Goal: Task Accomplishment & Management: Use online tool/utility

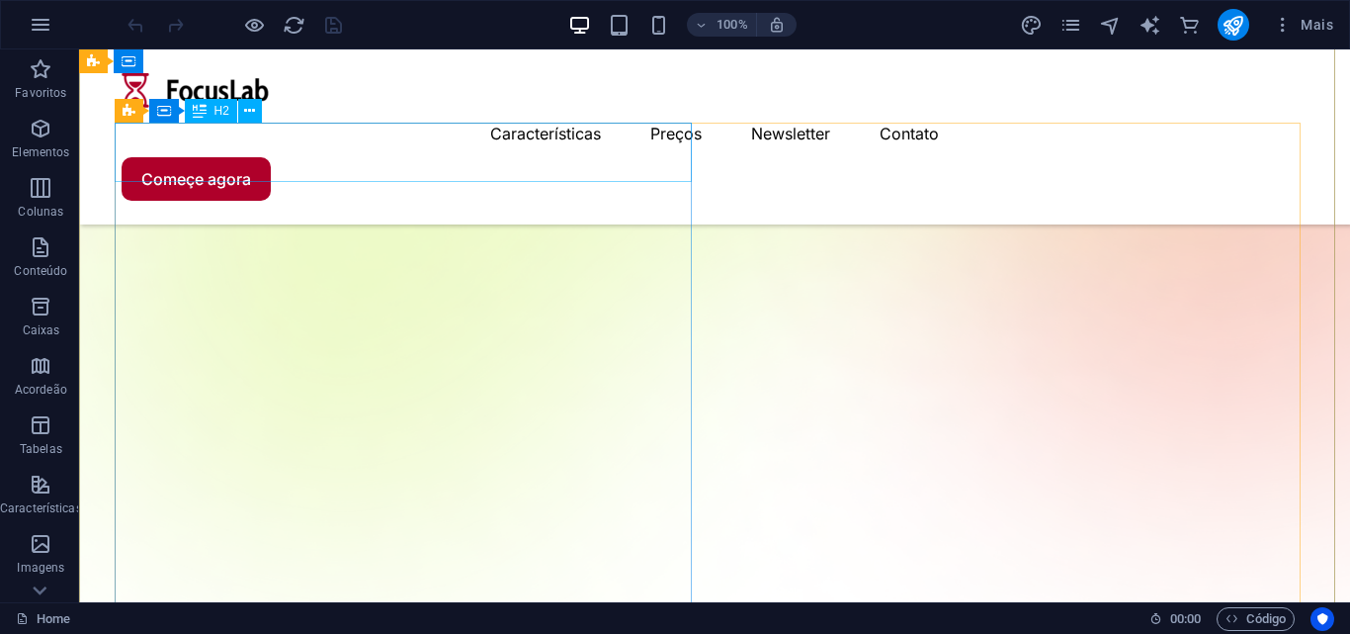
scroll to position [692, 0]
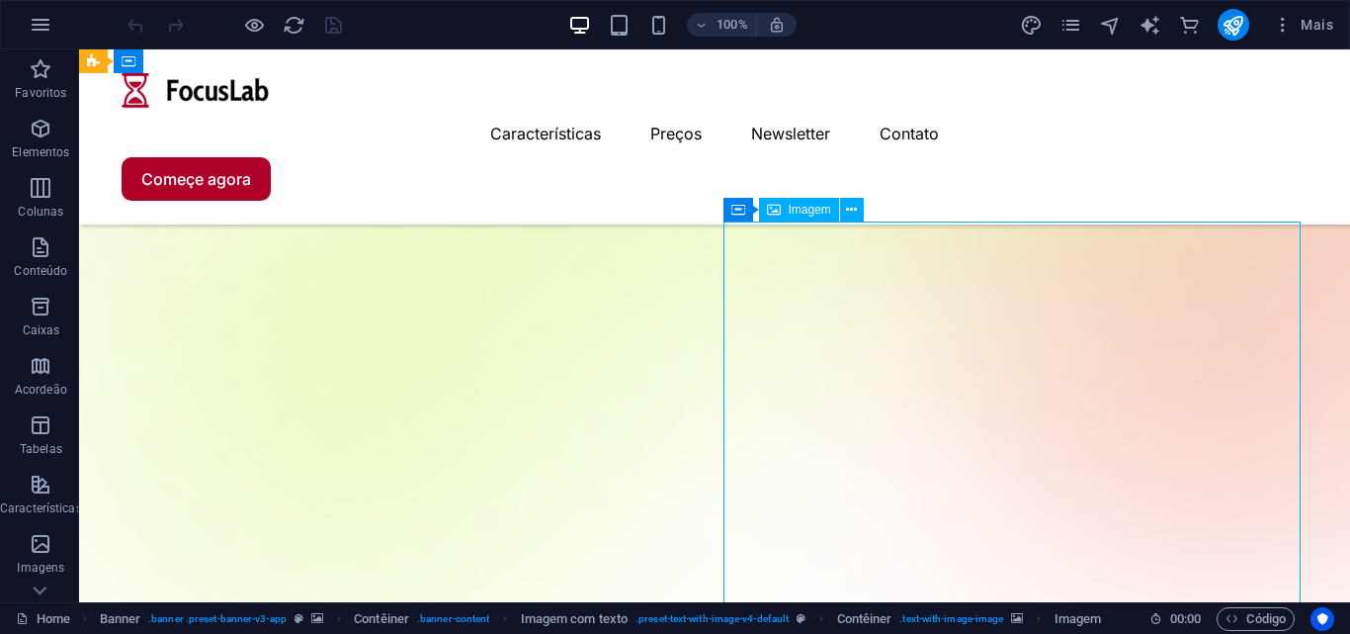
scroll to position [395, 0]
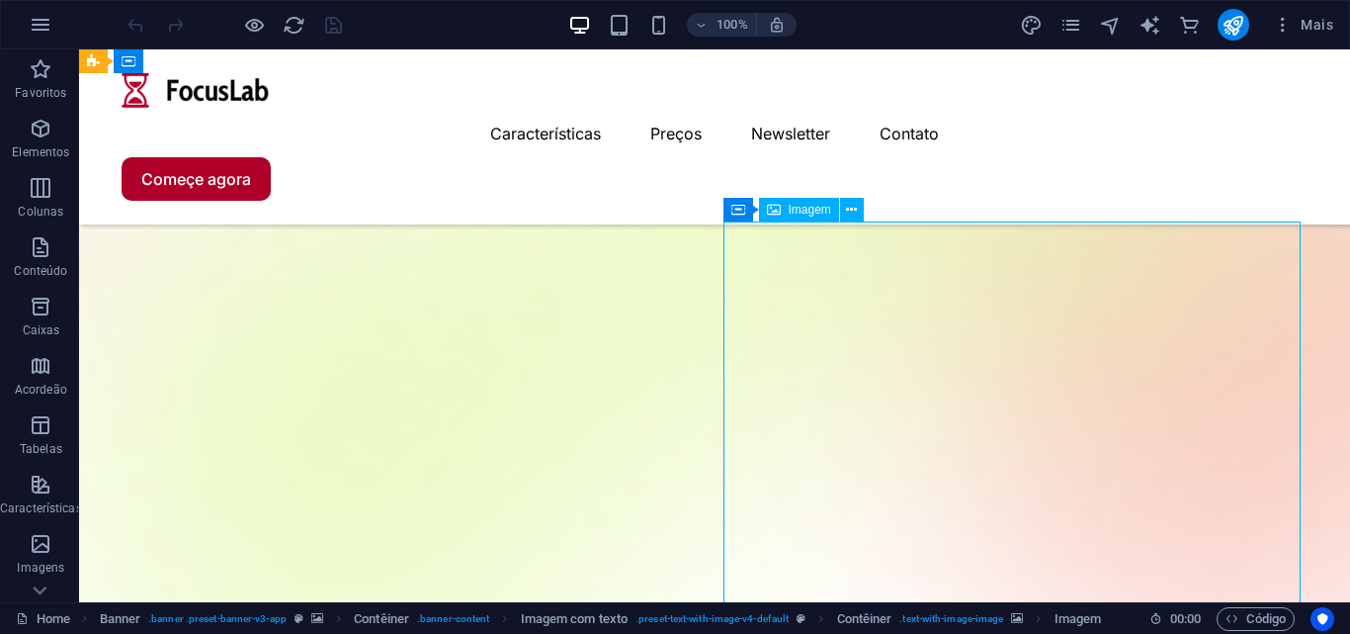
drag, startPoint x: 1157, startPoint y: 320, endPoint x: 846, endPoint y: 334, distance: 310.7
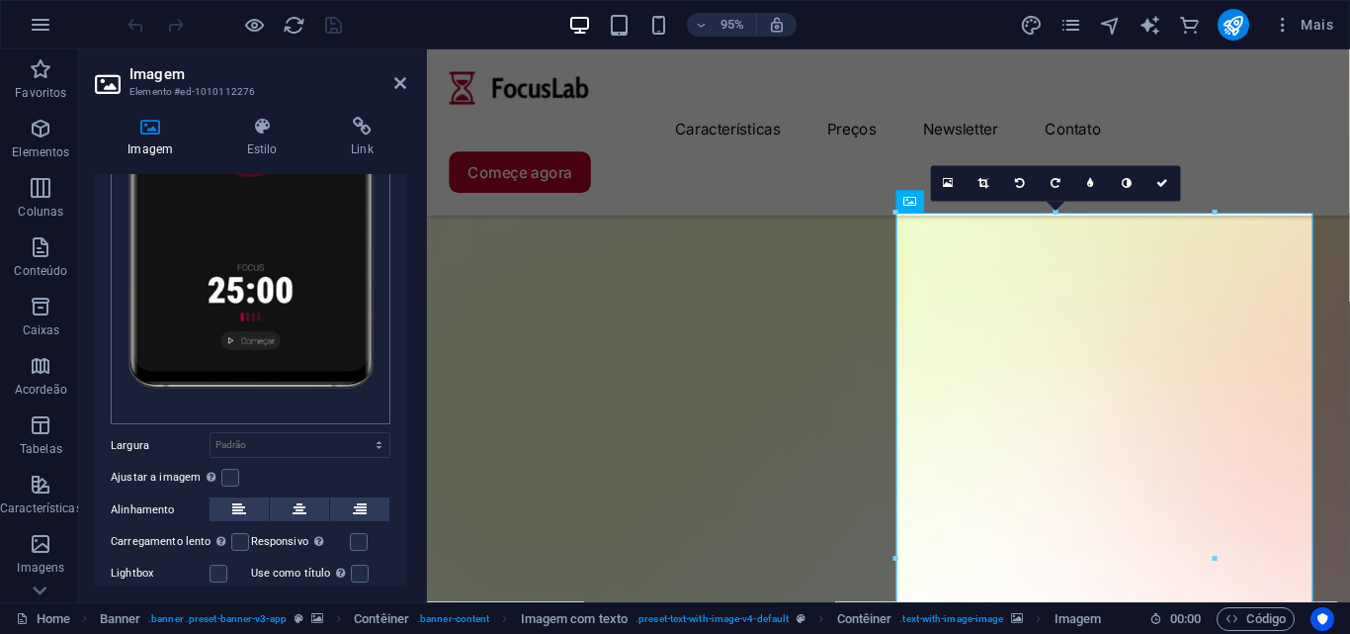
scroll to position [481, 0]
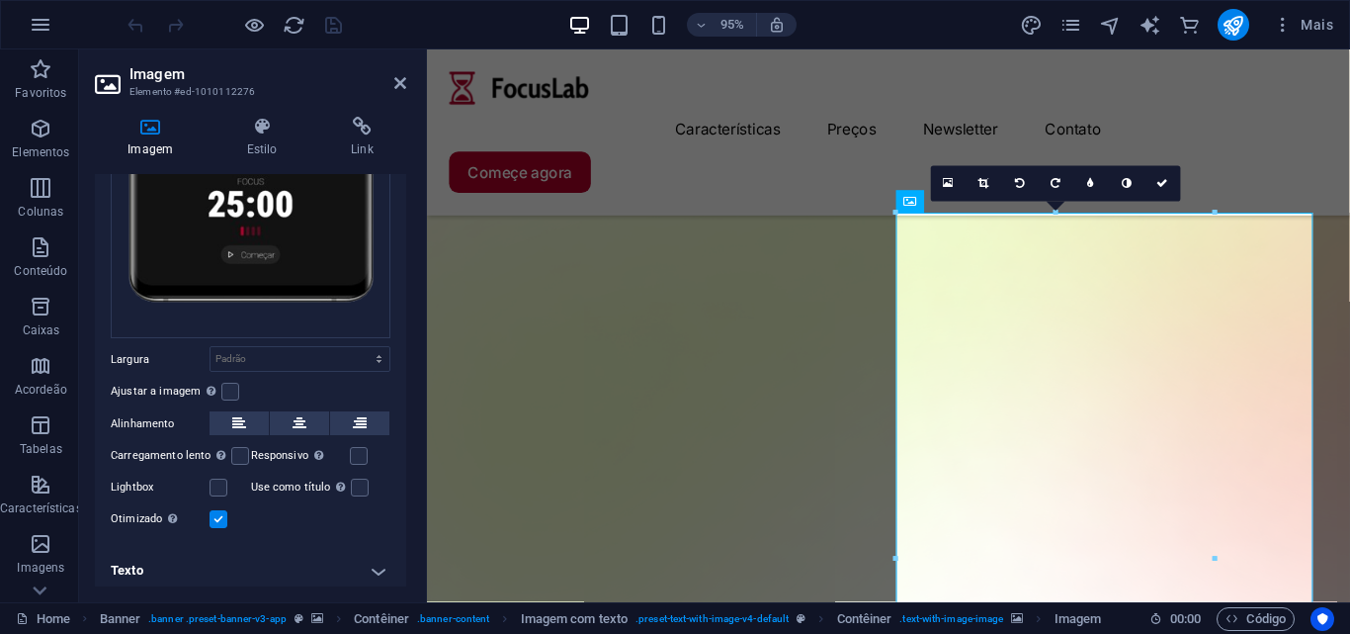
click at [222, 516] on label at bounding box center [219, 519] width 18 height 18
click at [0, 0] on input "Otimizado As imagens são compactadas para melhorar a velocidade da página." at bounding box center [0, 0] width 0 height 0
click at [218, 515] on label at bounding box center [219, 519] width 18 height 18
click at [0, 0] on input "Otimizado As imagens são compactadas para melhorar a velocidade da página." at bounding box center [0, 0] width 0 height 0
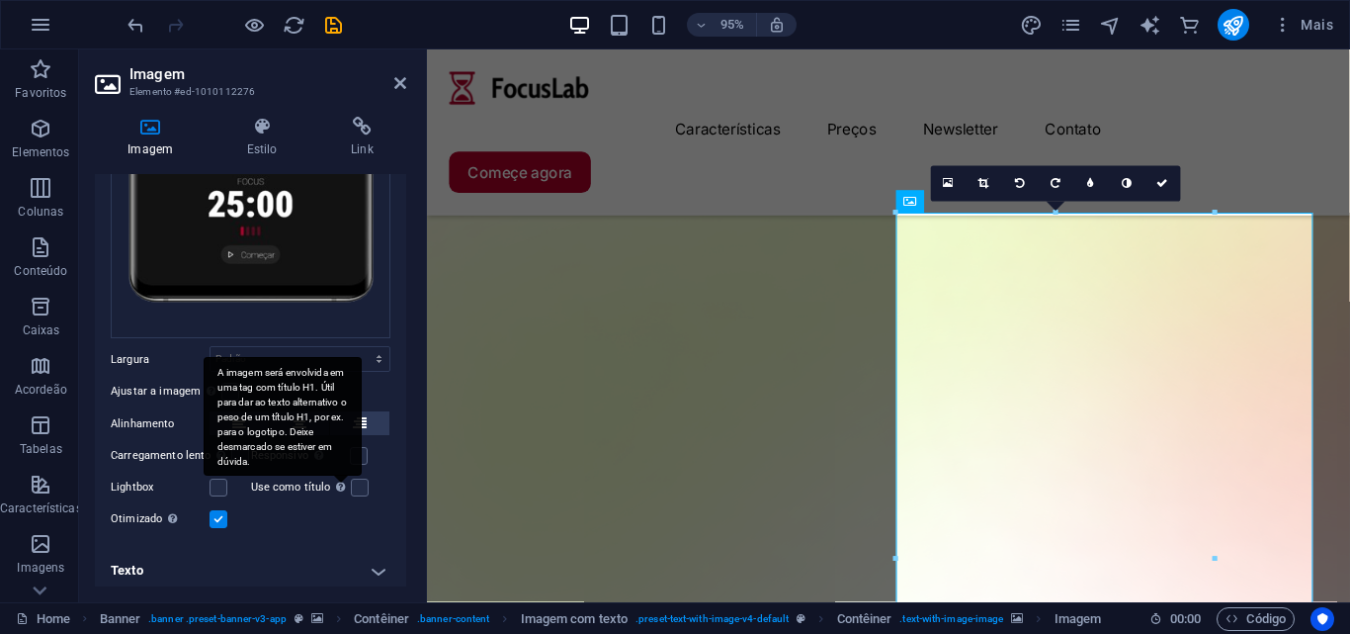
click at [357, 446] on div "A imagem será envolvida em uma tag com título H1. Útil para dar ao texto altern…" at bounding box center [283, 416] width 158 height 119
click at [0, 0] on input "Use como título A imagem será envolvida em uma tag com título H1. Útil para dar…" at bounding box center [0, 0] width 0 height 0
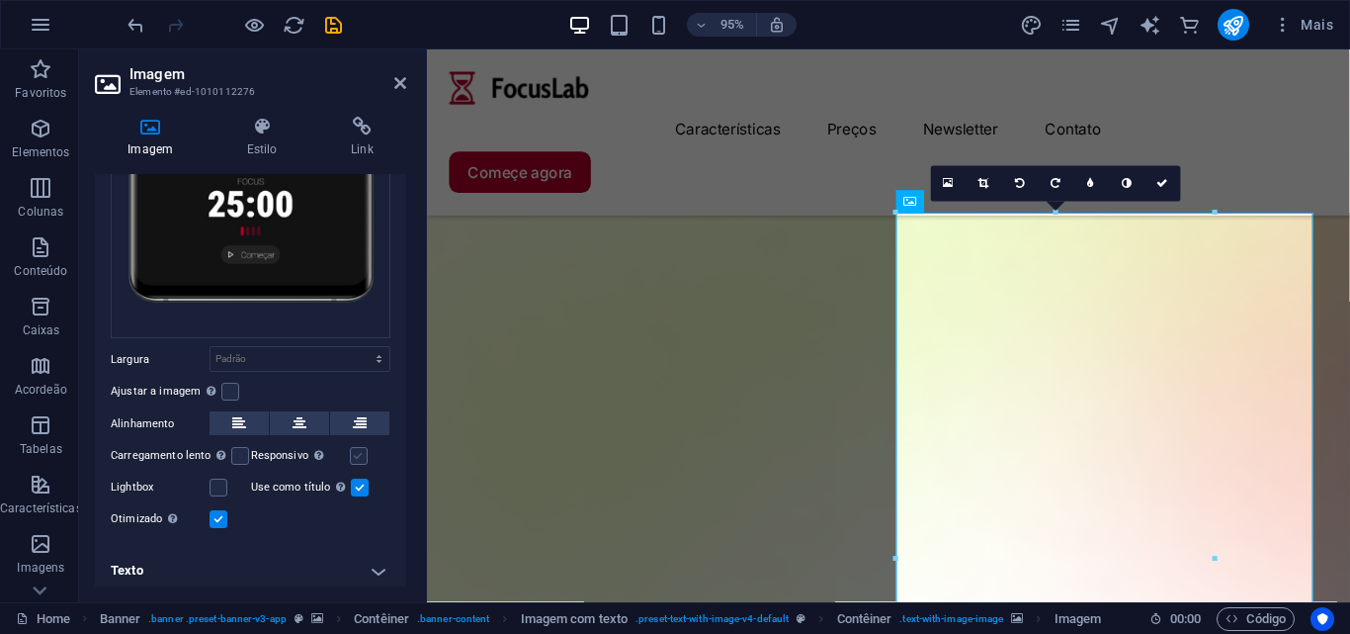
click at [363, 449] on label at bounding box center [359, 456] width 18 height 18
click at [0, 0] on input "Responsivo Carregar automaticamente imagens de retina e tamanhos otimizados par…" at bounding box center [0, 0] width 0 height 0
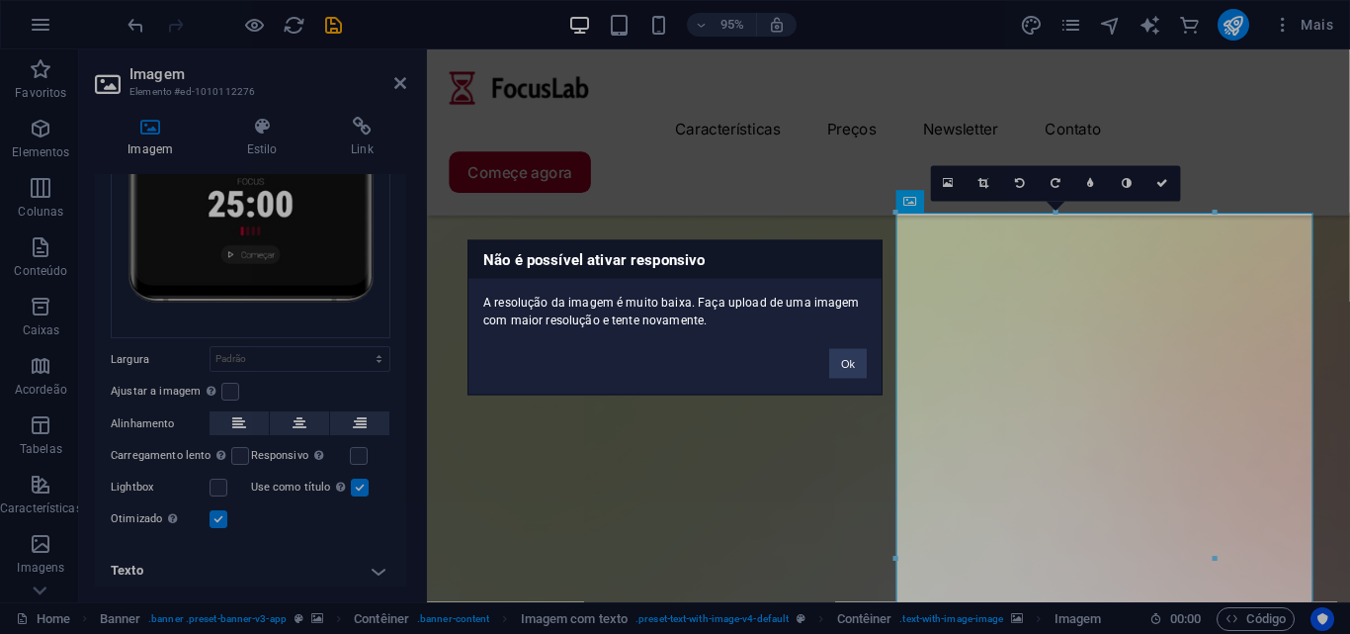
click at [357, 485] on div "Não é possível ativar responsivo A resolução da imagem é muito baixa. Faça uplo…" at bounding box center [675, 317] width 1350 height 634
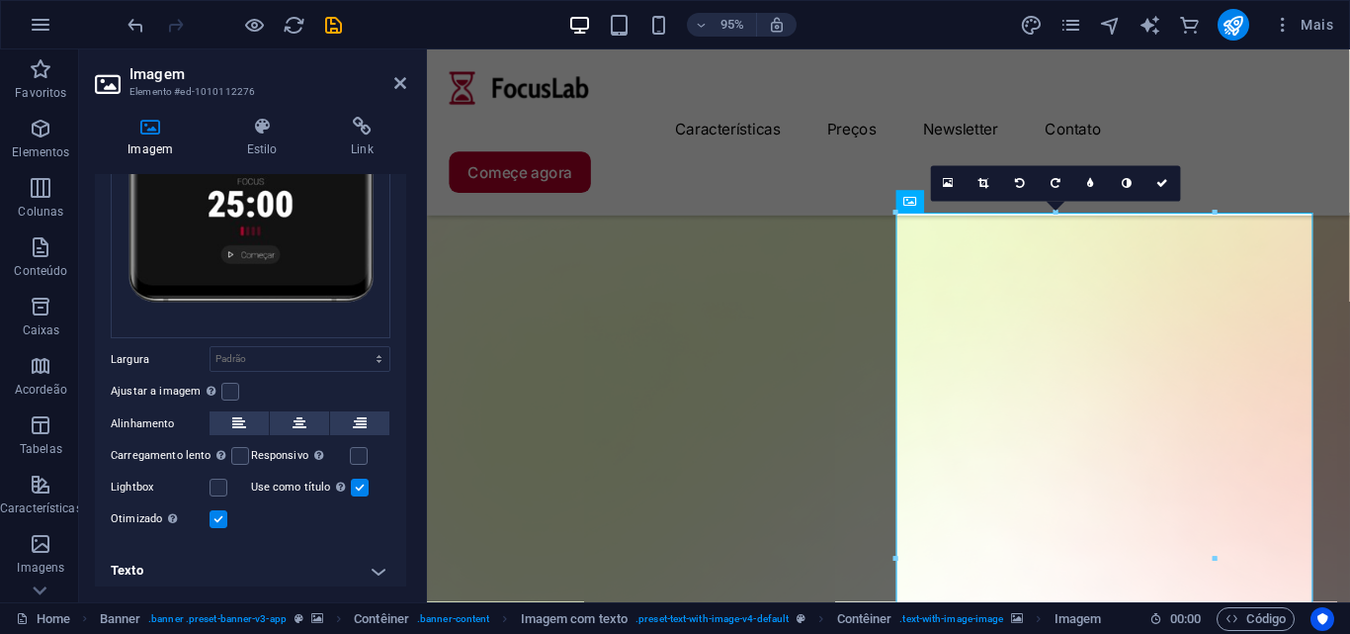
click at [364, 483] on label at bounding box center [360, 487] width 18 height 18
click at [0, 0] on input "Use como título A imagem será envolvida em uma tag com título H1. Útil para dar…" at bounding box center [0, 0] width 0 height 0
click at [235, 383] on label at bounding box center [230, 392] width 18 height 18
click at [0, 0] on input "Ajustar a imagem Ajustar a imagem automaticamente a uma largura e altura fixas" at bounding box center [0, 0] width 0 height 0
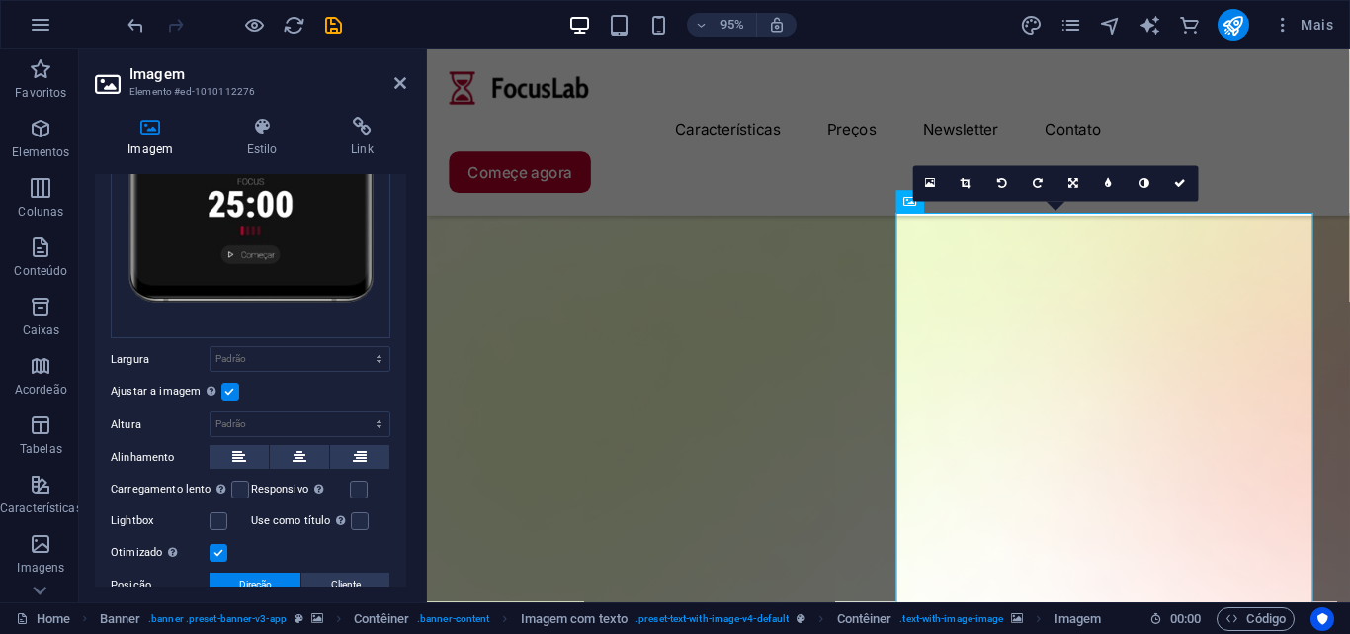
click at [235, 383] on label at bounding box center [230, 392] width 18 height 18
click at [0, 0] on input "Ajustar a imagem Ajustar a imagem automaticamente a uma largura e altura fixas" at bounding box center [0, 0] width 0 height 0
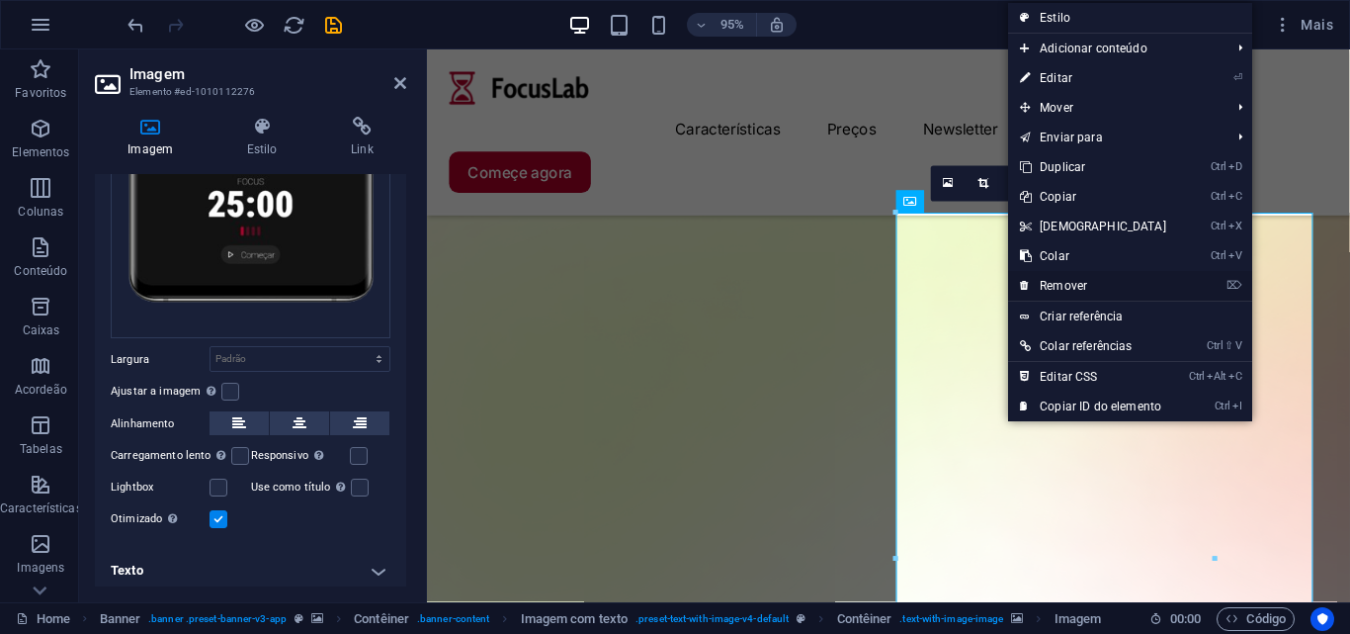
click at [1087, 297] on link "⌦ Remover" at bounding box center [1093, 286] width 170 height 30
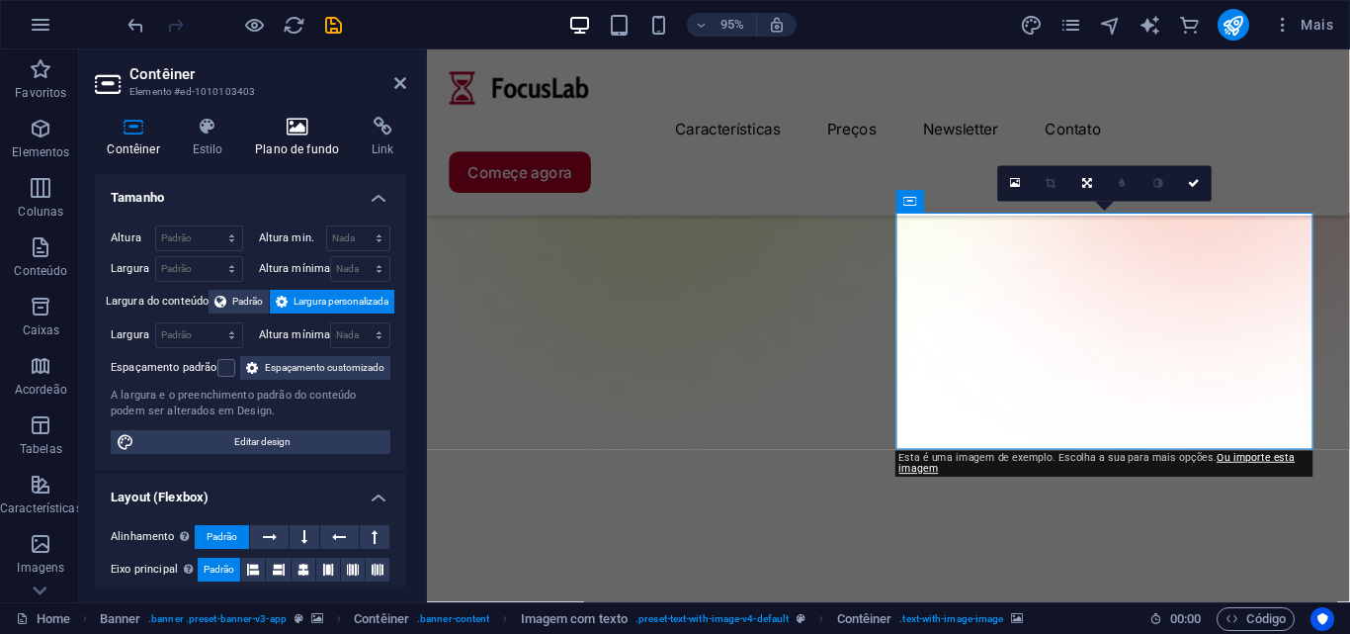
click at [287, 129] on icon at bounding box center [297, 127] width 109 height 20
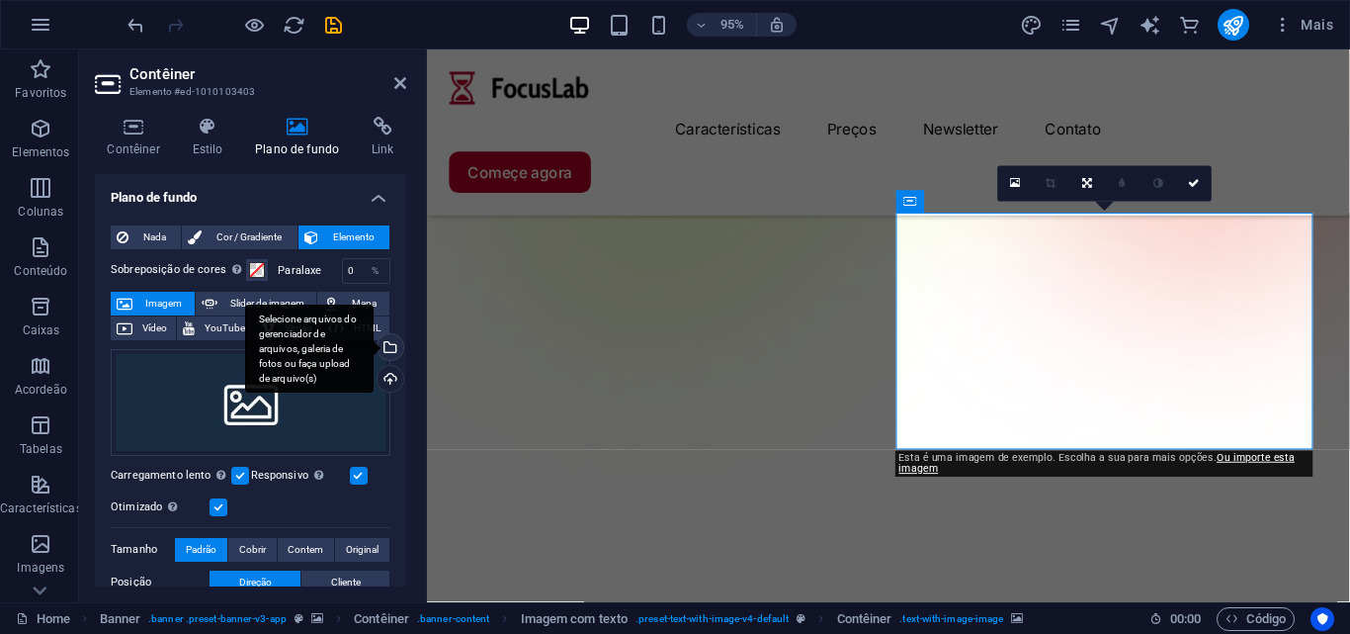
click at [385, 349] on div "Selecione arquivos do gerenciador de arquivos, galeria de fotos ou faça upload …" at bounding box center [389, 349] width 30 height 30
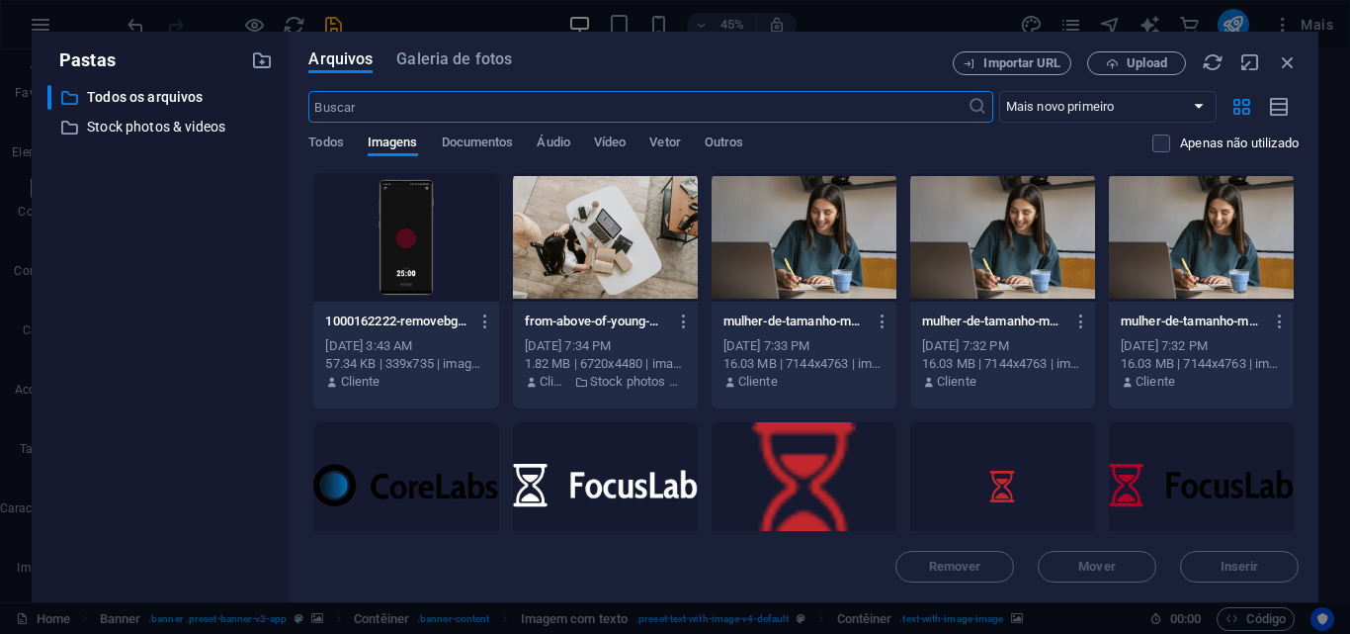
click at [427, 281] on div at bounding box center [405, 237] width 185 height 129
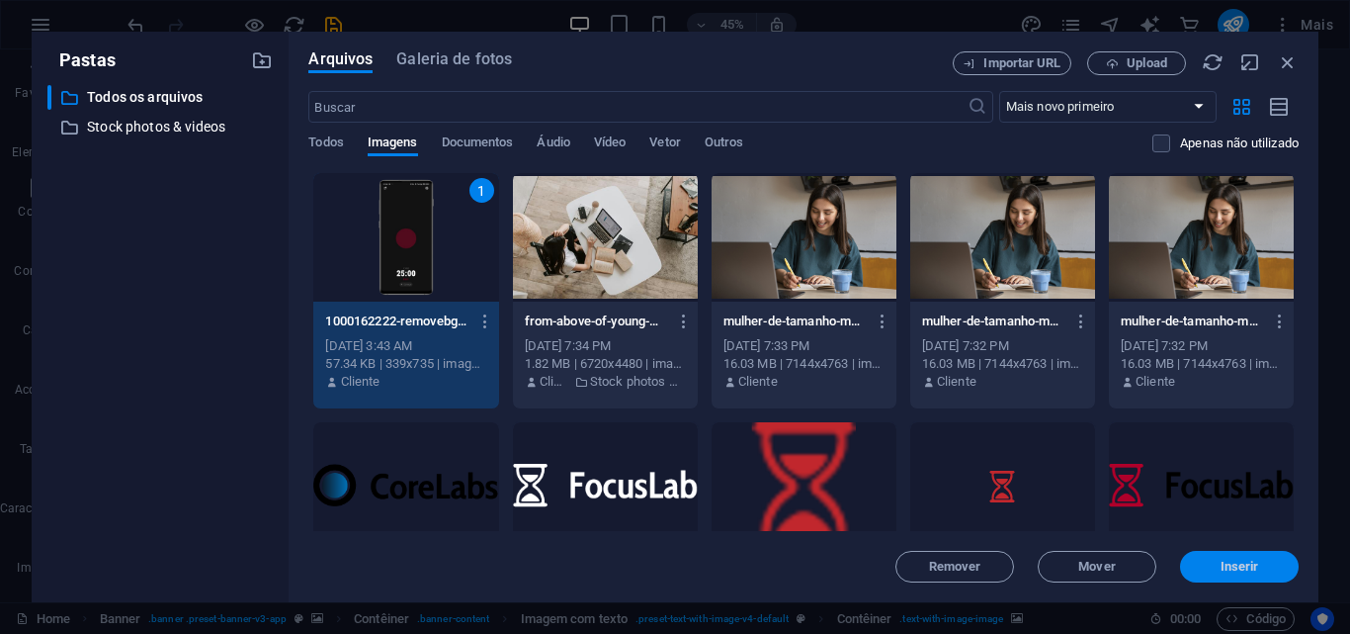
click at [1214, 566] on span "Inserir" at bounding box center [1239, 567] width 103 height 12
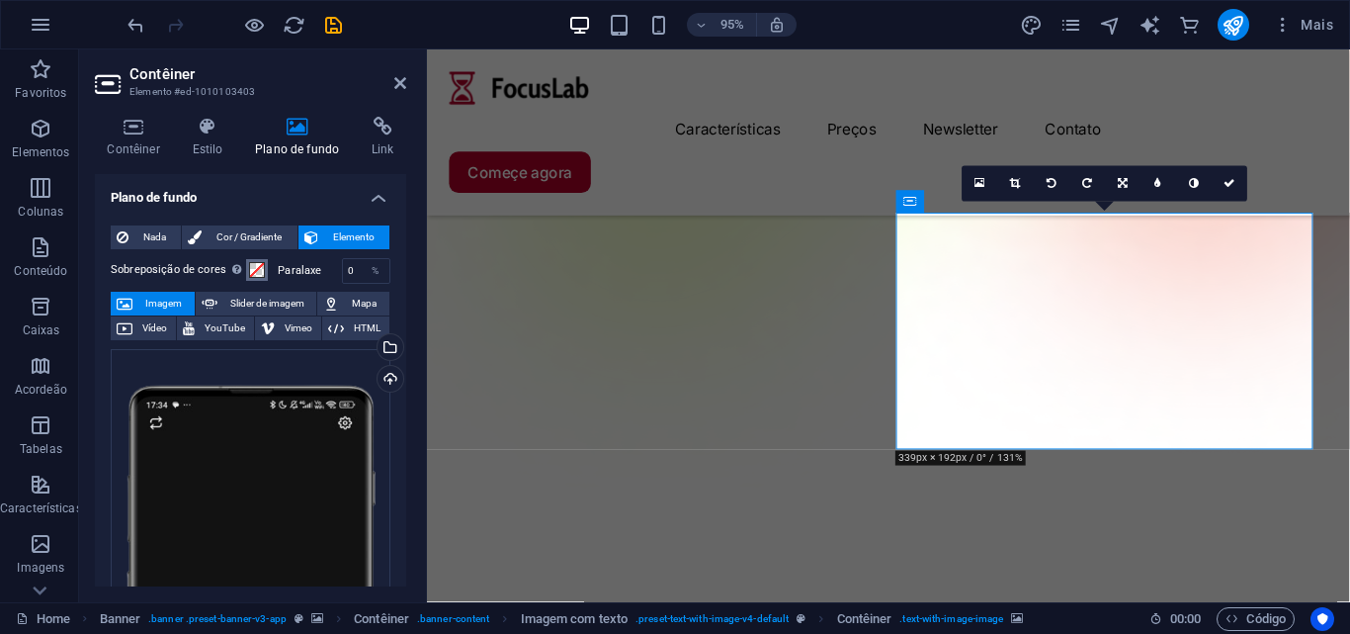
click at [256, 271] on span at bounding box center [257, 270] width 16 height 16
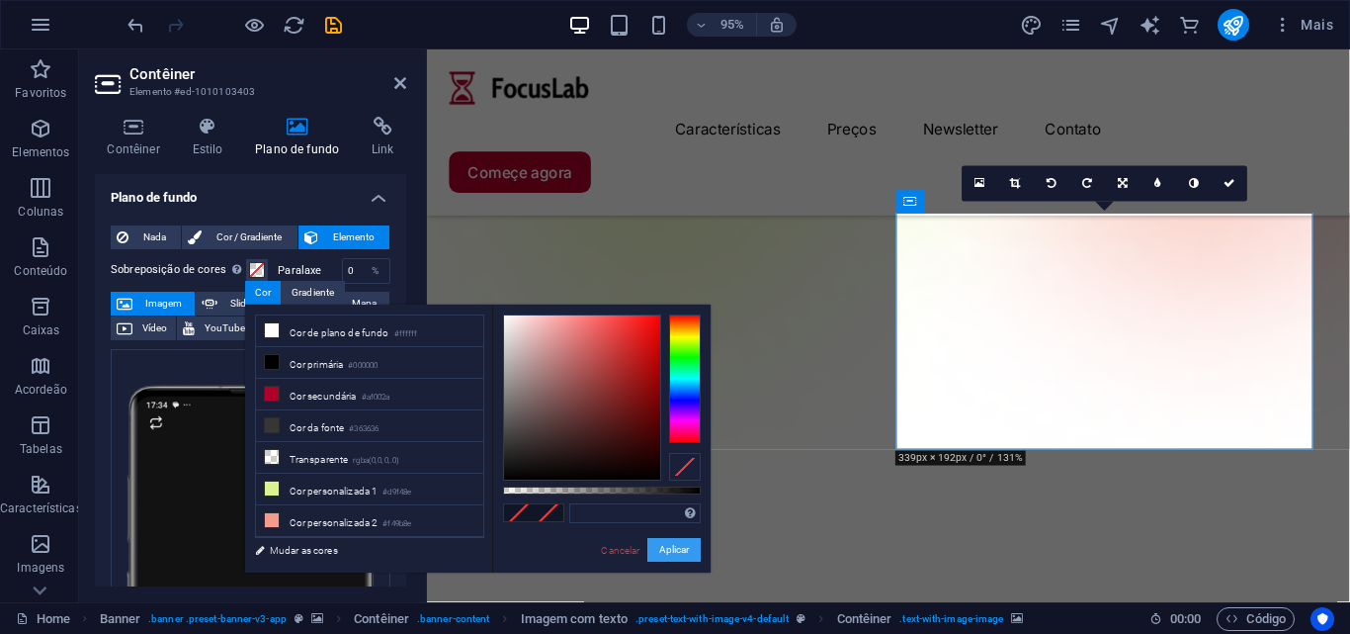
click at [672, 556] on button "Aplicar" at bounding box center [674, 550] width 53 height 24
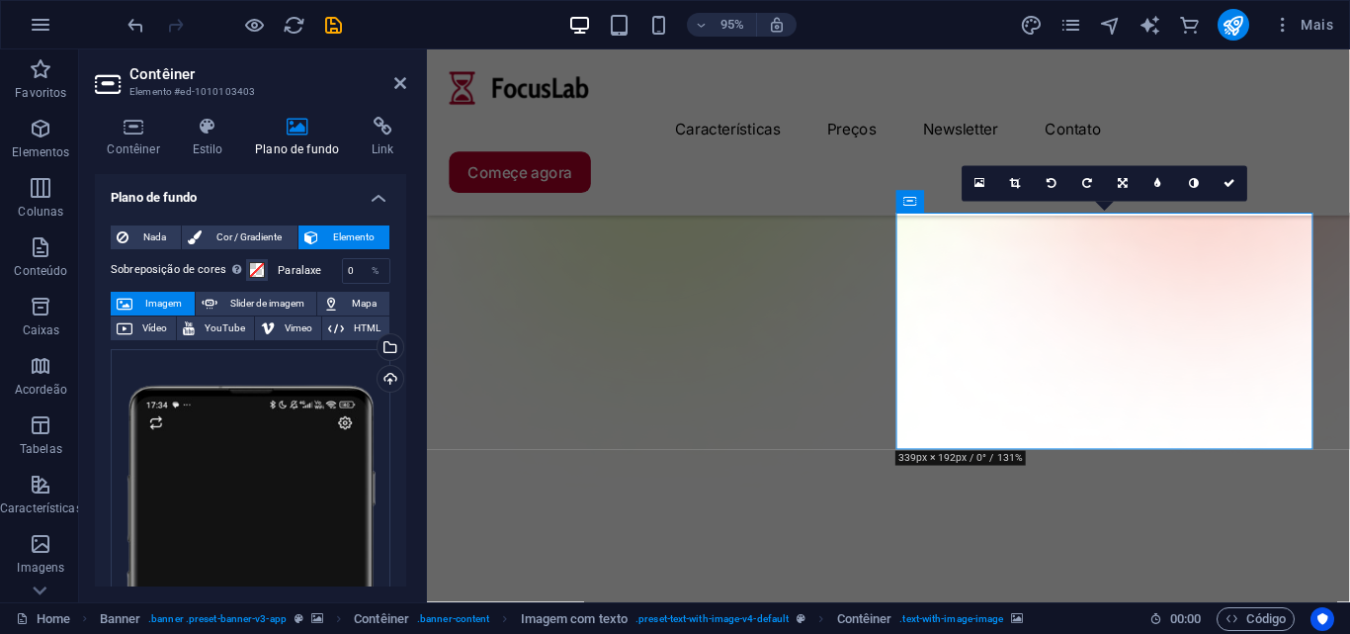
click at [184, 304] on span "Imagem" at bounding box center [163, 304] width 50 height 24
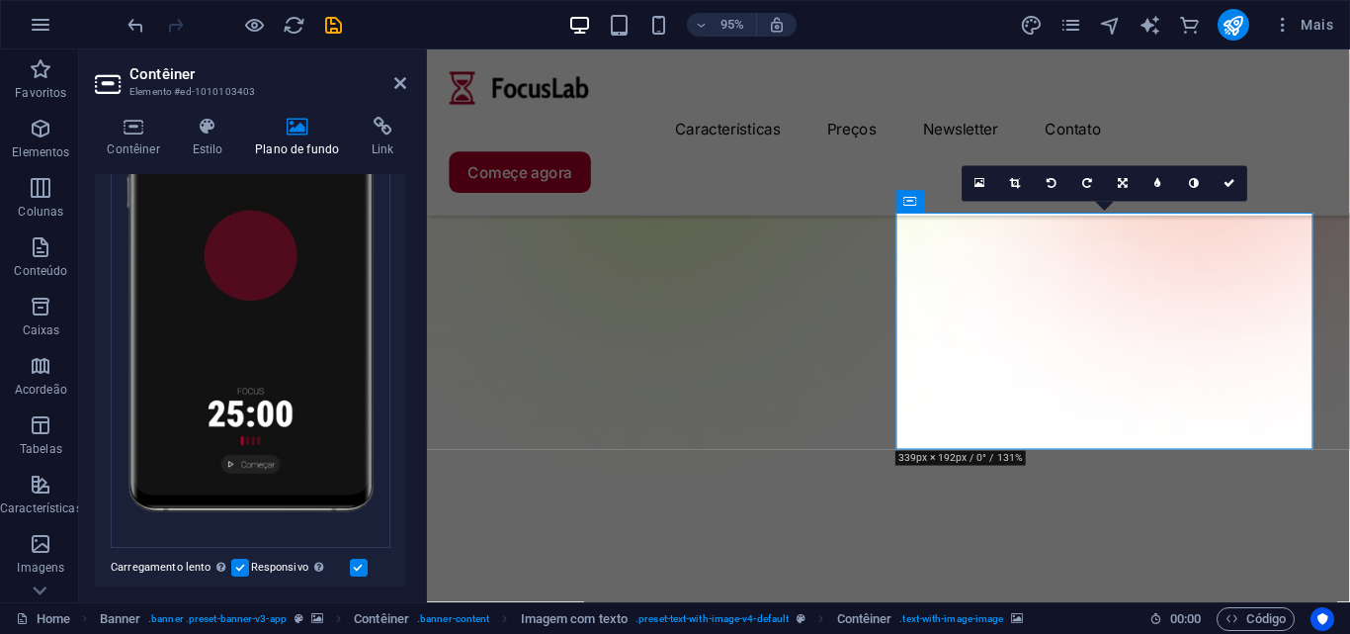
scroll to position [494, 0]
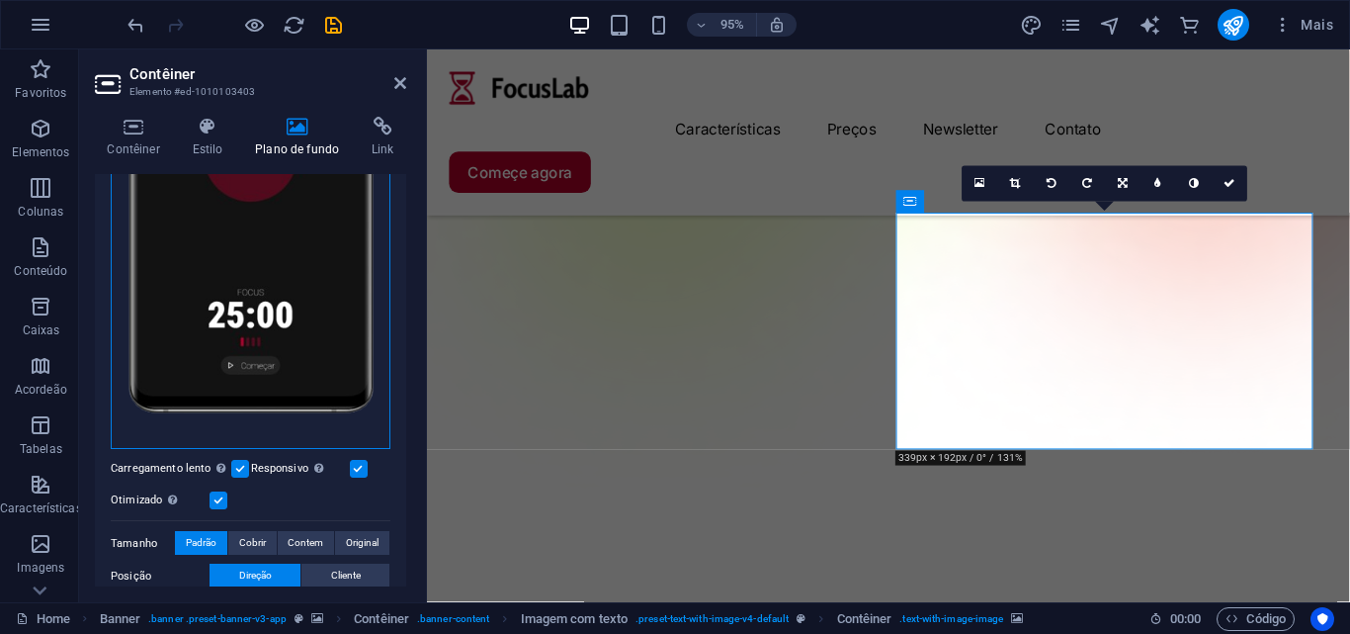
drag, startPoint x: 273, startPoint y: 364, endPoint x: 204, endPoint y: 344, distance: 72.0
click at [204, 344] on div "Arraste os arquivos aqui, clique para escolher os arquivos ou selecione os arqu…" at bounding box center [251, 152] width 280 height 595
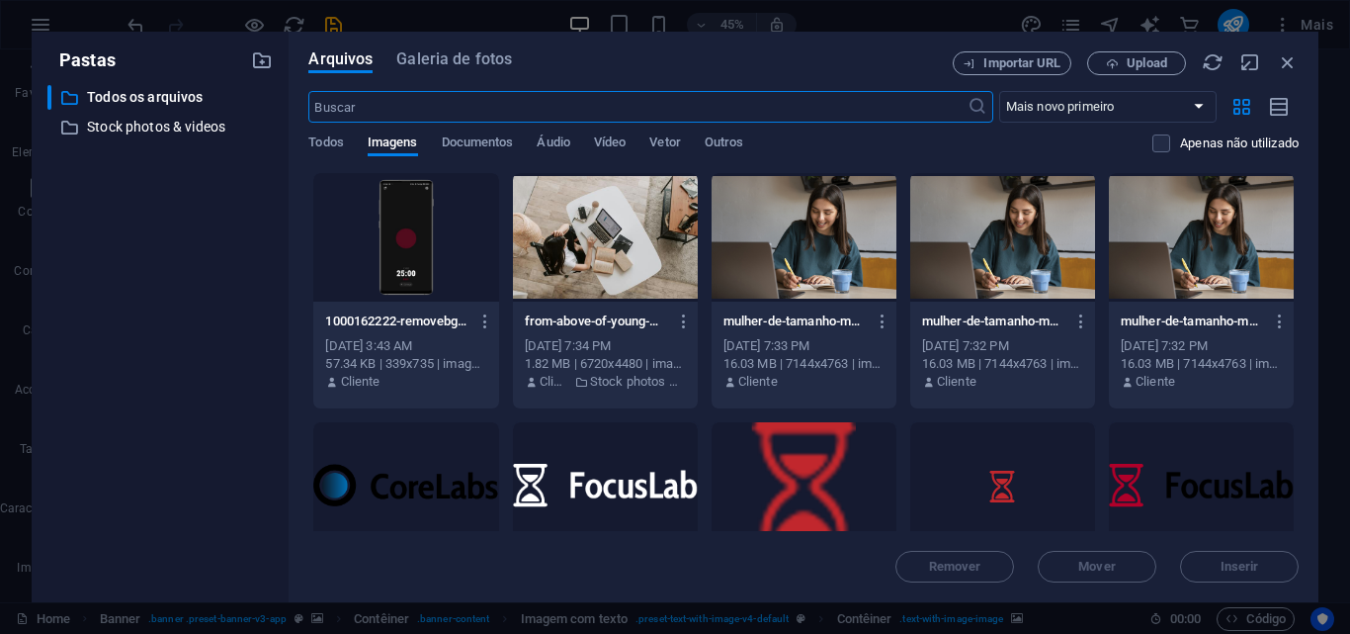
drag, startPoint x: 204, startPoint y: 344, endPoint x: 232, endPoint y: 384, distance: 48.8
click at [232, 384] on body "CoreLabs Home Favoritos Elementos Colunas Conteúdo Caixas Acordeão Tabelas Cara…" at bounding box center [675, 317] width 1350 height 634
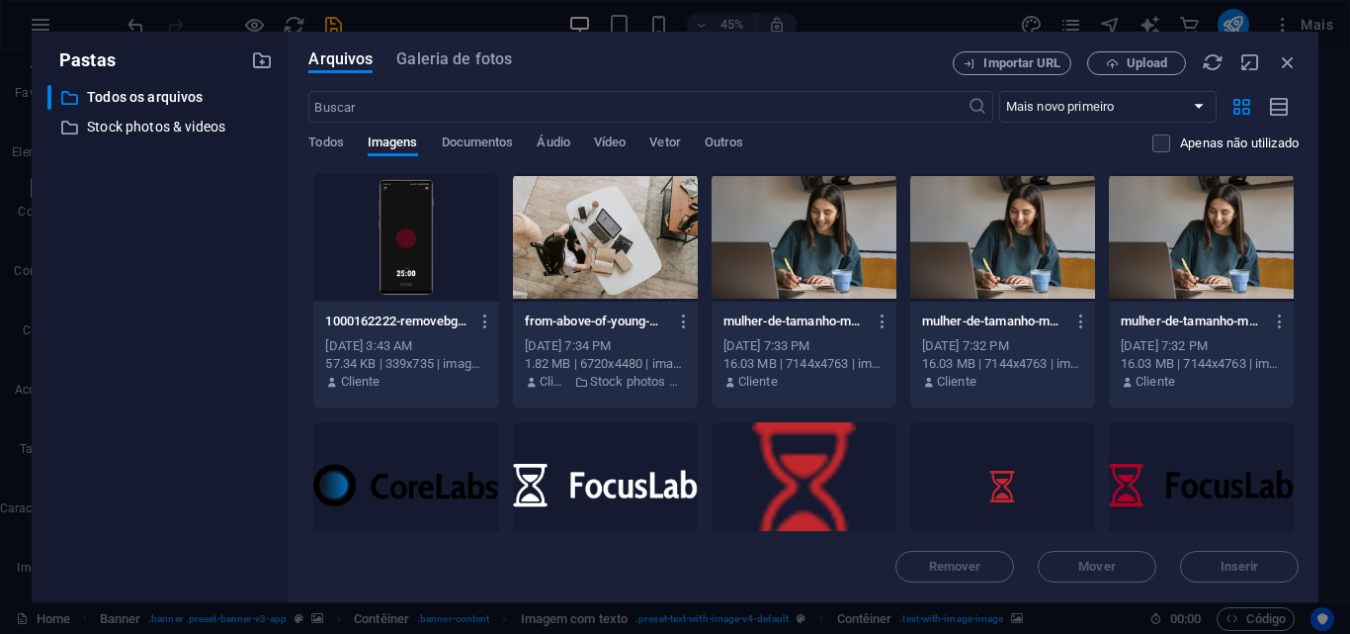
click at [918, 571] on div "Remover Mover Inserir" at bounding box center [803, 556] width 991 height 51
drag, startPoint x: 918, startPoint y: 570, endPoint x: 935, endPoint y: 561, distance: 19.5
click at [922, 570] on div "Remover Mover Inserir" at bounding box center [803, 556] width 991 height 51
click at [1291, 48] on div "Arquivos Galeria de fotos Importar URL Upload ​ Mais novo primeiro Mais antigo …" at bounding box center [804, 317] width 1030 height 570
click at [1286, 60] on icon "button" at bounding box center [1288, 62] width 22 height 22
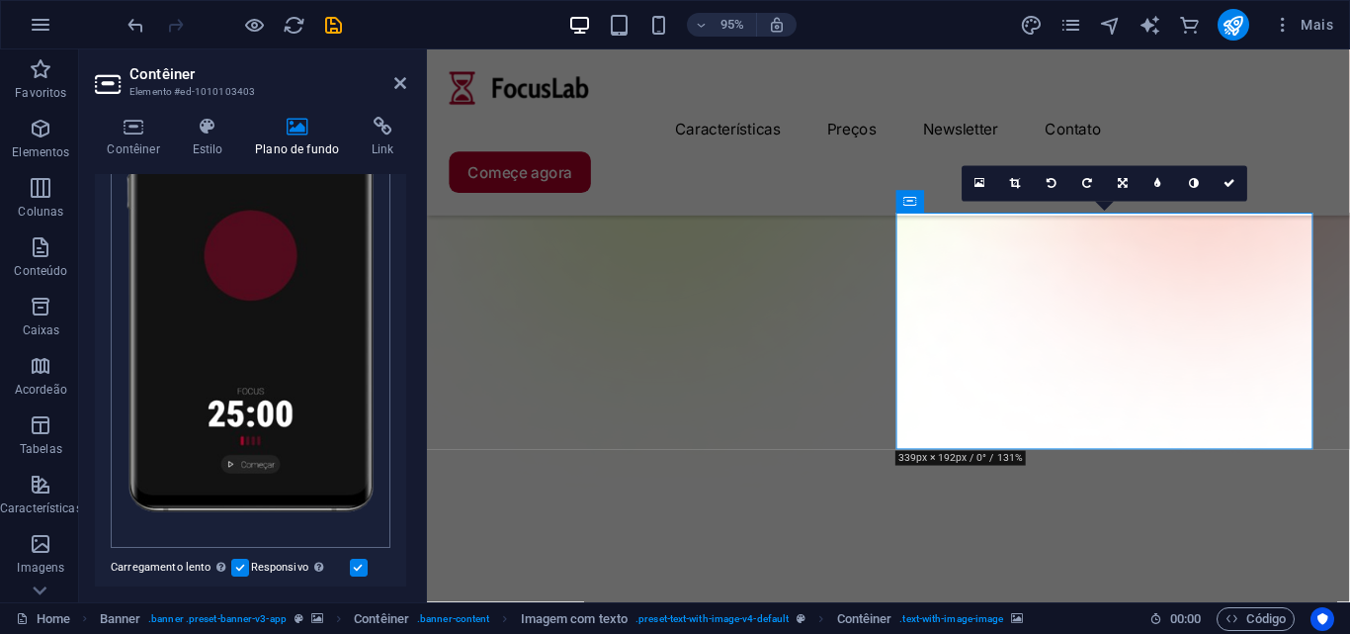
scroll to position [0, 0]
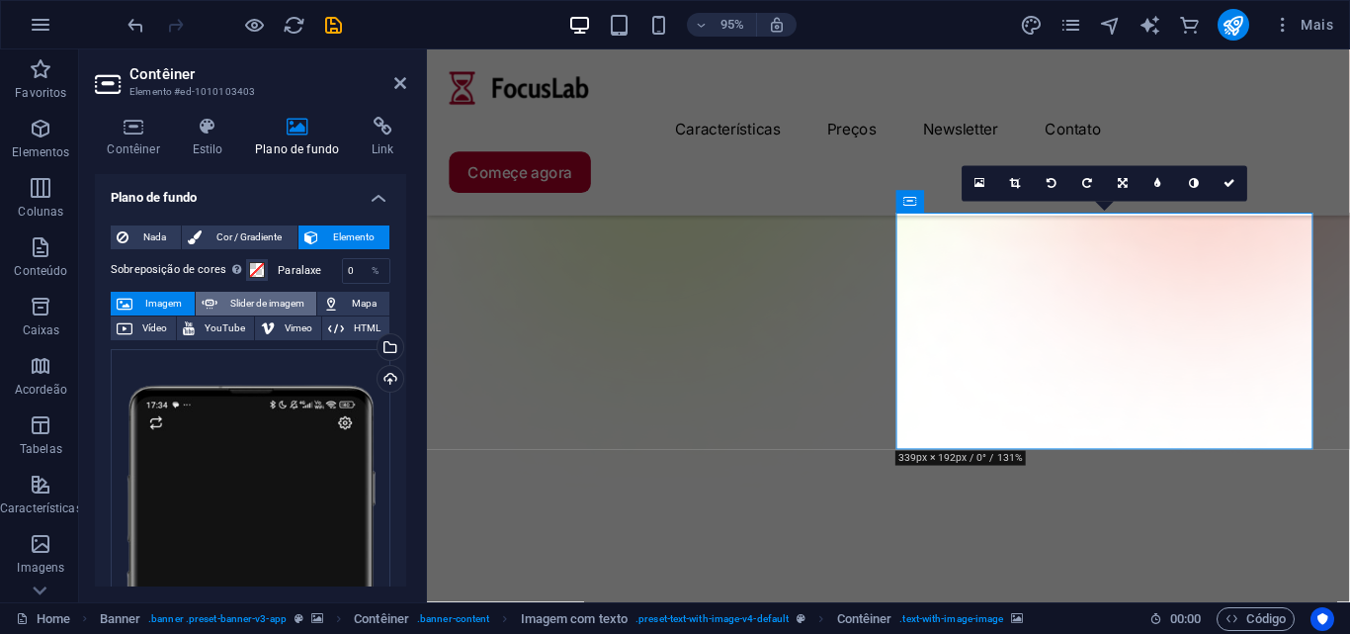
click at [243, 297] on span "Slider de imagem" at bounding box center [267, 304] width 88 height 24
select select "ms"
select select "s"
select select "progressive"
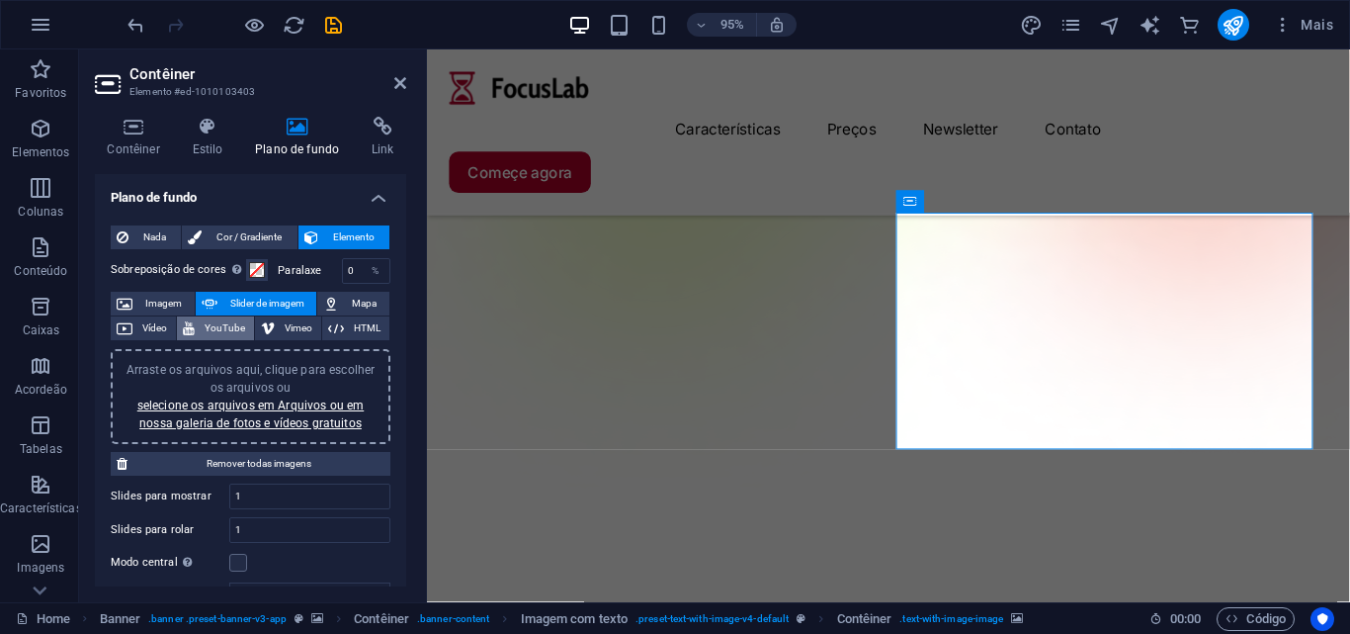
click at [204, 337] on span "YouTube" at bounding box center [224, 328] width 47 height 24
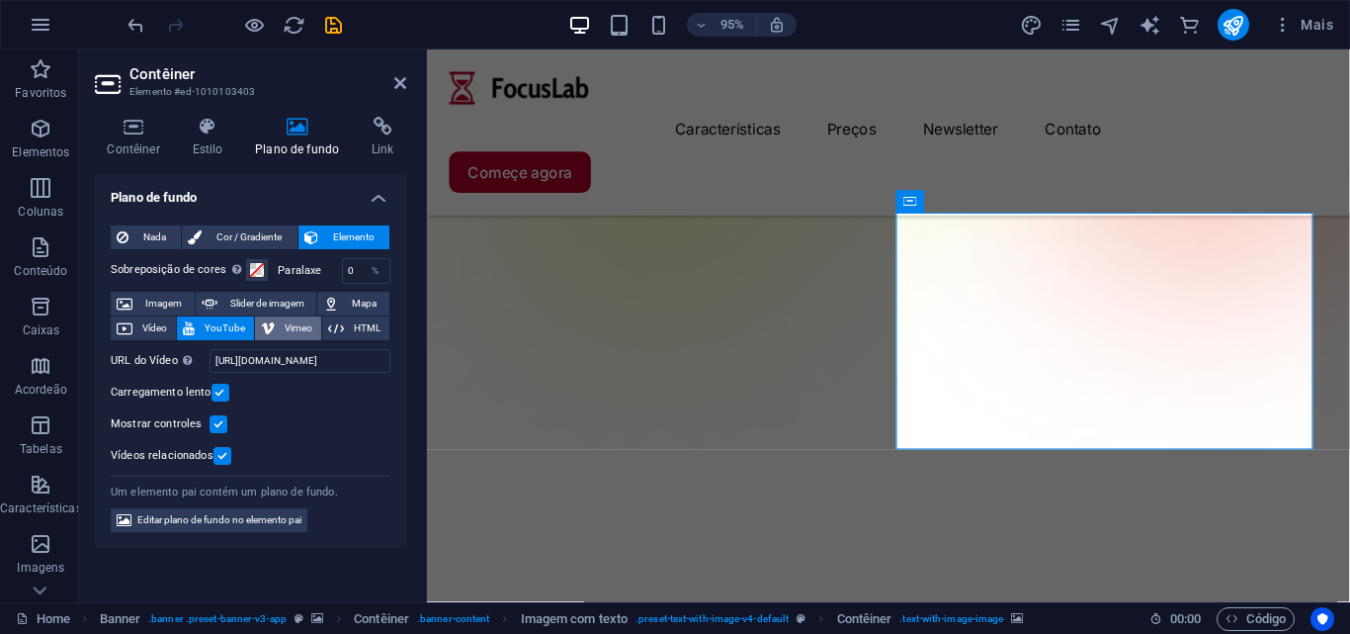
click at [278, 335] on button "Vimeo" at bounding box center [288, 328] width 66 height 24
select select "ar16_9"
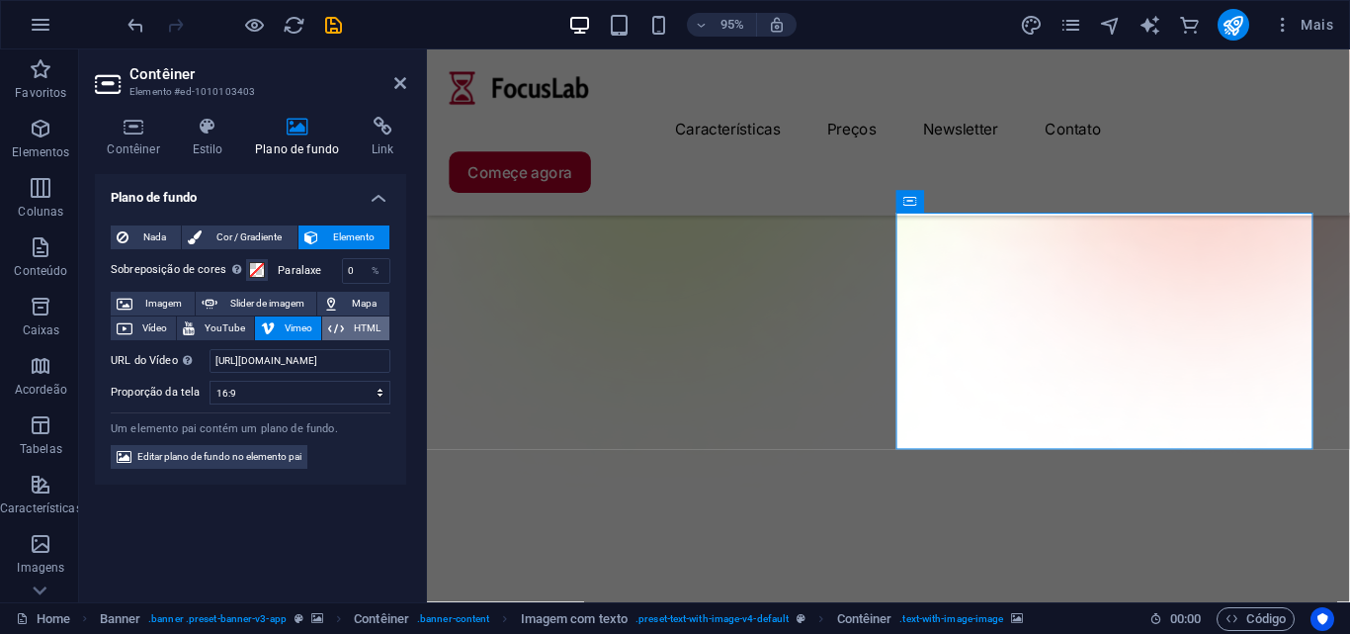
click at [325, 330] on button "HTML" at bounding box center [355, 328] width 67 height 24
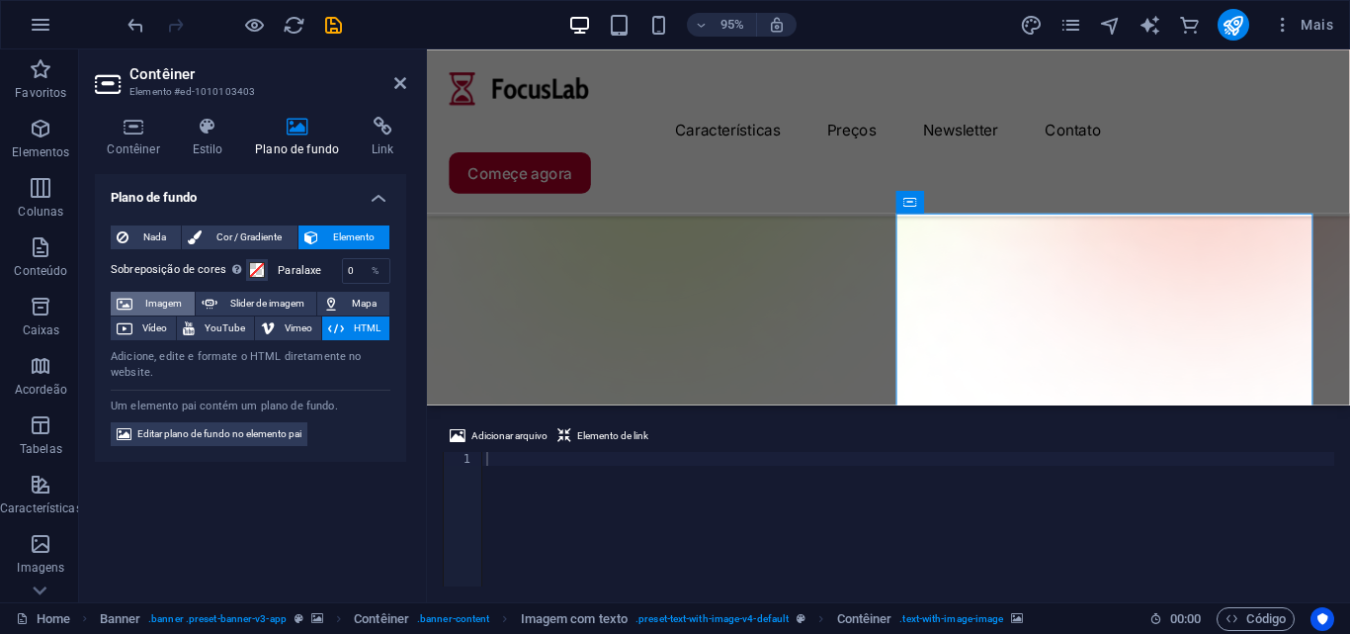
click at [131, 300] on icon at bounding box center [125, 304] width 16 height 24
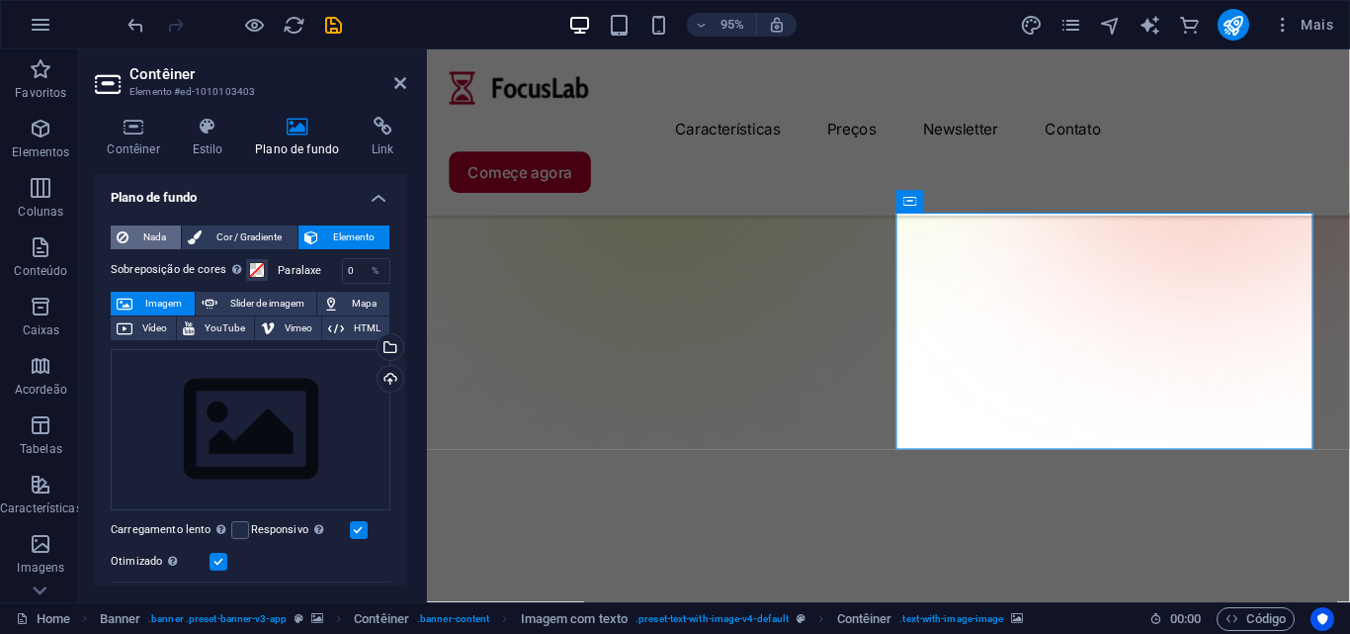
click at [161, 238] on span "Nada" at bounding box center [154, 237] width 41 height 24
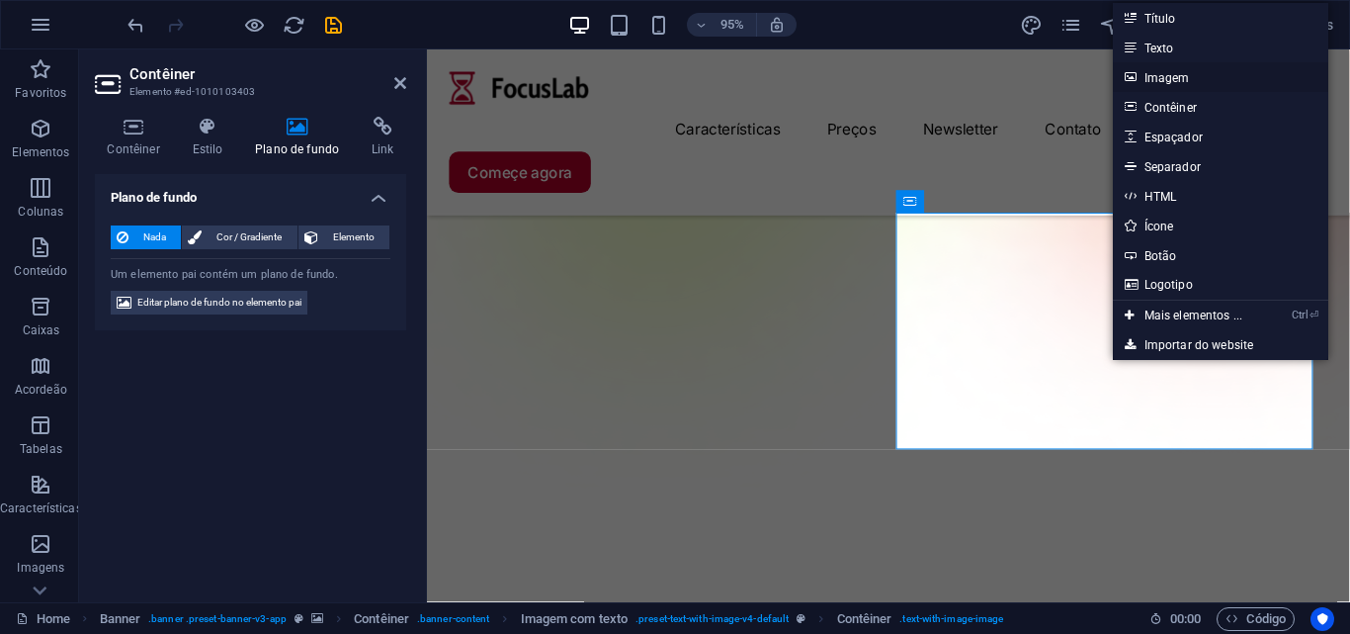
click at [1152, 72] on link "Imagem" at bounding box center [1221, 77] width 217 height 30
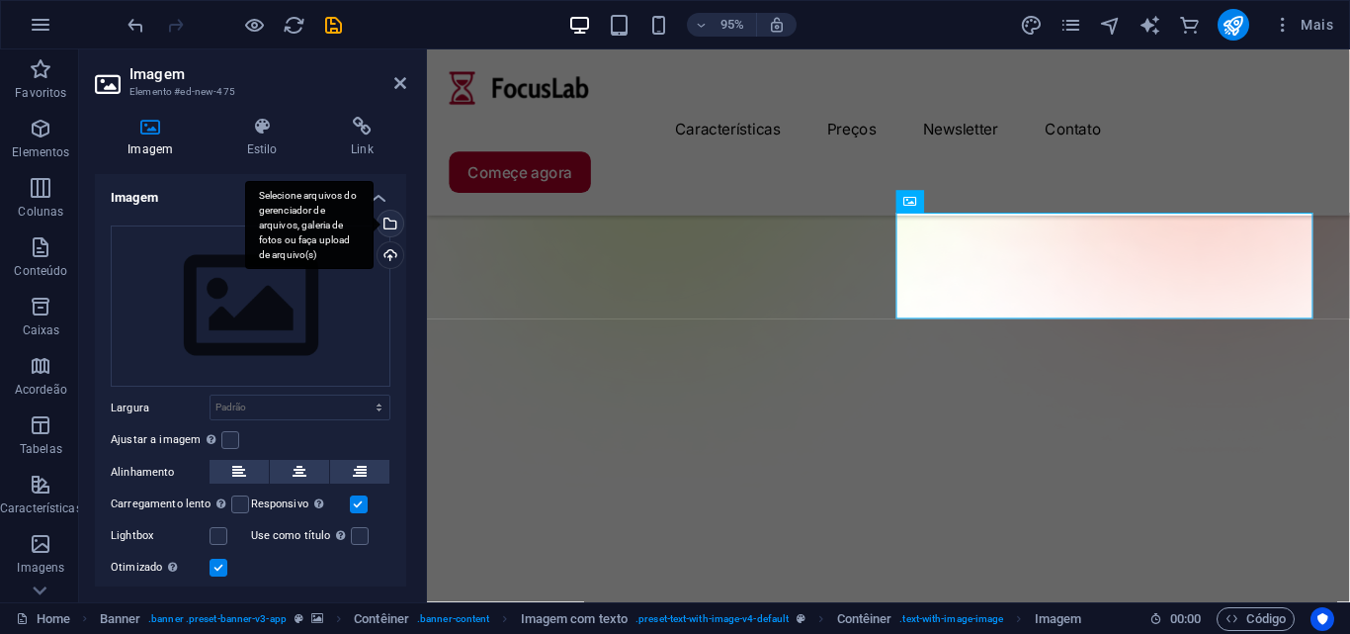
click at [391, 211] on div "Selecione arquivos do gerenciador de arquivos, galeria de fotos ou faça upload …" at bounding box center [389, 226] width 30 height 30
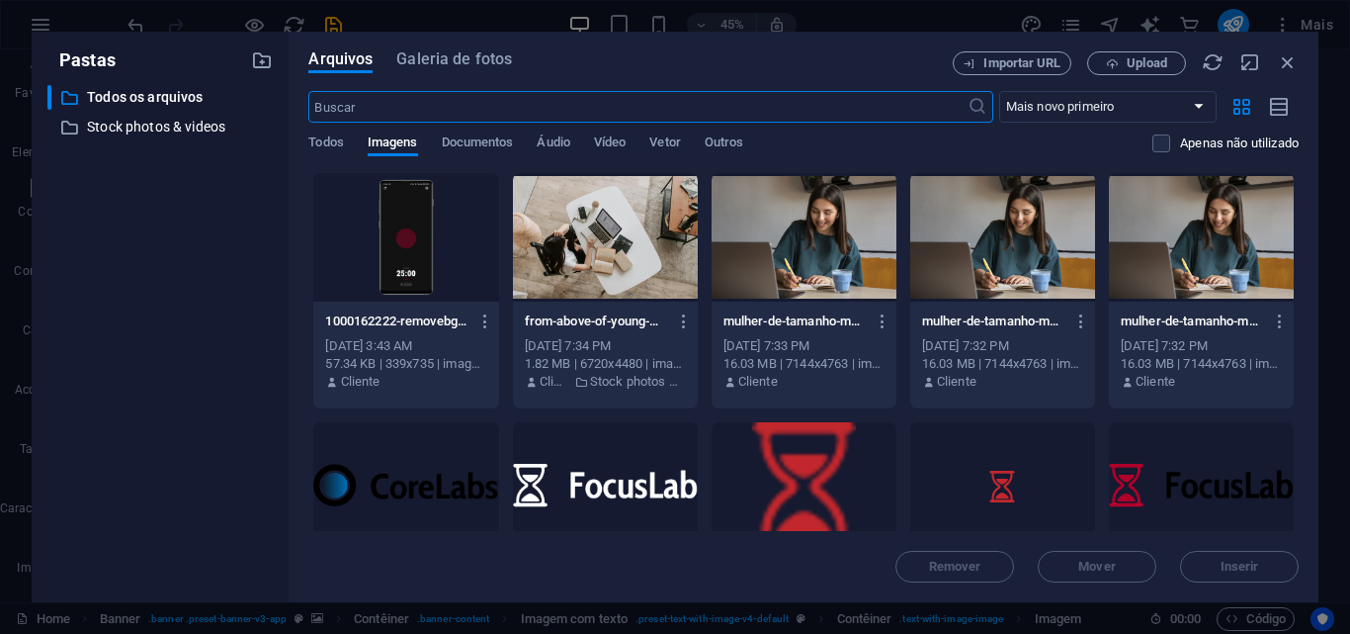
click at [427, 265] on div at bounding box center [405, 237] width 185 height 129
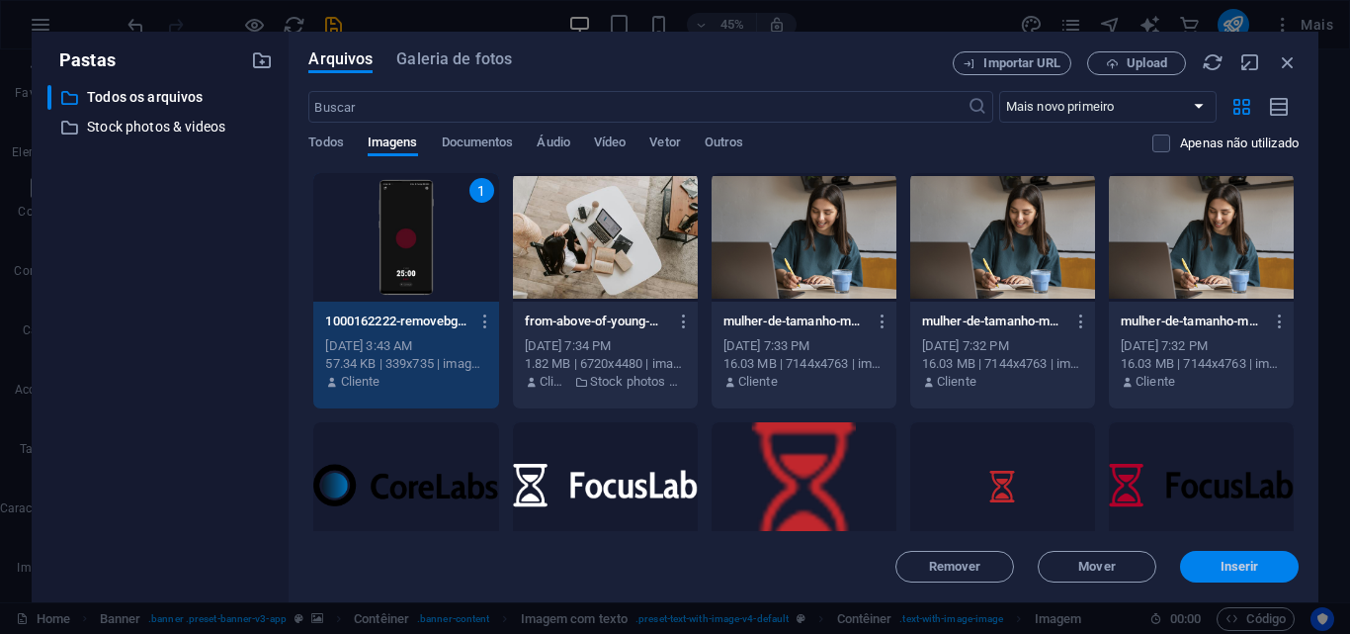
click at [1238, 565] on span "Inserir" at bounding box center [1240, 567] width 39 height 12
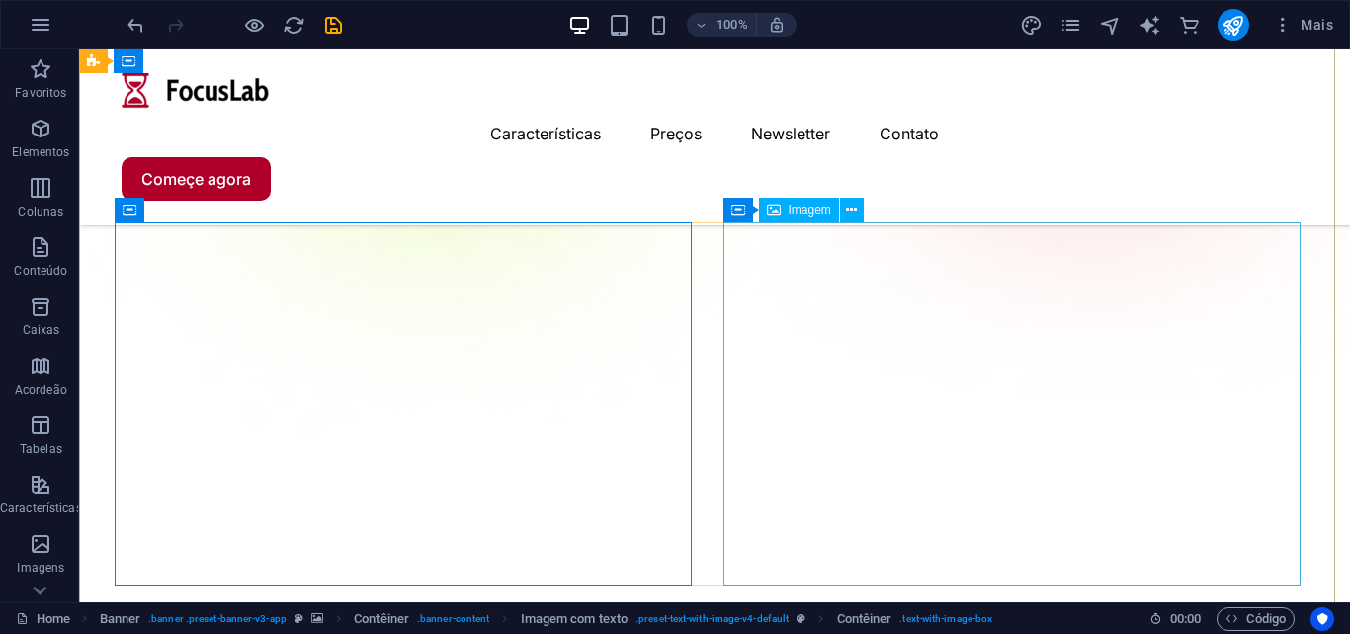
scroll to position [395, 0]
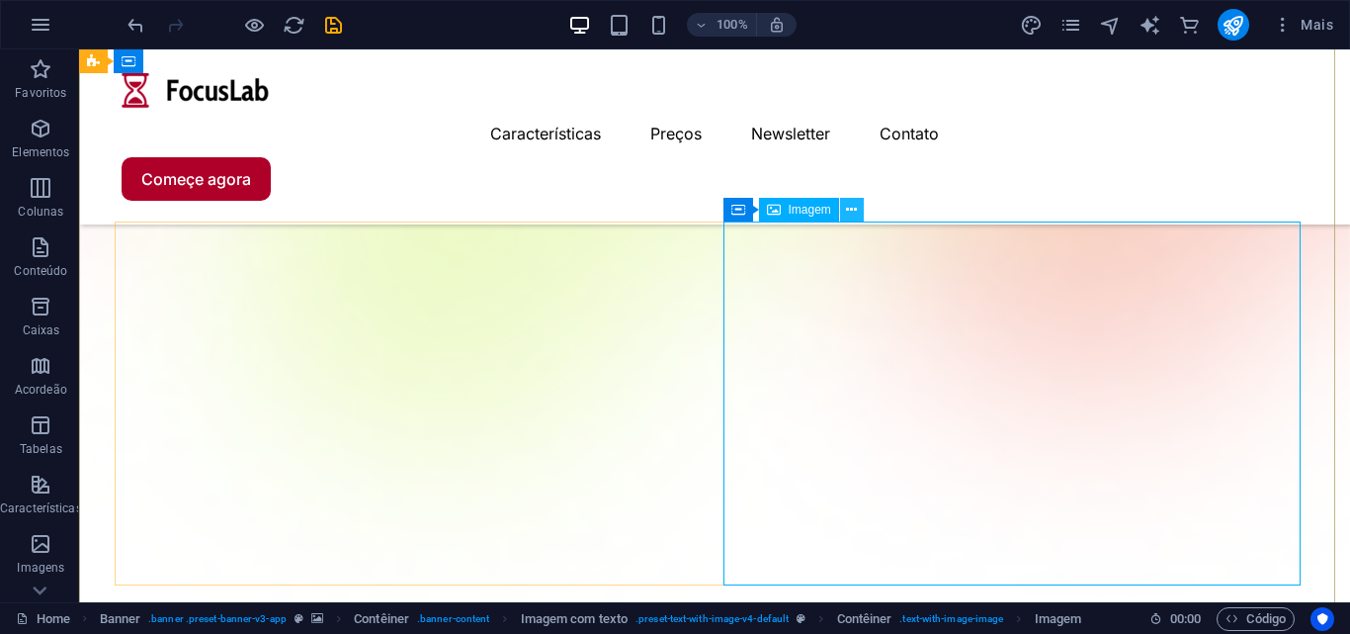
click at [855, 210] on icon at bounding box center [851, 210] width 11 height 21
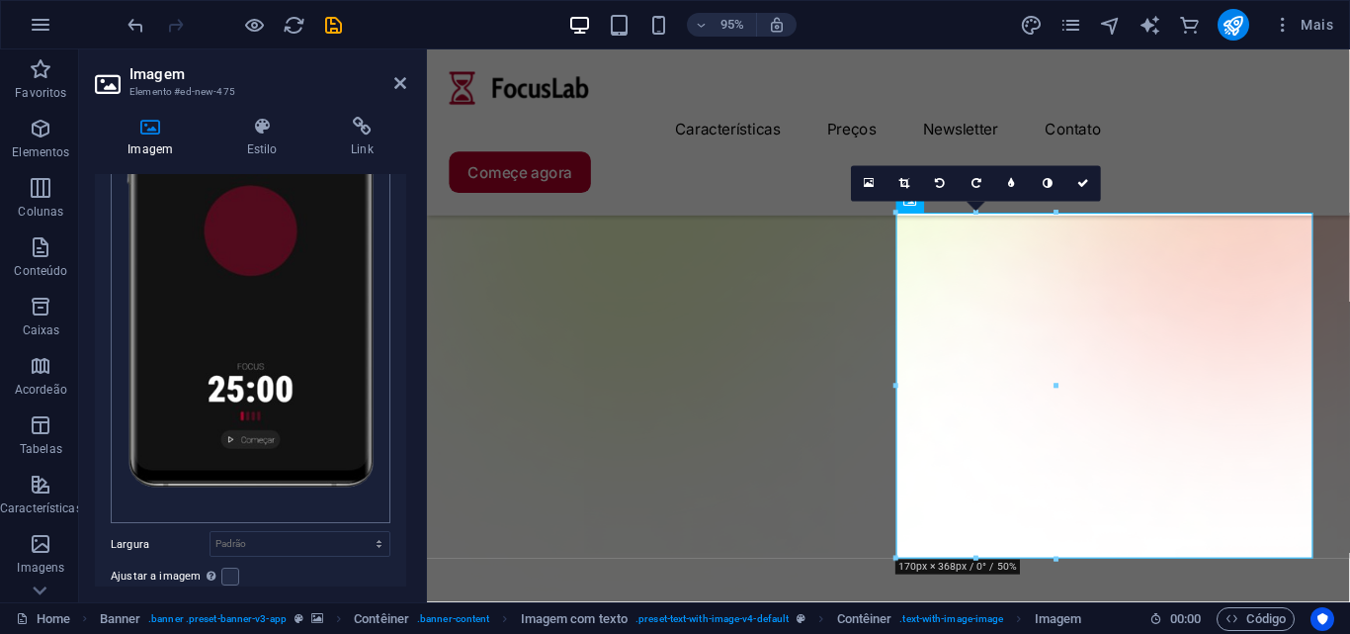
scroll to position [481, 0]
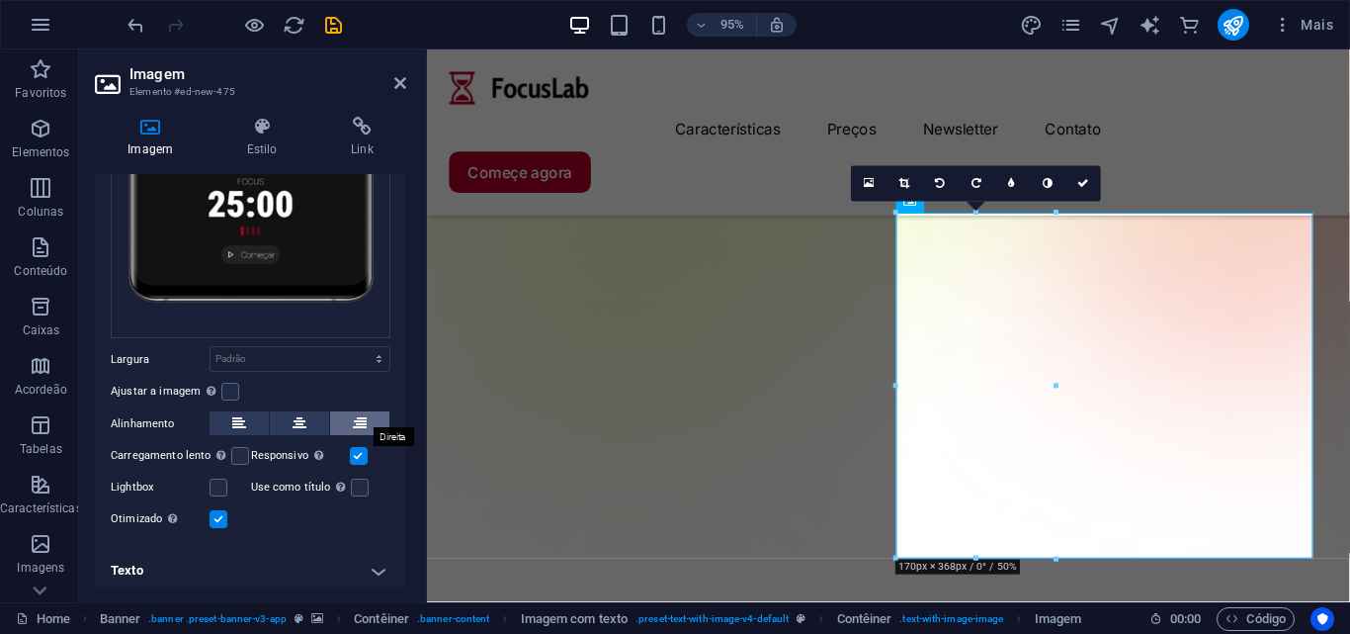
click at [345, 411] on button at bounding box center [359, 423] width 59 height 24
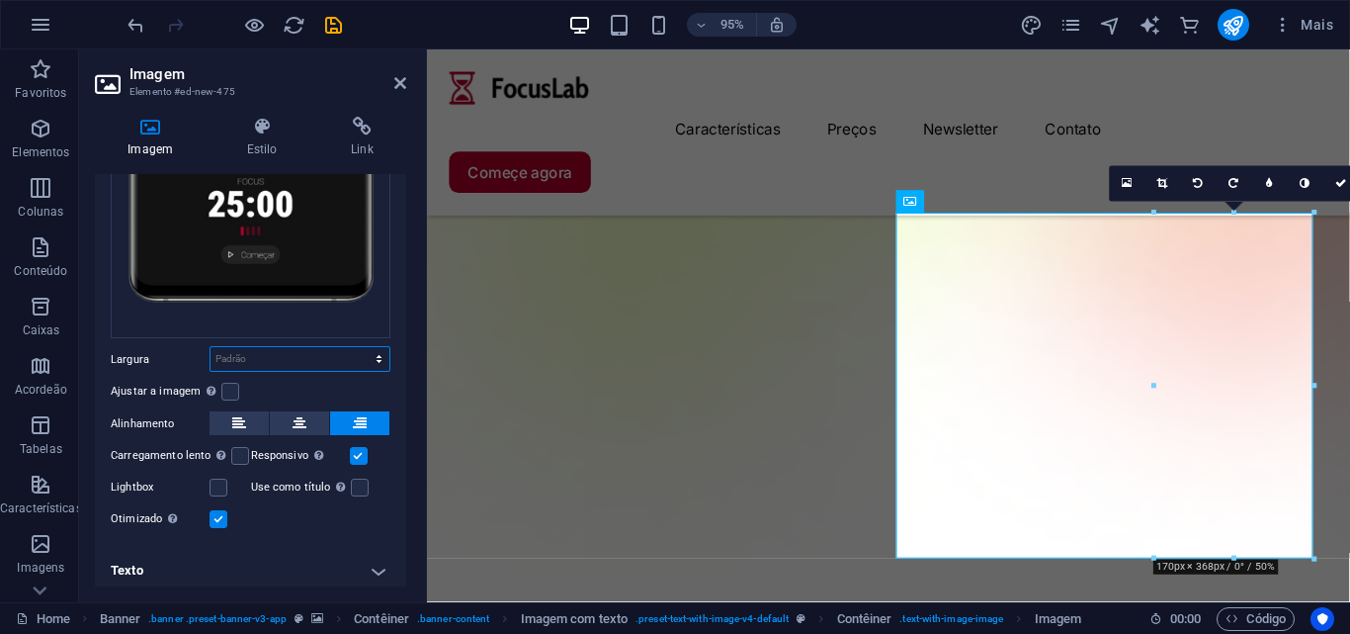
click at [244, 358] on select "Padrão automático px rem % em vh vw" at bounding box center [300, 359] width 179 height 24
select select "px"
click at [358, 347] on select "Padrão automático px rem % em vh vw" at bounding box center [300, 359] width 179 height 24
type input "170"
click at [278, 353] on input "170" at bounding box center [300, 359] width 179 height 24
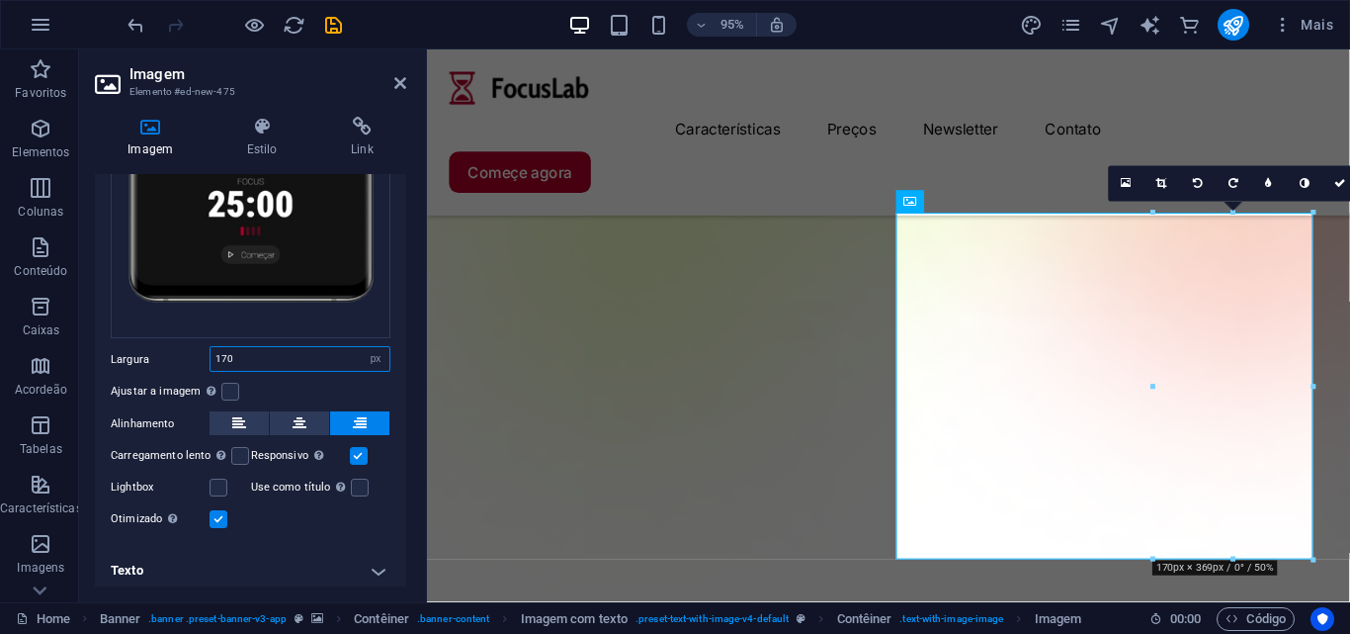
click at [278, 353] on input "170" at bounding box center [300, 359] width 179 height 24
click at [267, 353] on input "170" at bounding box center [300, 359] width 179 height 24
drag, startPoint x: 266, startPoint y: 353, endPoint x: 198, endPoint y: 359, distance: 68.5
click at [198, 359] on div "Largura 170 Padrão automático px rem % em vh vw" at bounding box center [251, 359] width 280 height 26
click at [353, 380] on div "Ajustar a imagem Ajustar a imagem automaticamente a uma largura e altura fixas" at bounding box center [251, 392] width 280 height 24
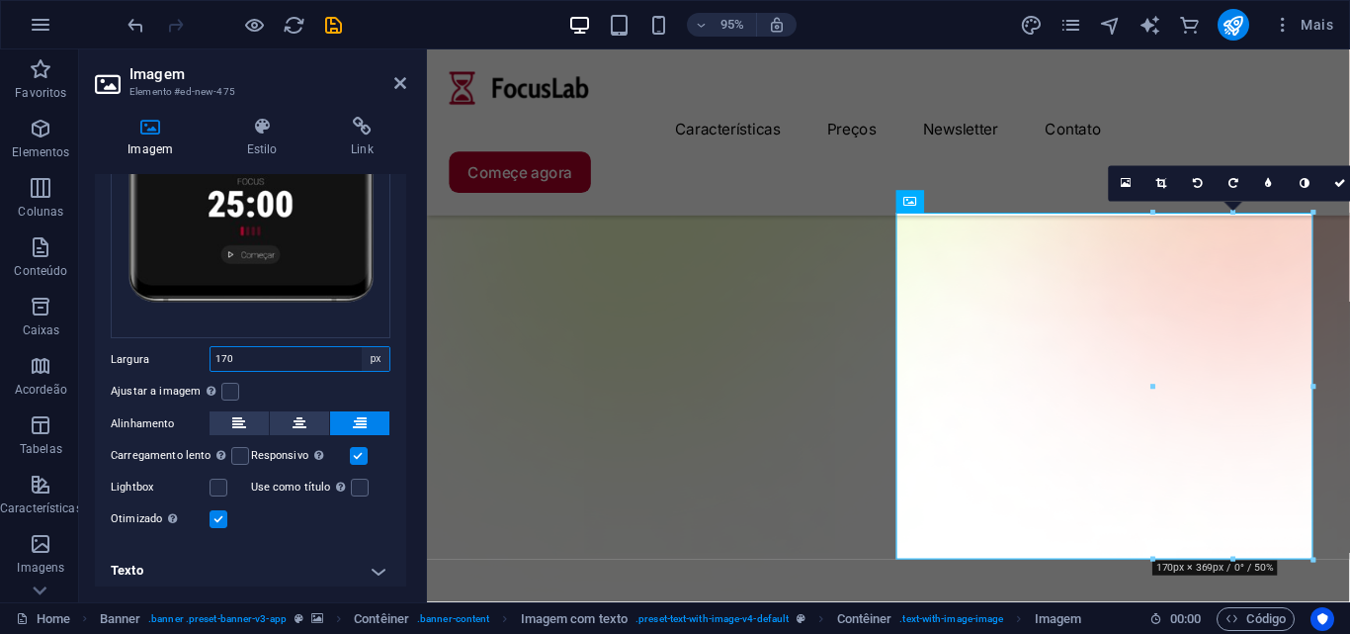
click at [373, 351] on select "Padrão automático px rem % em vh vw" at bounding box center [376, 359] width 28 height 24
select select "default"
click at [362, 347] on select "Padrão automático px rem % em vh vw" at bounding box center [376, 359] width 28 height 24
click at [373, 354] on select "Padrão automático px rem % em vh vw" at bounding box center [300, 359] width 179 height 24
click at [211, 347] on select "Padrão automático px rem % em vh vw" at bounding box center [300, 359] width 179 height 24
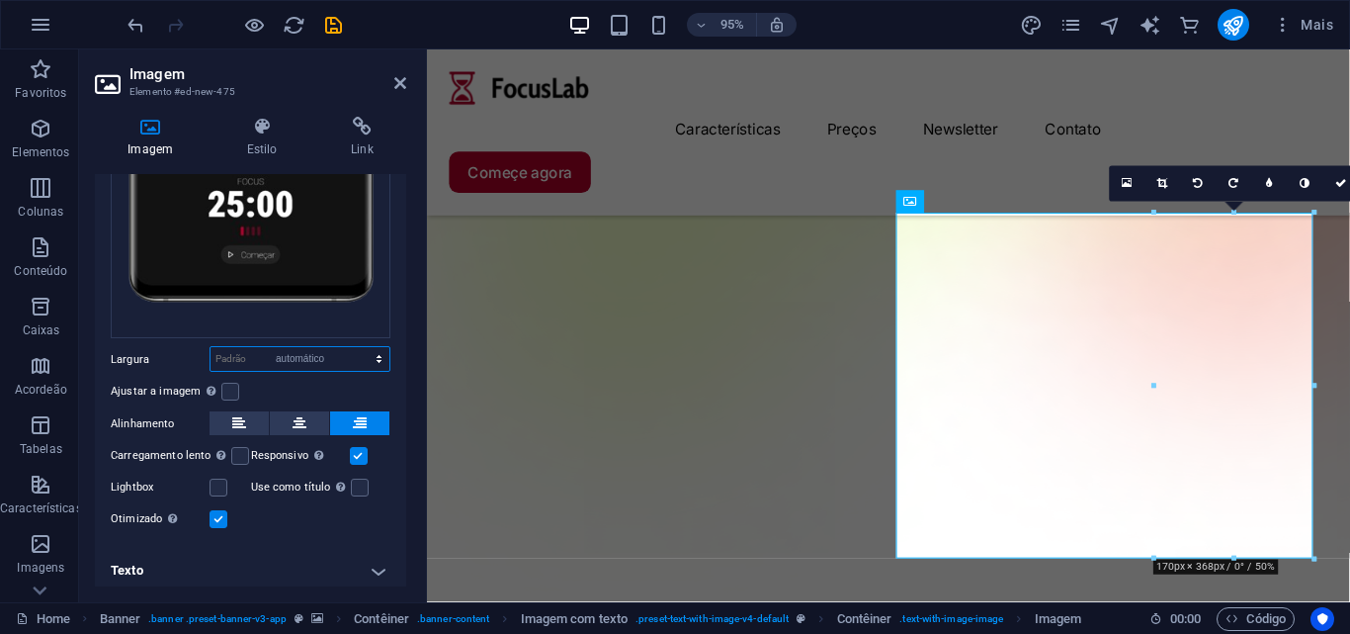
select select "DISABLED_OPTION_VALUE"
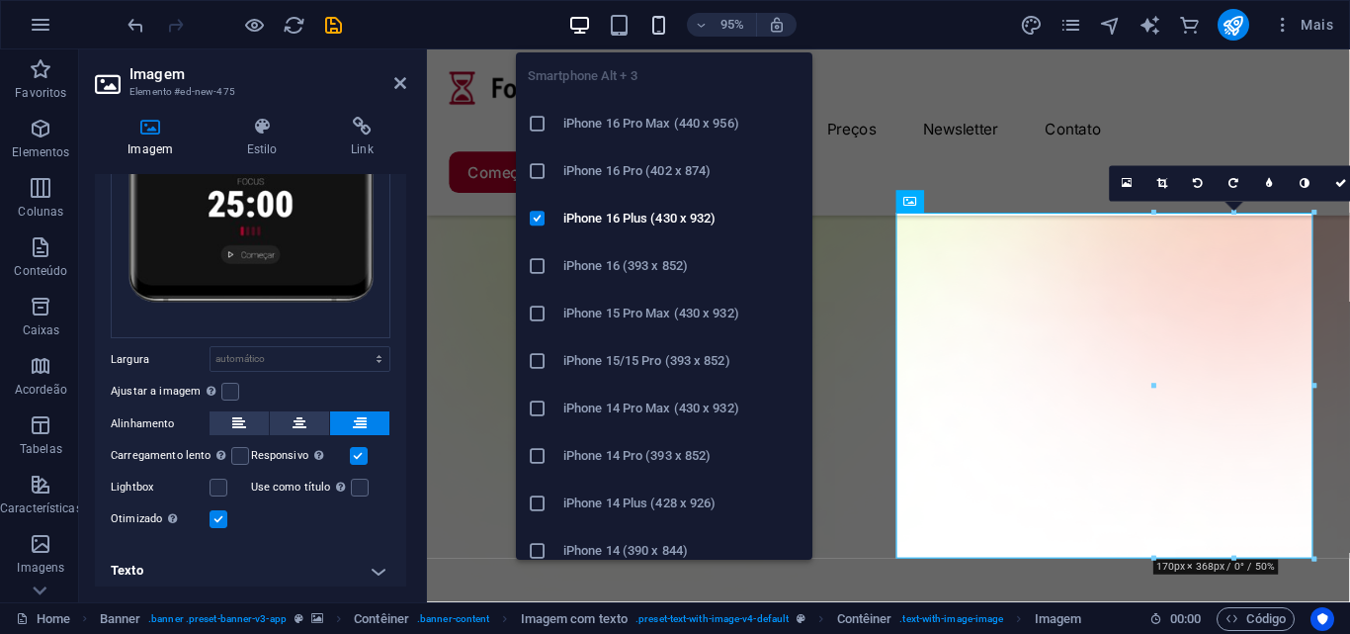
click at [652, 29] on icon "button" at bounding box center [659, 25] width 23 height 23
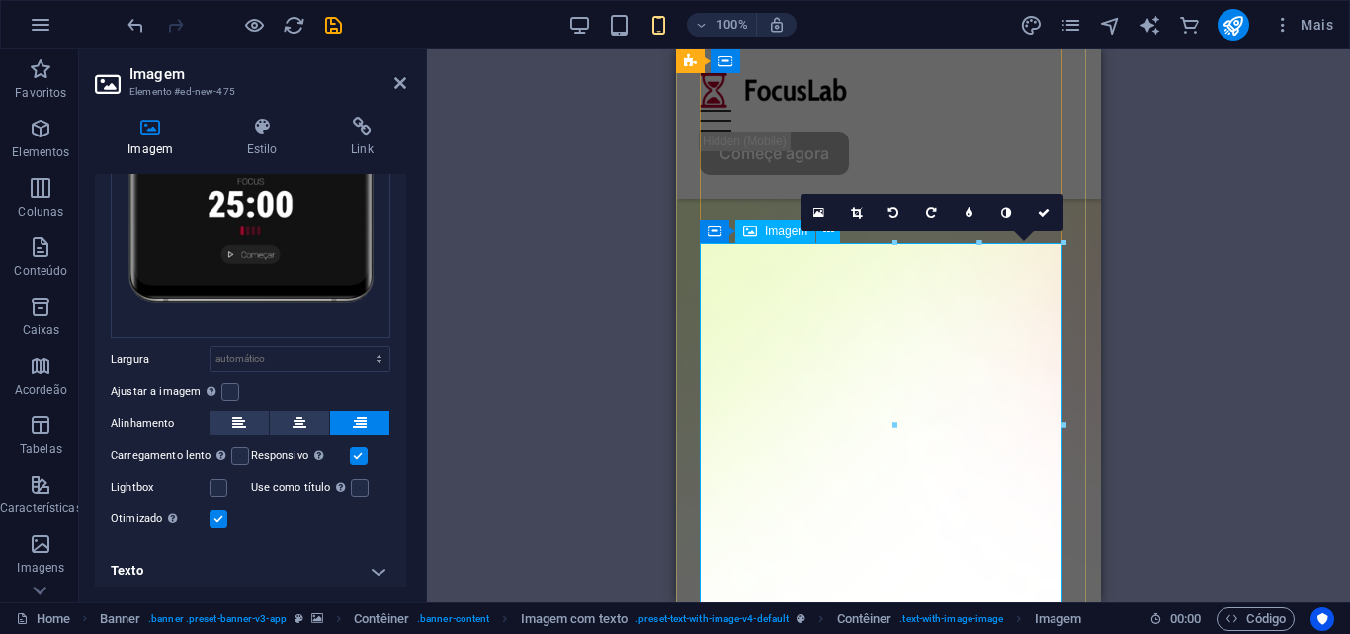
scroll to position [494, 0]
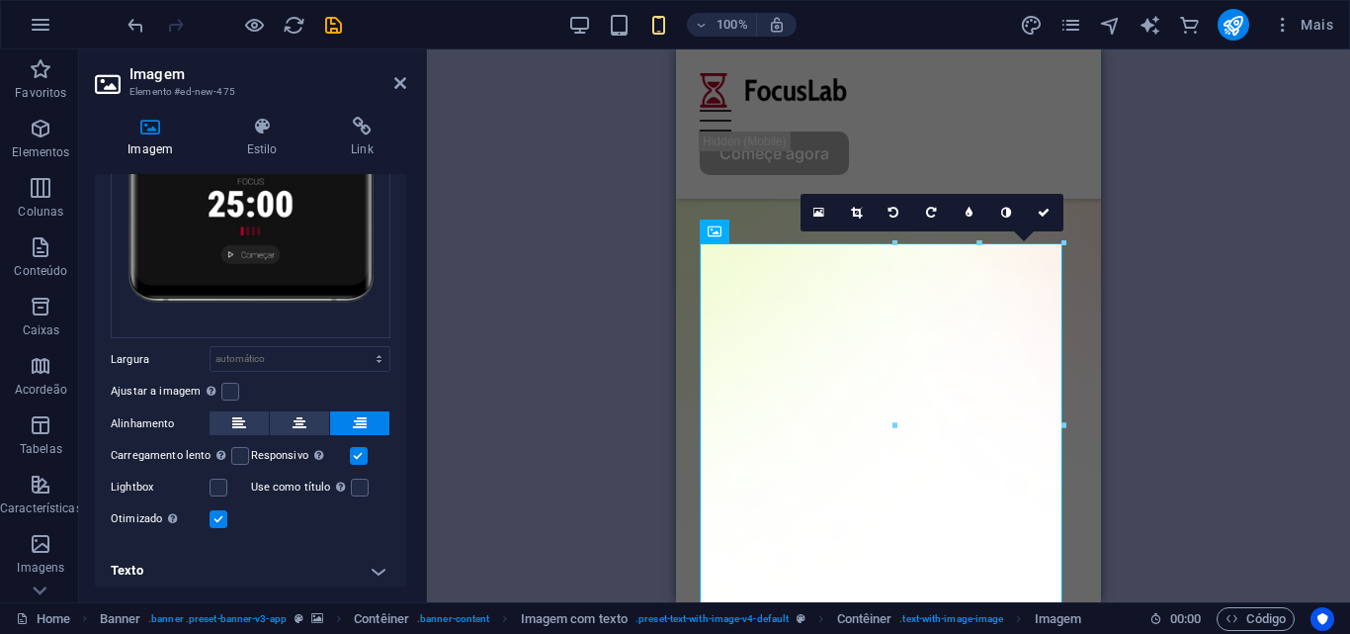
click at [350, 447] on label at bounding box center [359, 456] width 18 height 18
click at [0, 0] on input "Responsivo Carregar automaticamente imagens de retina e tamanhos otimizados par…" at bounding box center [0, 0] width 0 height 0
click at [350, 447] on label at bounding box center [359, 456] width 18 height 18
click at [0, 0] on input "Responsivo Carregar automaticamente imagens de retina e tamanhos otimizados par…" at bounding box center [0, 0] width 0 height 0
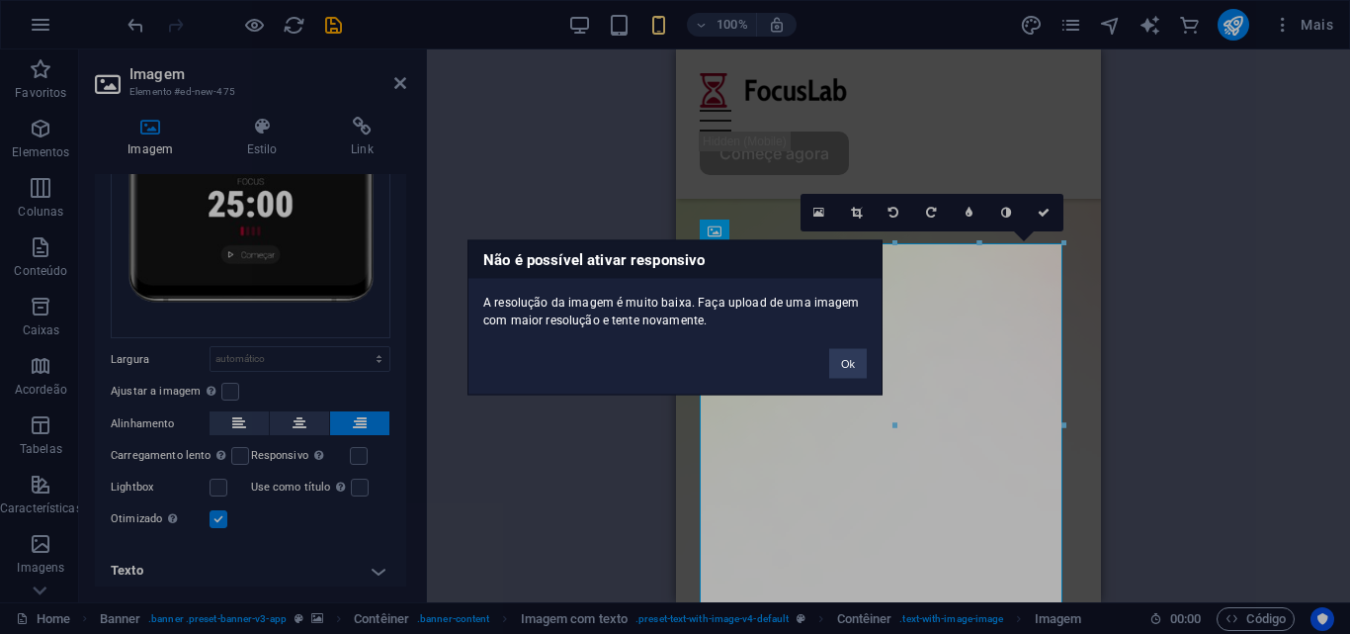
click at [818, 366] on div "Ok" at bounding box center [848, 353] width 67 height 50
click at [829, 366] on button "Ok" at bounding box center [848, 363] width 38 height 30
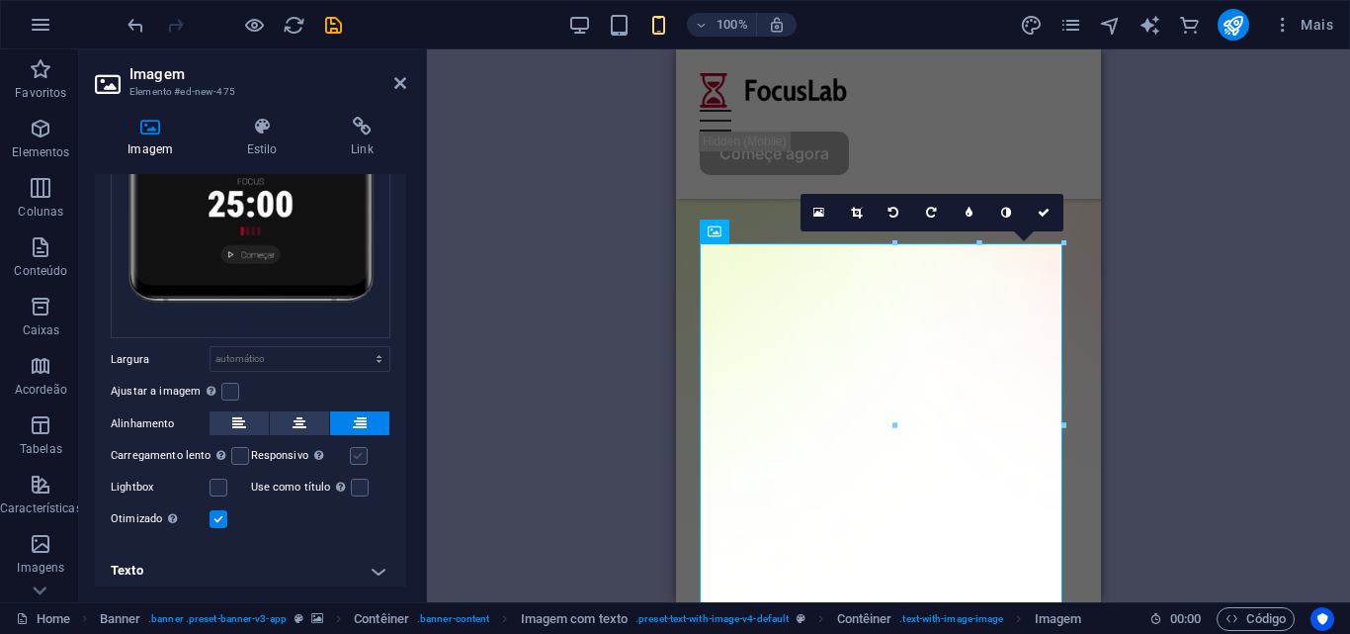
click at [358, 451] on label at bounding box center [359, 456] width 18 height 18
click at [0, 0] on input "Responsivo Carregar automaticamente imagens de retina e tamanhos otimizados par…" at bounding box center [0, 0] width 0 height 0
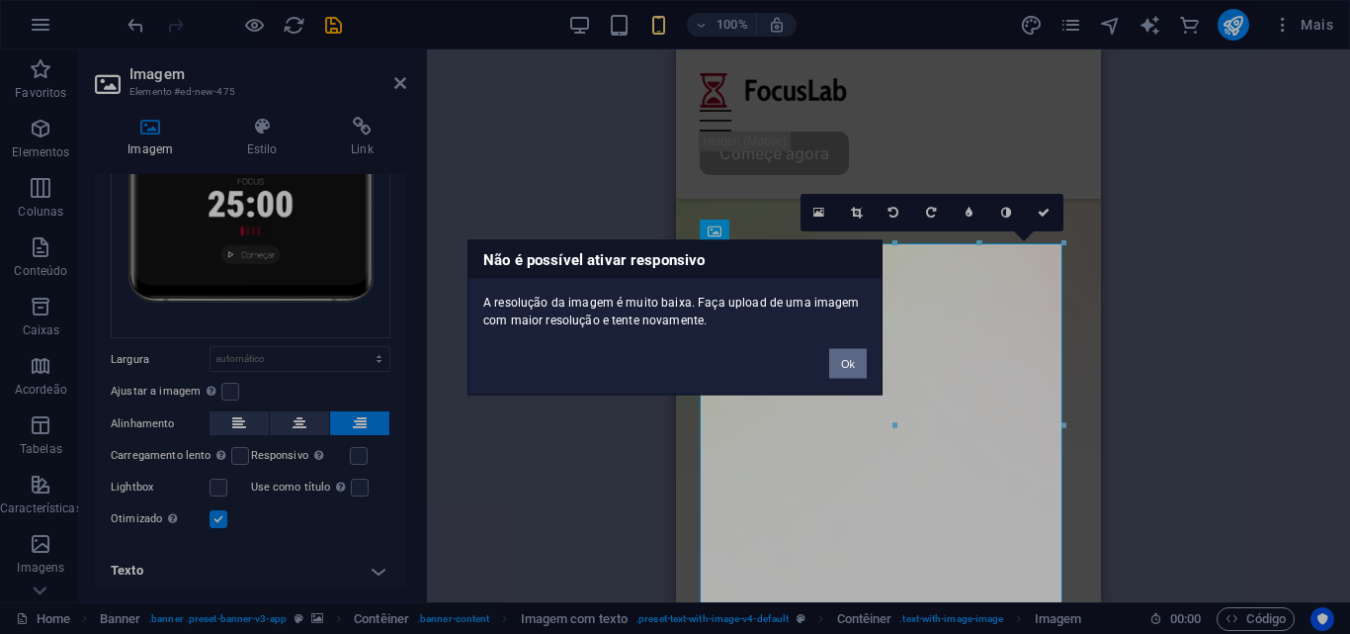
click at [842, 359] on button "Ok" at bounding box center [848, 363] width 38 height 30
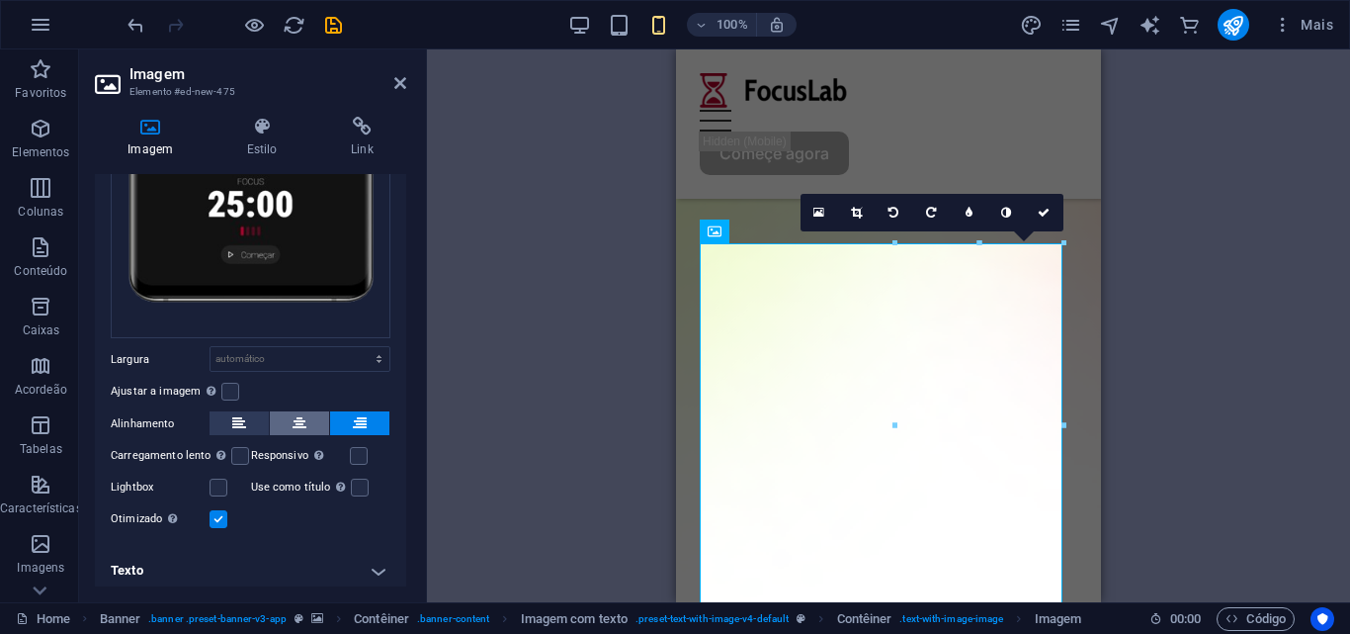
click at [313, 412] on button at bounding box center [299, 423] width 59 height 24
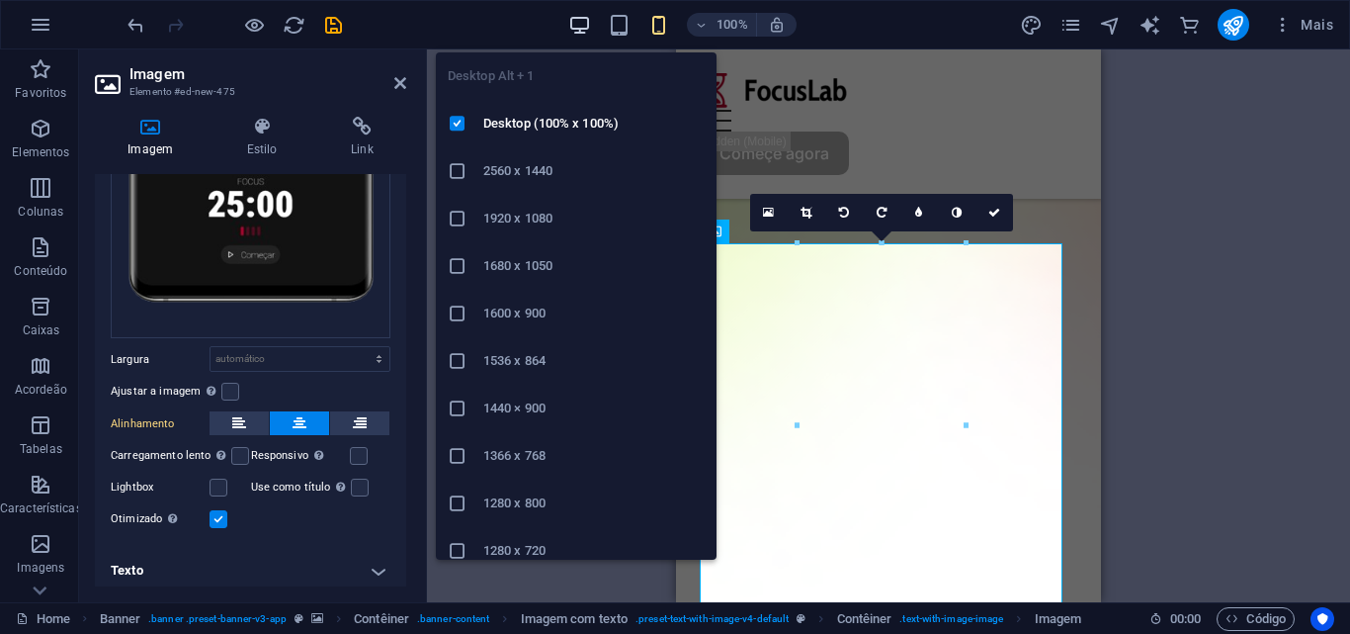
click at [573, 17] on icon "button" at bounding box center [579, 25] width 23 height 23
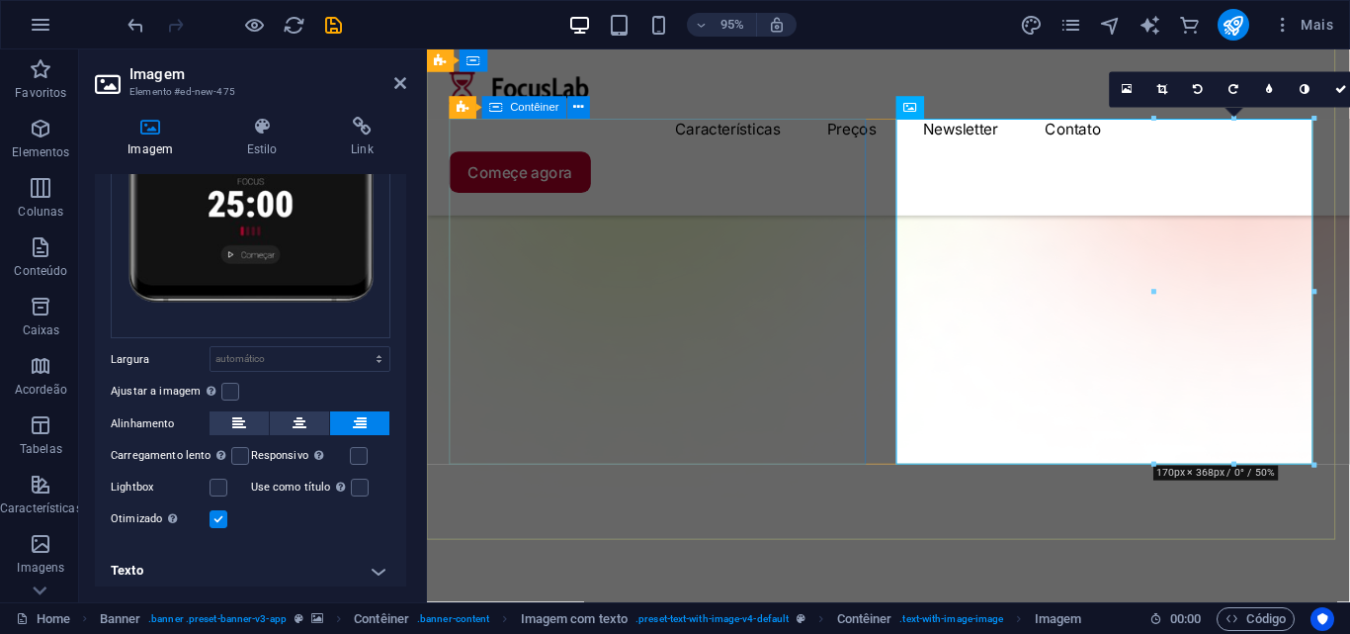
scroll to position [395, 0]
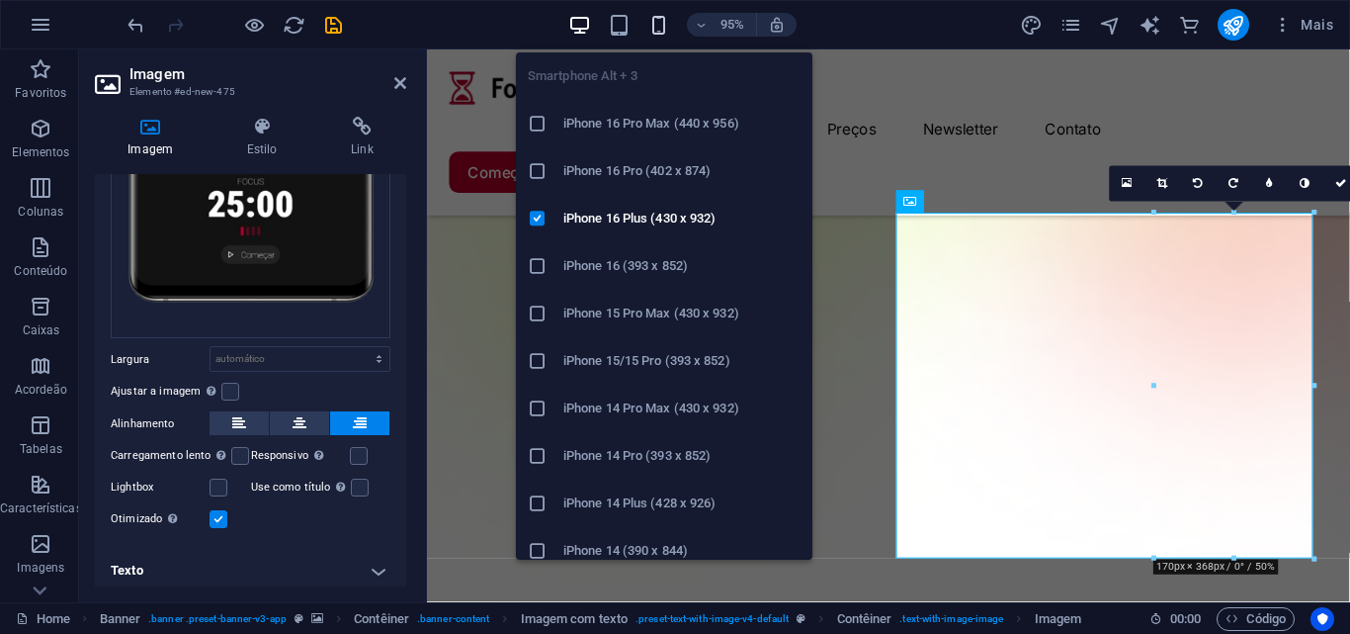
click at [662, 28] on icon "button" at bounding box center [659, 25] width 23 height 23
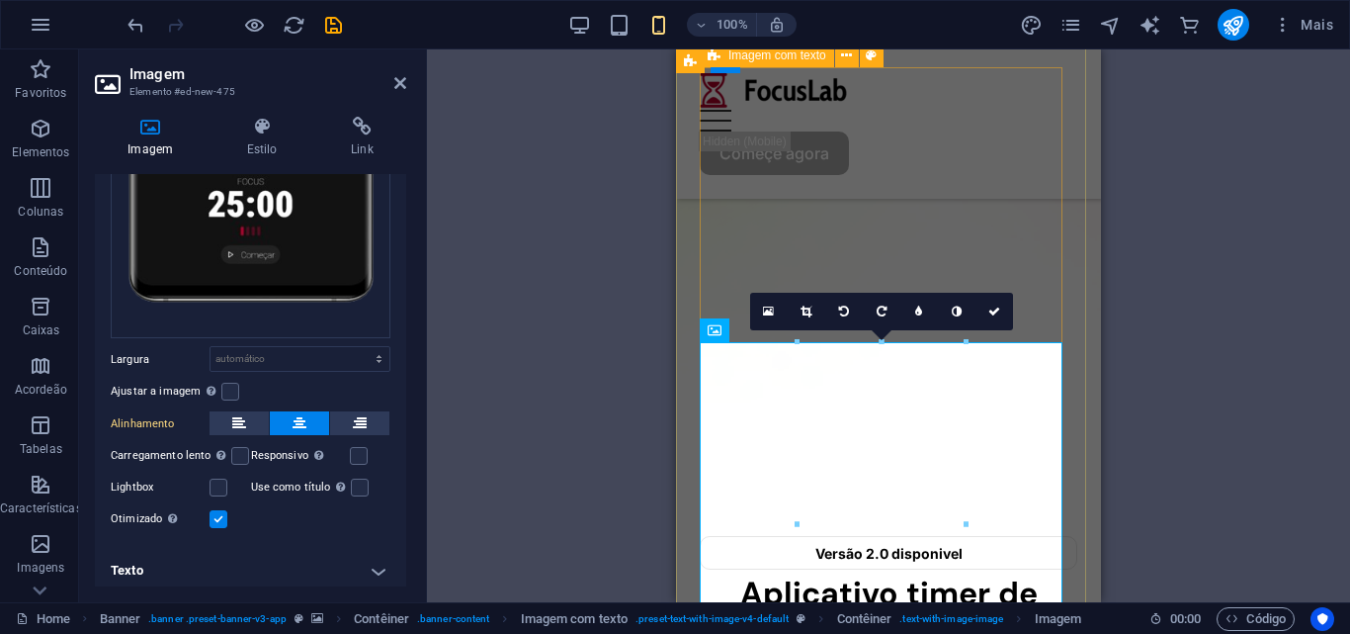
scroll to position [198, 0]
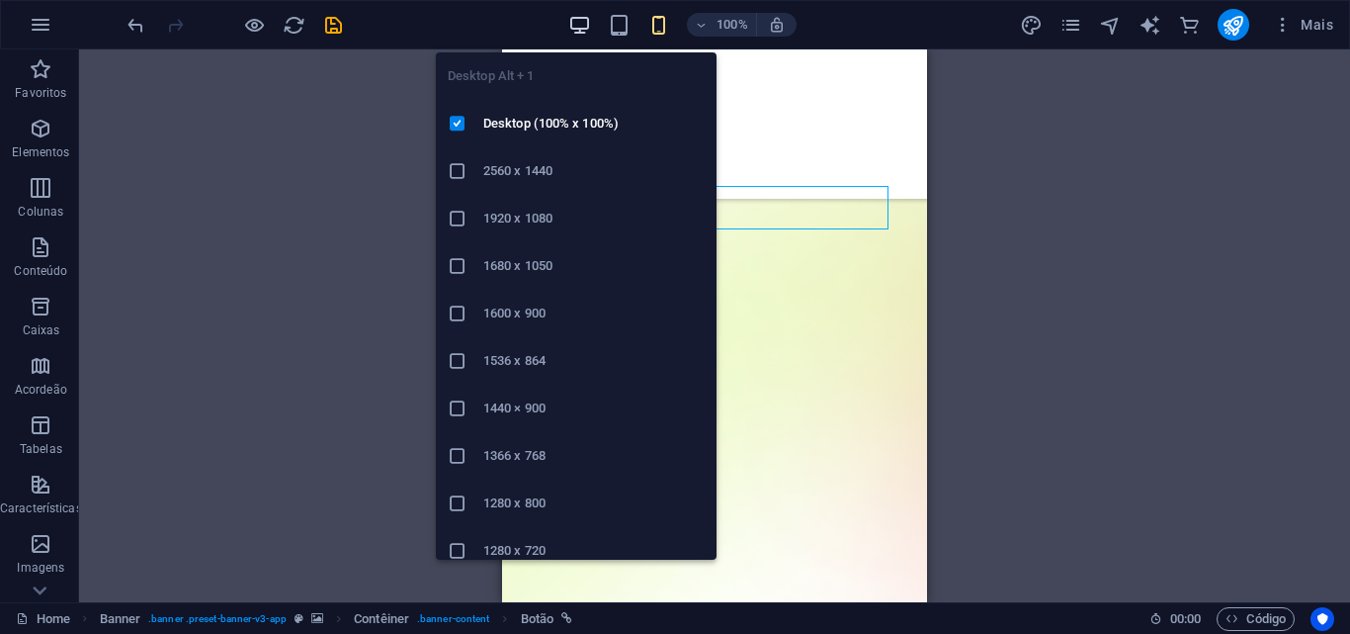
click at [574, 31] on icon "button" at bounding box center [579, 25] width 23 height 23
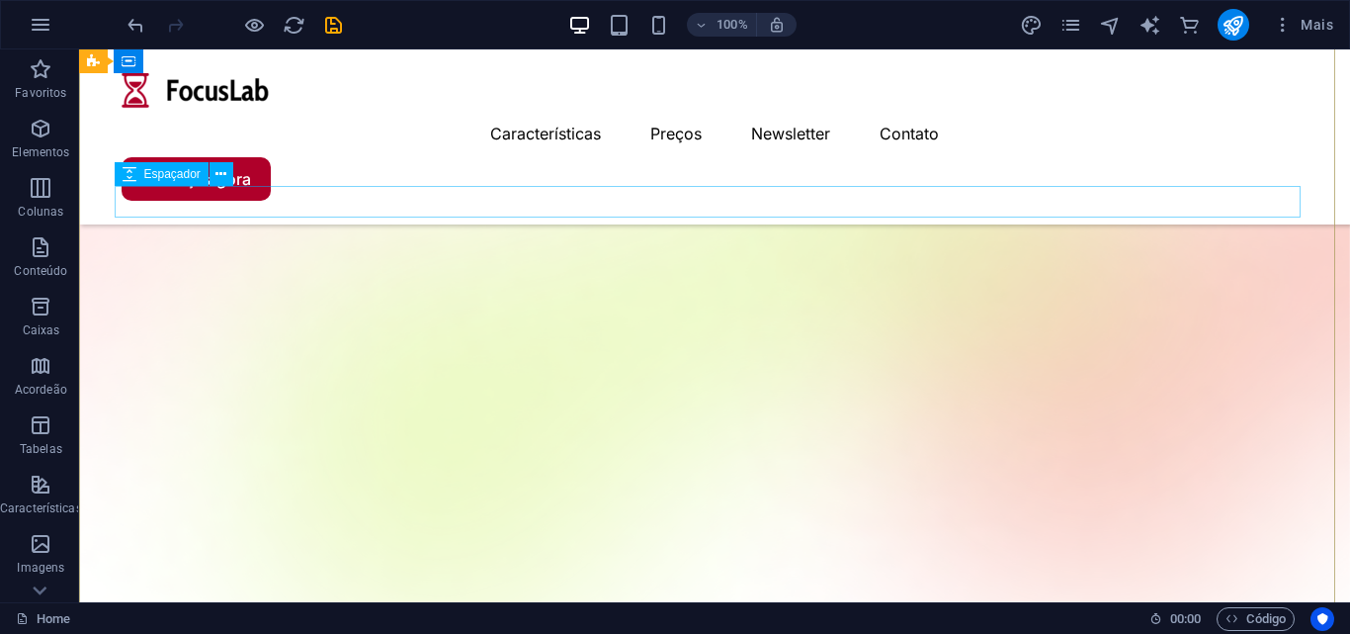
scroll to position [297, 0]
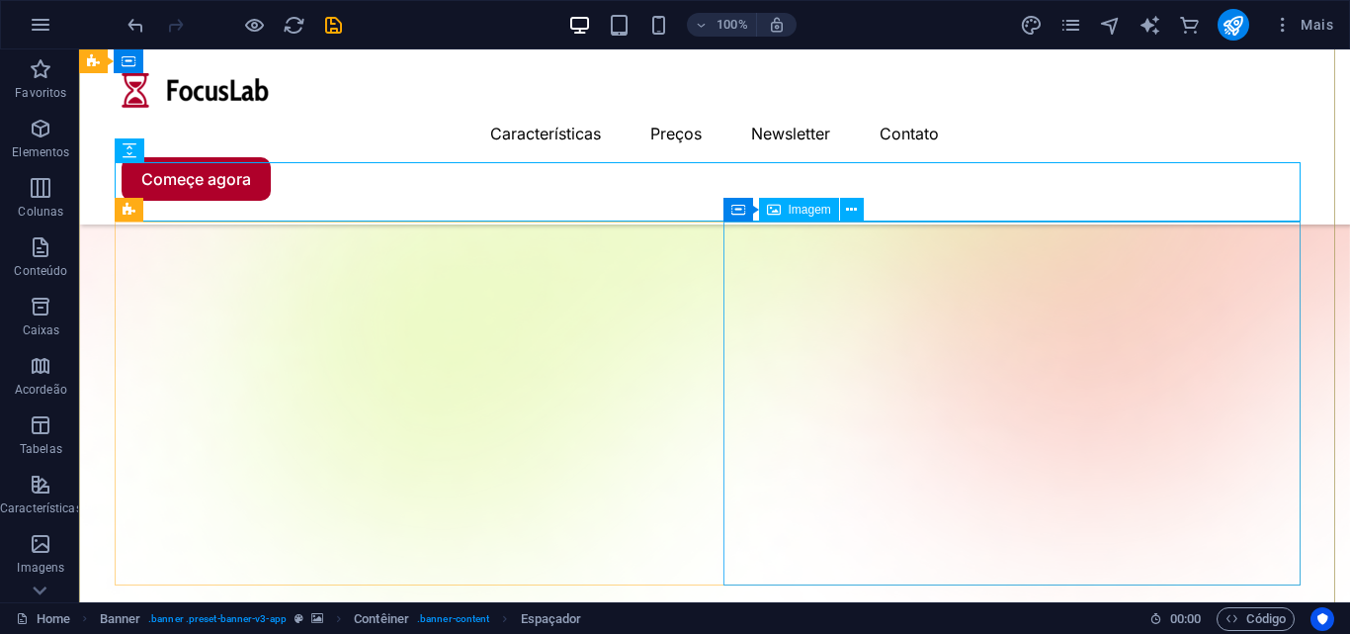
scroll to position [395, 0]
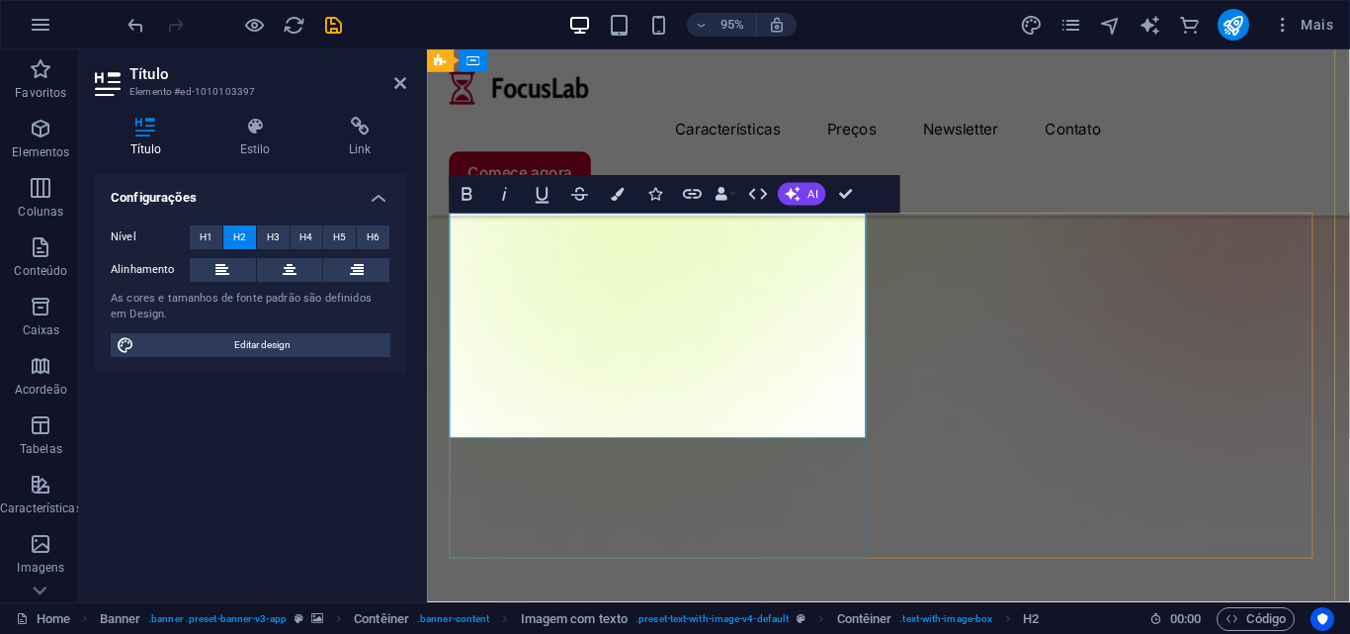
drag, startPoint x: 658, startPoint y: 316, endPoint x: 693, endPoint y: 329, distance: 36.9
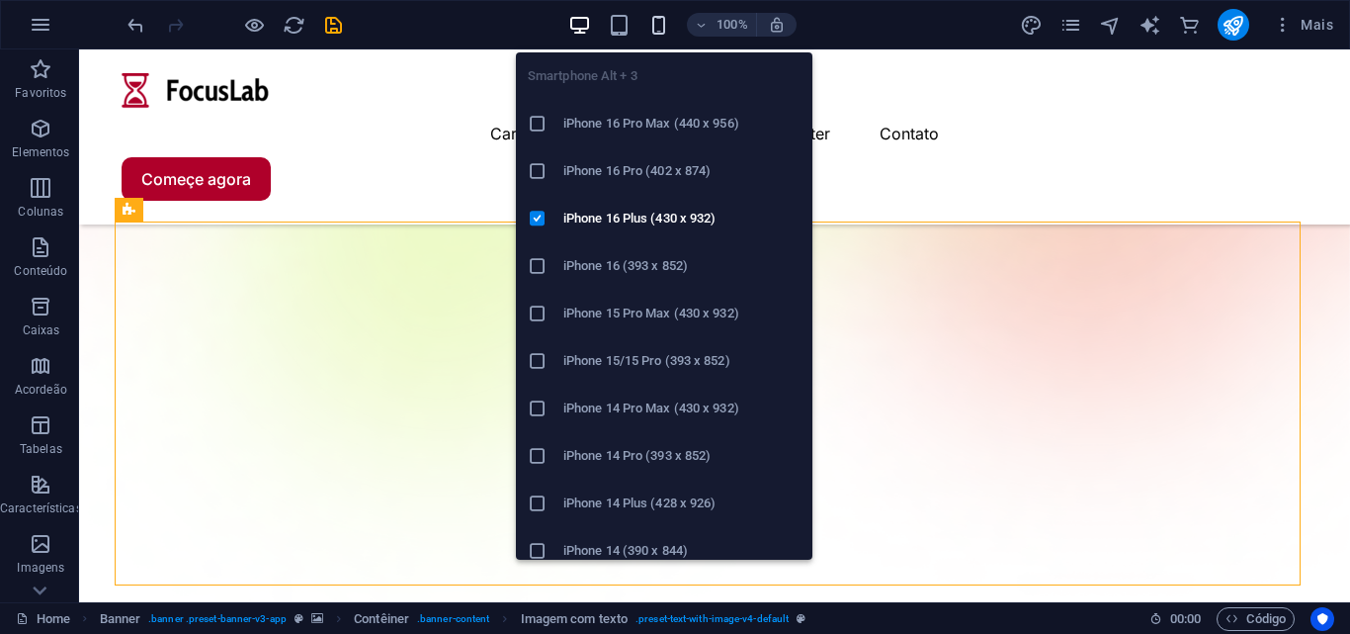
click at [654, 20] on icon "button" at bounding box center [659, 25] width 23 height 23
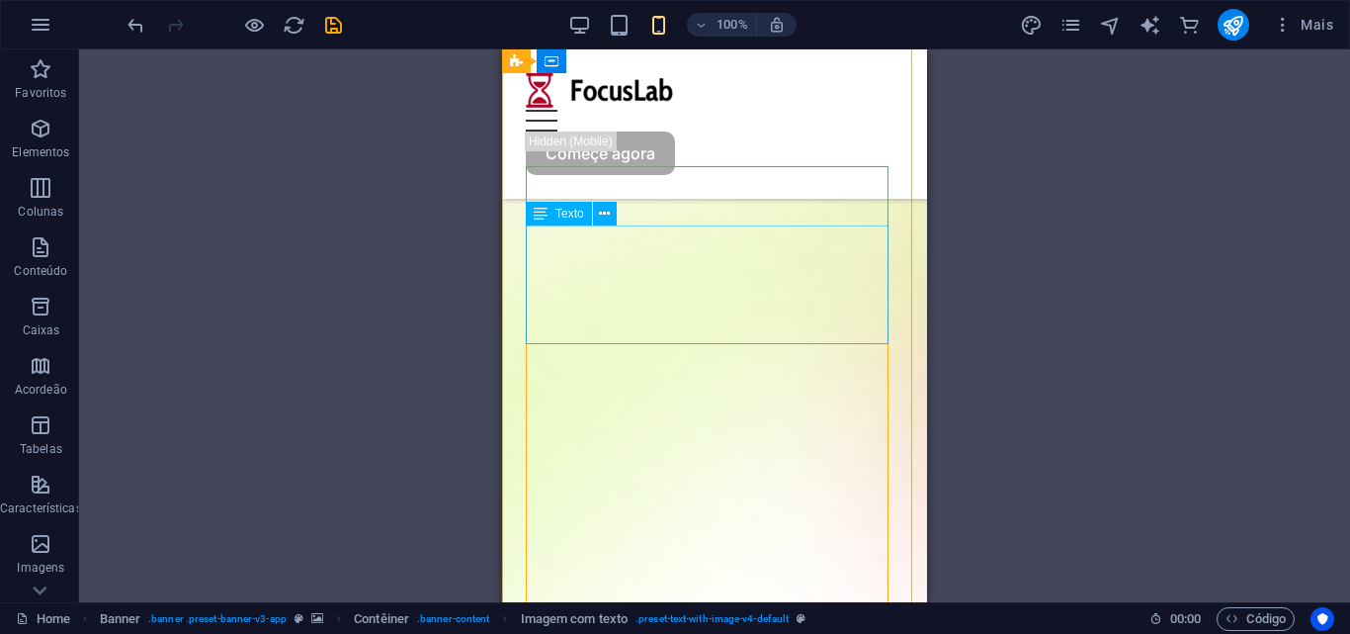
scroll to position [297, 0]
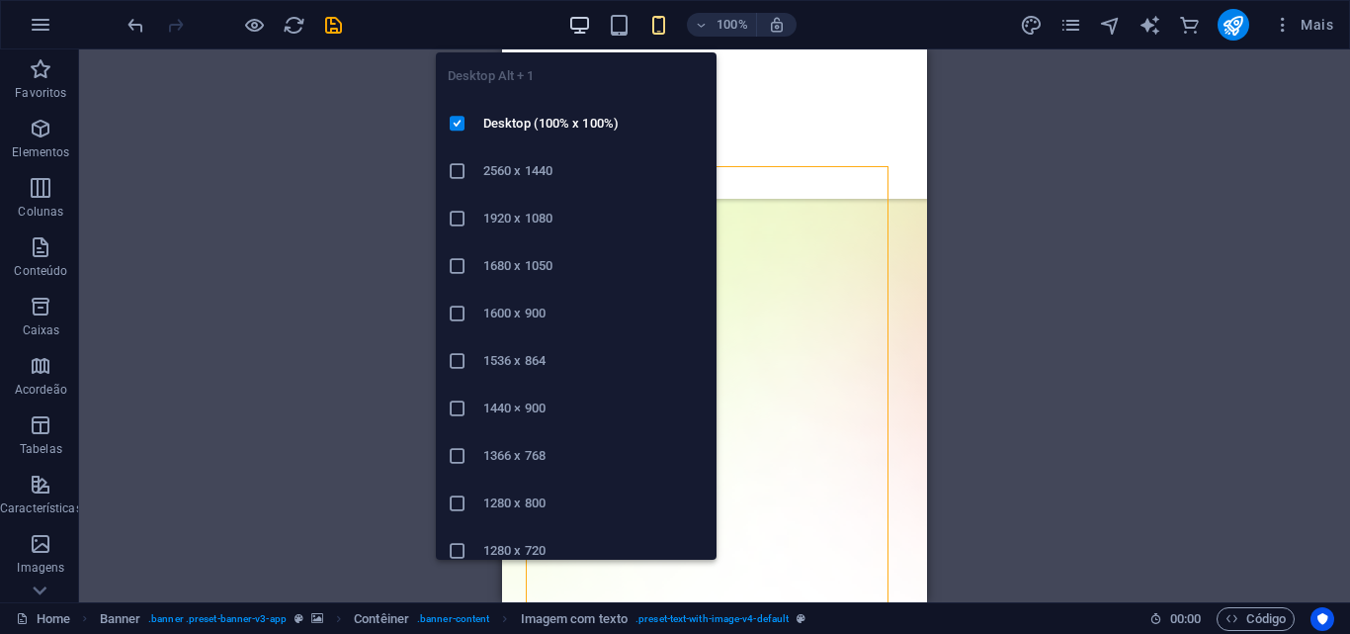
click at [576, 27] on icon "button" at bounding box center [579, 25] width 23 height 23
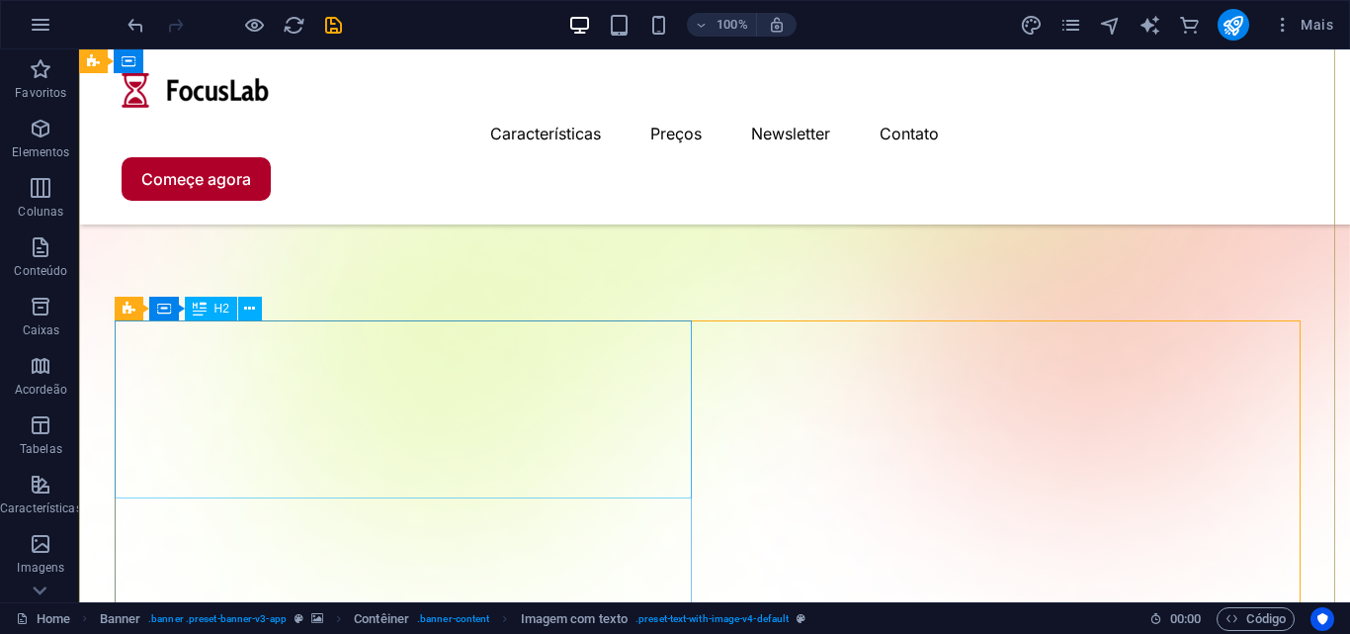
scroll to position [395, 0]
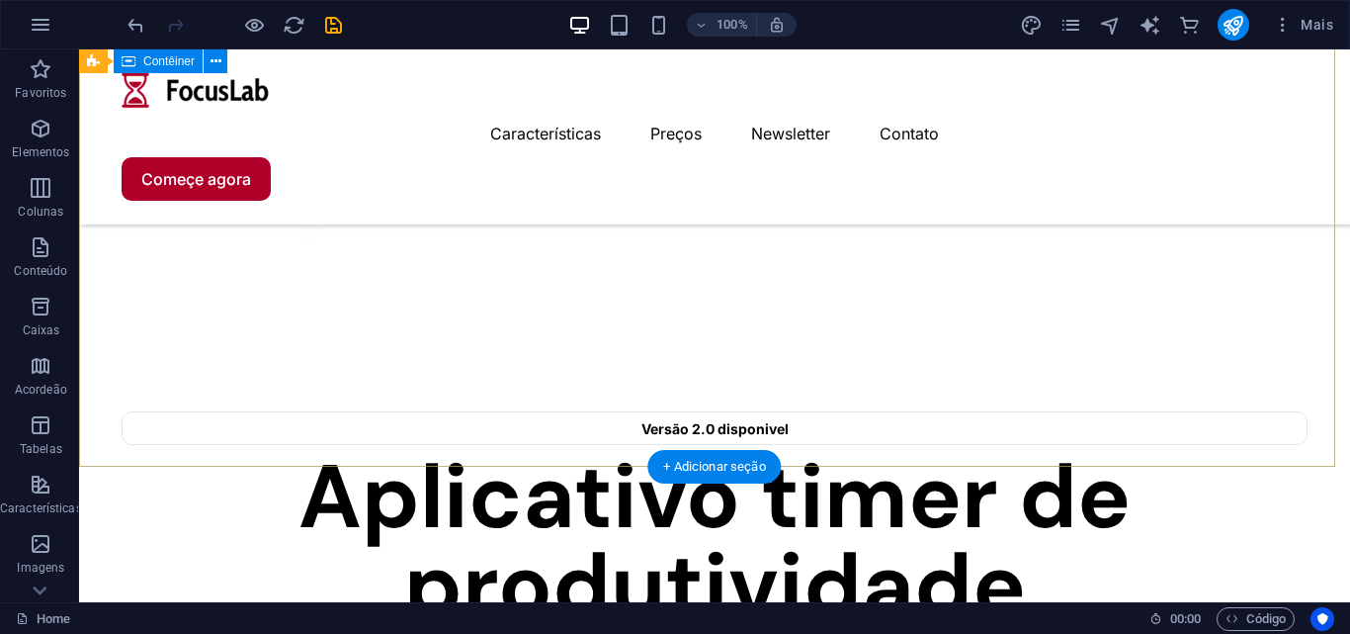
scroll to position [494, 0]
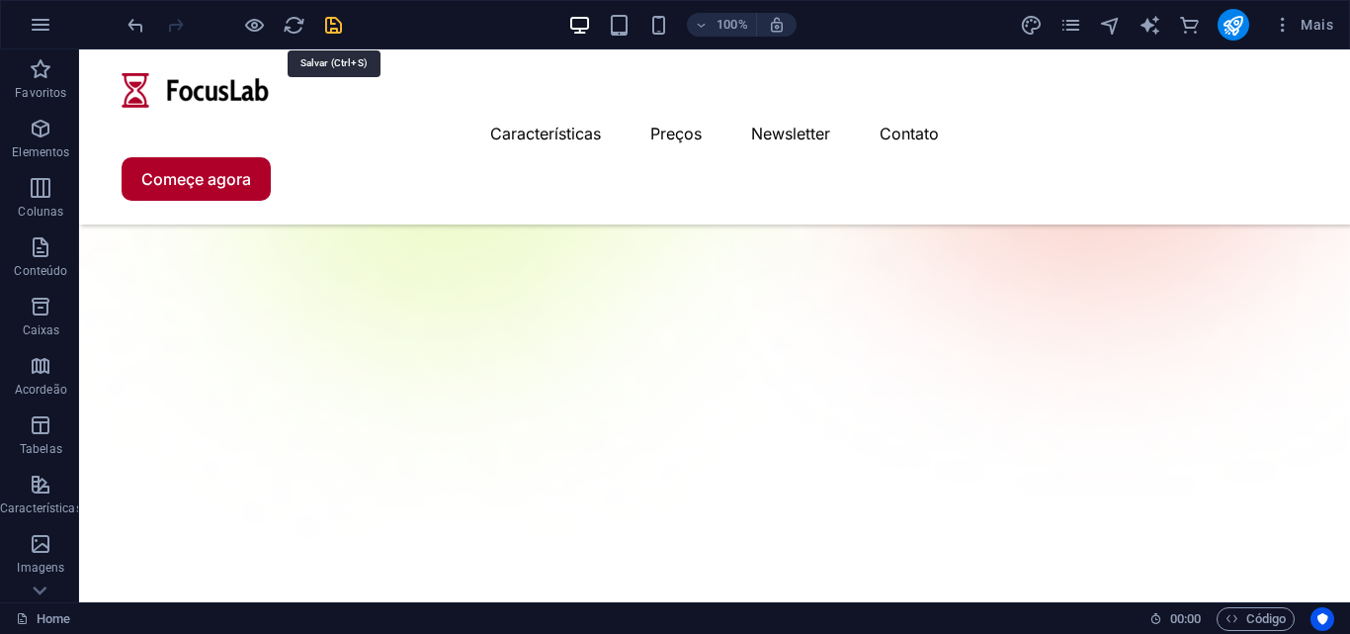
click at [335, 30] on icon "save" at bounding box center [333, 25] width 23 height 23
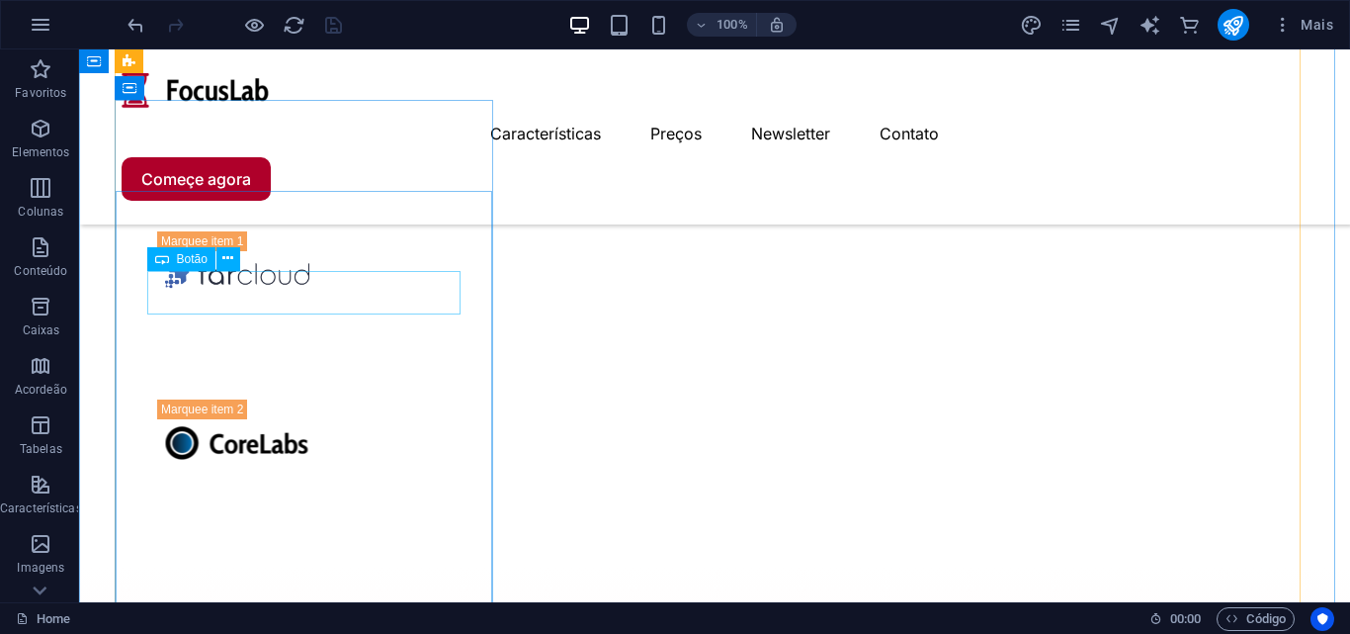
scroll to position [2472, 0]
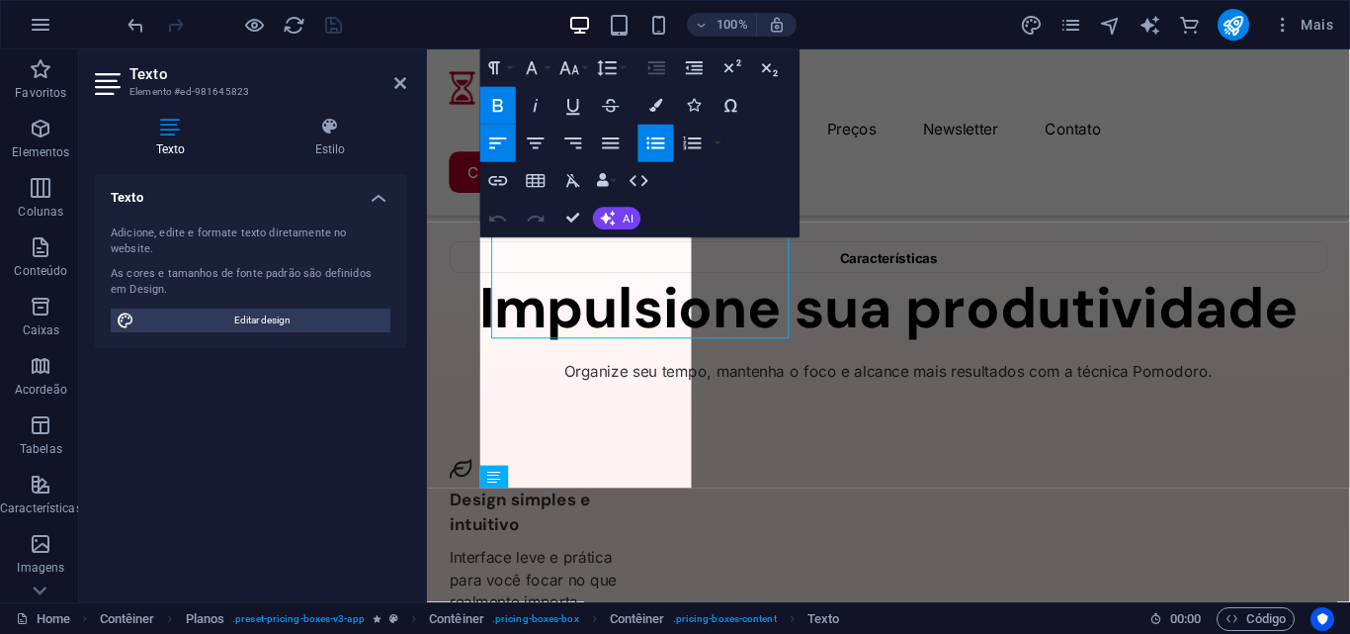
scroll to position [2605, 0]
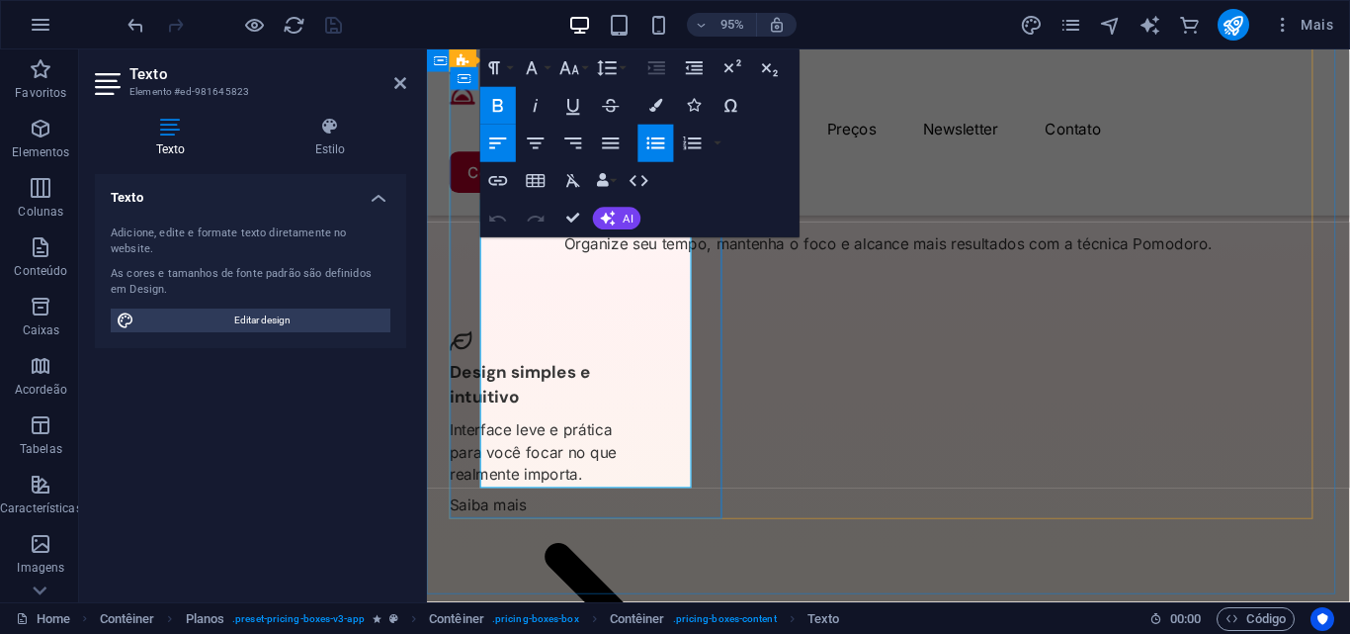
drag, startPoint x: 571, startPoint y: 331, endPoint x: 516, endPoint y: 298, distance: 64.8
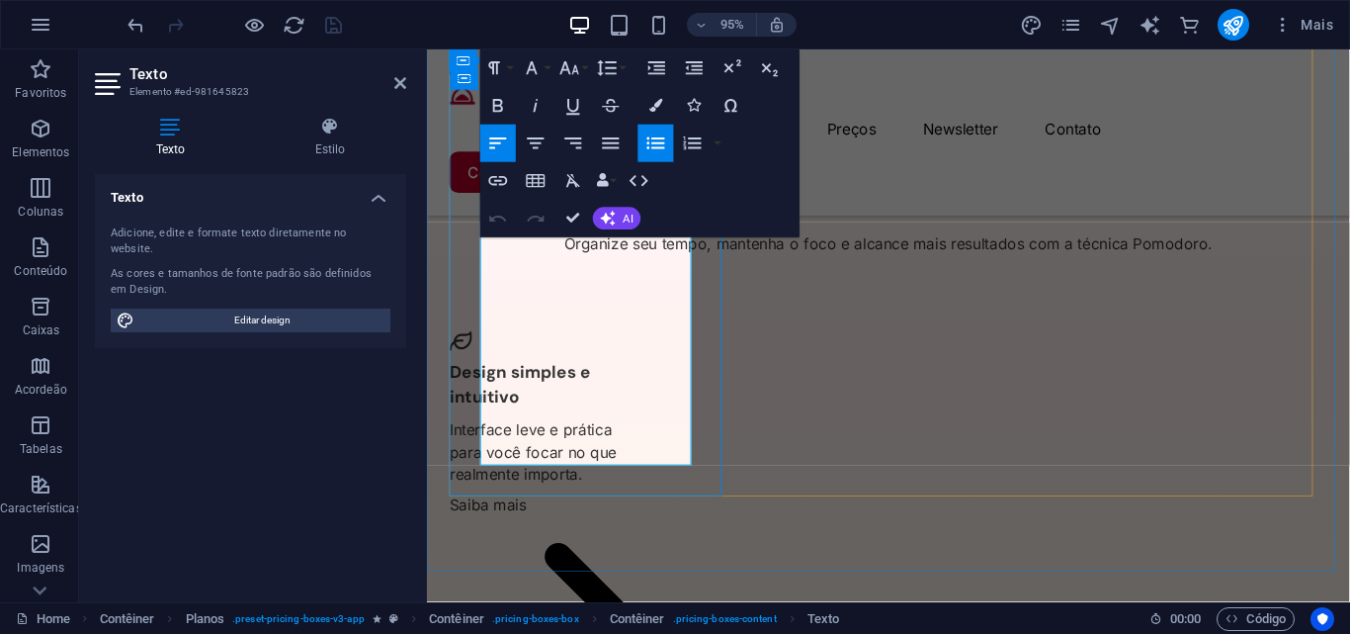
scroll to position [2629, 0]
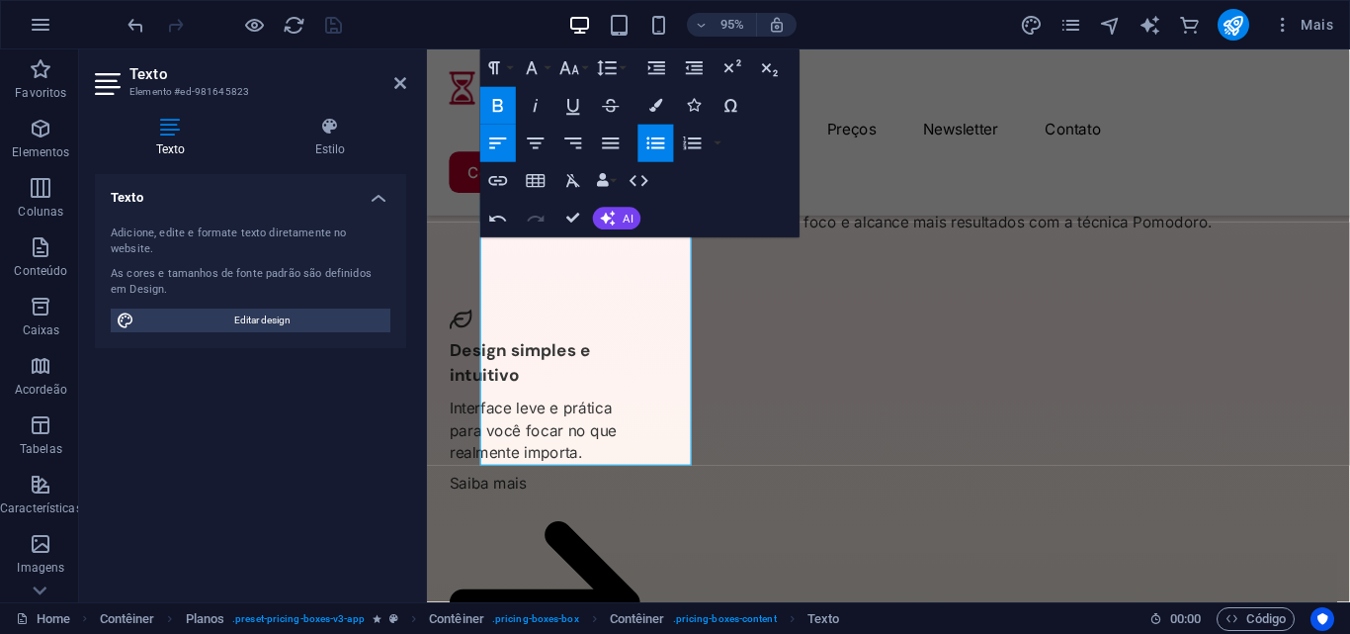
click at [492, 100] on icon "button" at bounding box center [498, 106] width 23 height 23
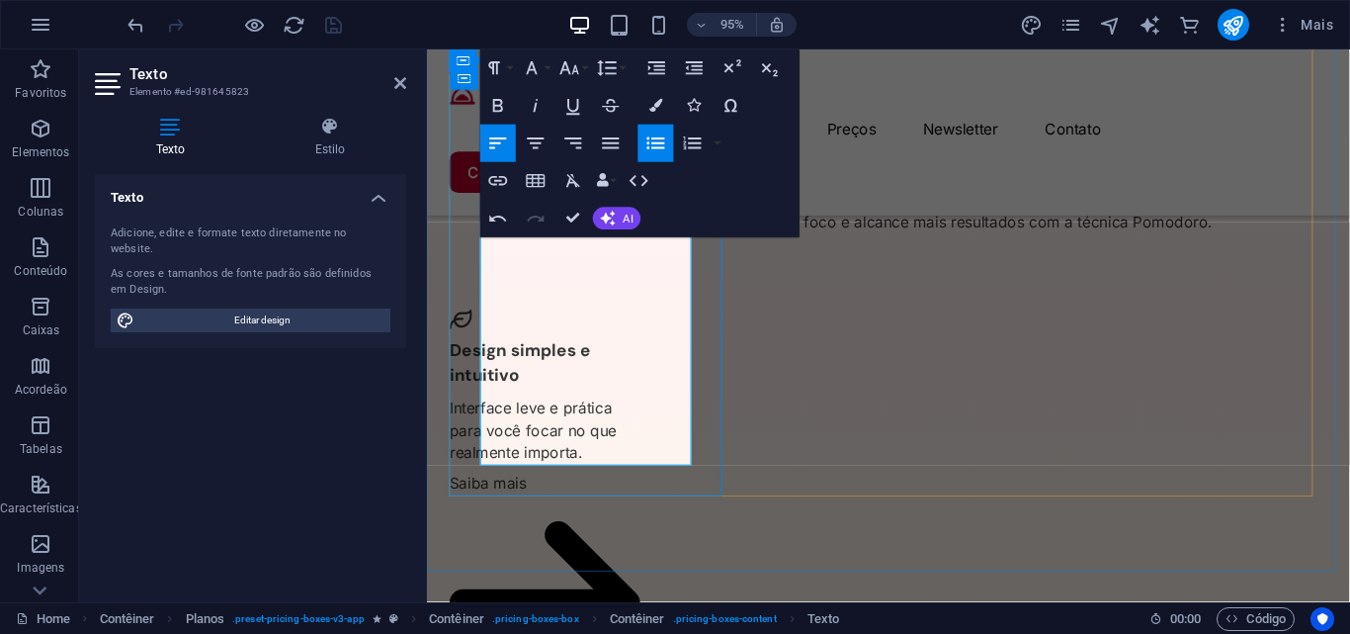
drag, startPoint x: 620, startPoint y: 474, endPoint x: 475, endPoint y: 358, distance: 185.7
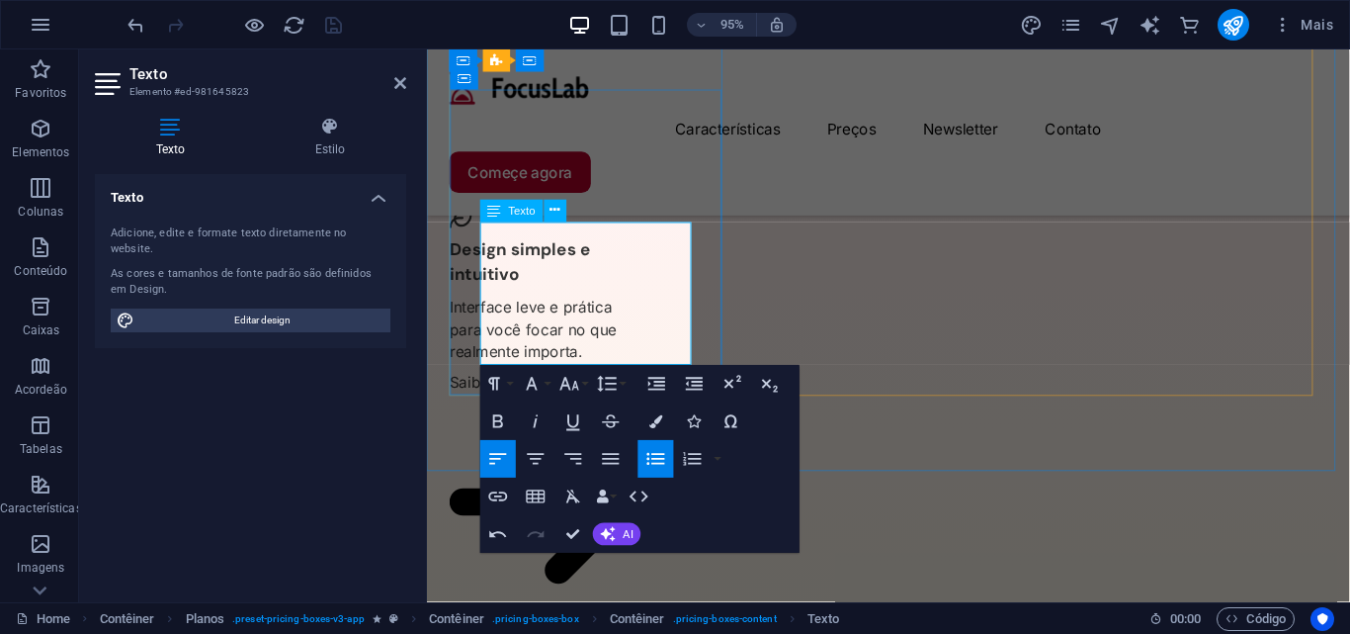
scroll to position [2783, 0]
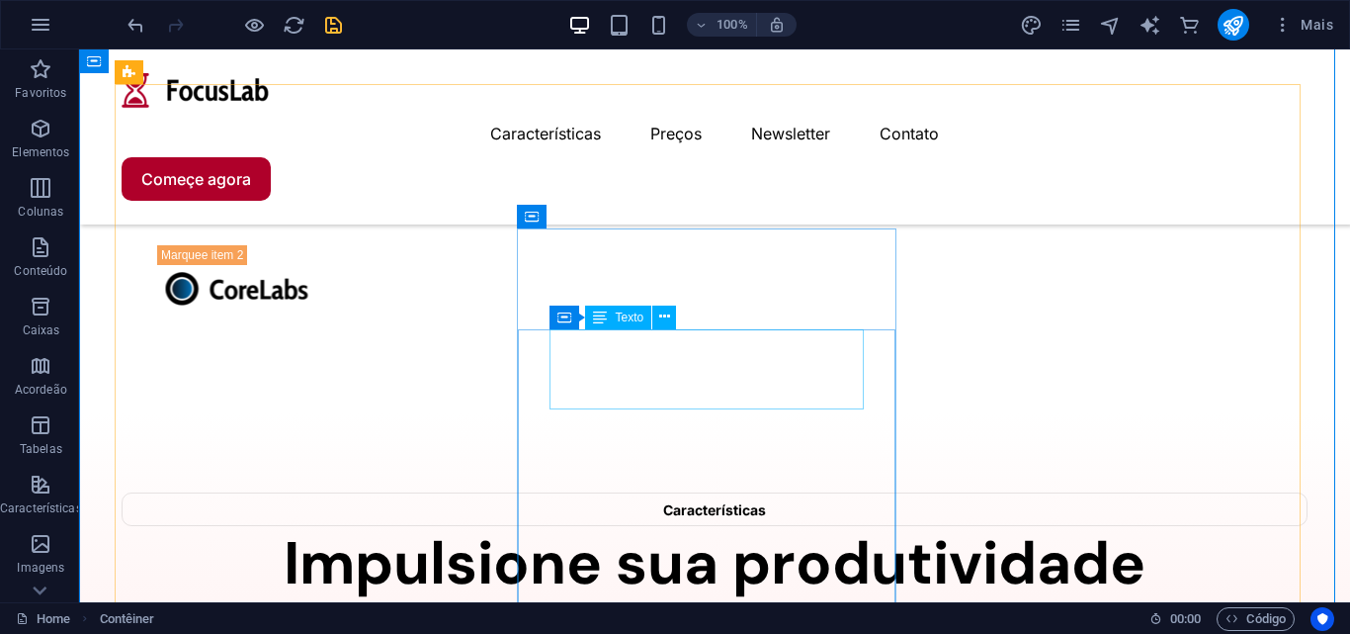
scroll to position [2329, 0]
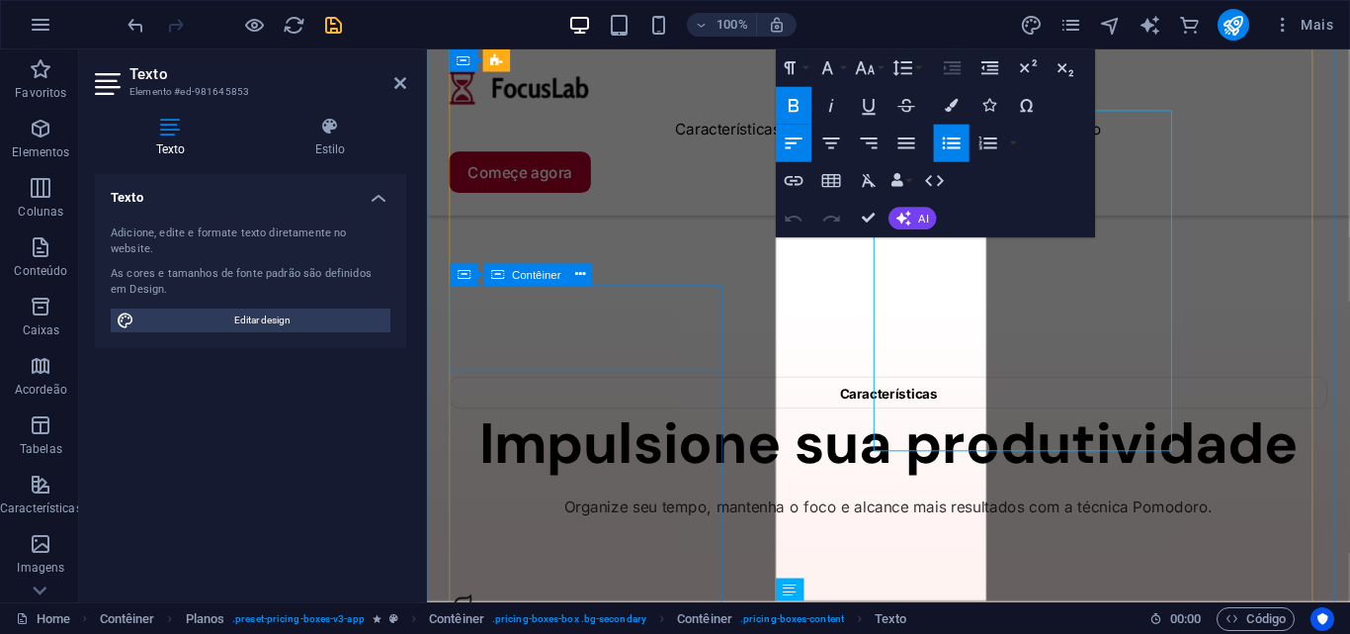
scroll to position [2486, 0]
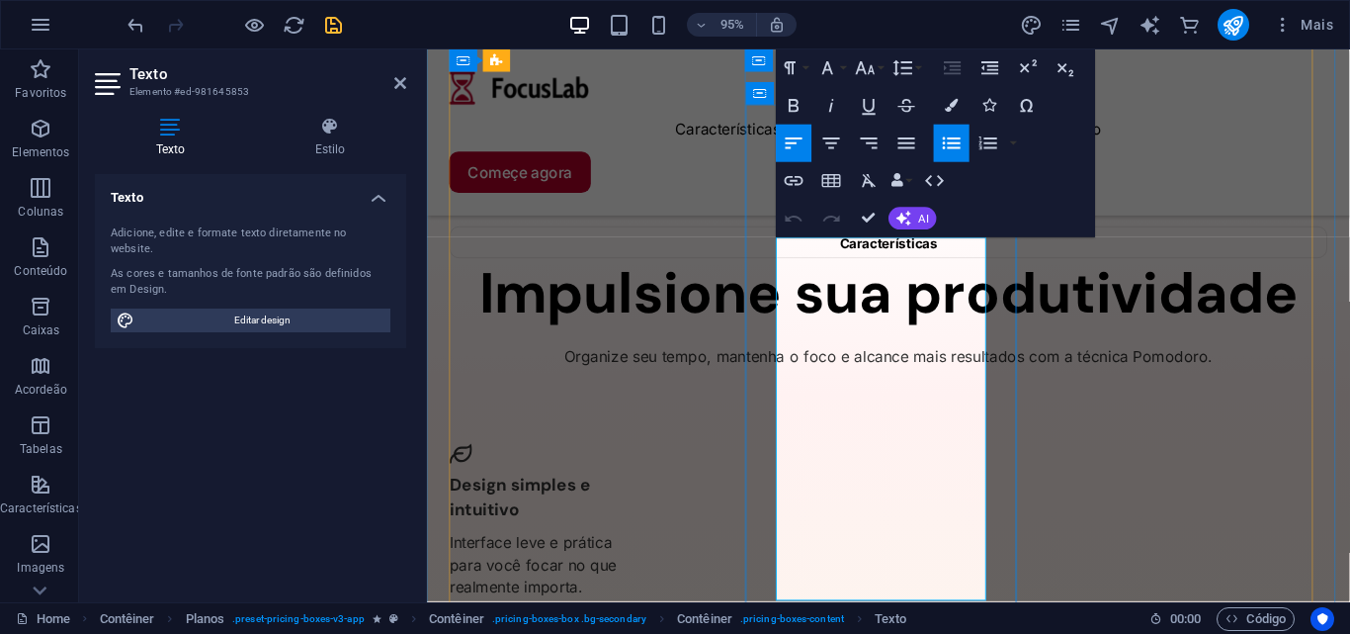
drag, startPoint x: 1001, startPoint y: 274, endPoint x: 837, endPoint y: 272, distance: 164.1
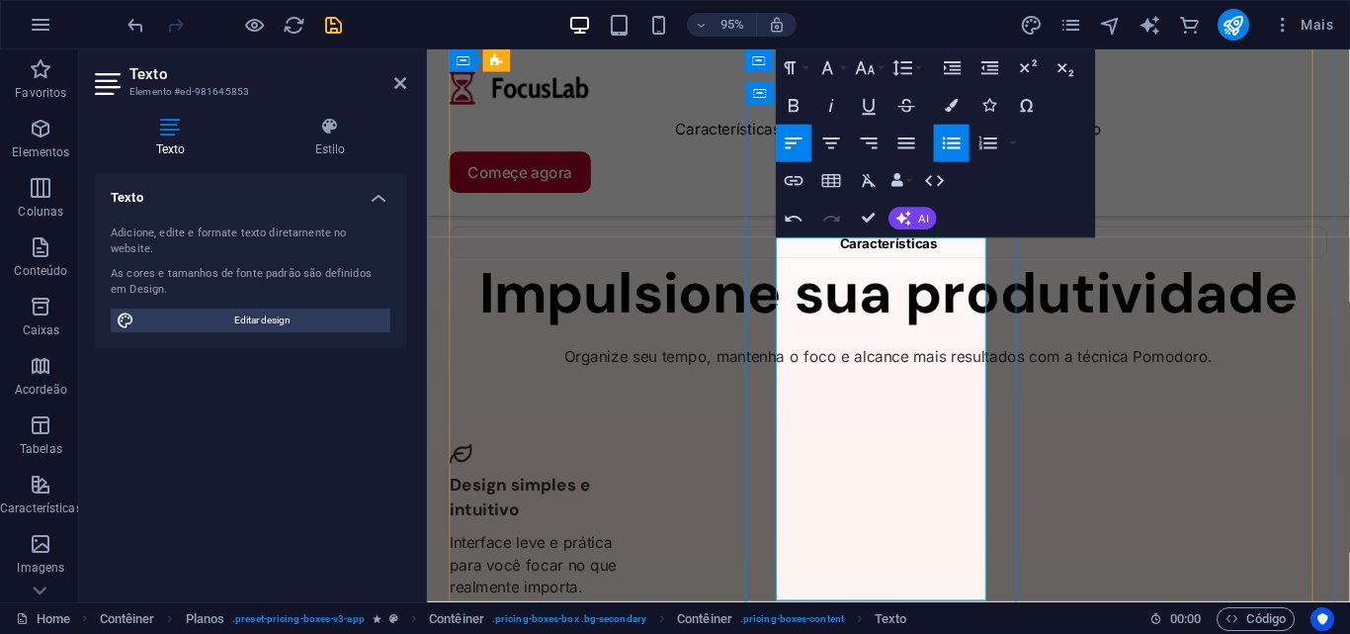
drag, startPoint x: 865, startPoint y: 347, endPoint x: 824, endPoint y: 313, distance: 53.4
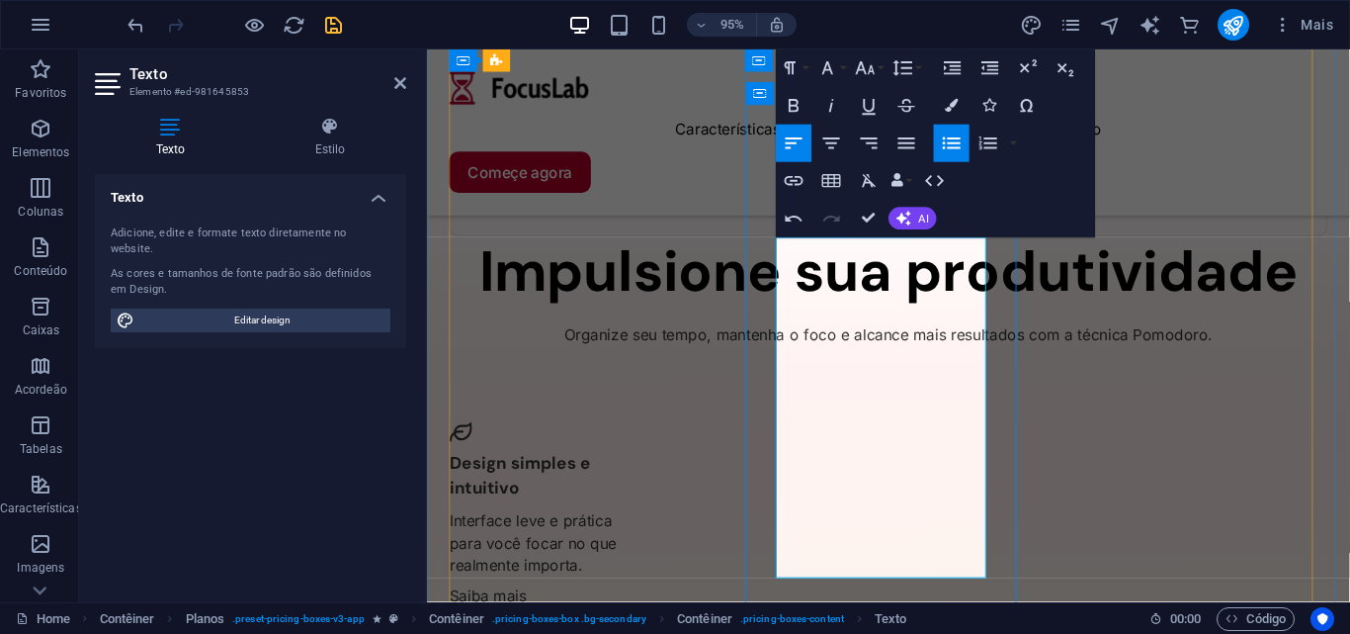
drag, startPoint x: 937, startPoint y: 381, endPoint x: 827, endPoint y: 391, distance: 110.3
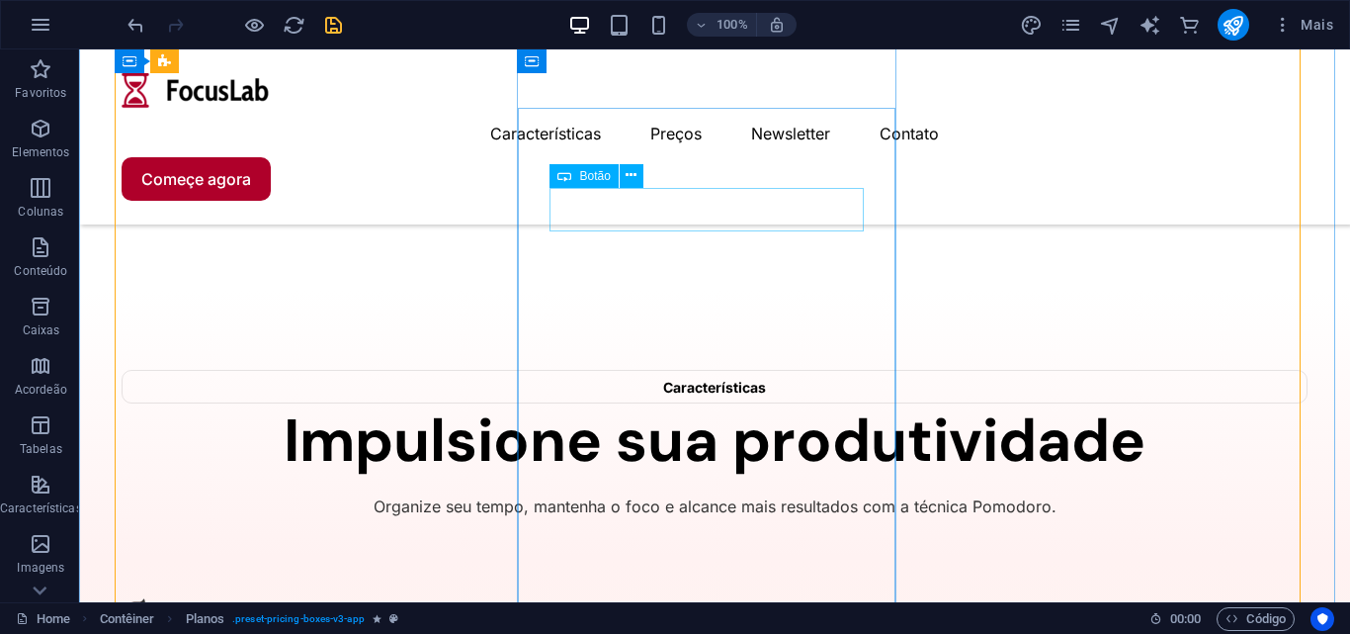
scroll to position [2254, 0]
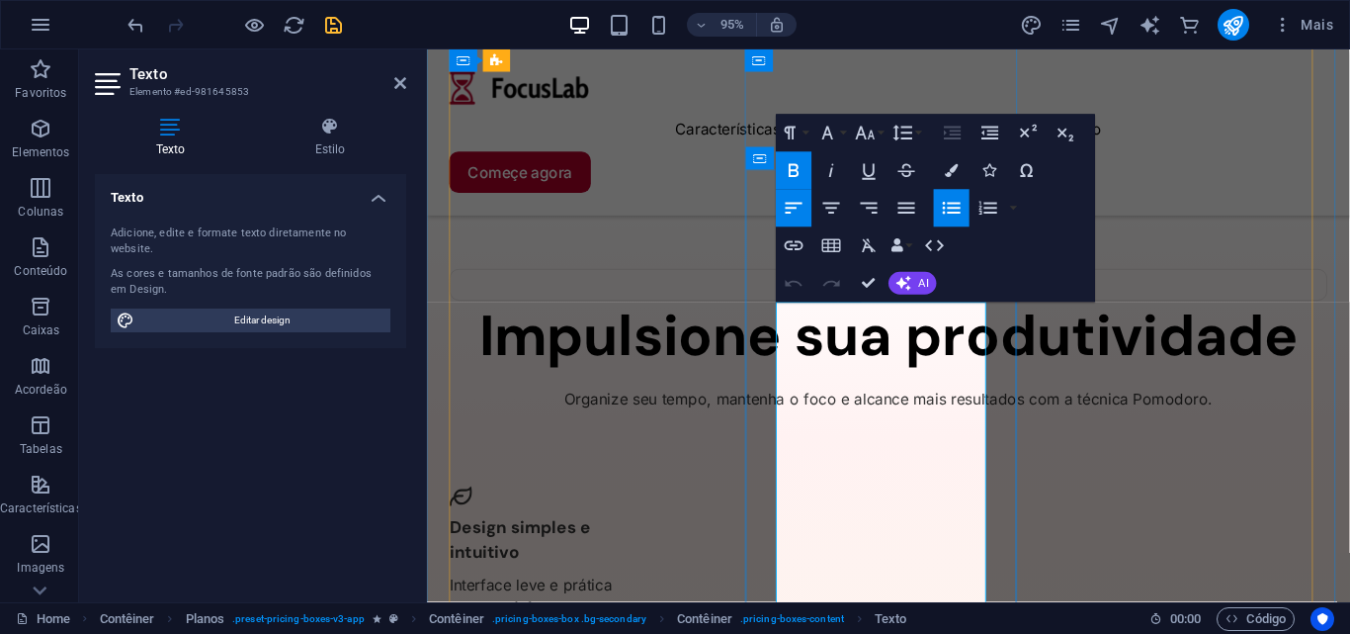
drag, startPoint x: 922, startPoint y: 443, endPoint x: 829, endPoint y: 442, distance: 92.9
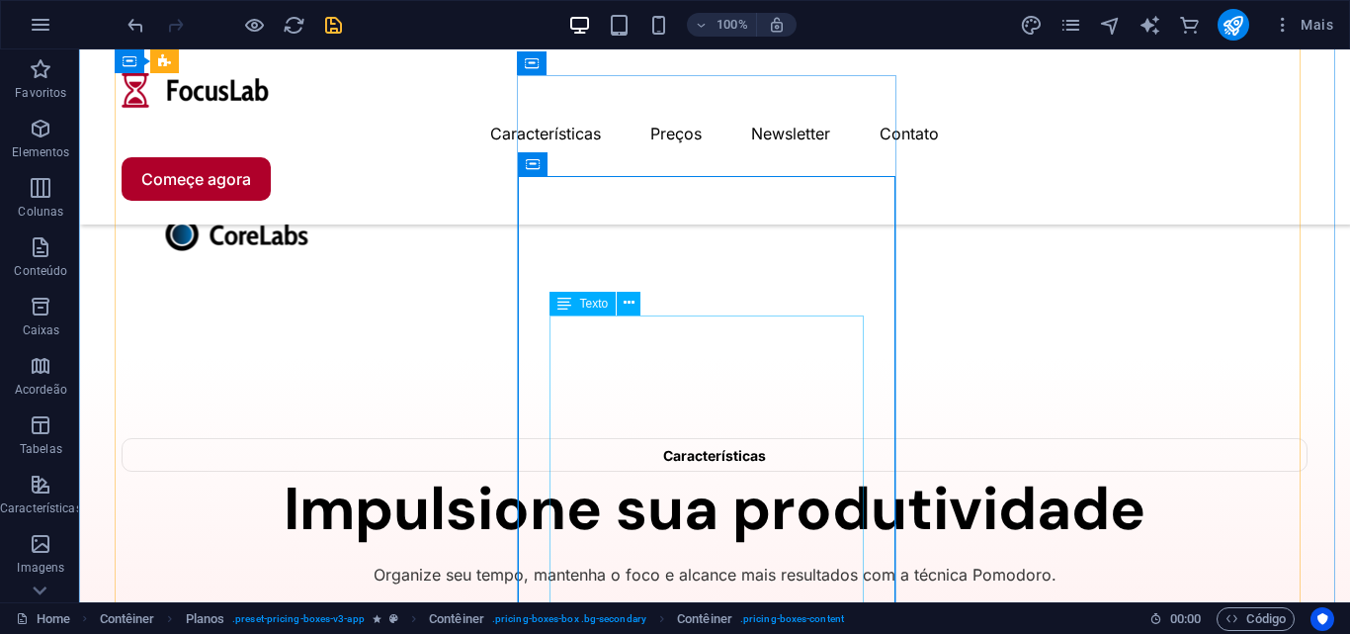
scroll to position [2384, 0]
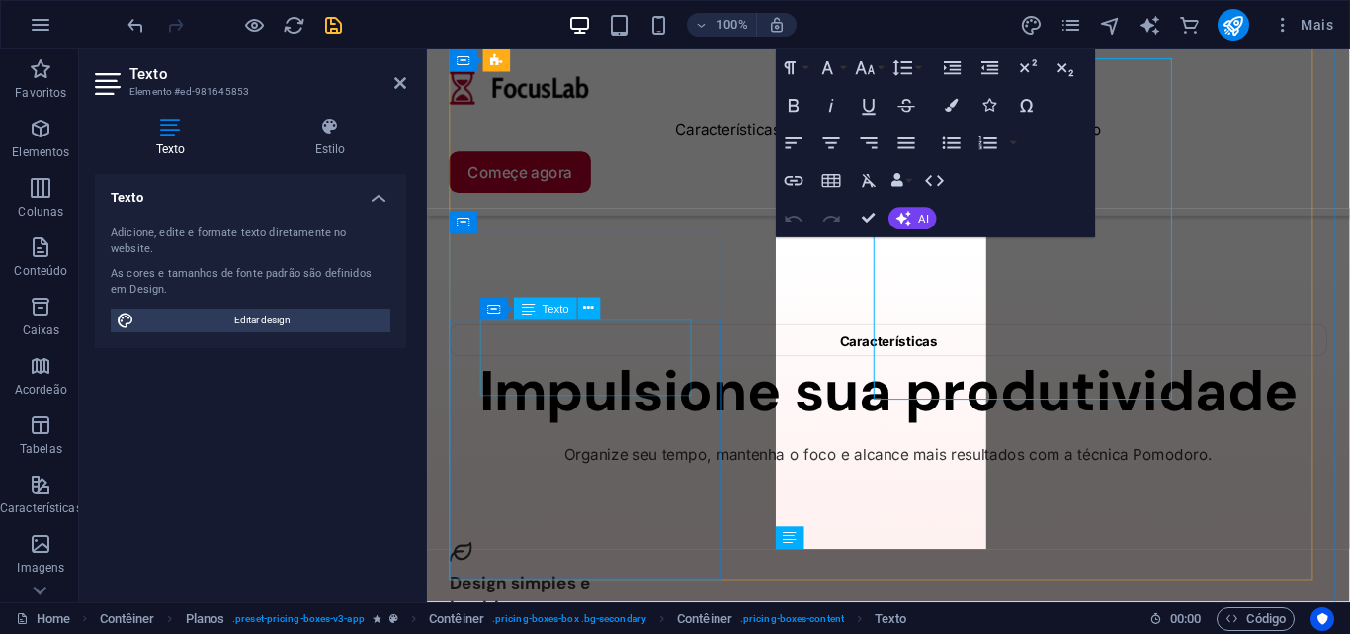
scroll to position [2541, 0]
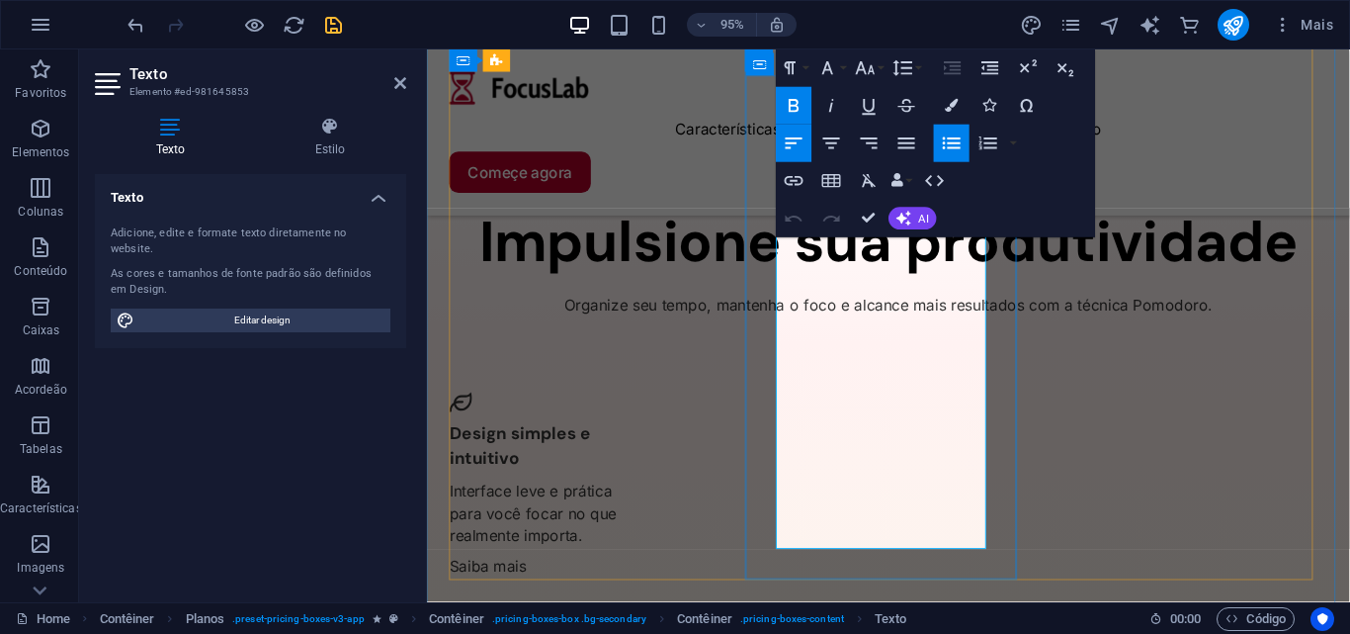
drag, startPoint x: 940, startPoint y: 561, endPoint x: 758, endPoint y: 387, distance: 251.7
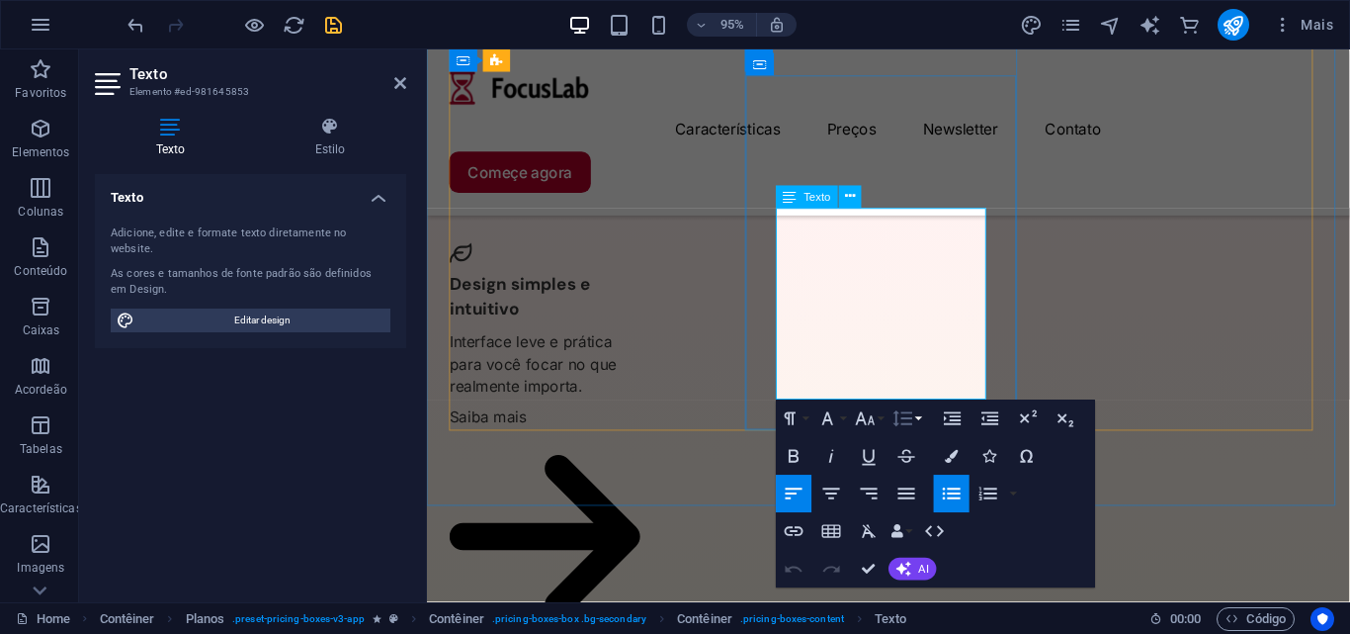
scroll to position [2746, 0]
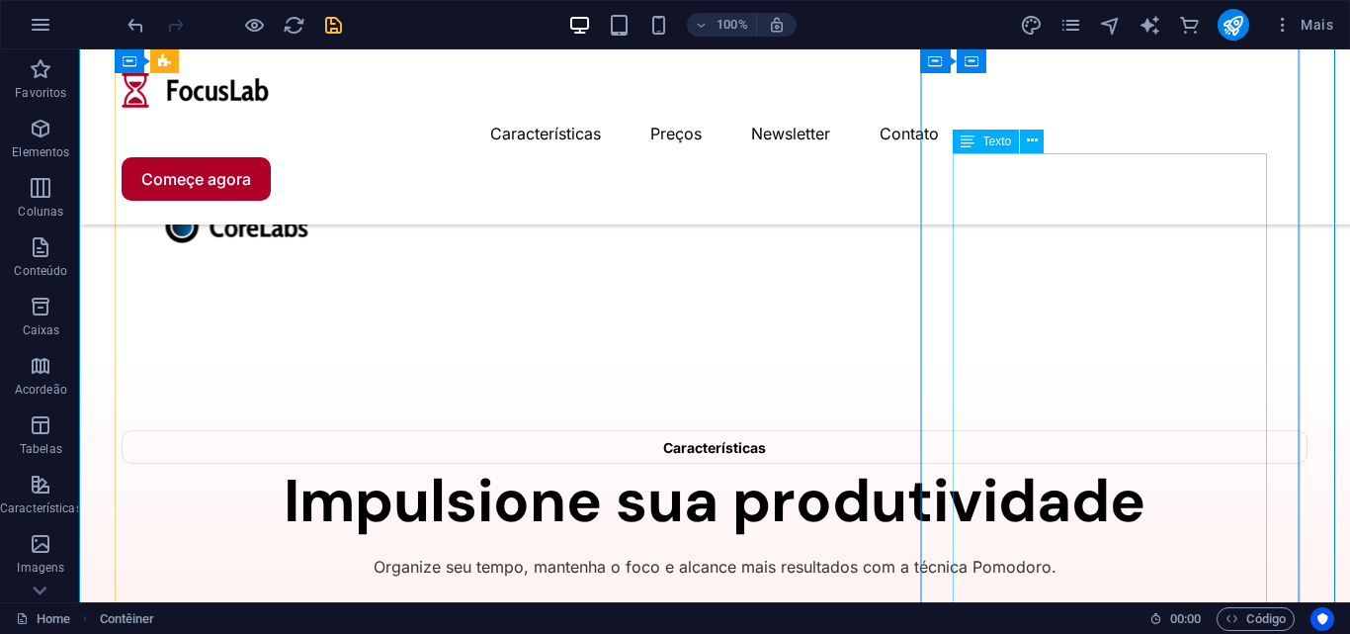
scroll to position [2095, 0]
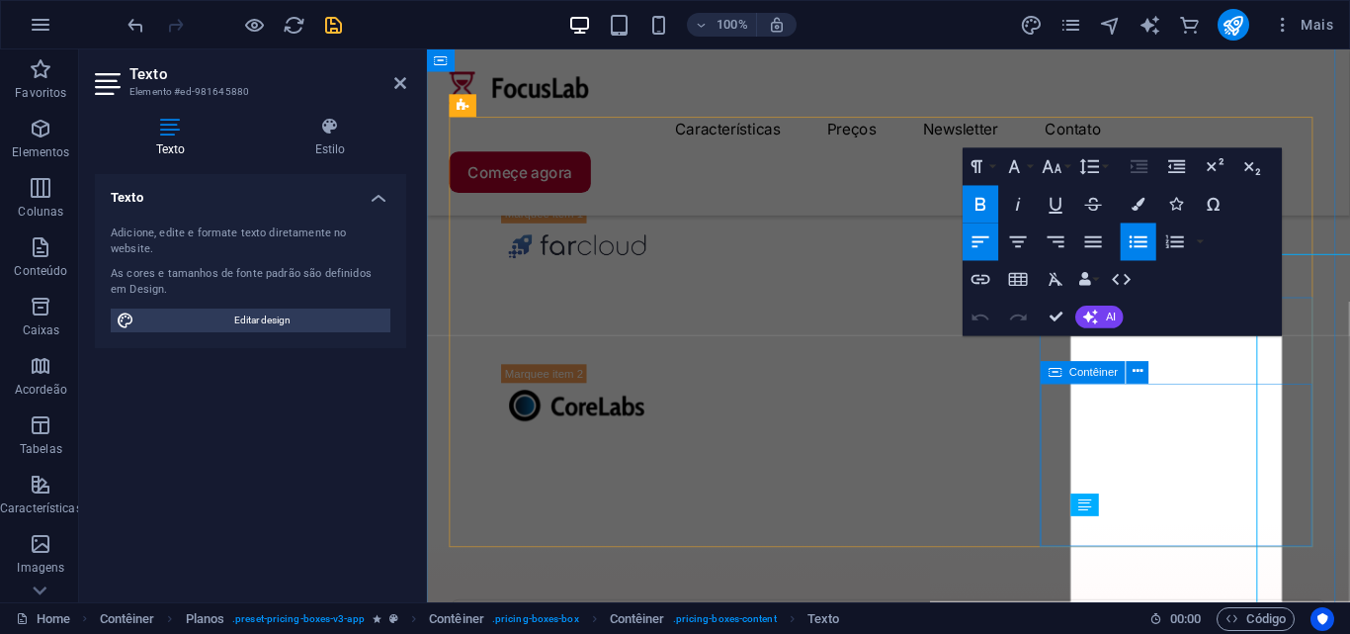
scroll to position [2181, 0]
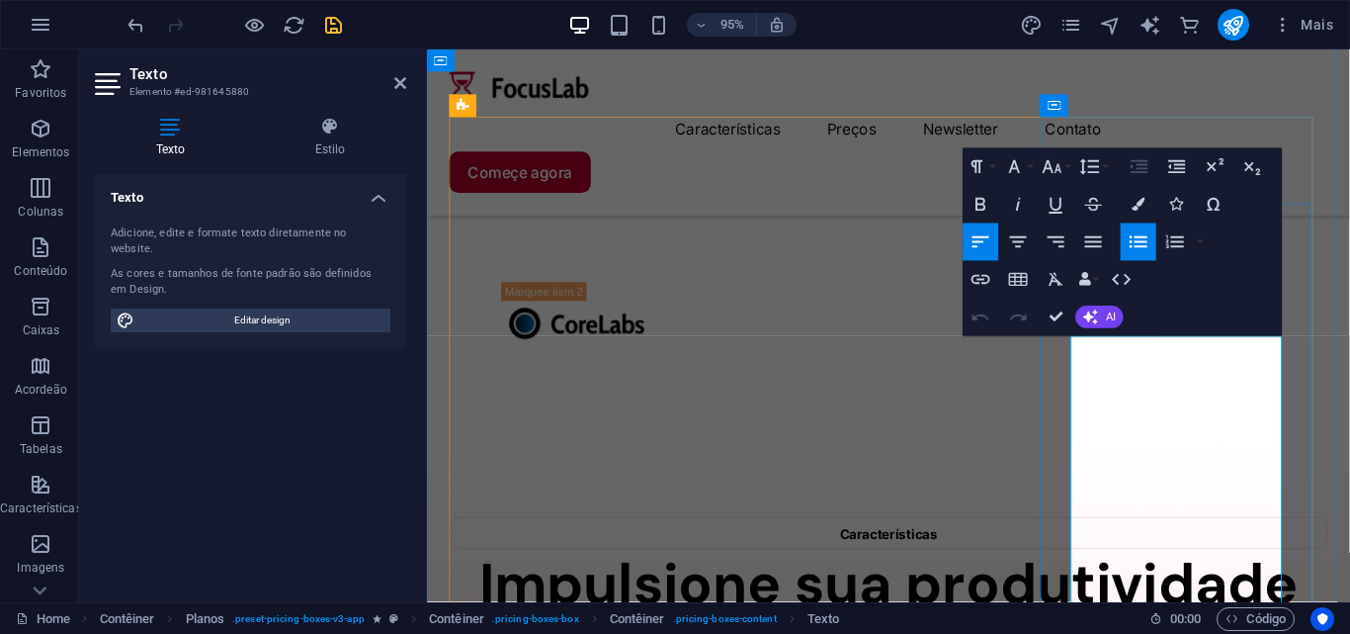
drag, startPoint x: 1256, startPoint y: 376, endPoint x: 1141, endPoint y: 367, distance: 115.0
drag, startPoint x: 1174, startPoint y: 447, endPoint x: 1148, endPoint y: 428, distance: 32.6
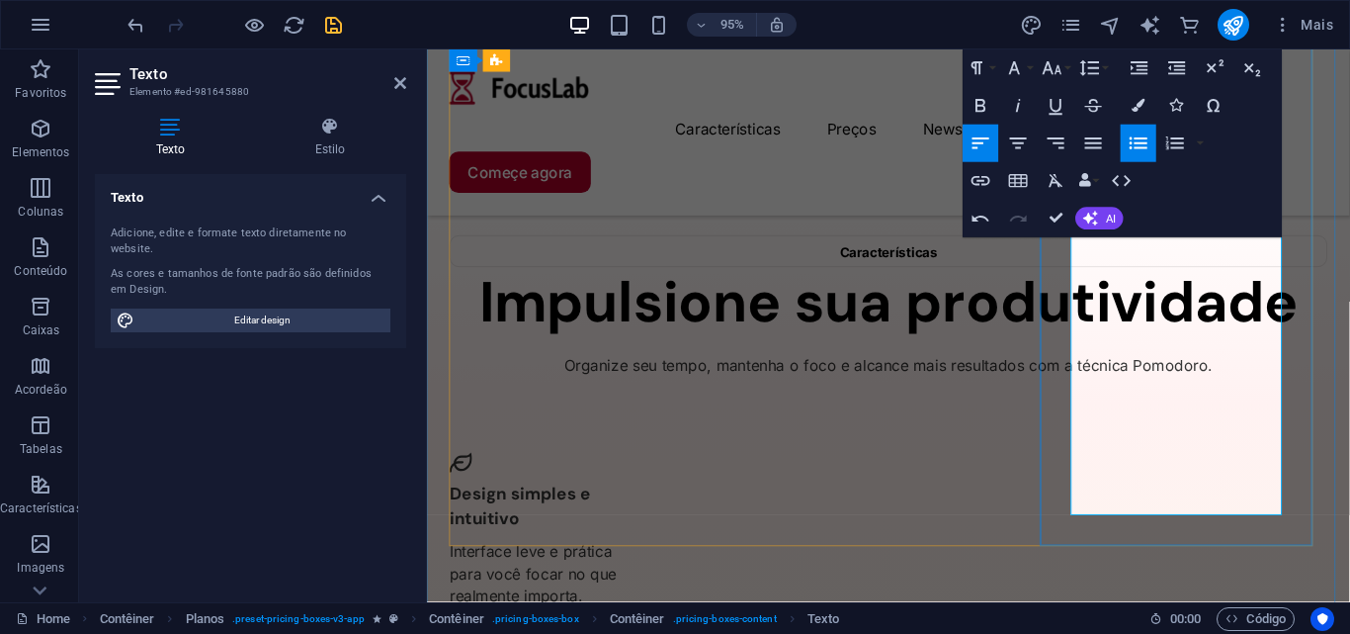
scroll to position [2675, 0]
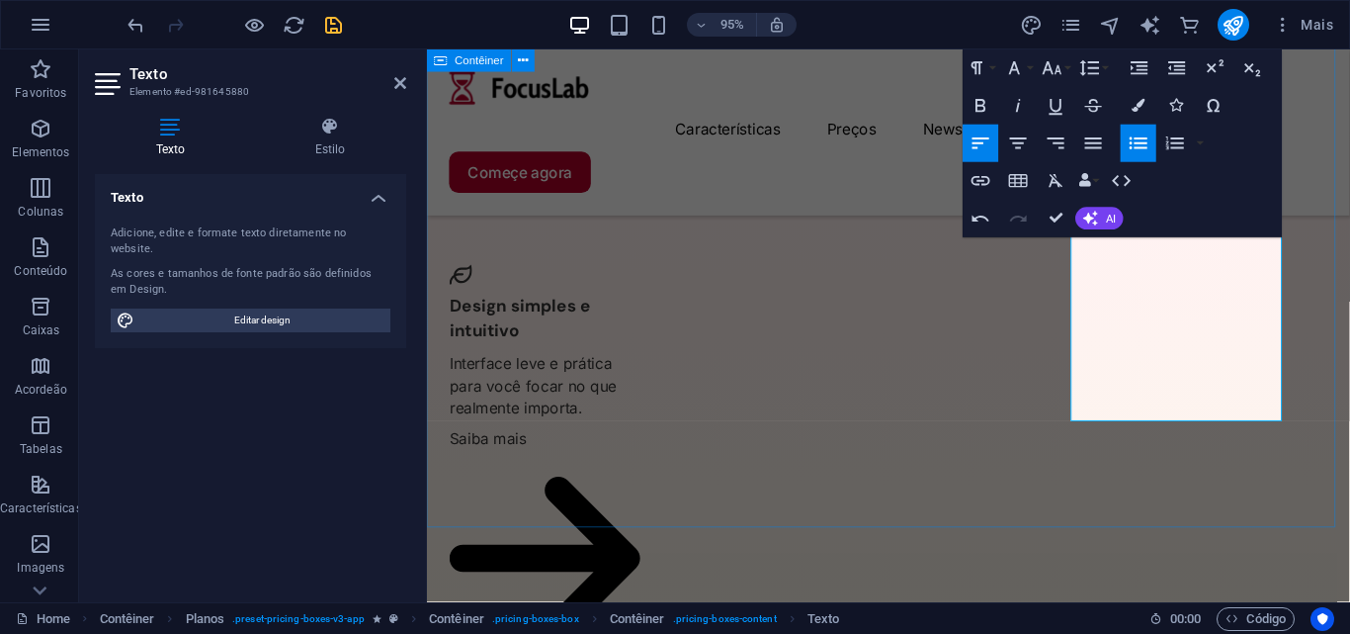
drag, startPoint x: 1114, startPoint y: 389, endPoint x: 1367, endPoint y: 421, distance: 255.2
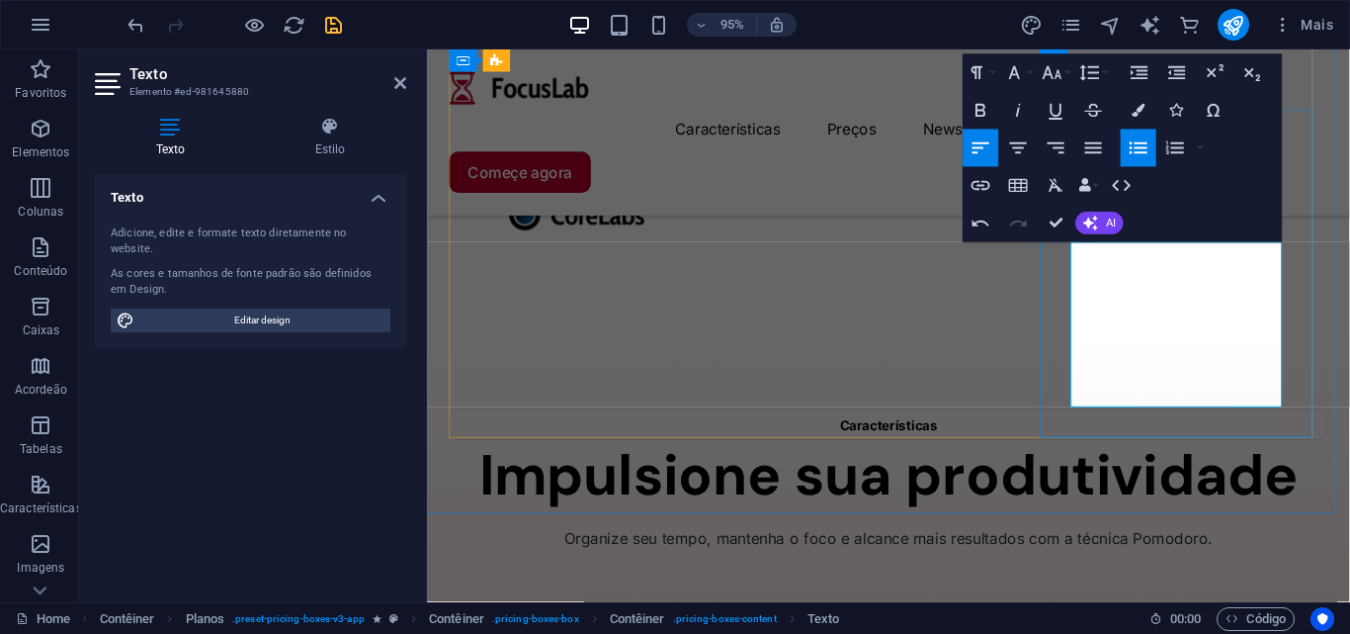
scroll to position [2245, 0]
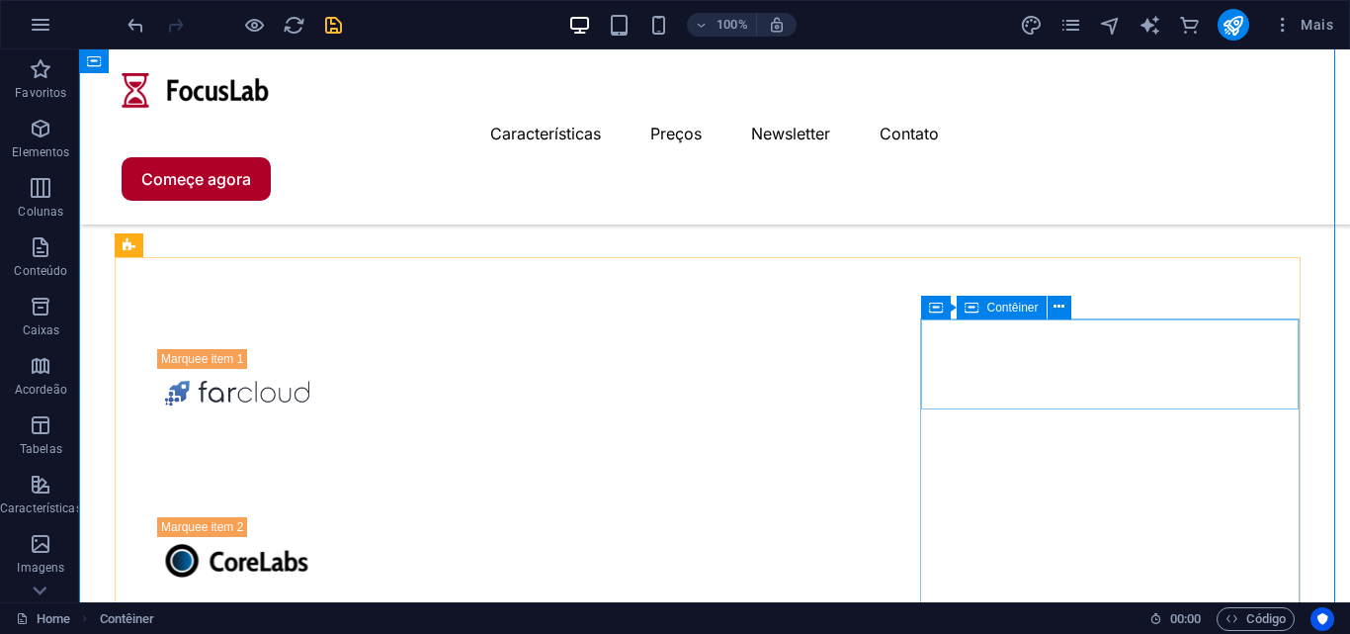
scroll to position [2057, 0]
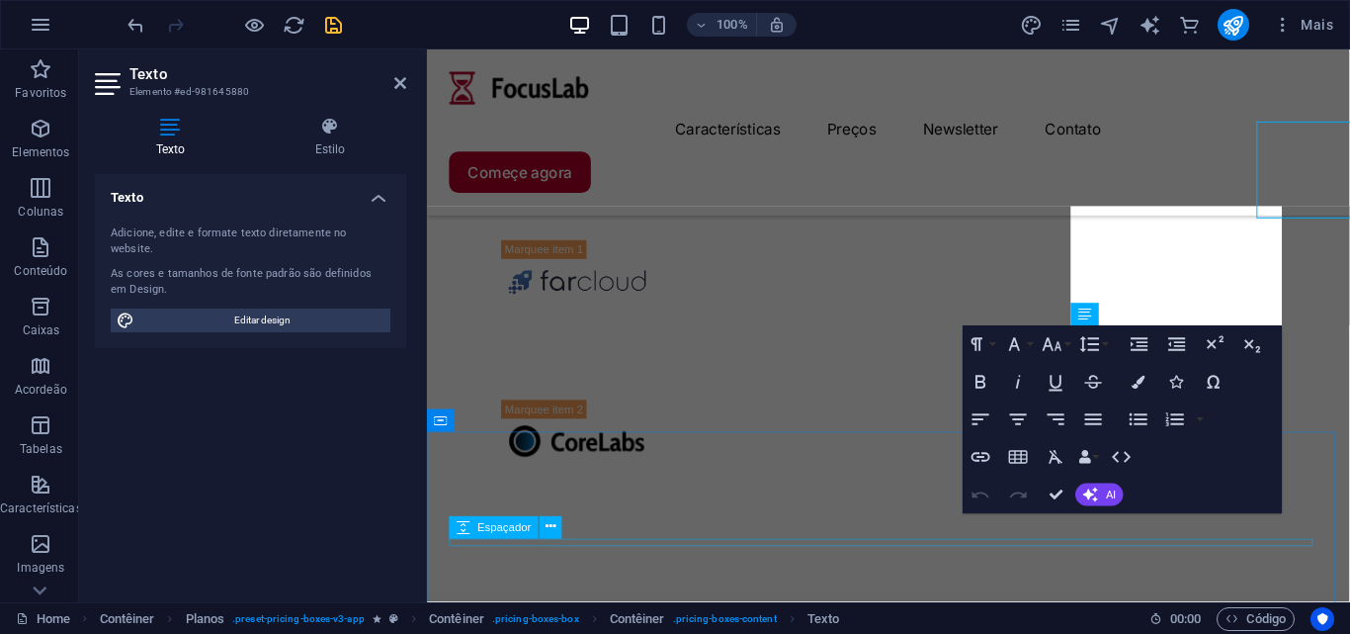
scroll to position [2382, 0]
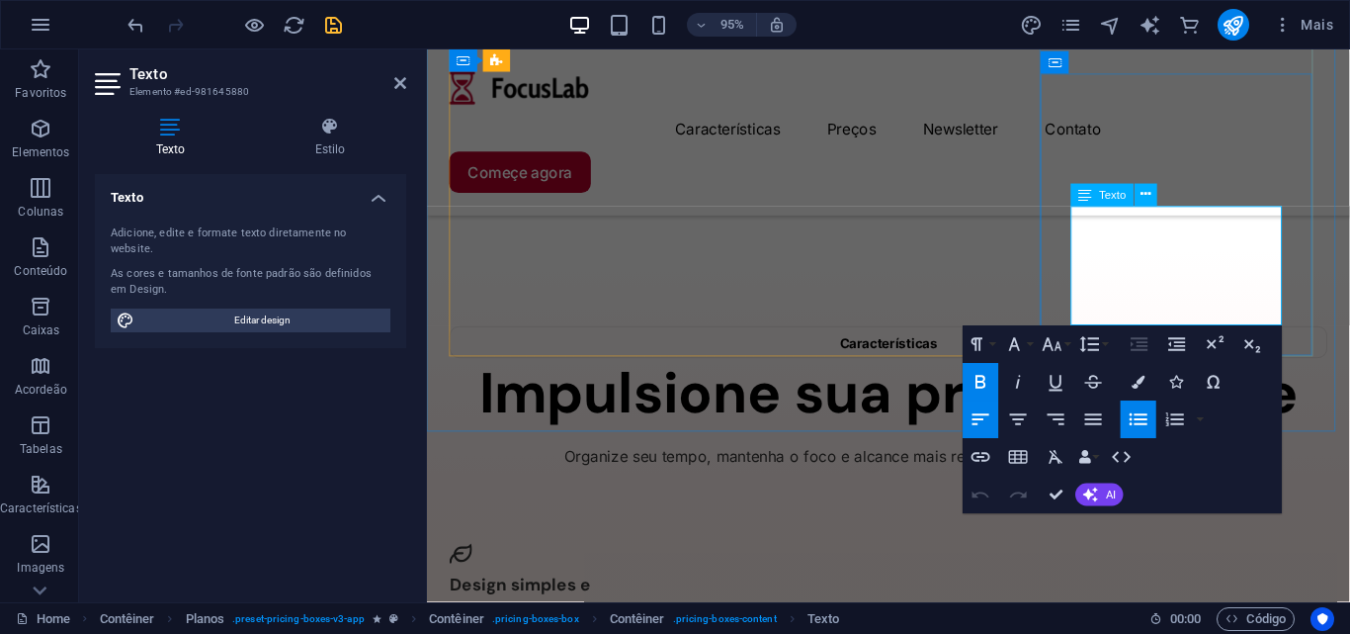
drag, startPoint x: 1180, startPoint y: 318, endPoint x: 1106, endPoint y: 276, distance: 85.5
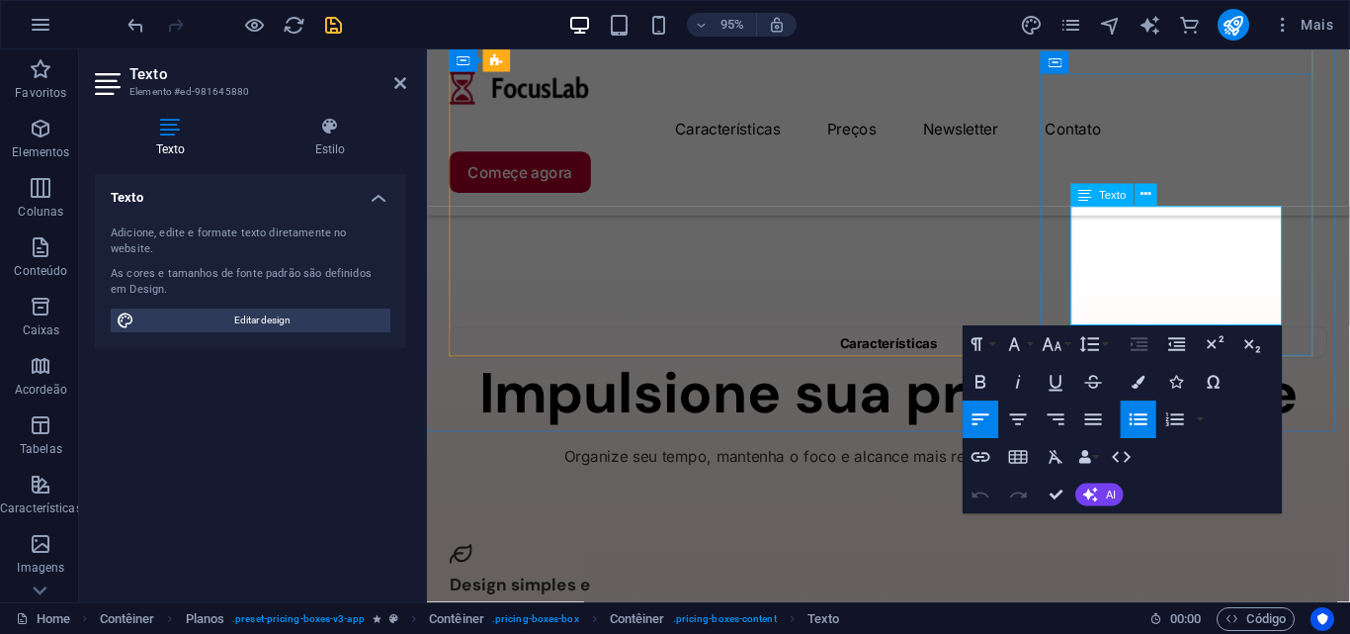
drag, startPoint x: 1175, startPoint y: 308, endPoint x: 1096, endPoint y: 258, distance: 93.8
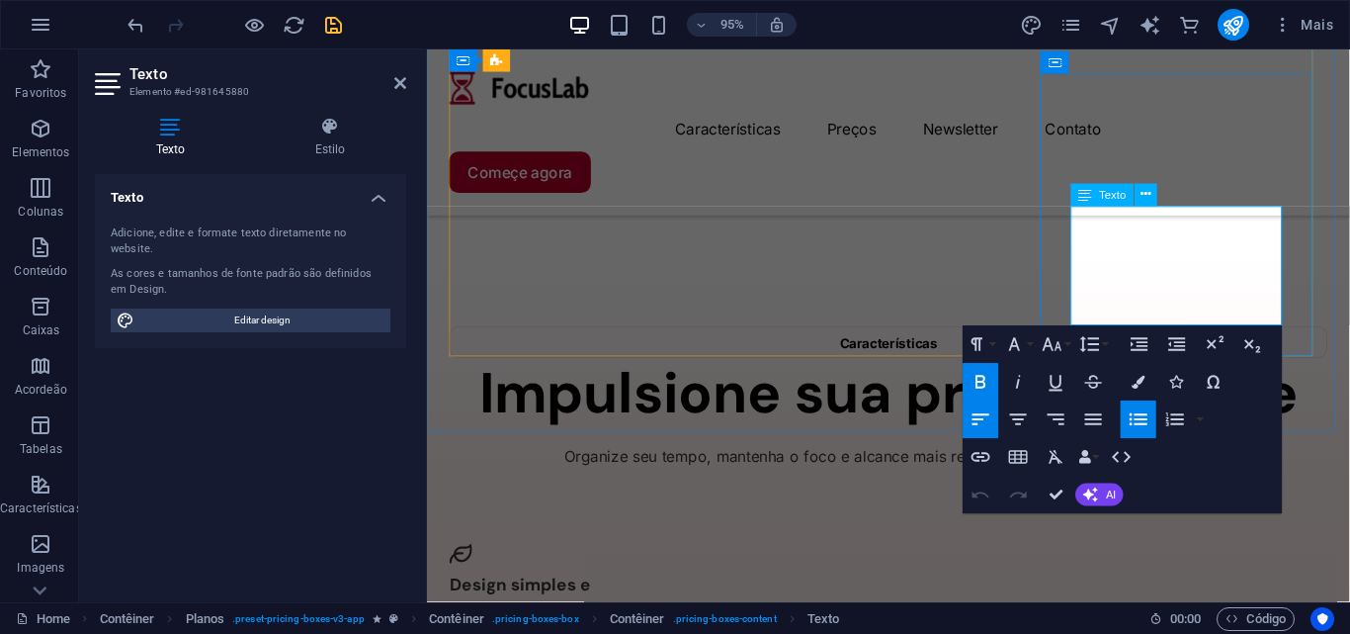
drag, startPoint x: 1191, startPoint y: 318, endPoint x: 1113, endPoint y: 262, distance: 96.3
copy ul "Tudo do plano iniciante     Suporte o desenvolvimento do app"
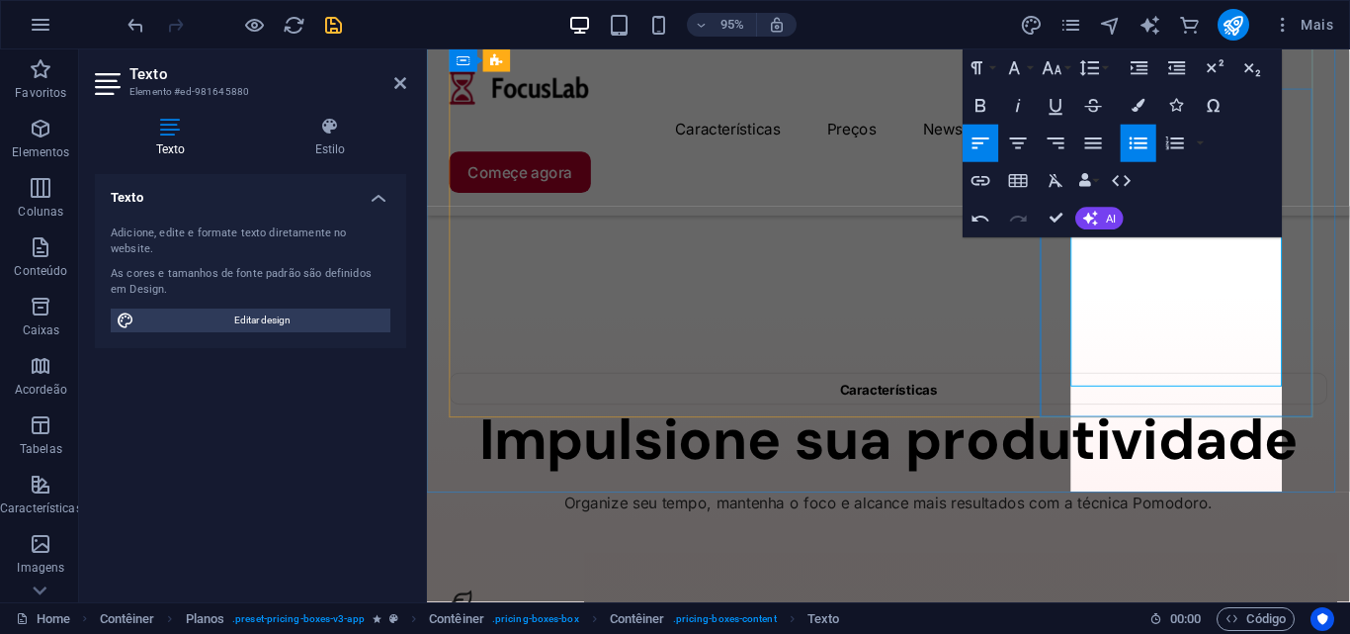
scroll to position [2317, 0]
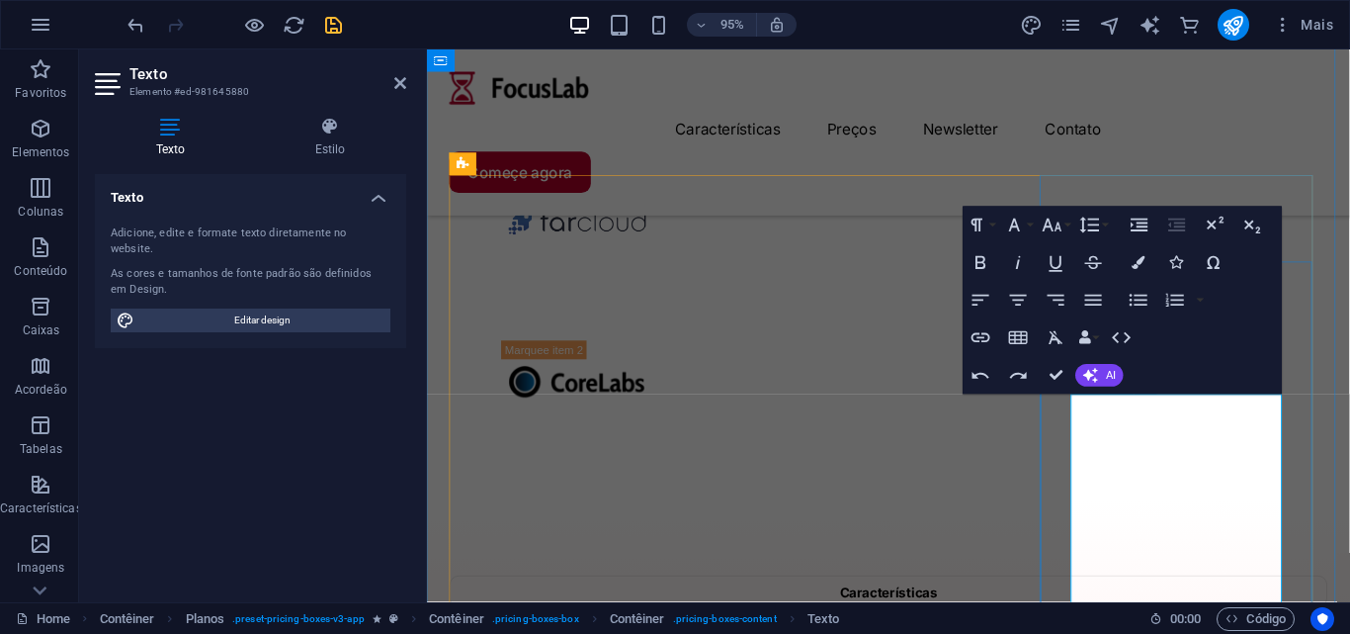
scroll to position [2218, 0]
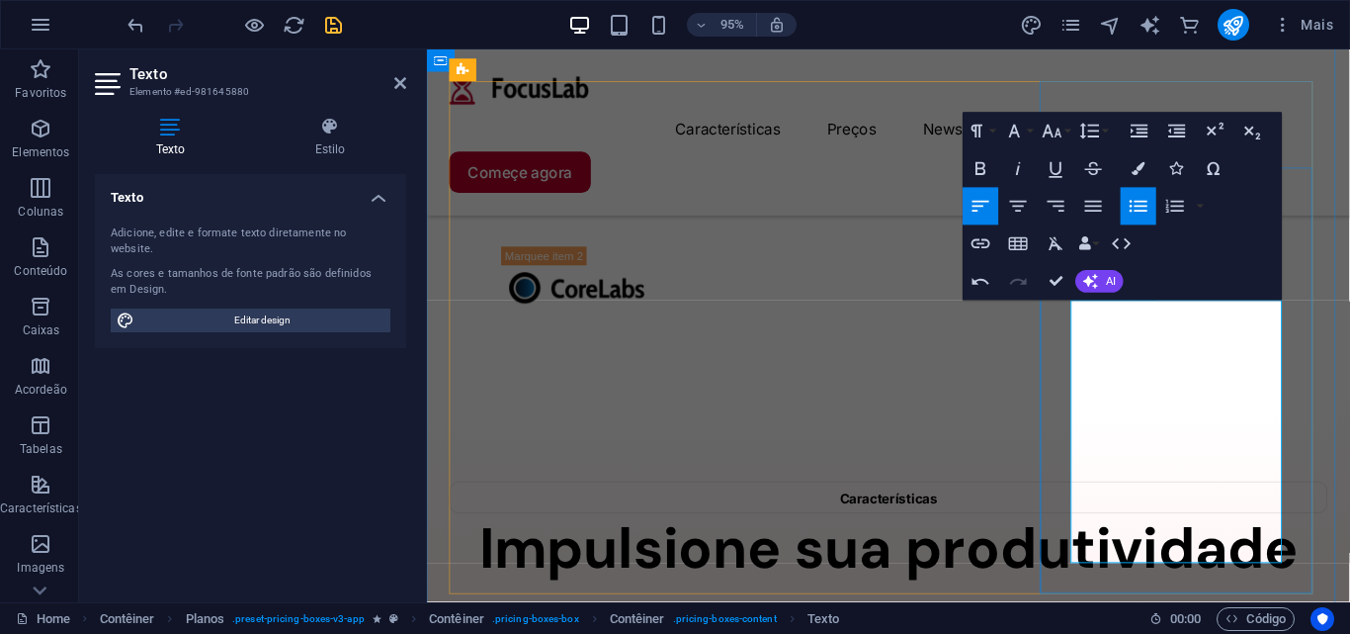
drag, startPoint x: 1293, startPoint y: 469, endPoint x: 1144, endPoint y: 458, distance: 149.7
drag, startPoint x: 1167, startPoint y: 426, endPoint x: 1141, endPoint y: 396, distance: 39.2
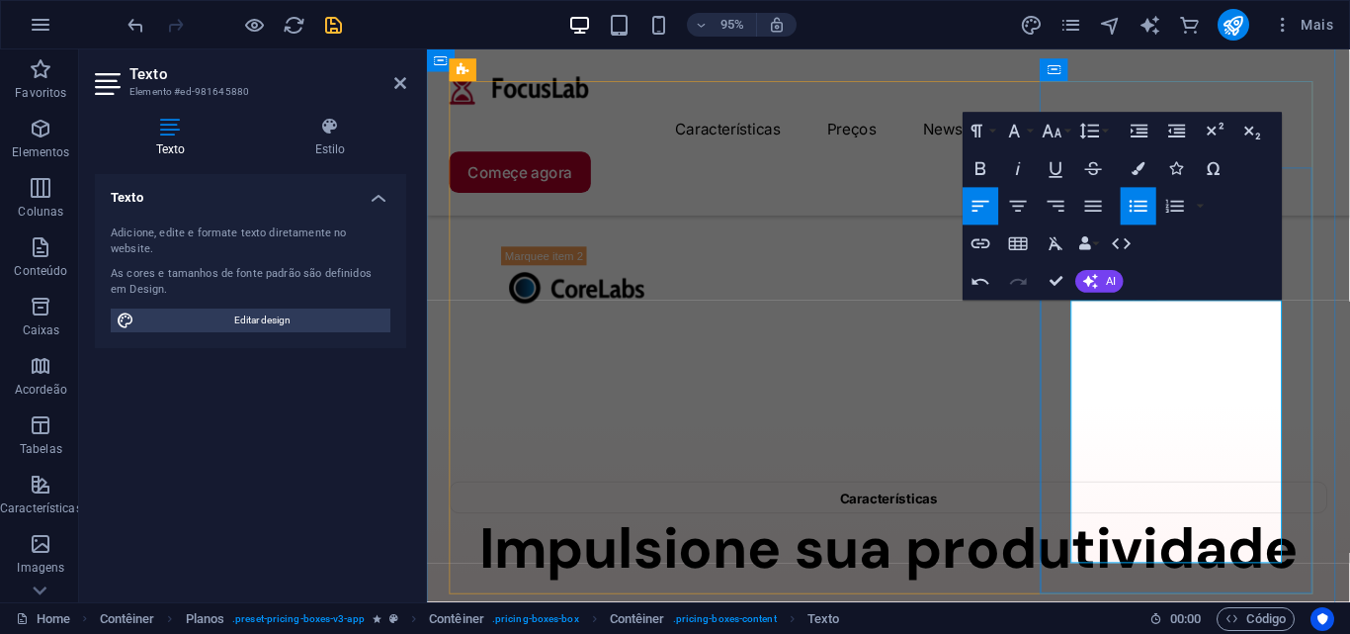
drag, startPoint x: 1321, startPoint y: 468, endPoint x: 1259, endPoint y: 451, distance: 64.5
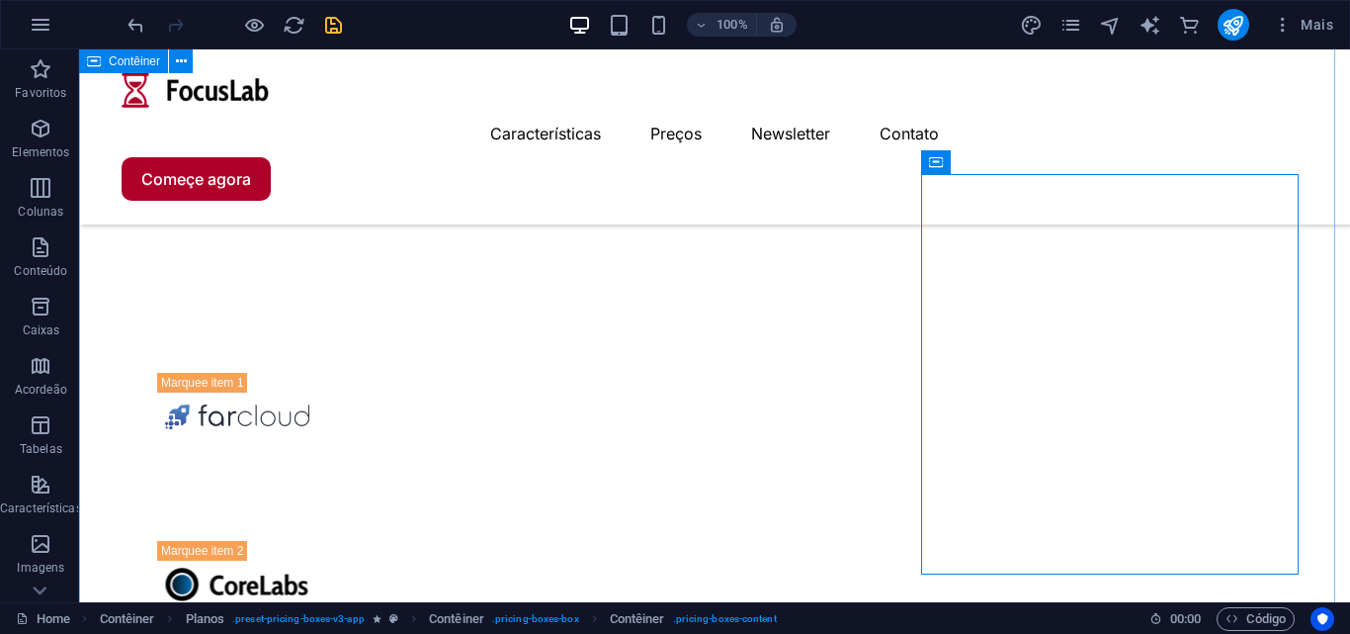
scroll to position [2132, 0]
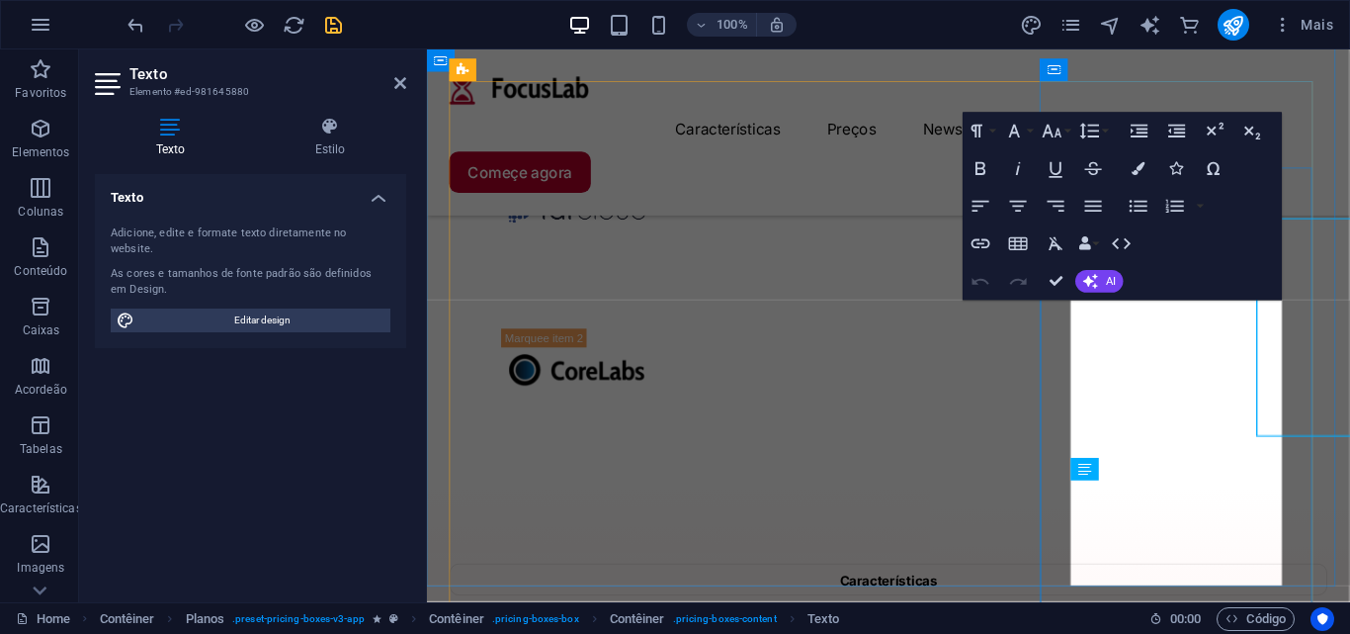
scroll to position [2218, 0]
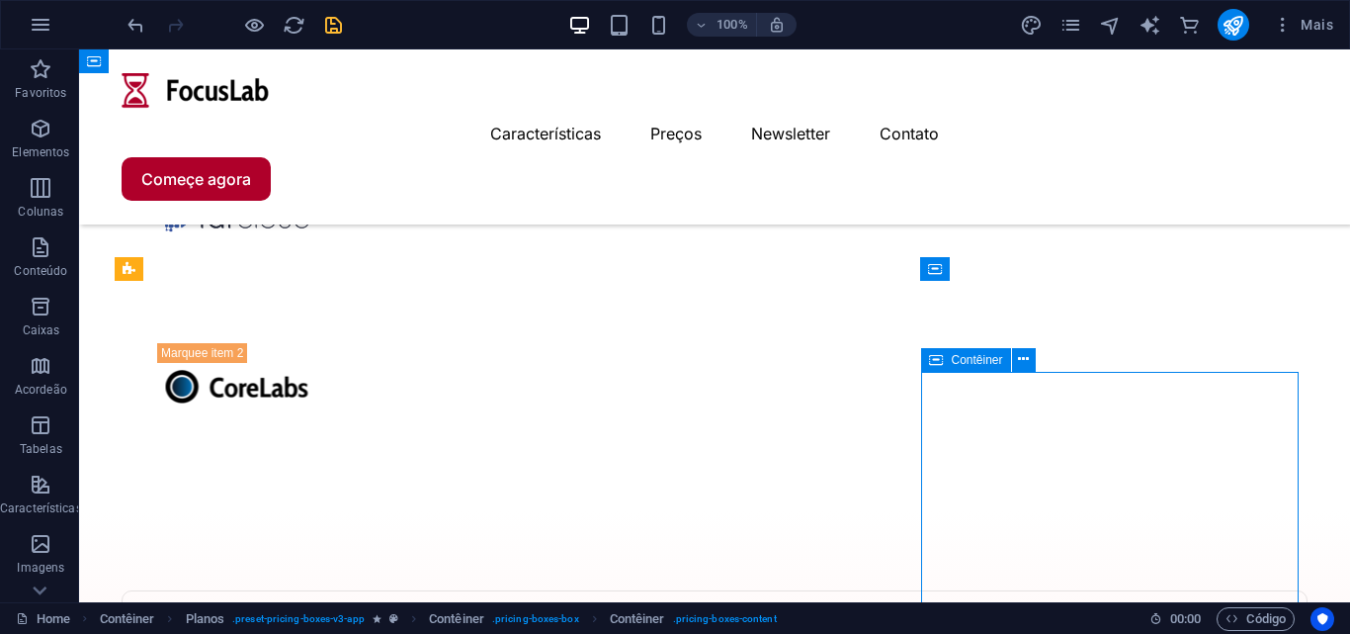
scroll to position [1935, 0]
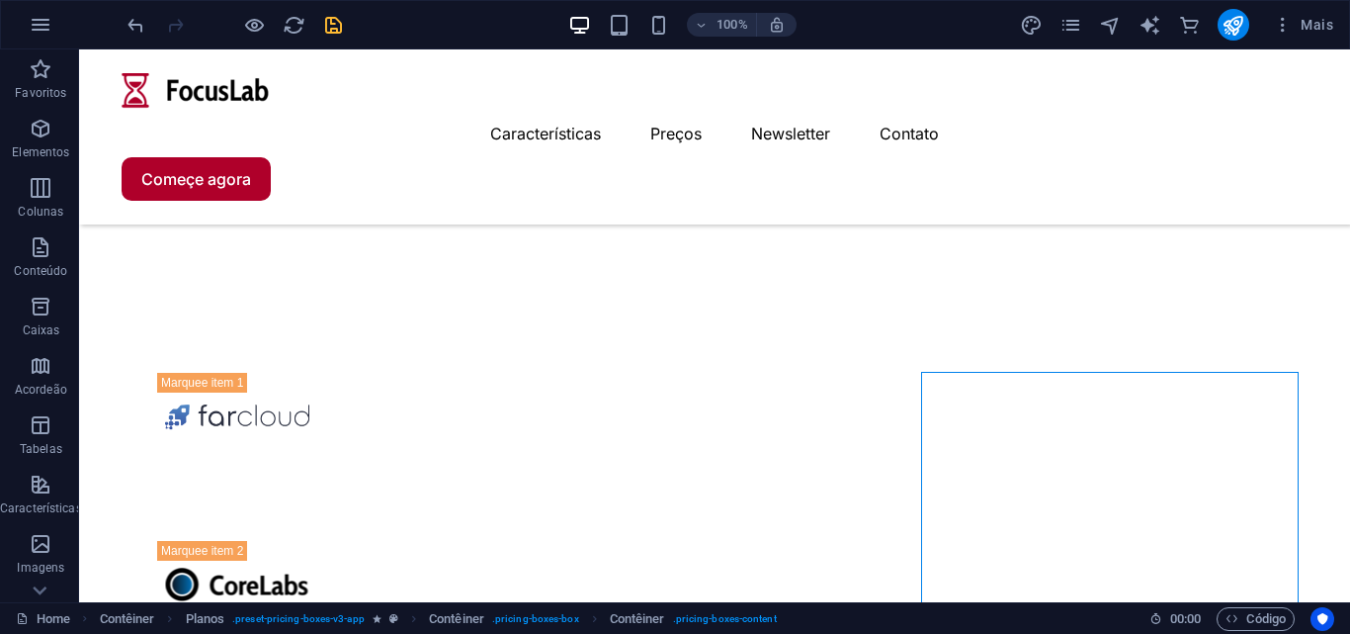
click at [334, 29] on icon "save" at bounding box center [333, 25] width 23 height 23
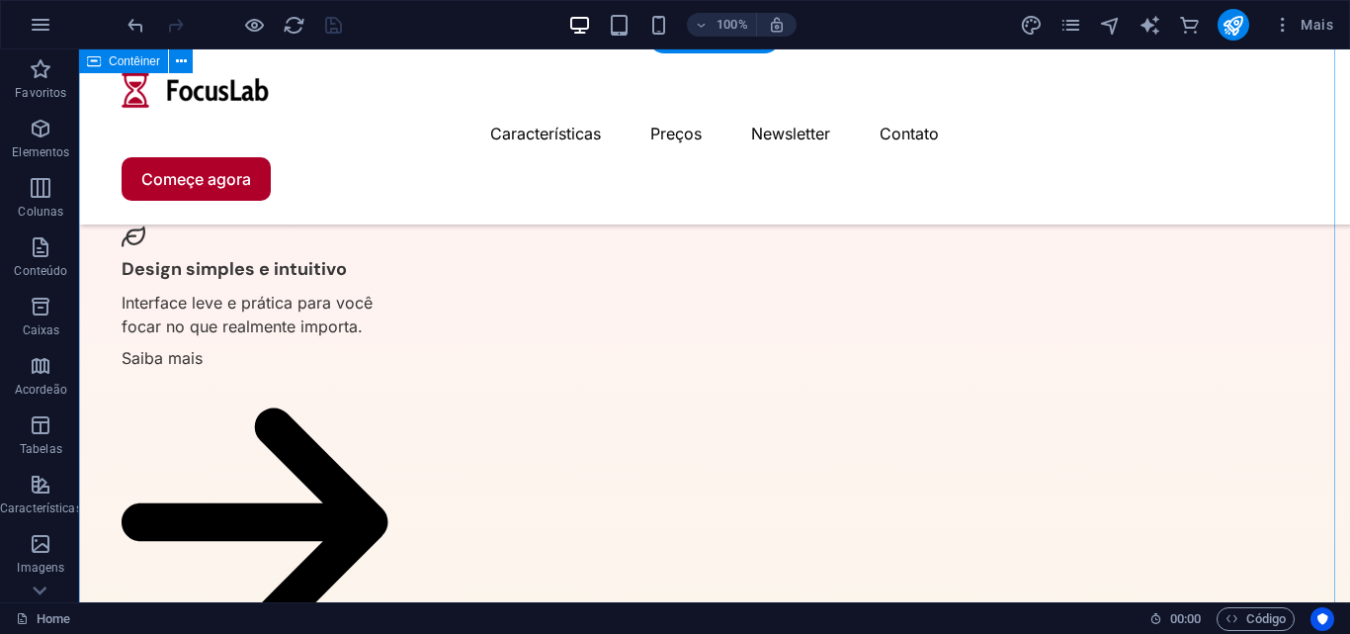
scroll to position [2825, 0]
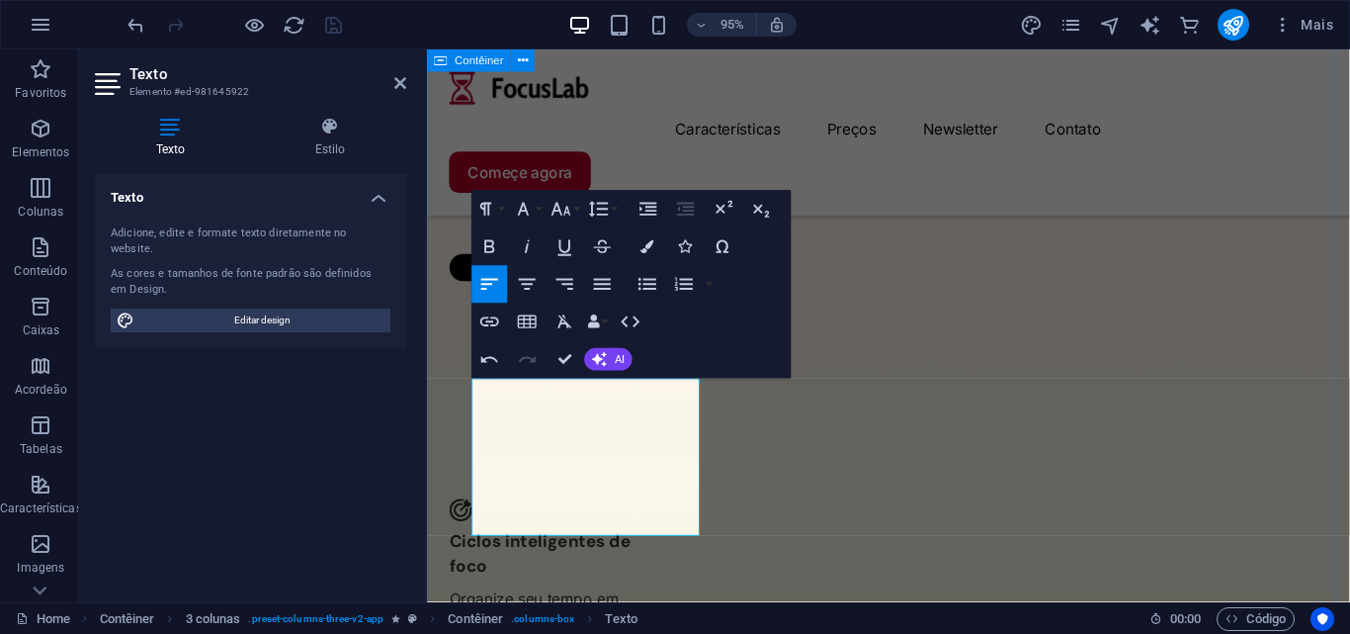
click at [426, 476] on aside "Texto Elemento #ed-981645922 Texto Estilo Texto Adicione, edite e formate texto…" at bounding box center [253, 325] width 348 height 553
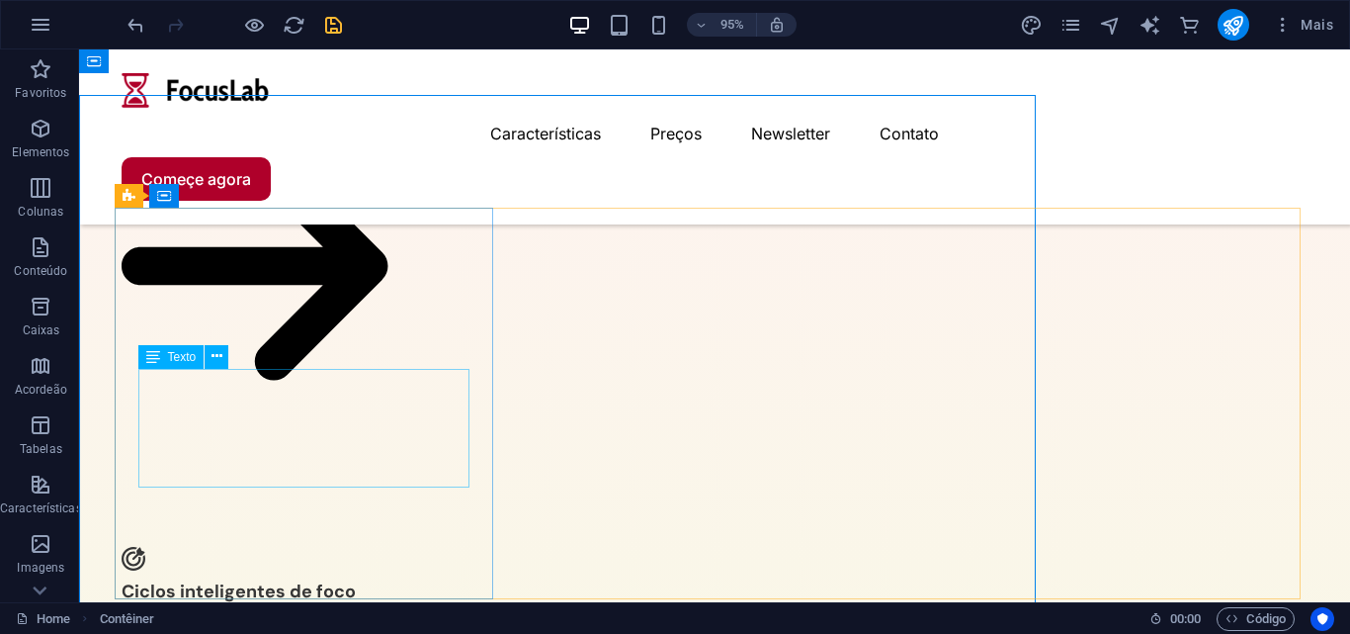
scroll to position [2825, 0]
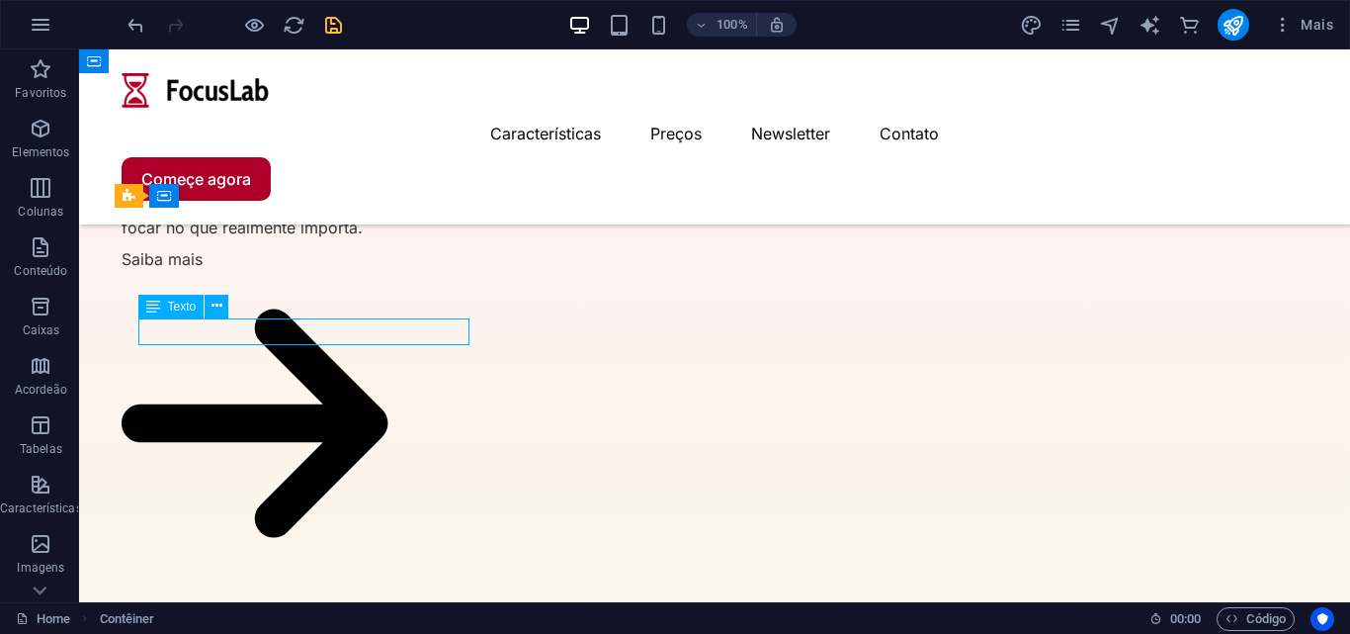
drag, startPoint x: 377, startPoint y: 379, endPoint x: 298, endPoint y: 329, distance: 93.3
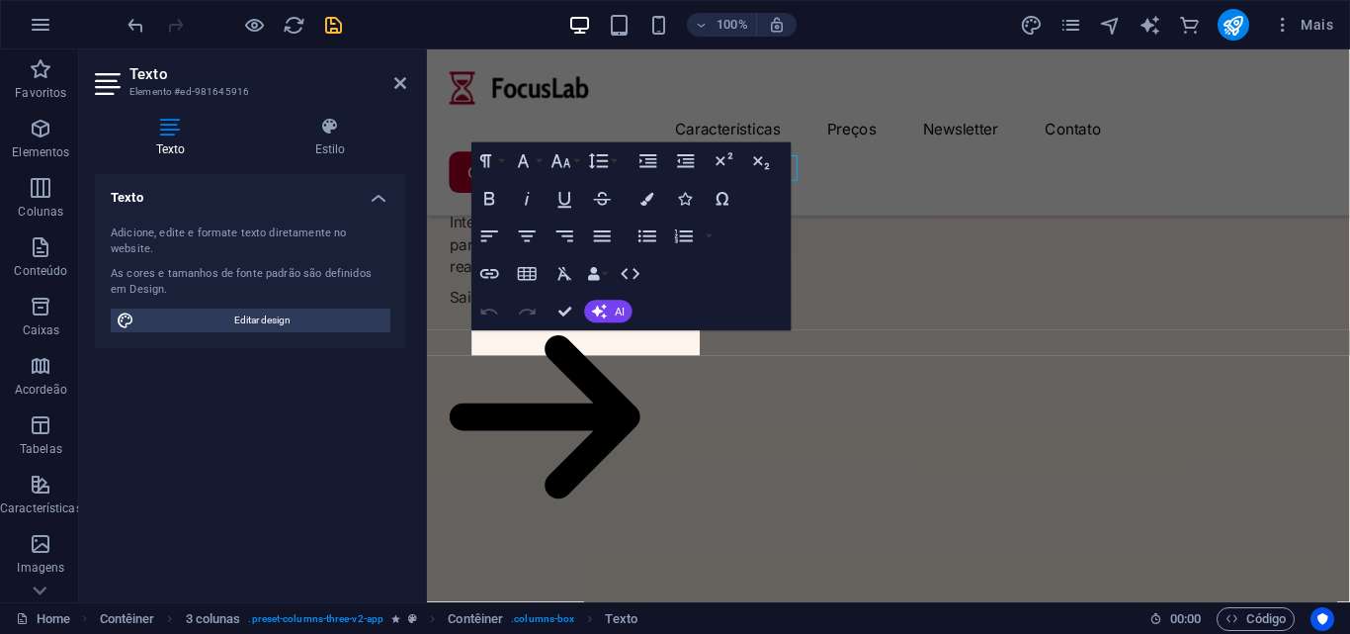
scroll to position [2982, 0]
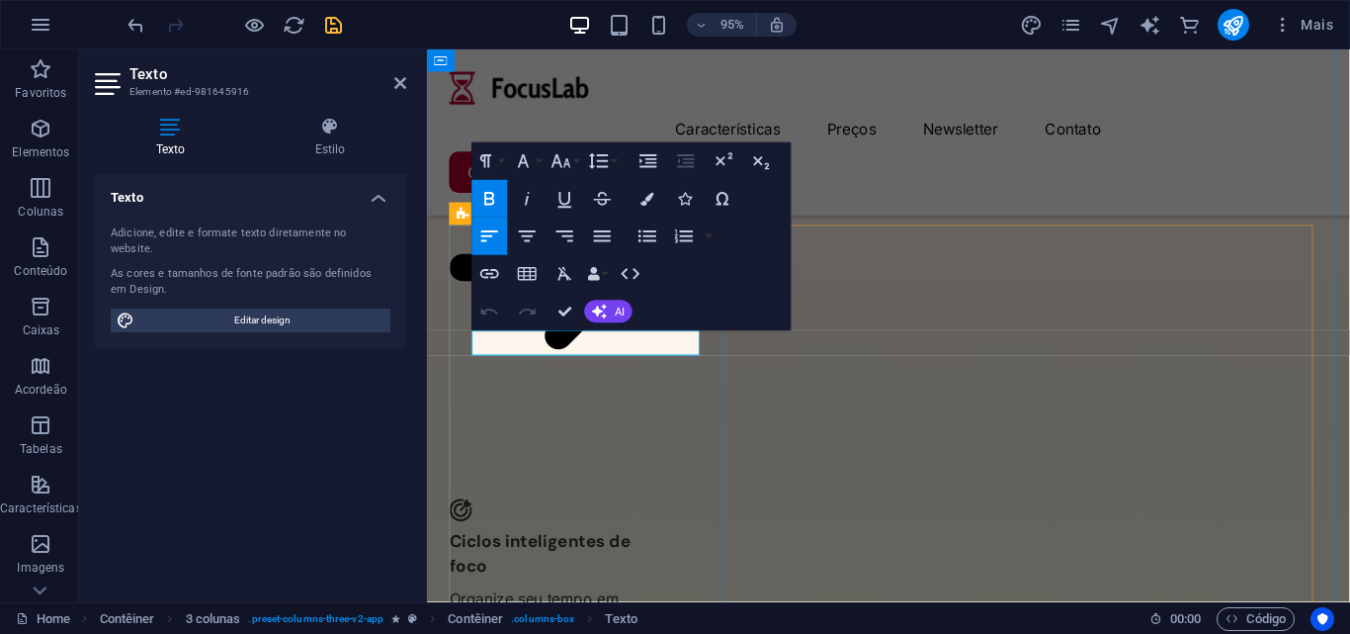
drag, startPoint x: 687, startPoint y: 355, endPoint x: 482, endPoint y: 360, distance: 204.7
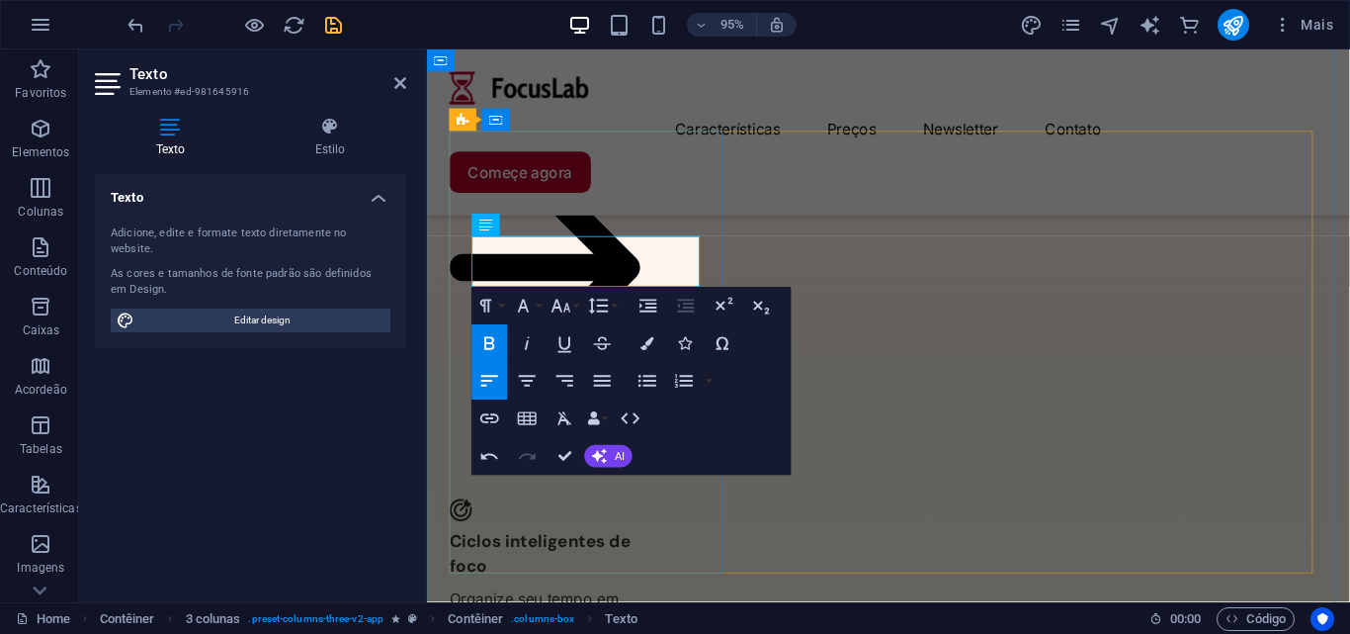
scroll to position [3179, 0]
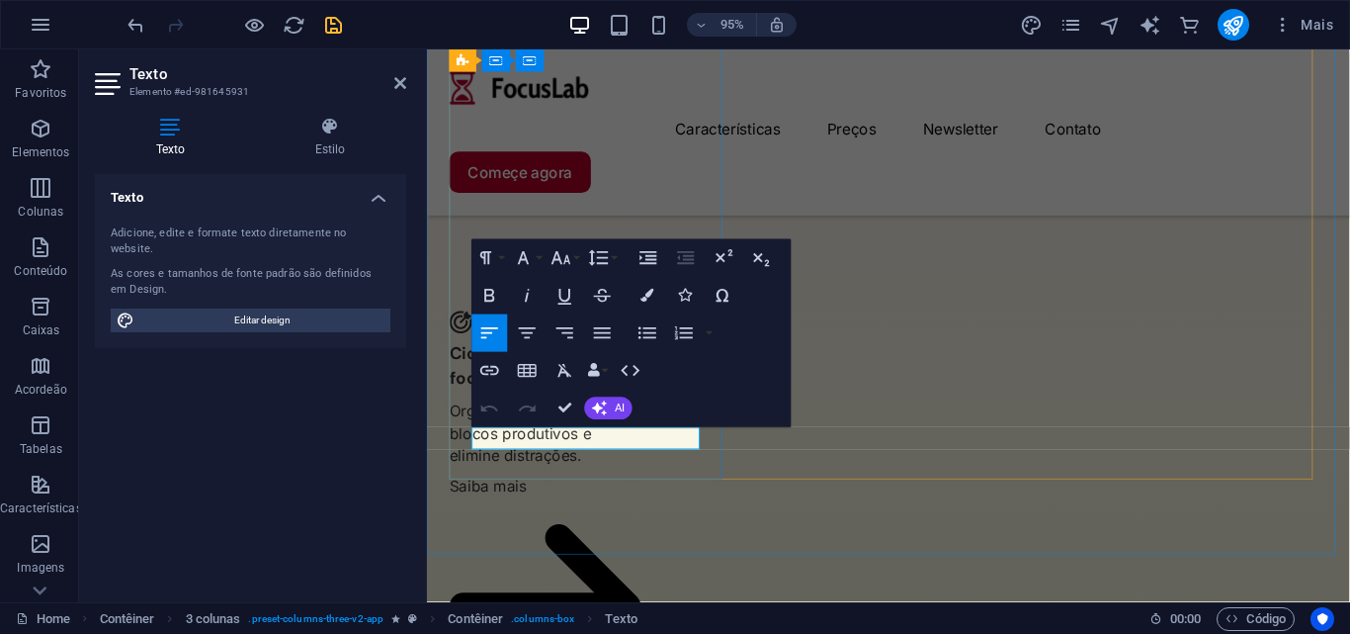
drag, startPoint x: 678, startPoint y: 454, endPoint x: 576, endPoint y: 444, distance: 102.3
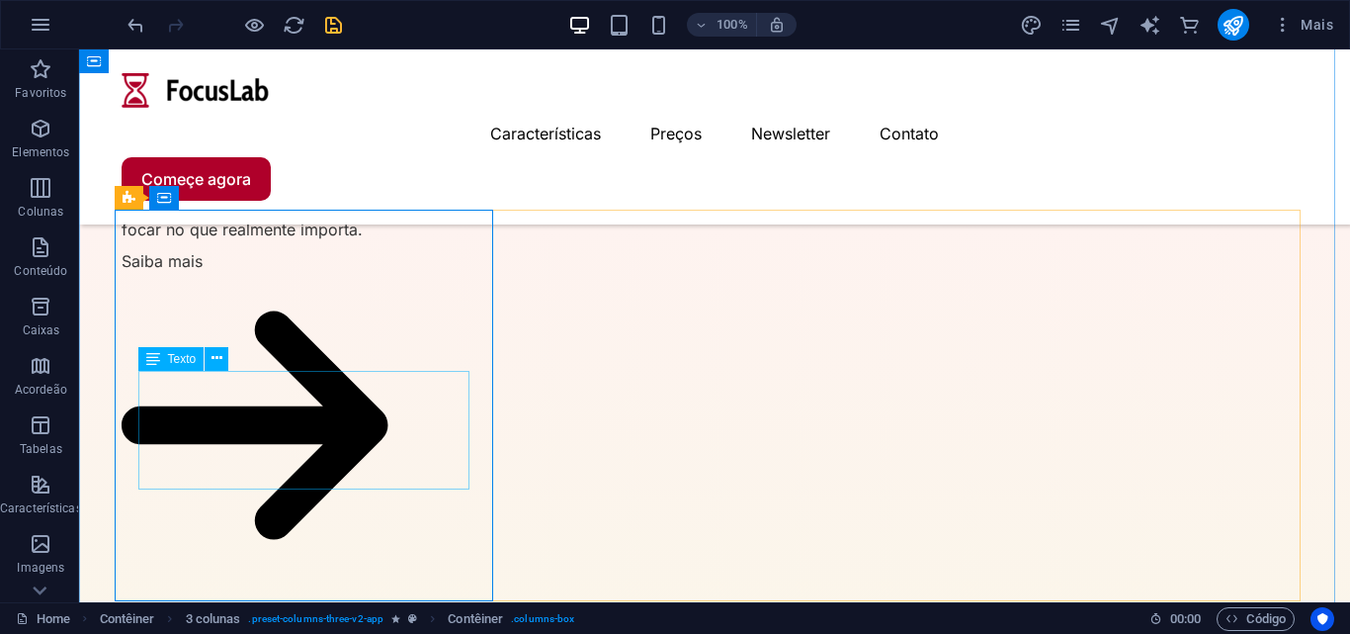
scroll to position [3020, 0]
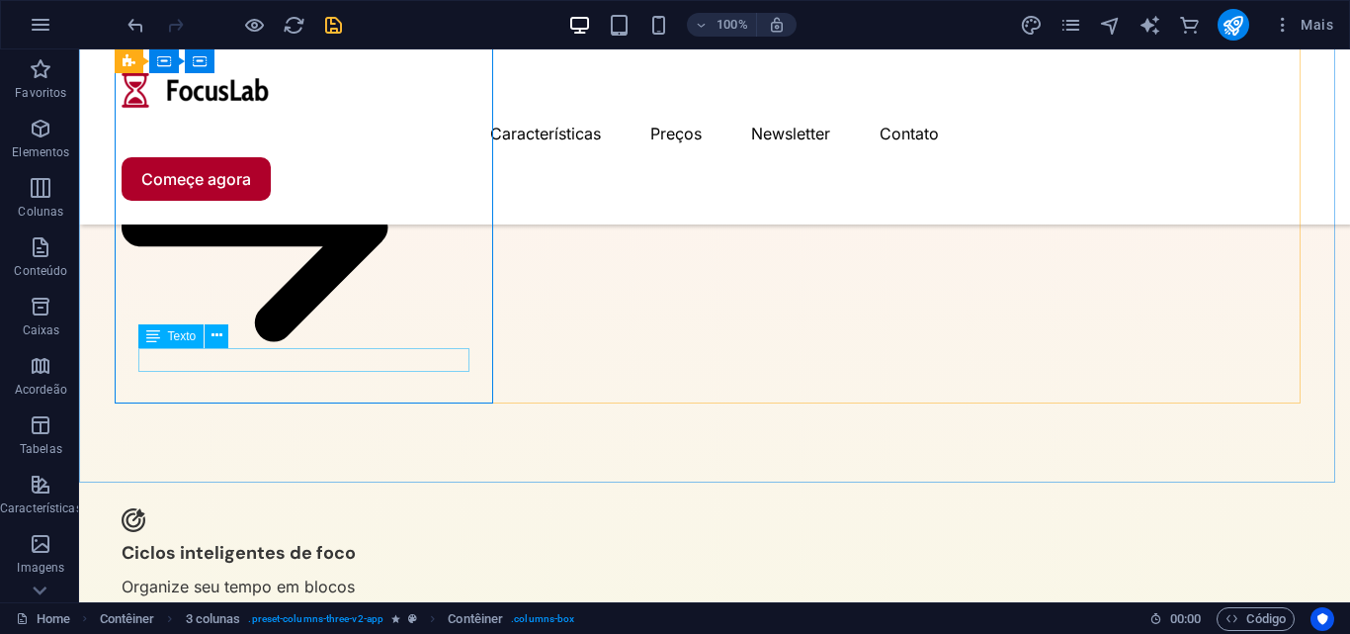
click at [239, 338] on div "Texto" at bounding box center [190, 336] width 104 height 25
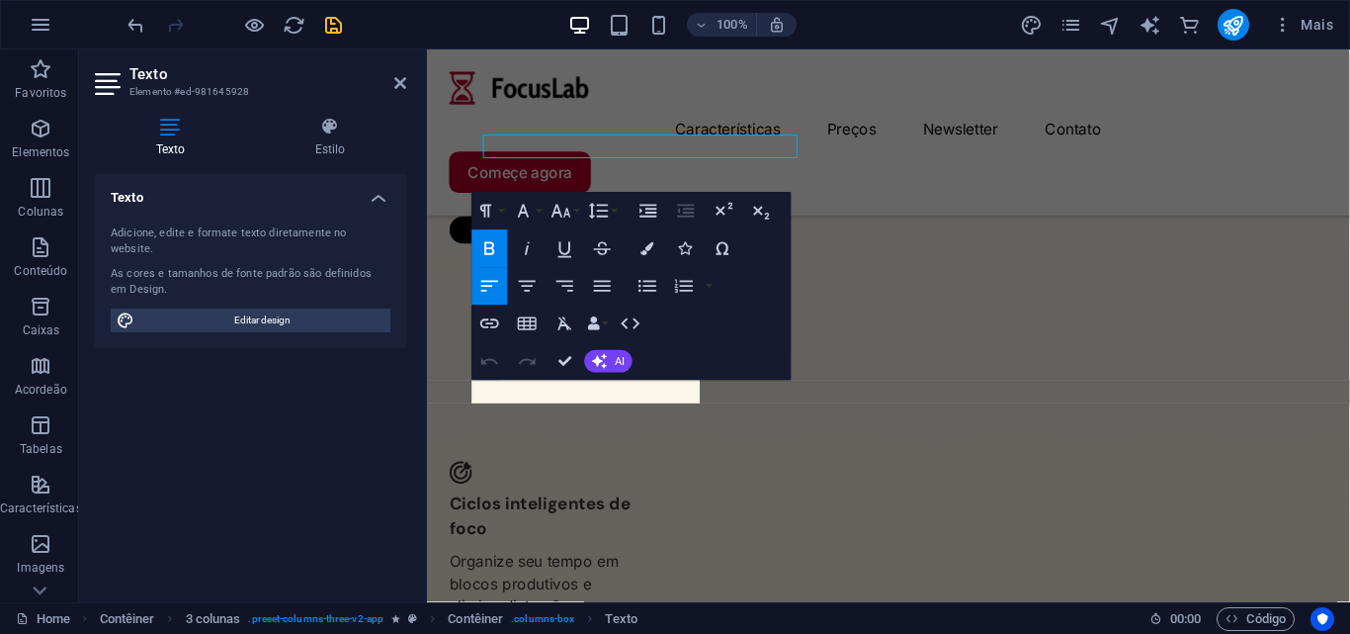
scroll to position [3204, 0]
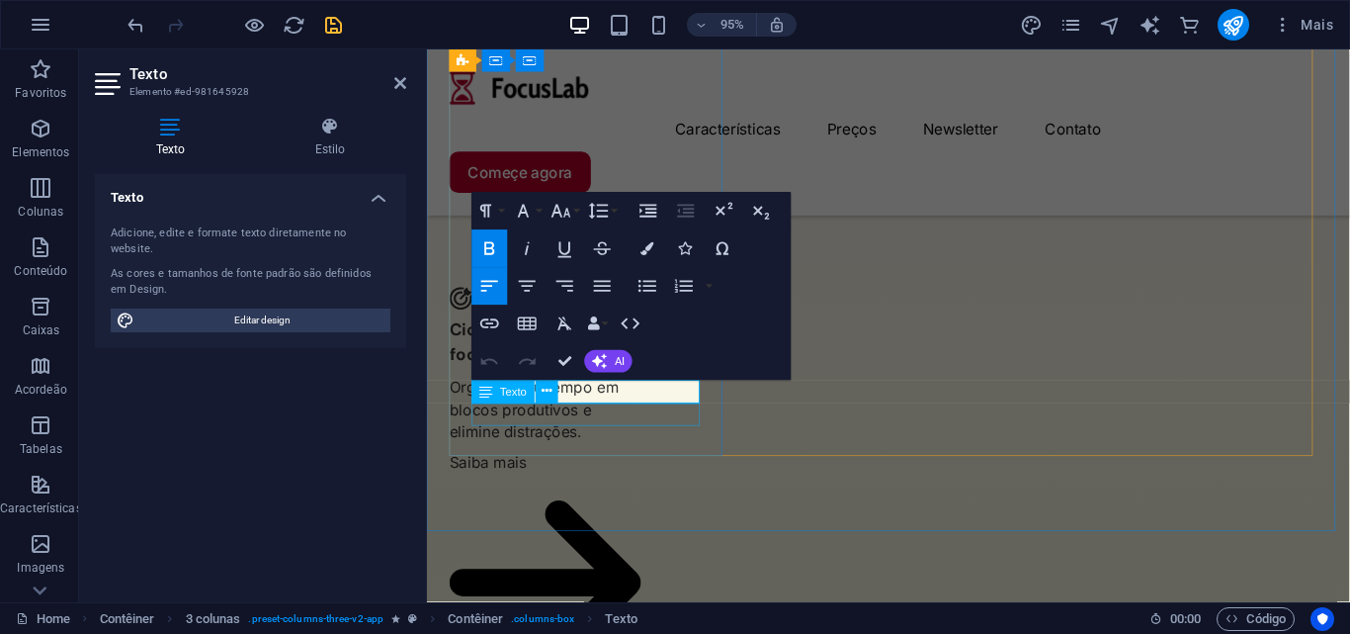
drag, startPoint x: 487, startPoint y: 410, endPoint x: 635, endPoint y: 432, distance: 148.9
drag, startPoint x: 623, startPoint y: 414, endPoint x: 487, endPoint y: 412, distance: 135.5
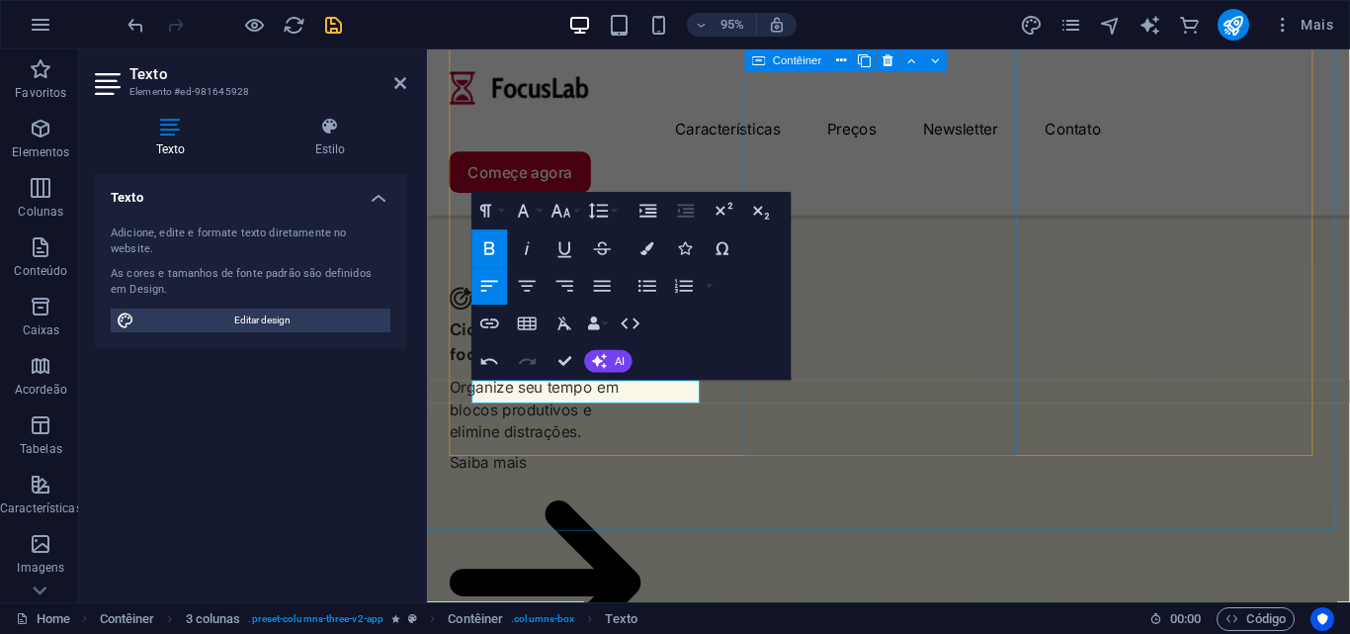
drag, startPoint x: 944, startPoint y: 455, endPoint x: 1264, endPoint y: 435, distance: 320.9
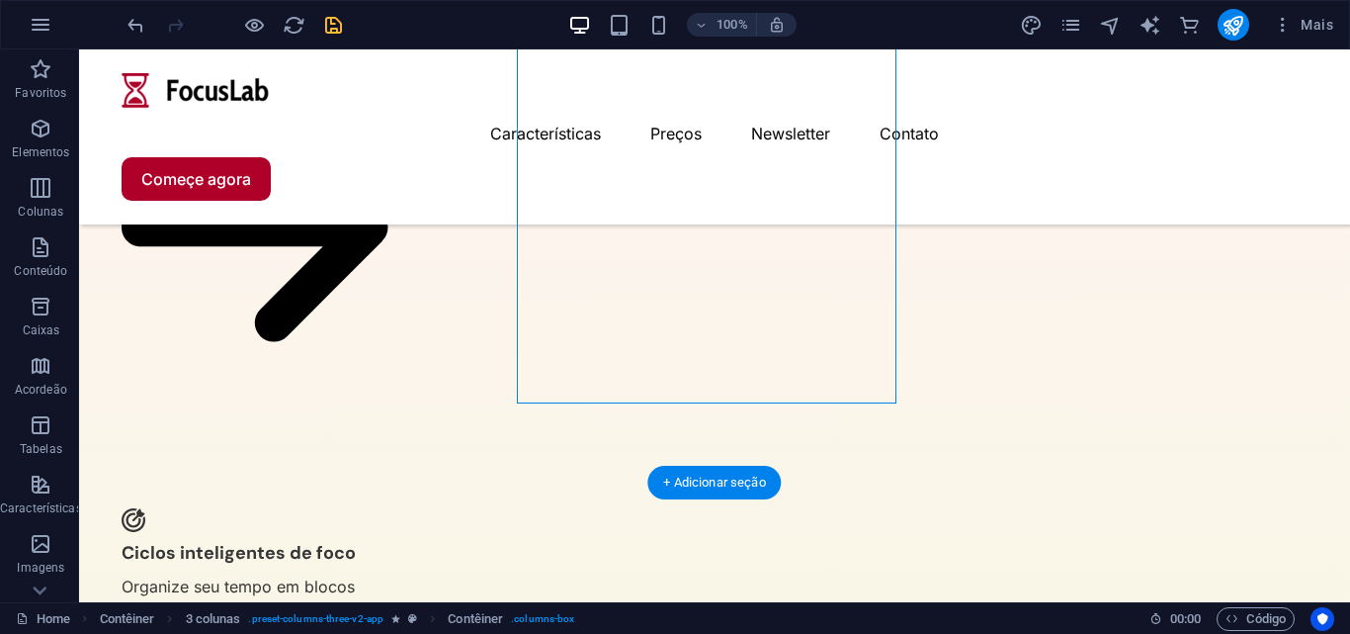
scroll to position [2823, 0]
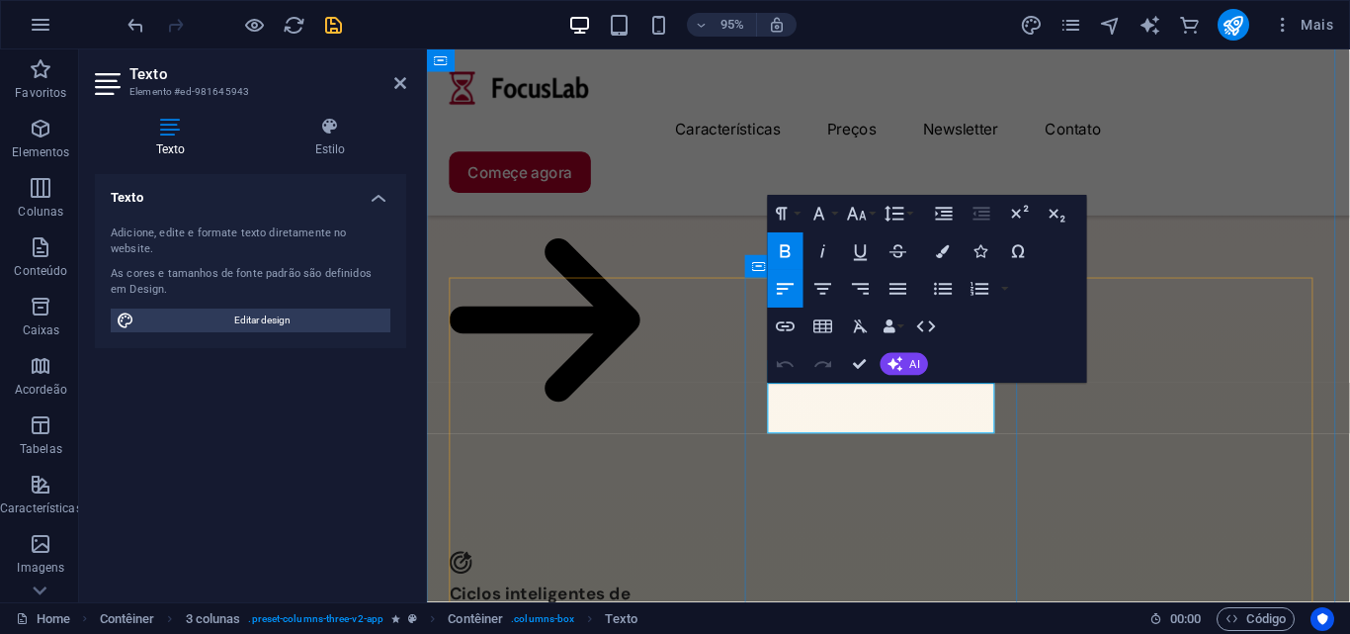
drag, startPoint x: 855, startPoint y: 438, endPoint x: 794, endPoint y: 420, distance: 63.8
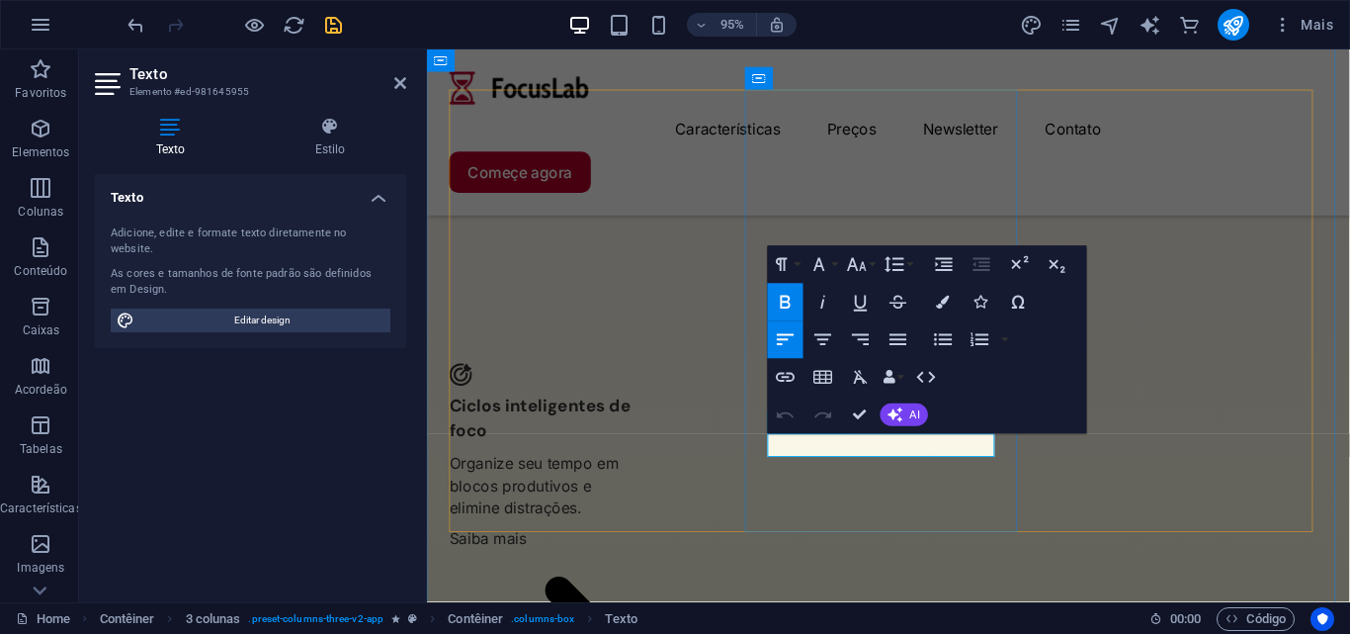
drag, startPoint x: 786, startPoint y: 468, endPoint x: 796, endPoint y: 460, distance: 12.7
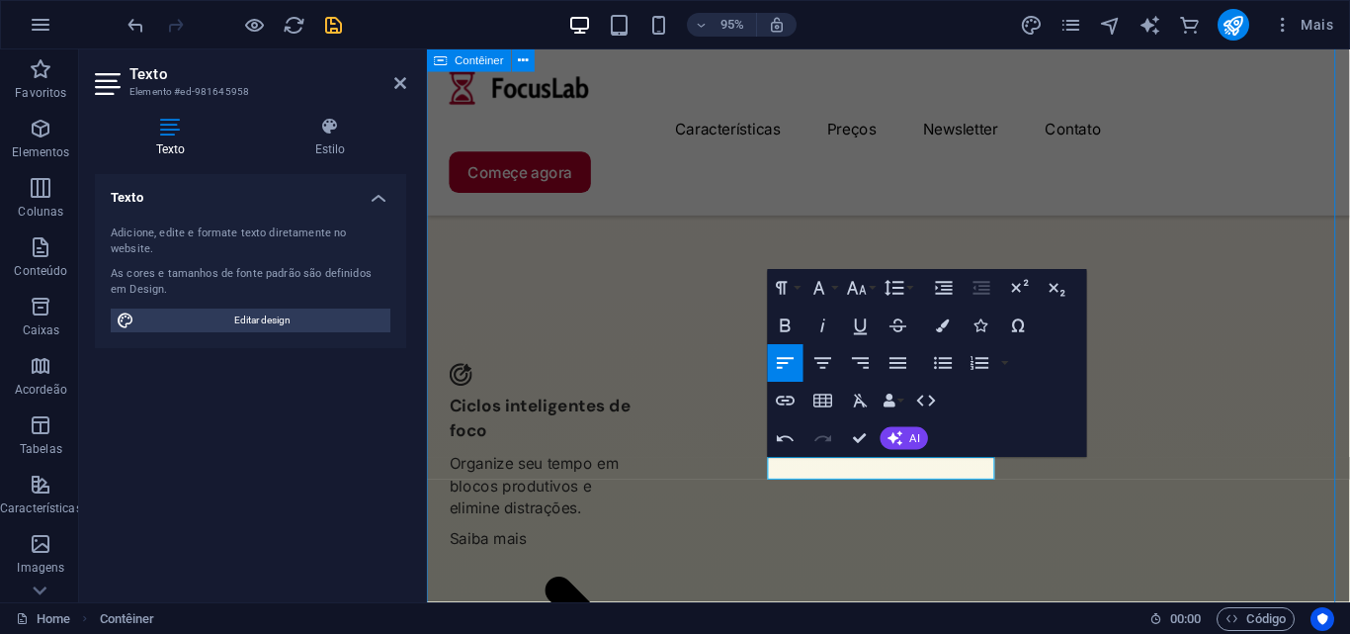
scroll to position [2890, 0]
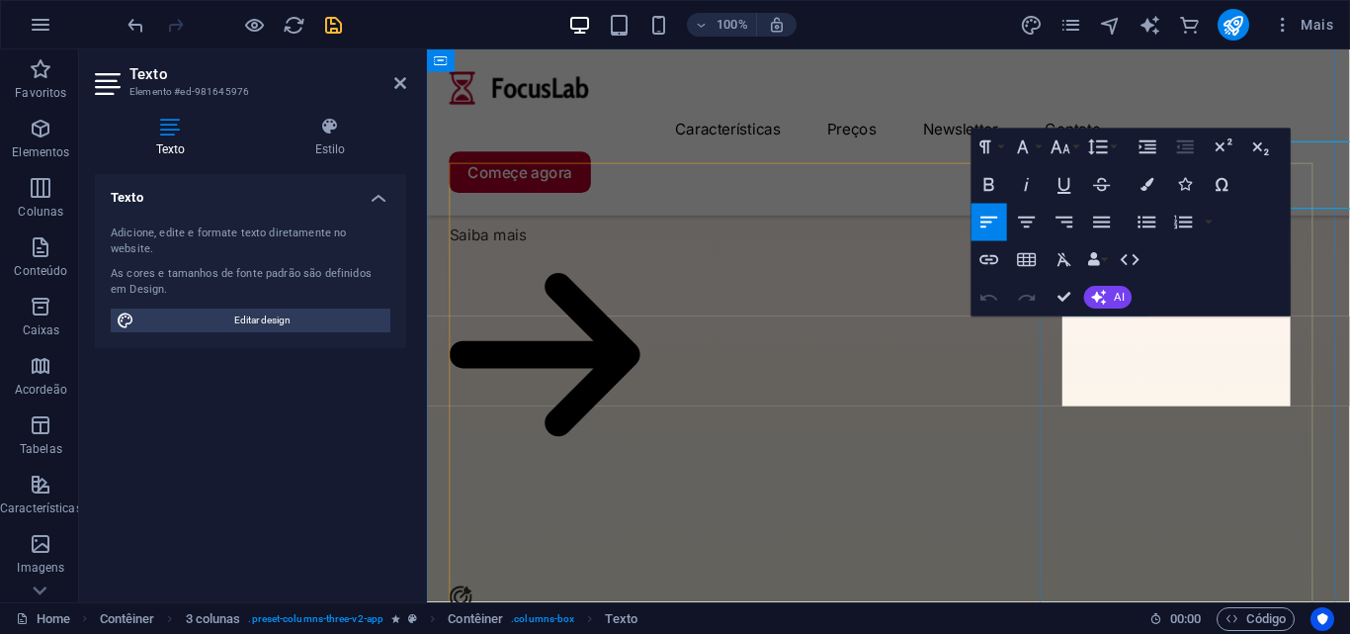
scroll to position [3047, 0]
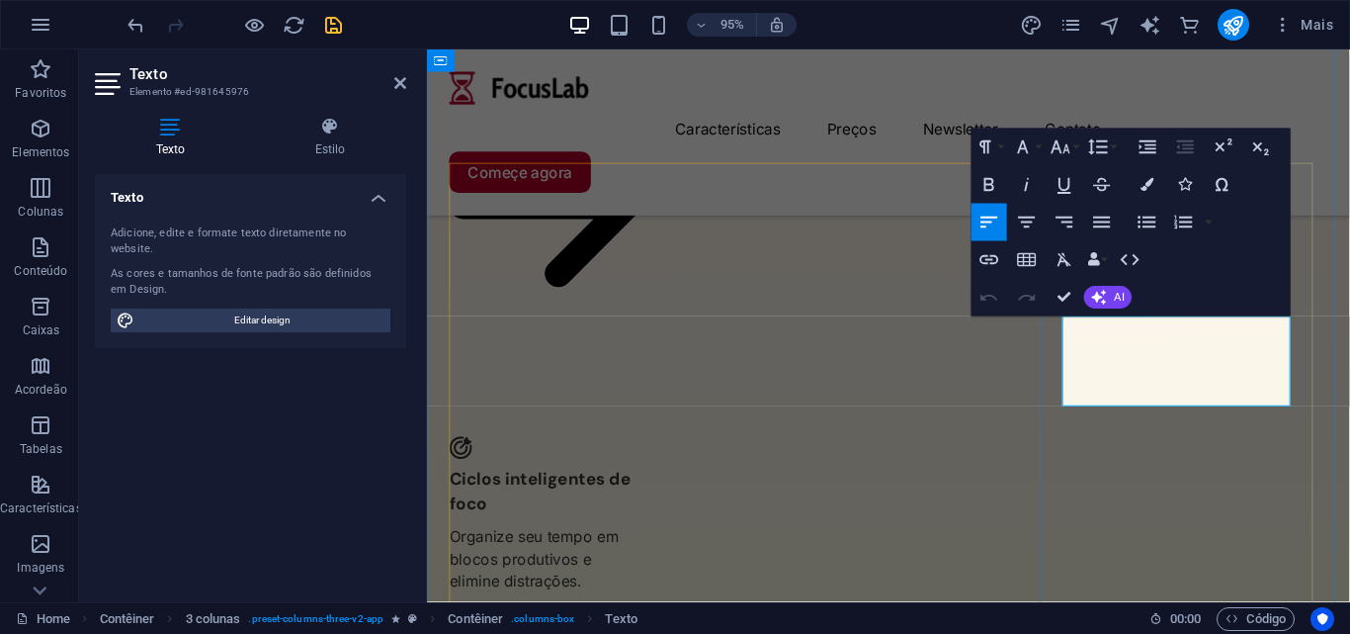
drag, startPoint x: 1392, startPoint y: 330, endPoint x: 1146, endPoint y: 364, distance: 248.5
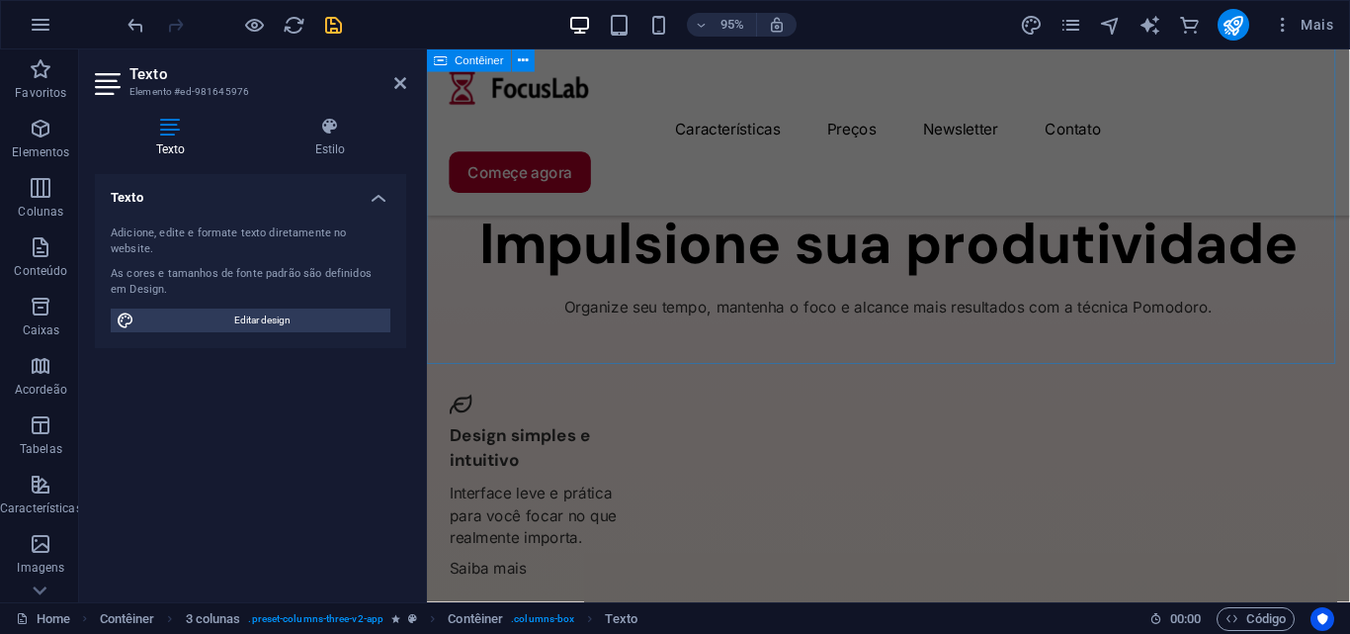
scroll to position [3033, 0]
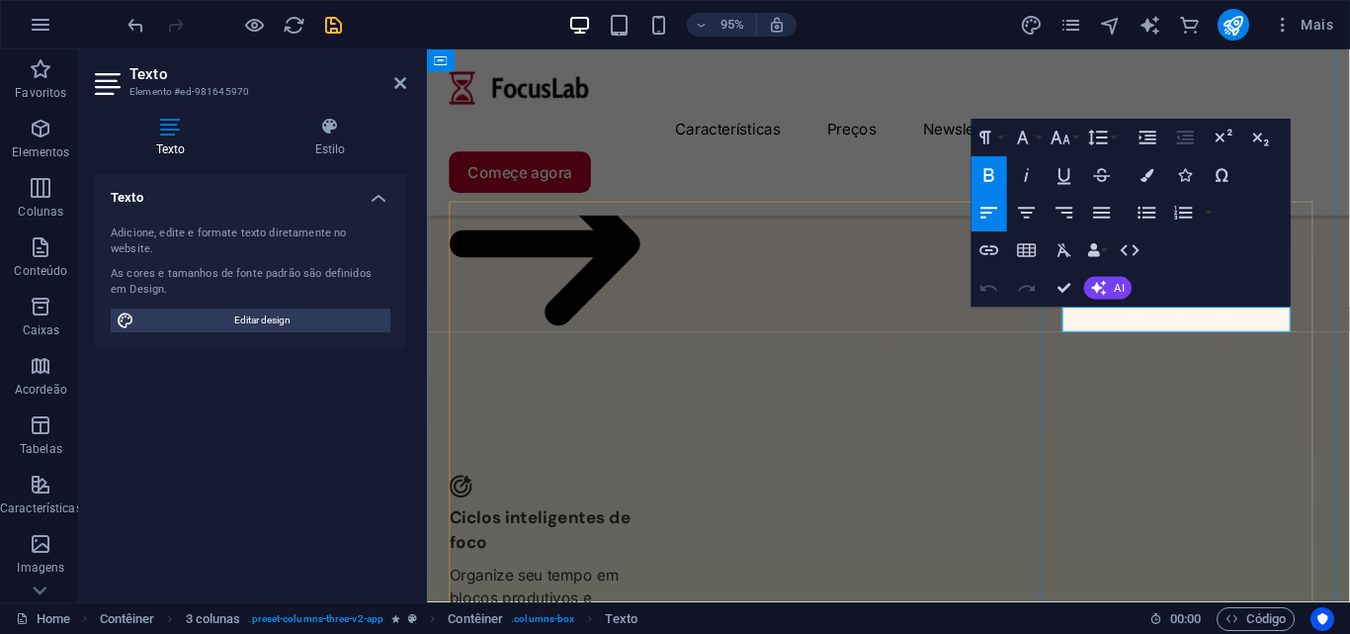
drag, startPoint x: 1321, startPoint y: 333, endPoint x: 1110, endPoint y: 328, distance: 210.6
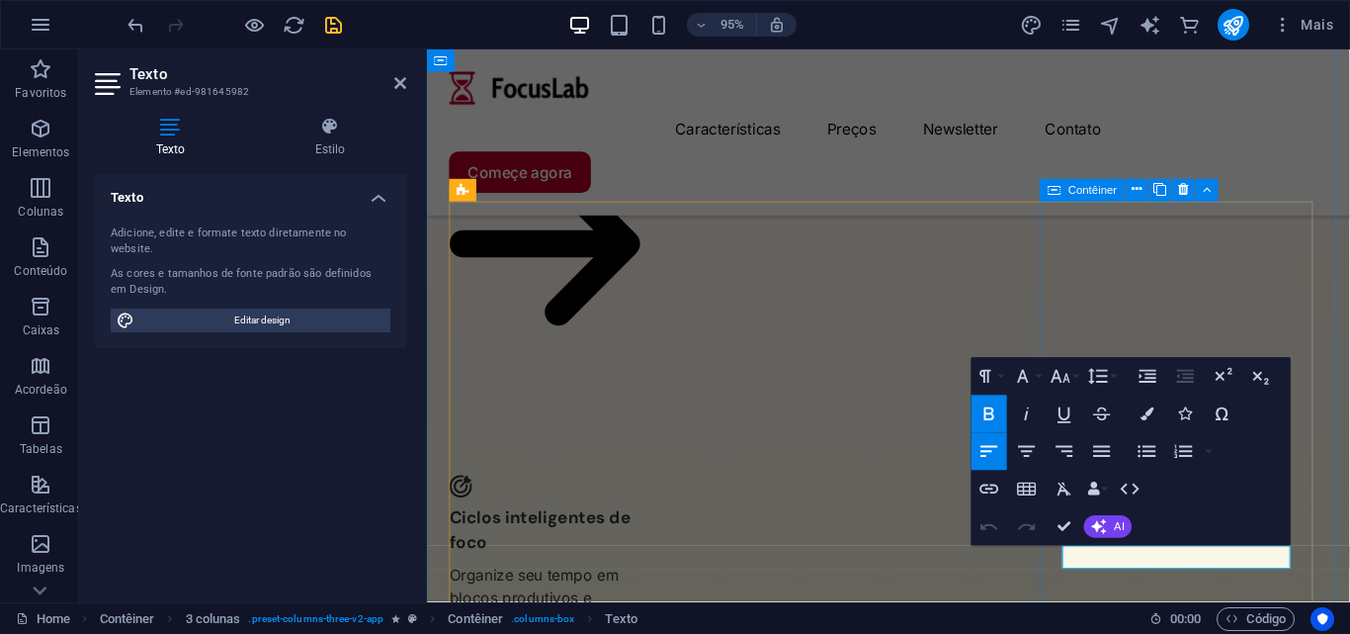
drag, startPoint x: 1234, startPoint y: 575, endPoint x: 1085, endPoint y: 573, distance: 149.3
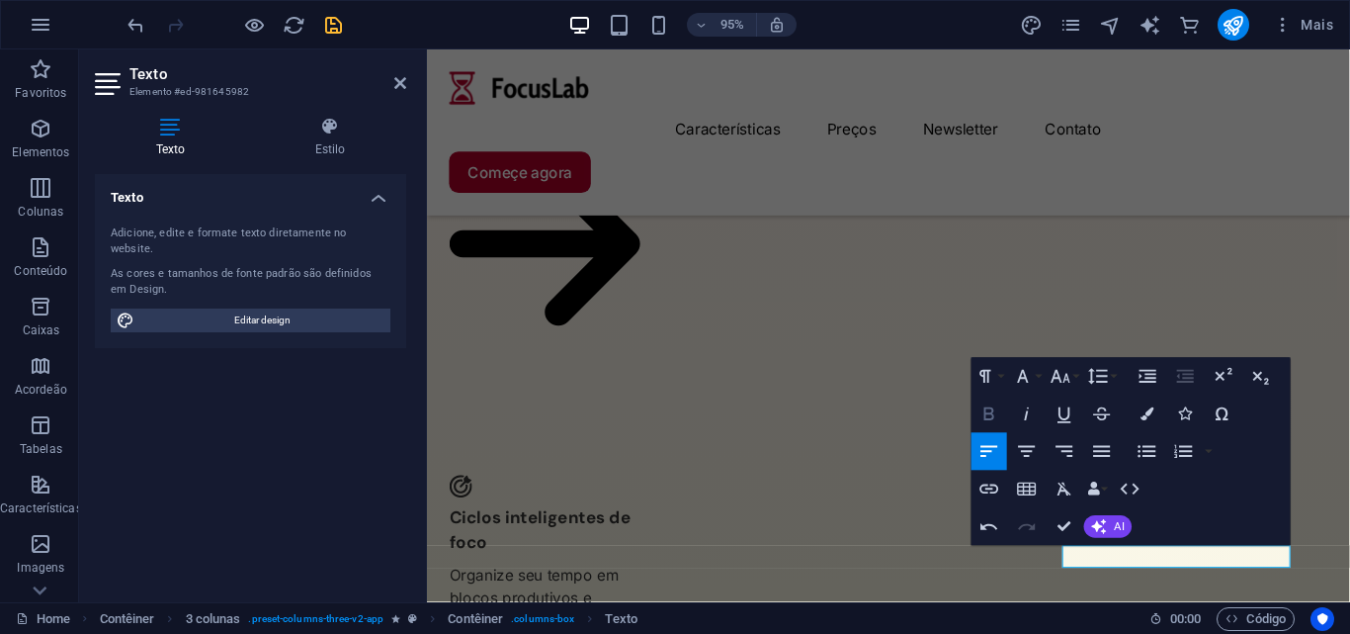
click at [1000, 422] on icon "button" at bounding box center [990, 413] width 23 height 23
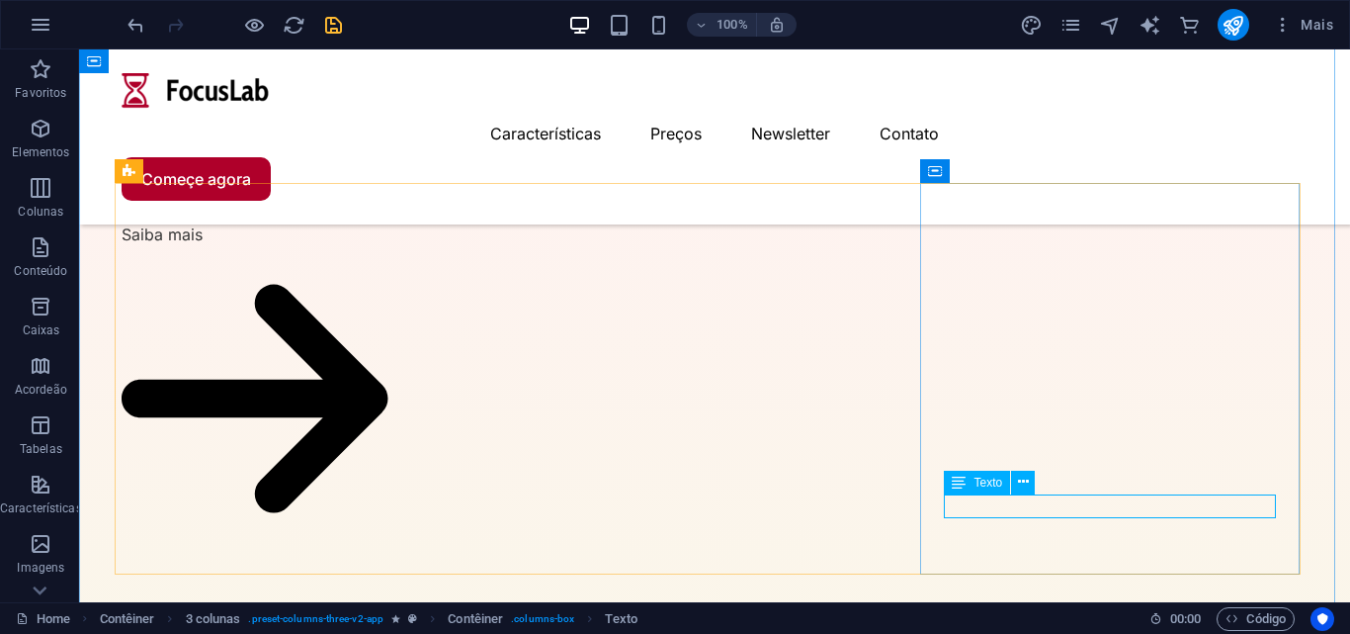
drag, startPoint x: 969, startPoint y: 504, endPoint x: 1175, endPoint y: 605, distance: 229.9
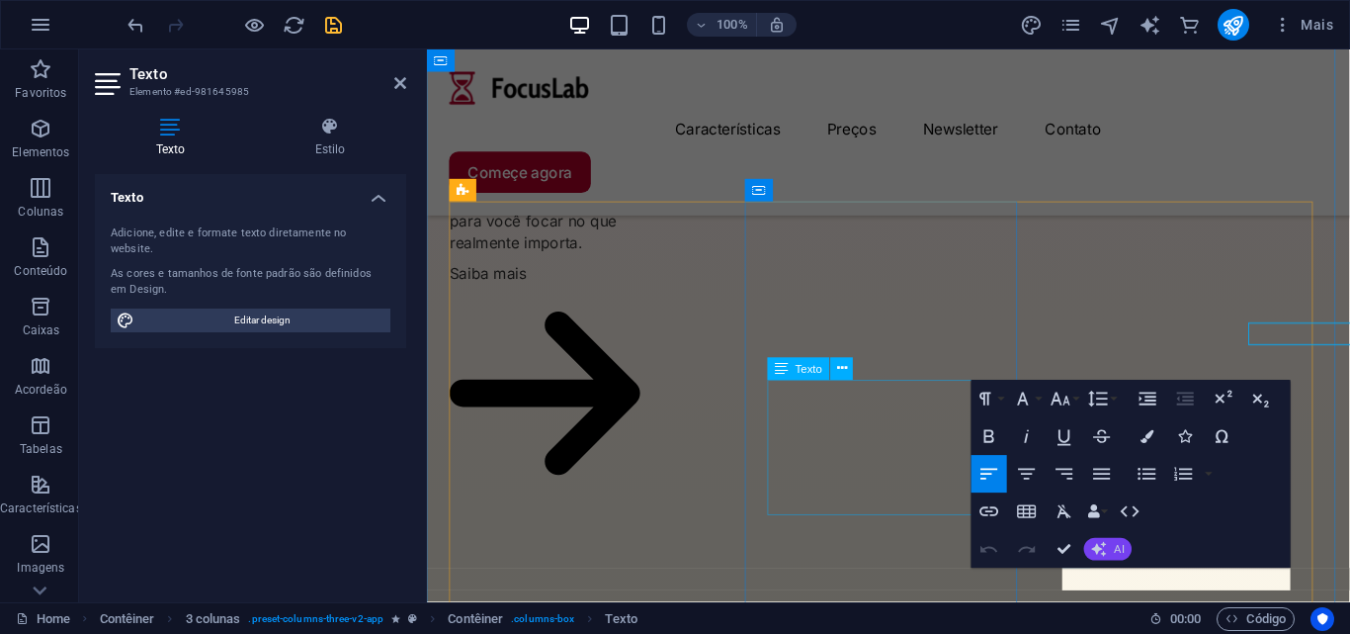
scroll to position [3006, 0]
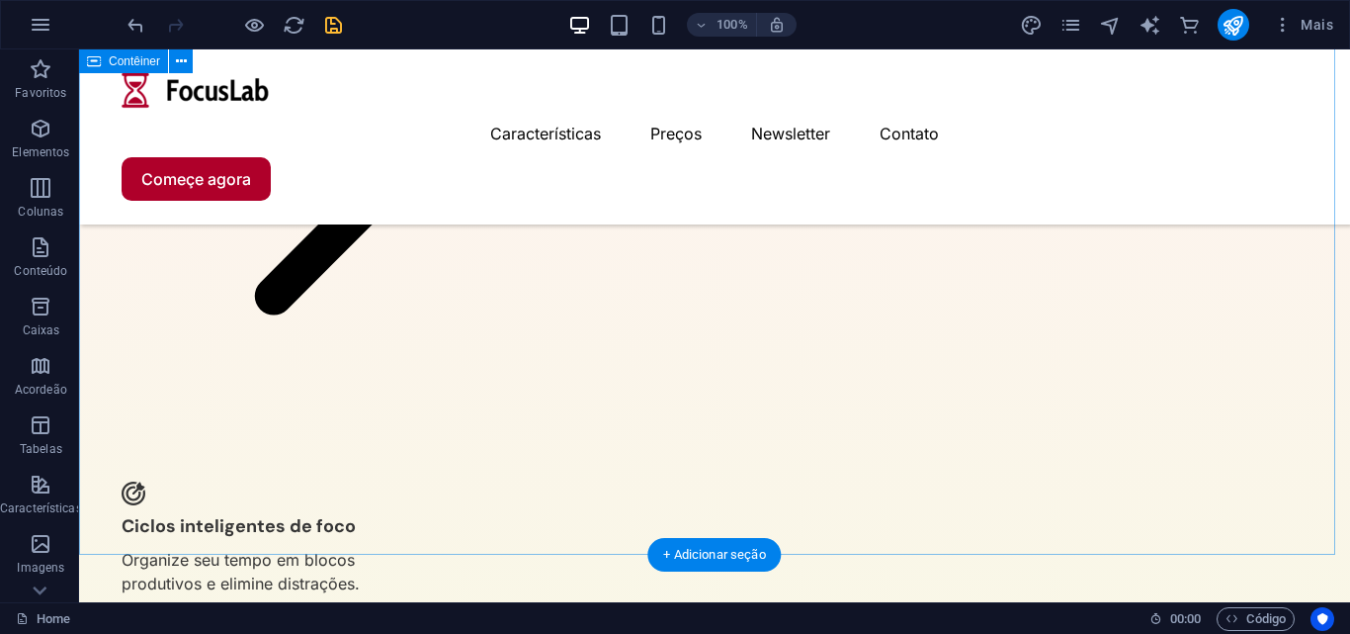
scroll to position [2849, 0]
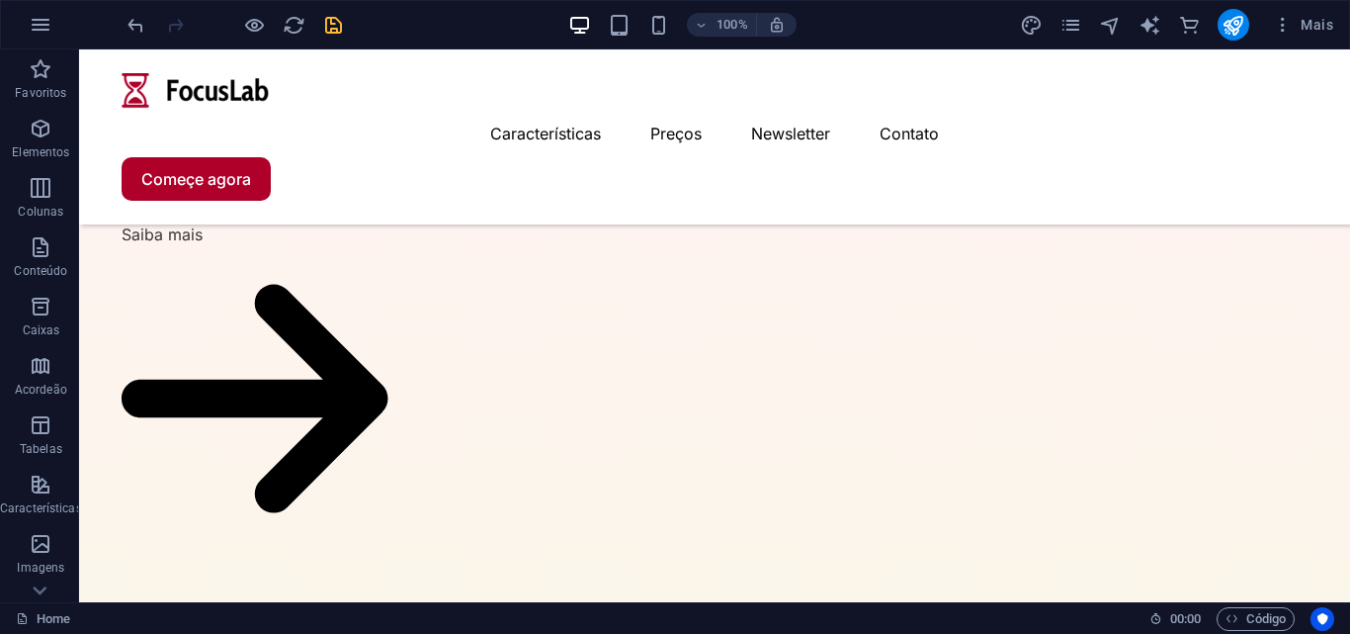
click at [343, 33] on icon "save" at bounding box center [333, 25] width 23 height 23
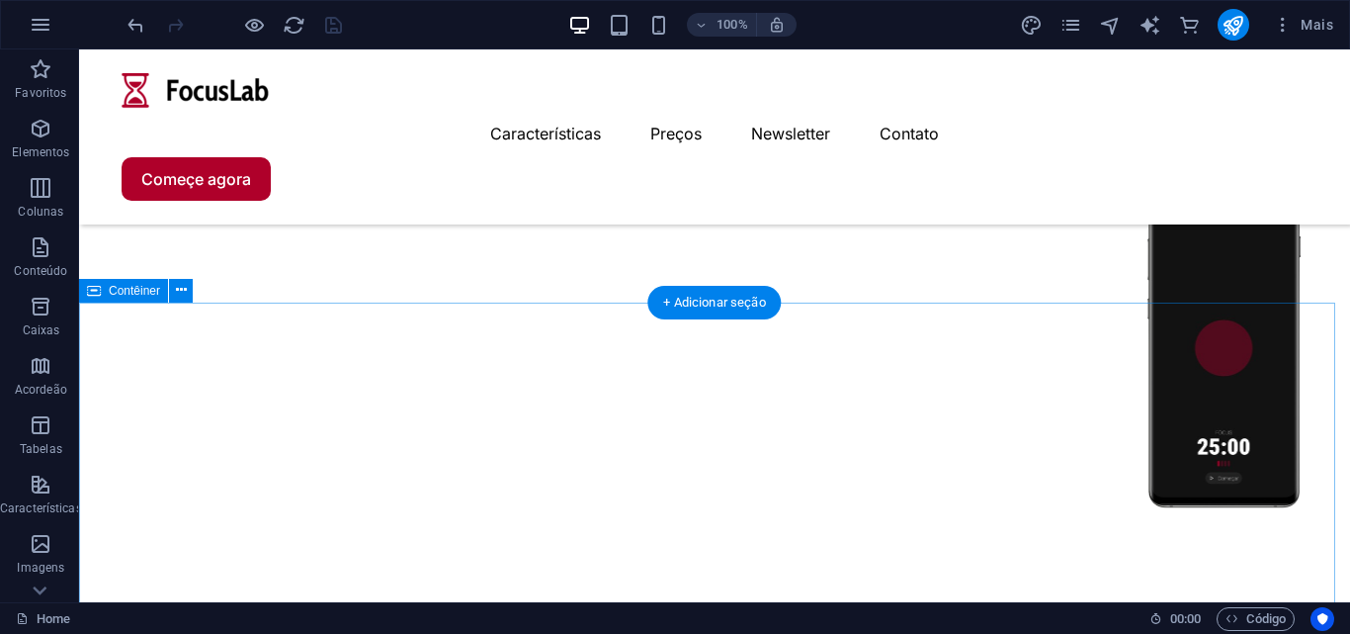
scroll to position [1425, 0]
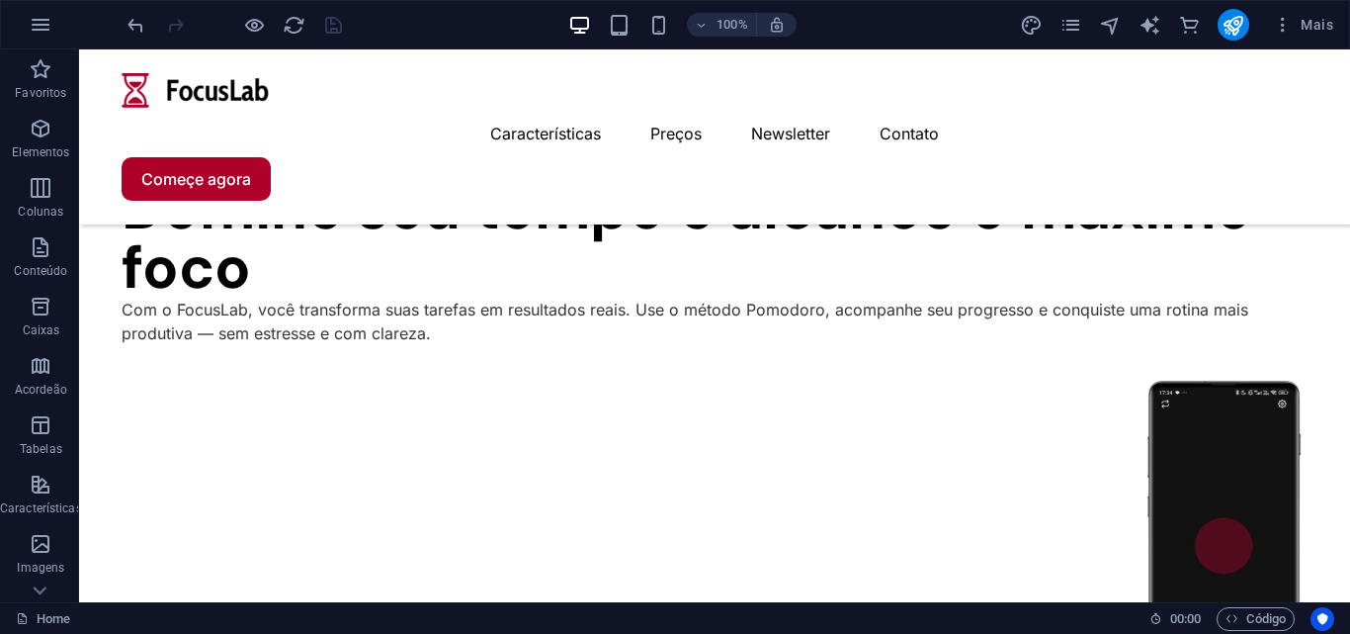
click at [337, 27] on div at bounding box center [234, 25] width 221 height 32
click at [1075, 29] on icon "pages" at bounding box center [1071, 25] width 23 height 23
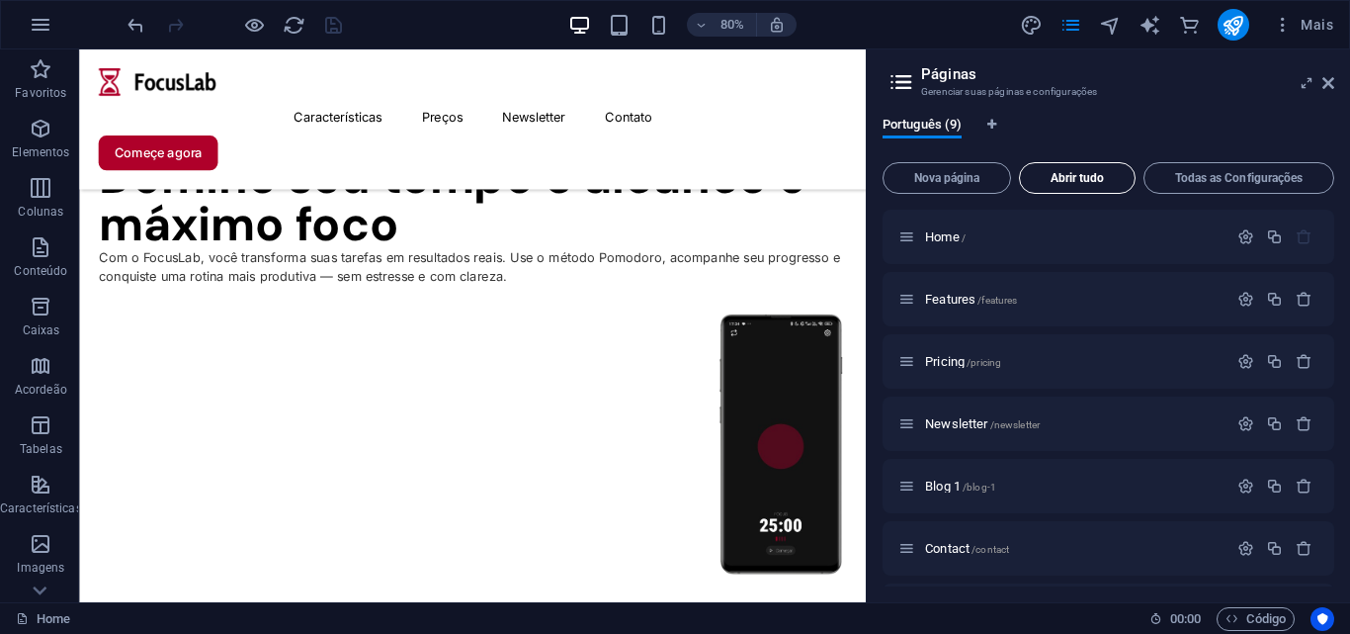
click at [1082, 177] on span "Abrir tudo" at bounding box center [1077, 178] width 99 height 12
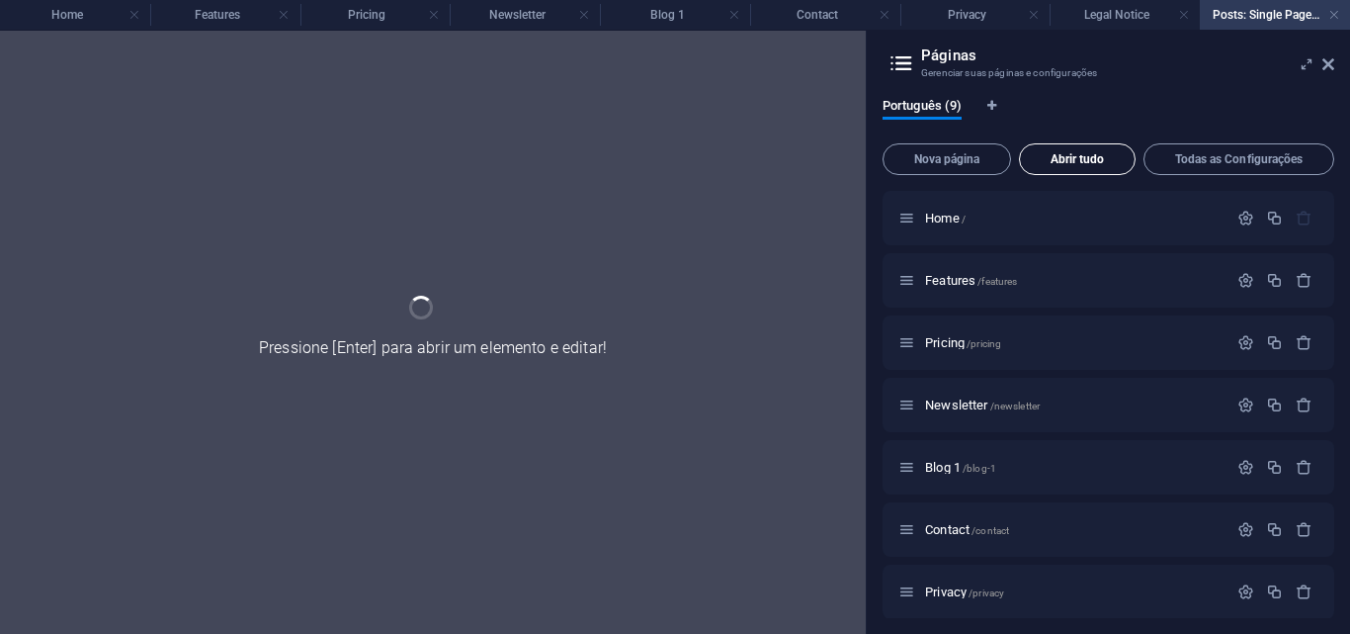
scroll to position [0, 0]
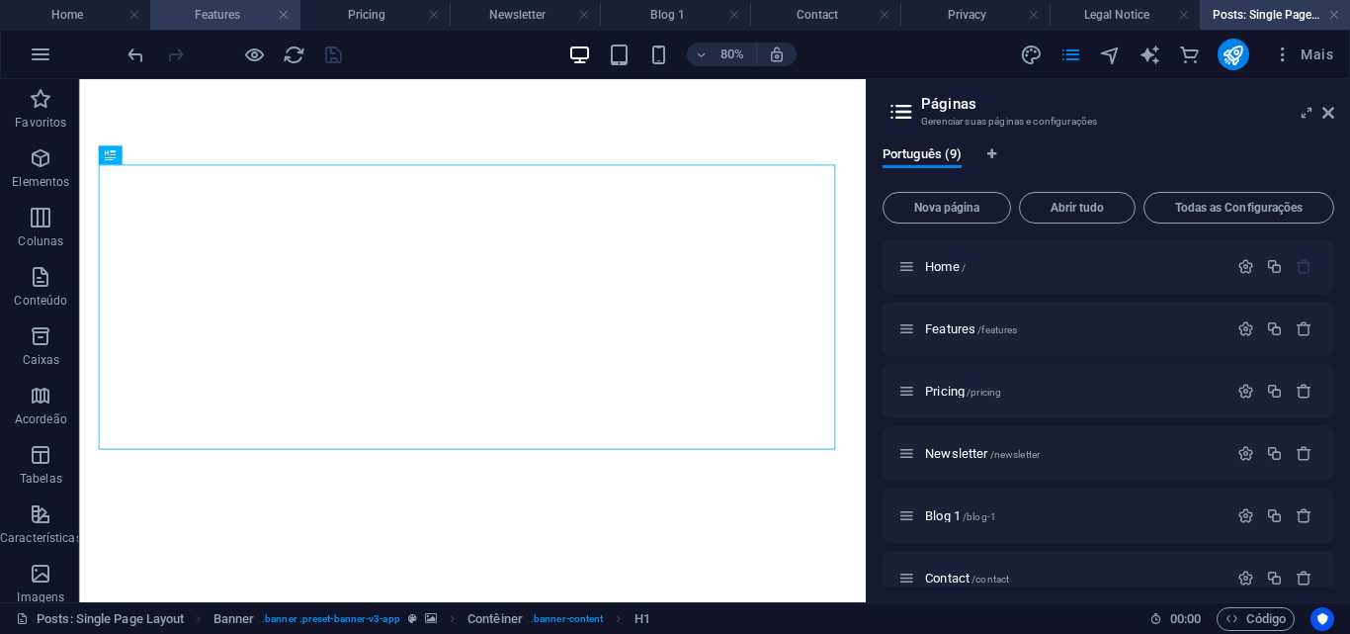
click at [202, 9] on h4 "Features" at bounding box center [225, 15] width 150 height 22
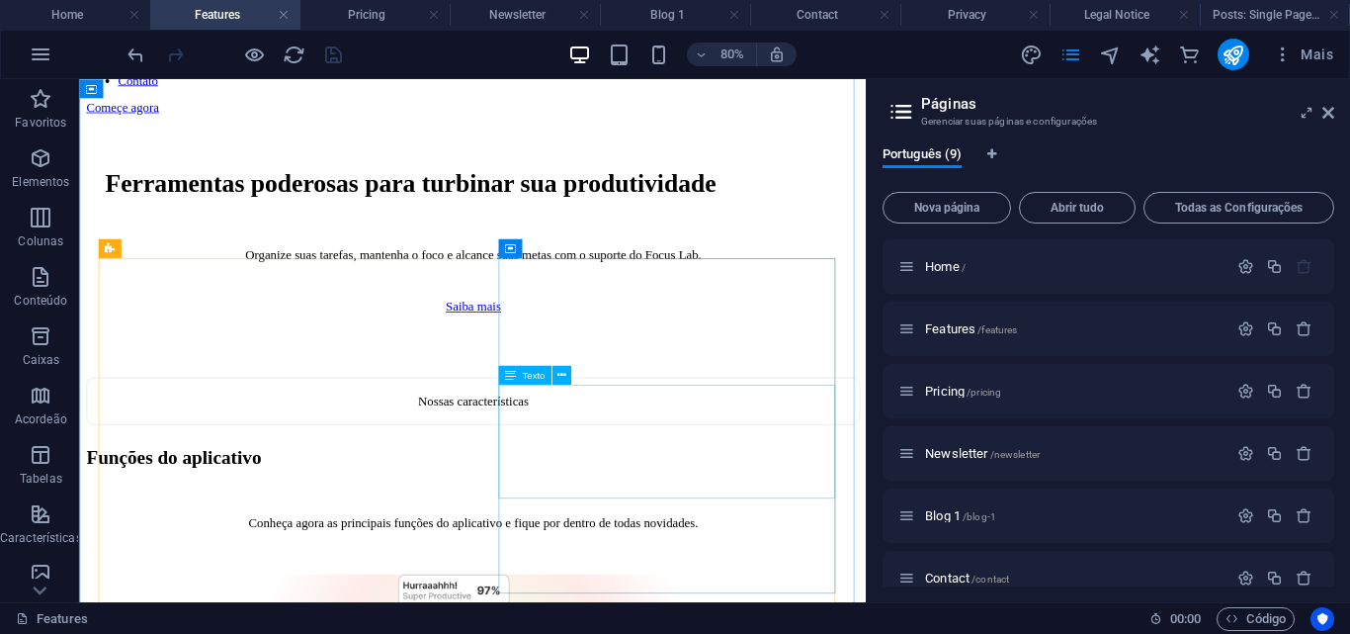
scroll to position [791, 0]
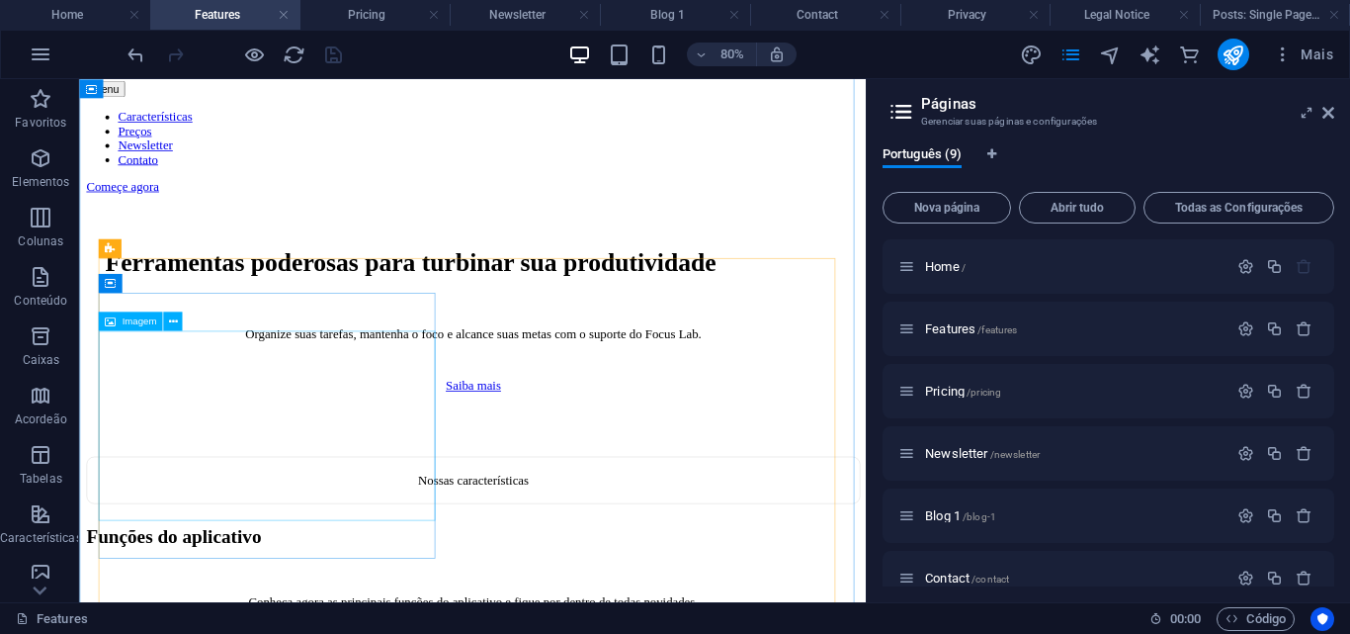
select select "px"
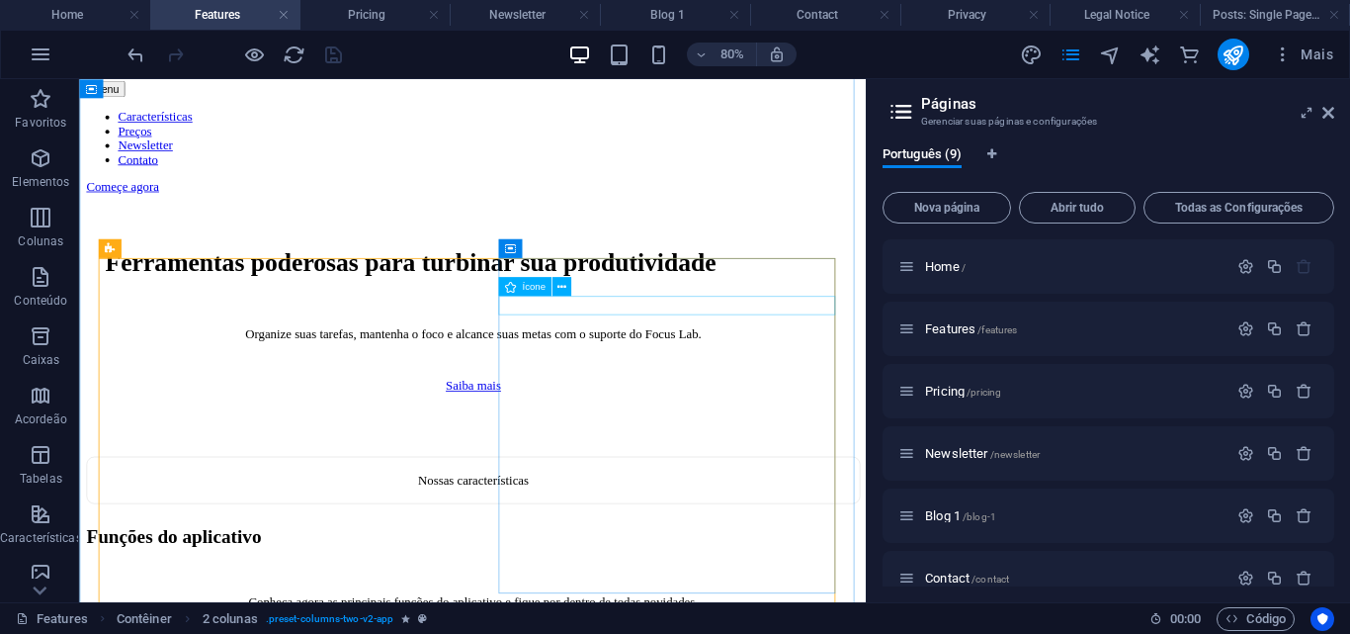
select select "xMidYMid"
select select "px"
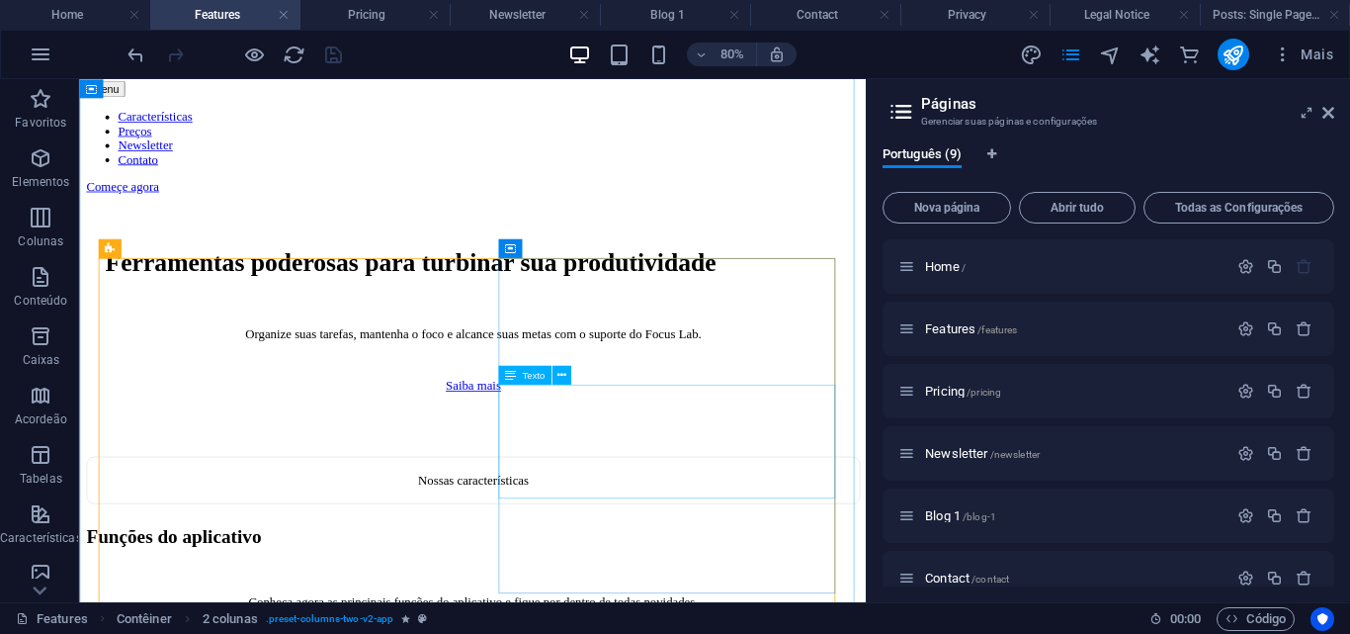
scroll to position [890, 0]
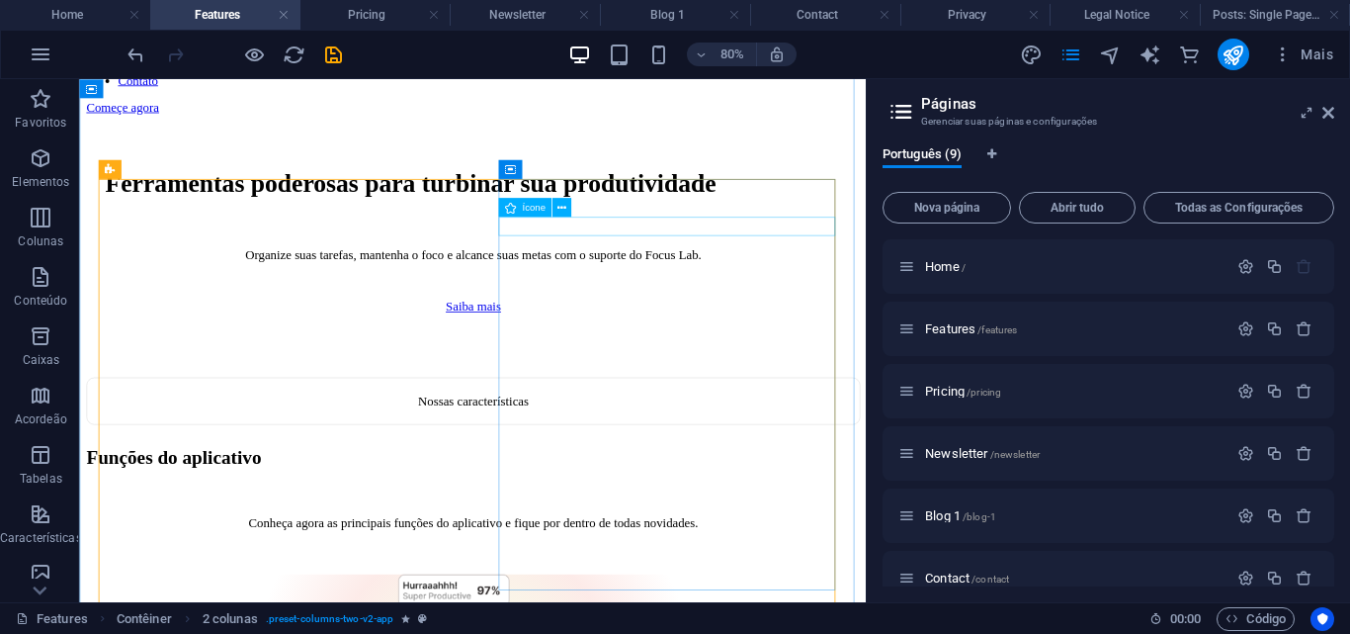
select select "xMidYMid"
select select "px"
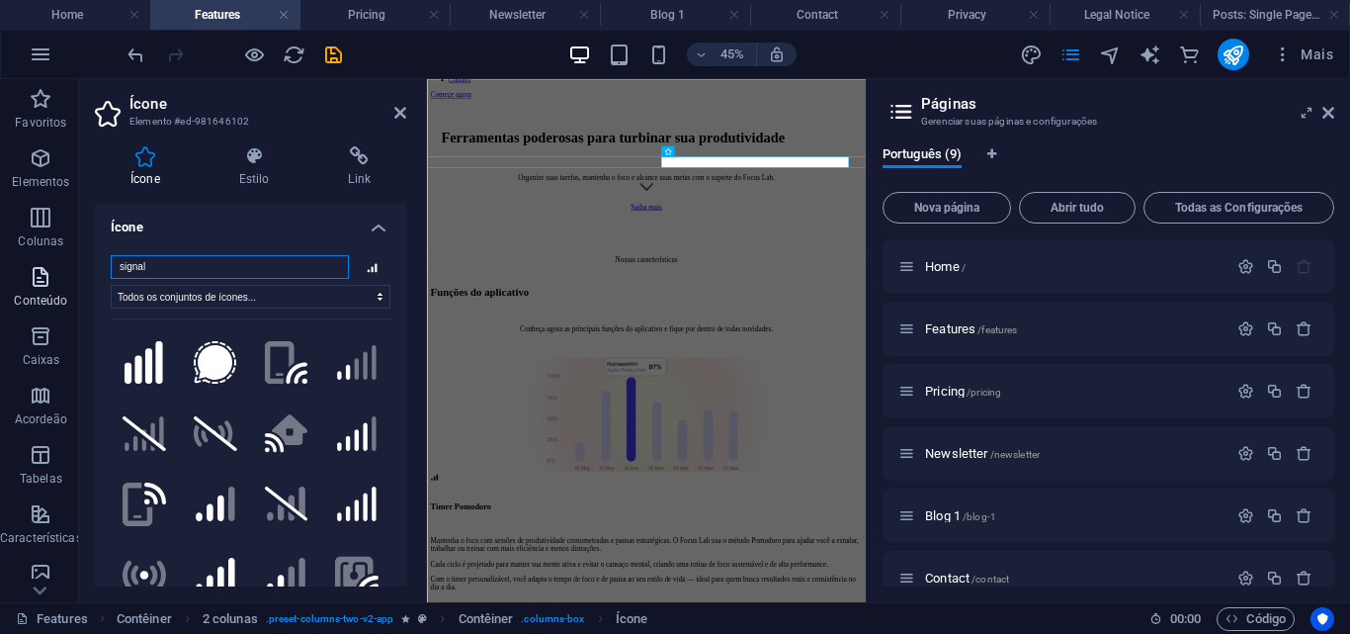
drag, startPoint x: 236, startPoint y: 257, endPoint x: 21, endPoint y: 261, distance: 215.6
click at [21, 261] on section "Favoritos Elementos Colunas Conteúdo Caixas Acordeão Tabelas Características Im…" at bounding box center [433, 340] width 866 height 523
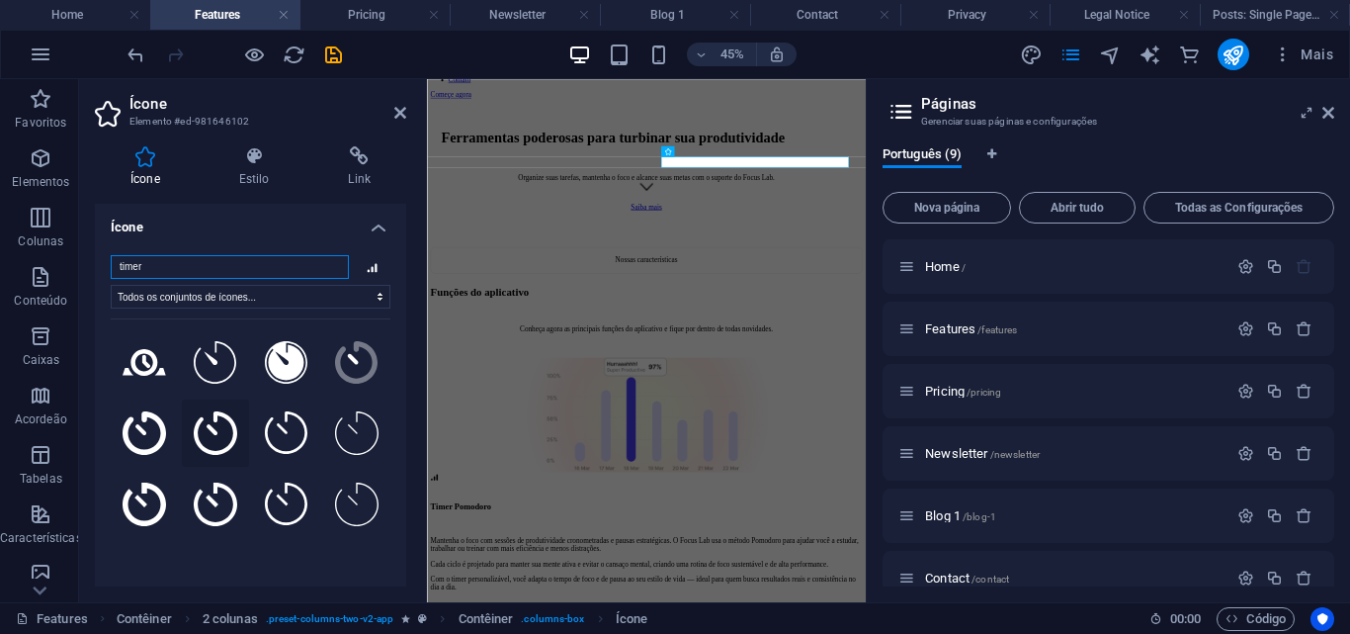
type input "timer"
click at [229, 444] on icon at bounding box center [215, 432] width 43 height 43
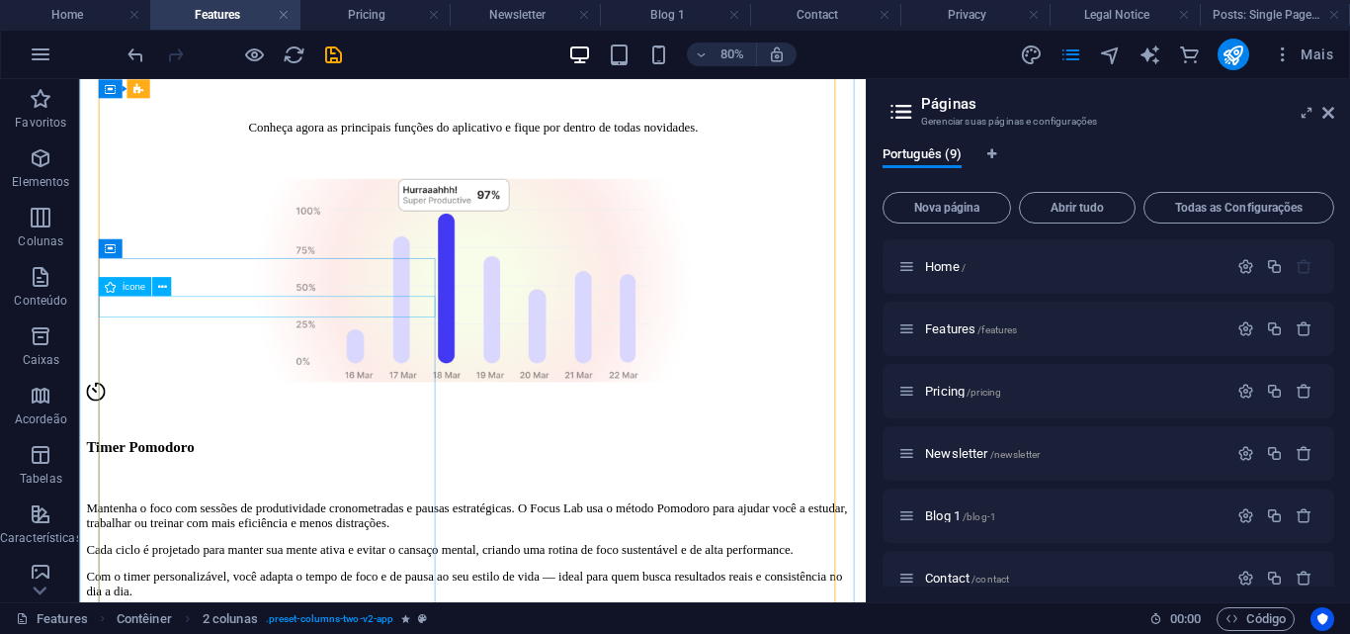
scroll to position [1483, 0]
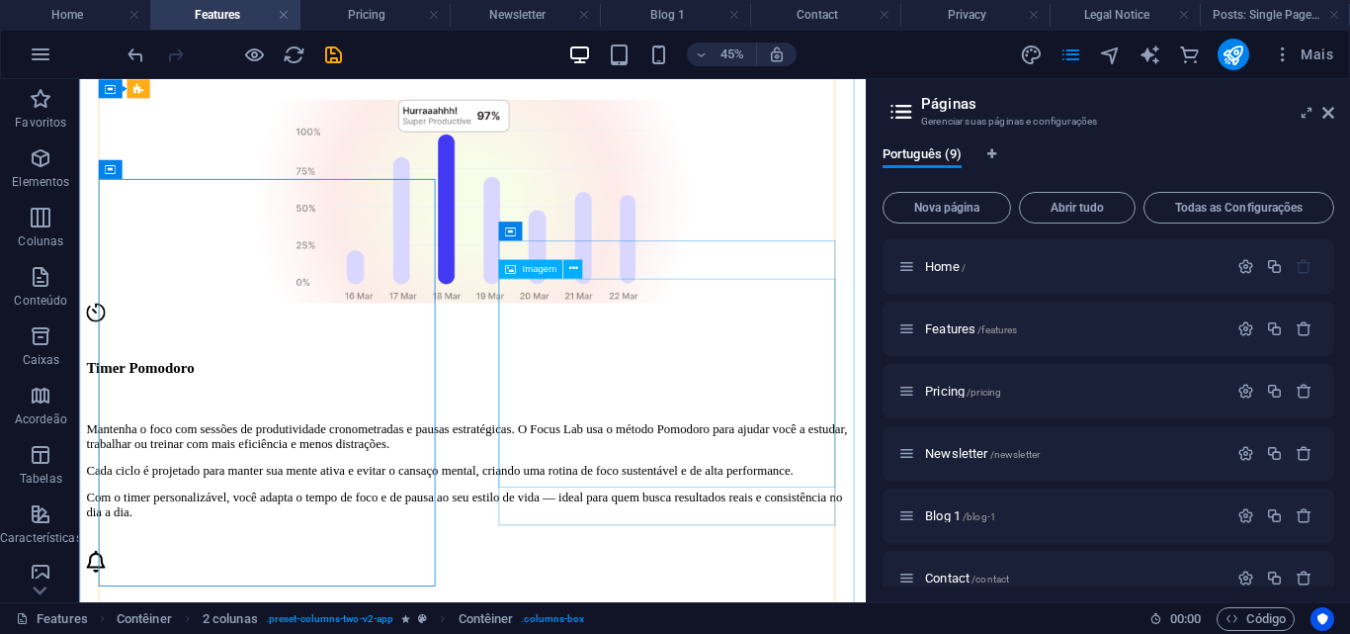
drag, startPoint x: 427, startPoint y: 649, endPoint x: 437, endPoint y: 644, distance: 11.1
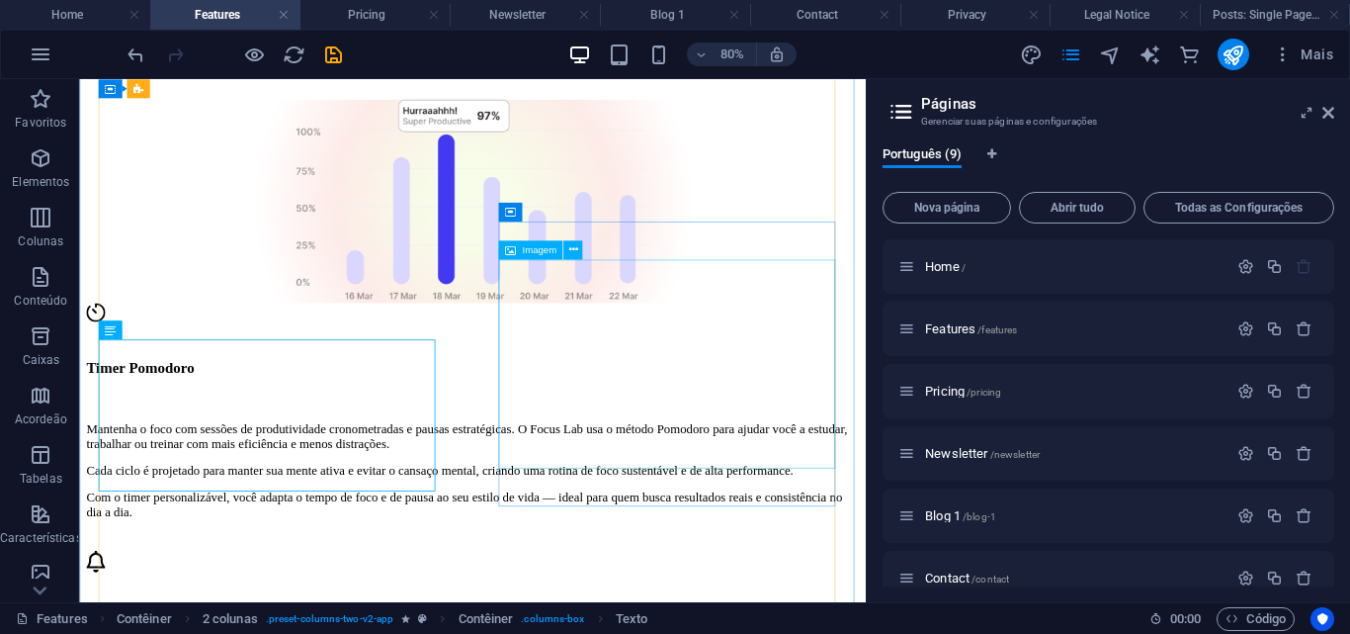
scroll to position [1582, 0]
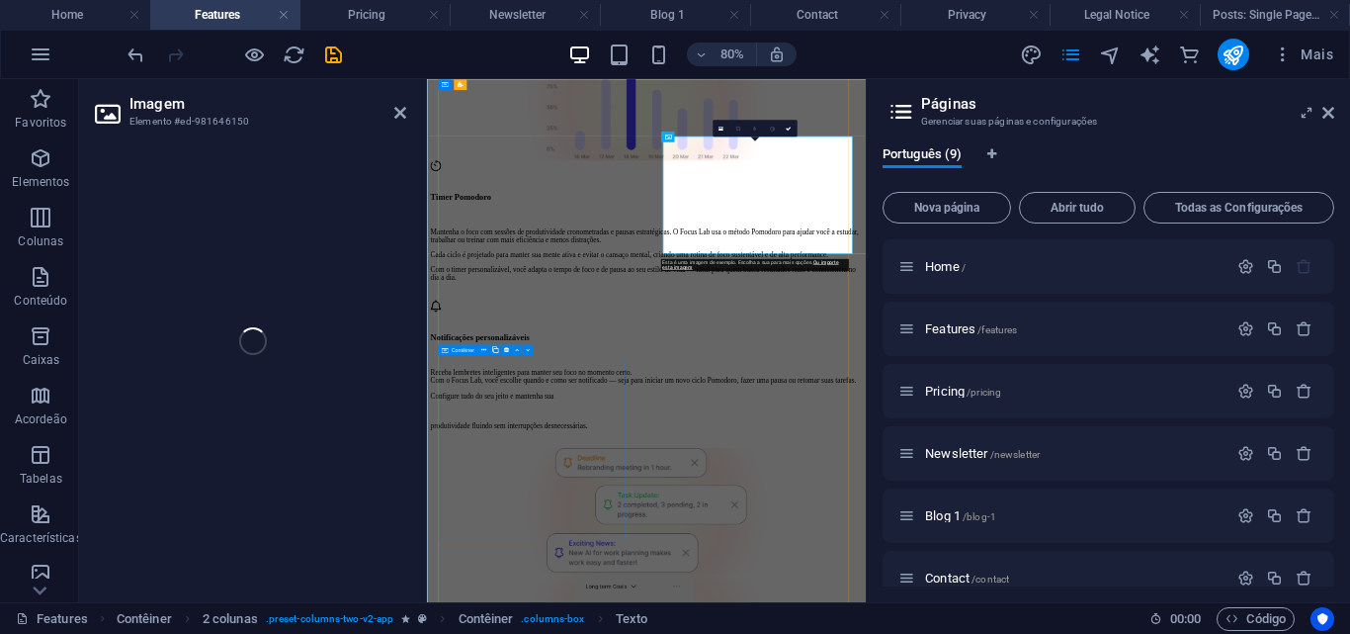
select select "px"
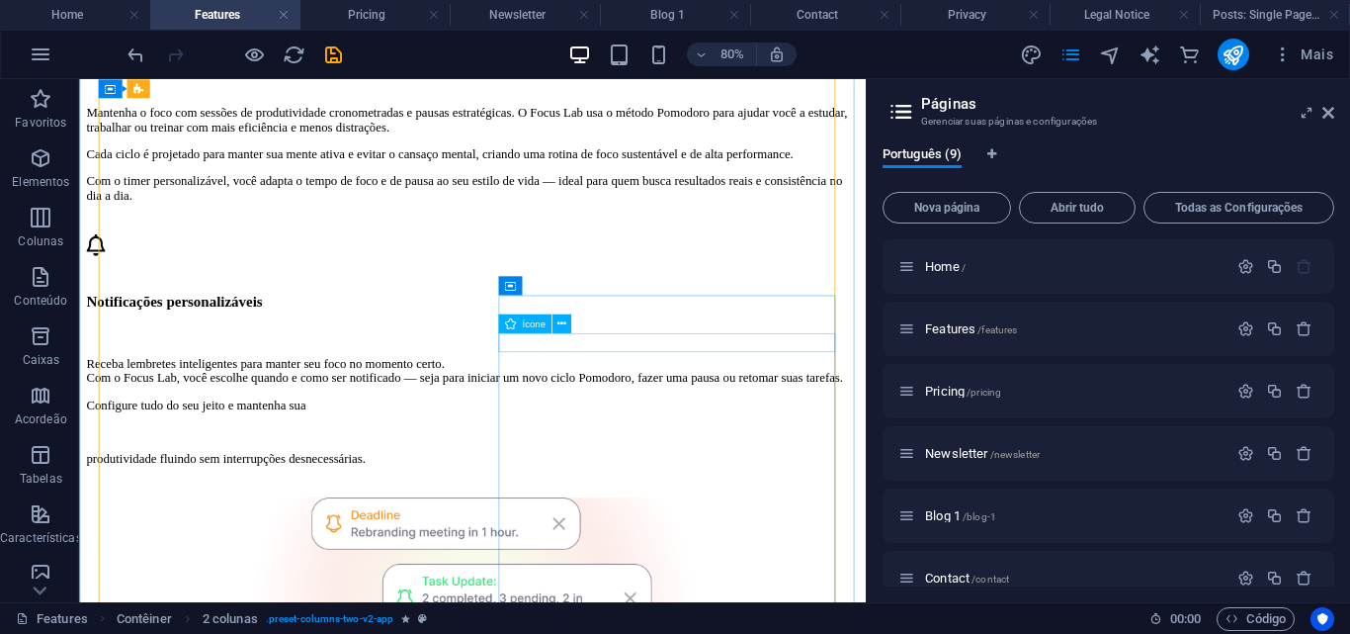
scroll to position [1977, 0]
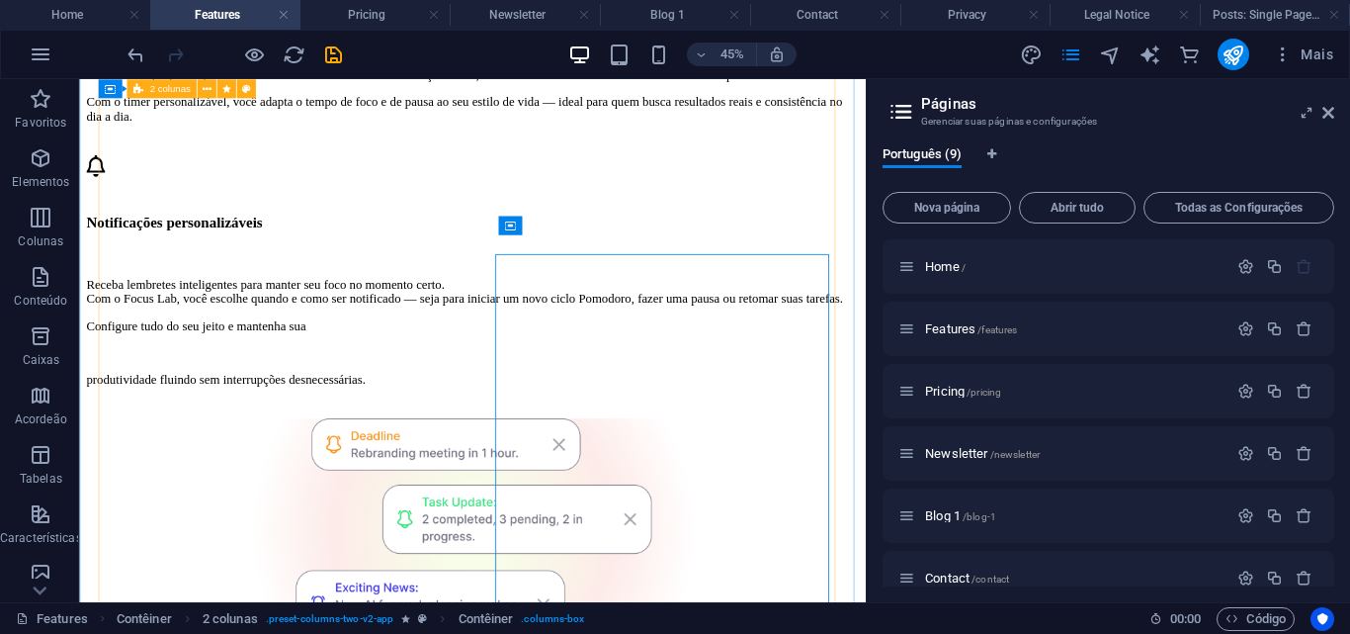
scroll to position [1954, 0]
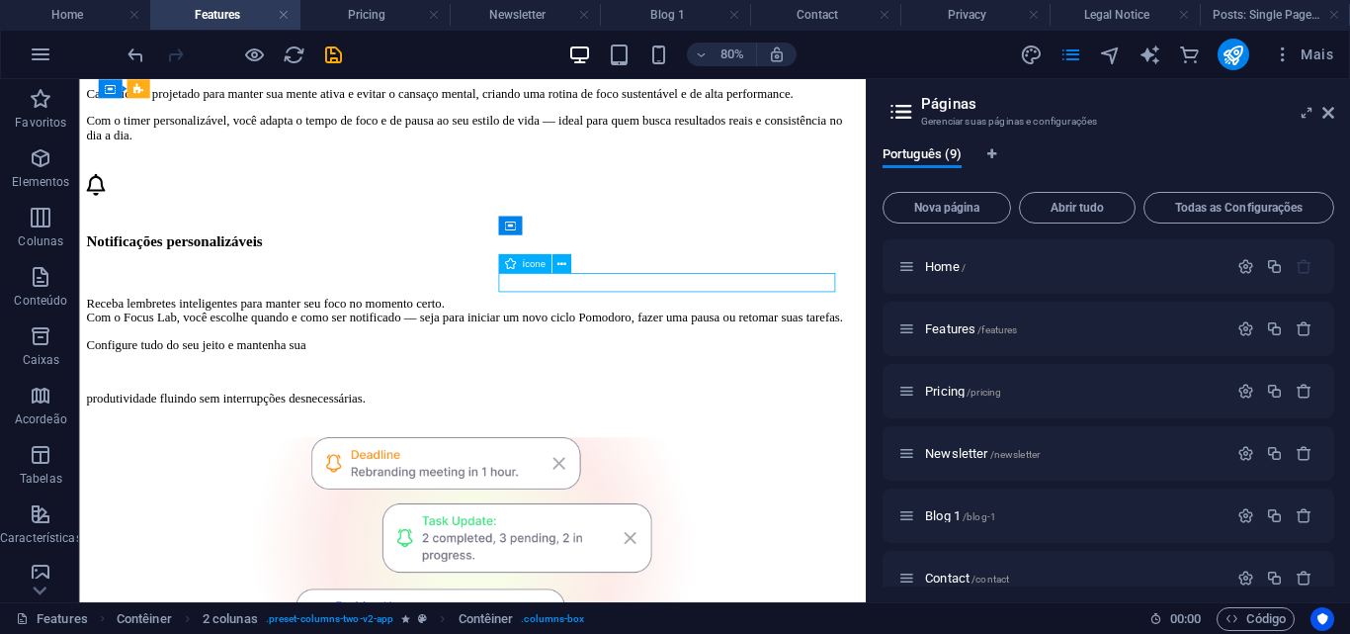
select select "xMidYMid"
select select "px"
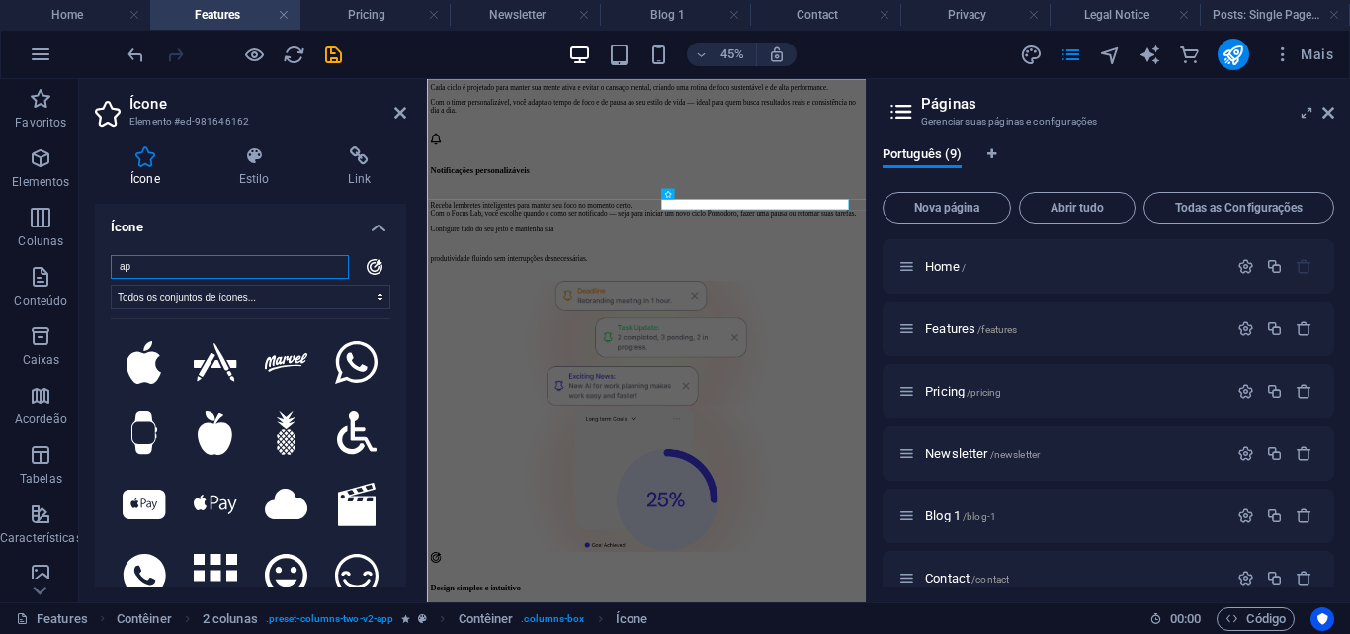
type input "a"
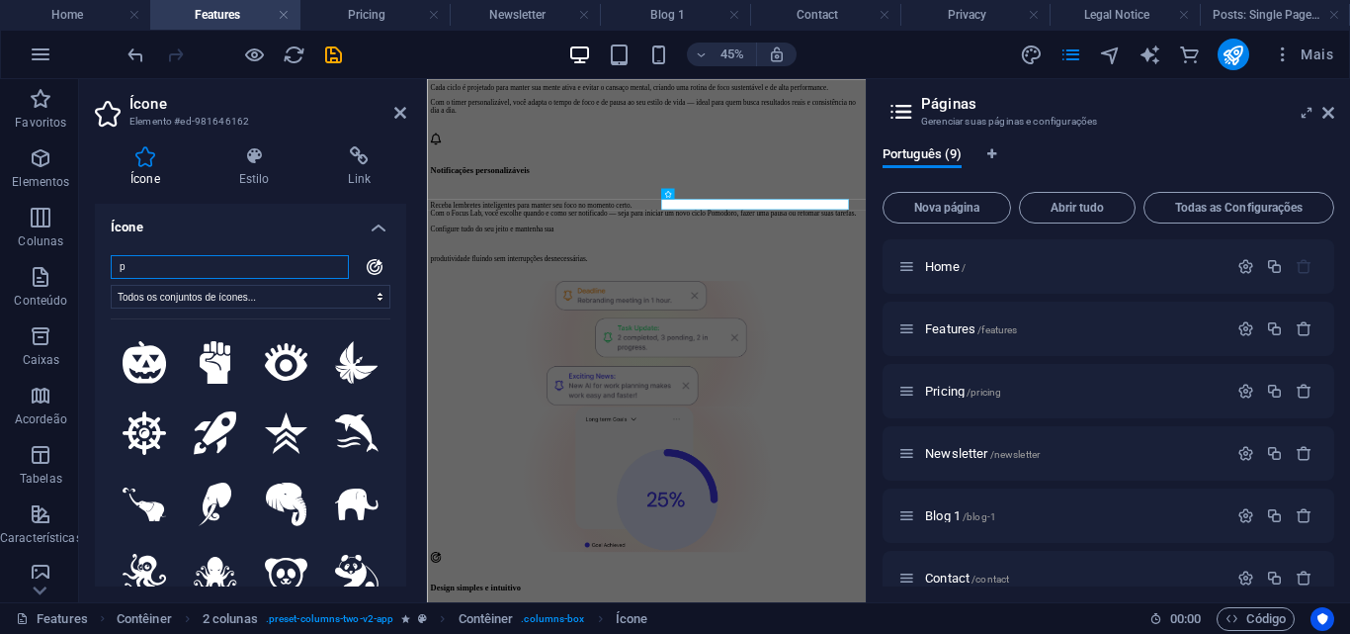
type input "ph"
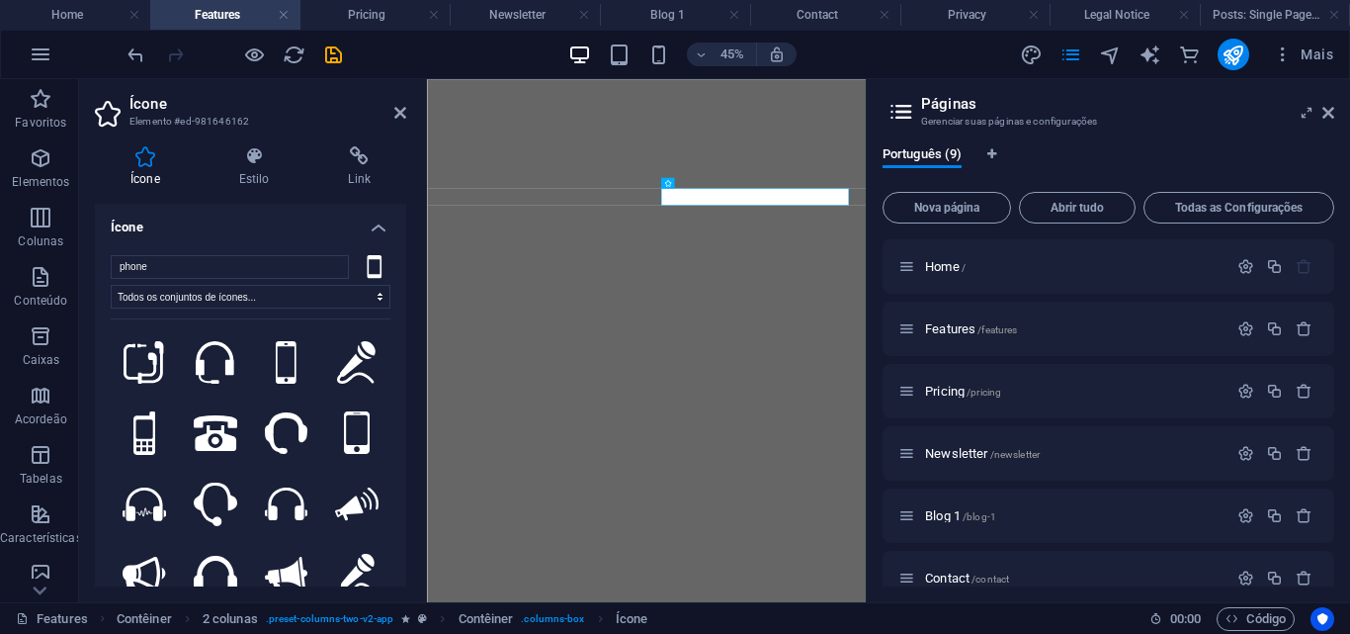
select select "xMidYMid"
select select "px"
click at [355, 416] on icon at bounding box center [357, 432] width 26 height 43
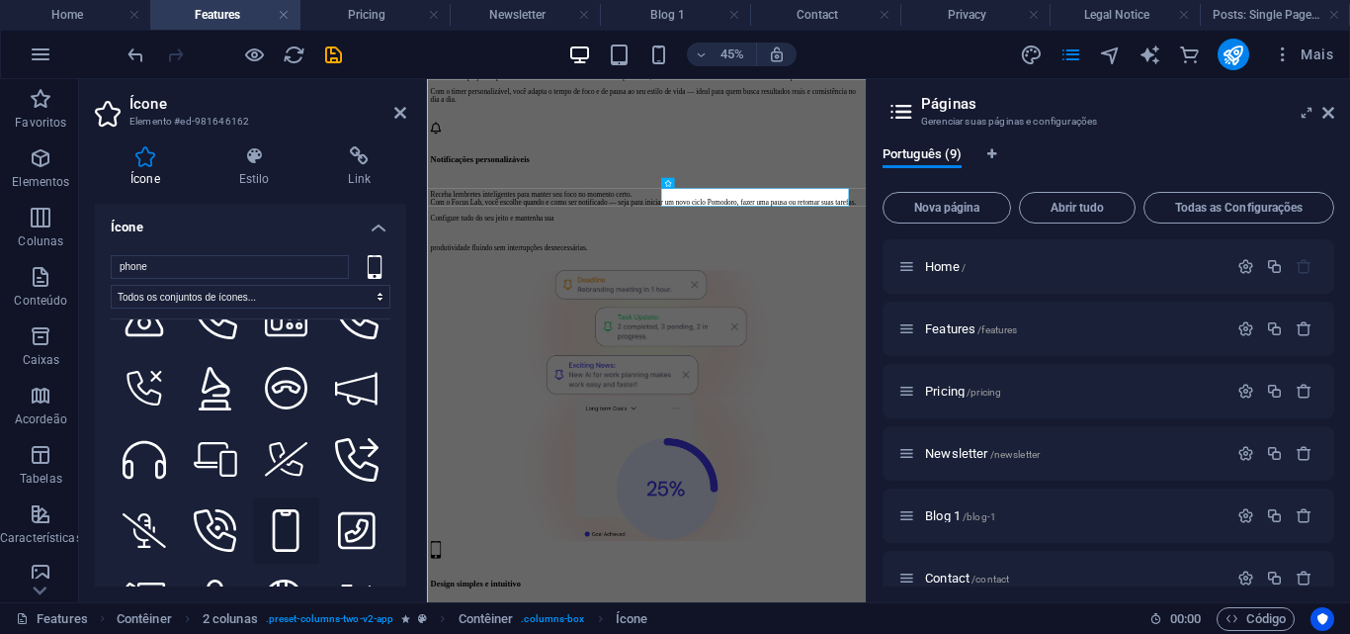
scroll to position [2867, 0]
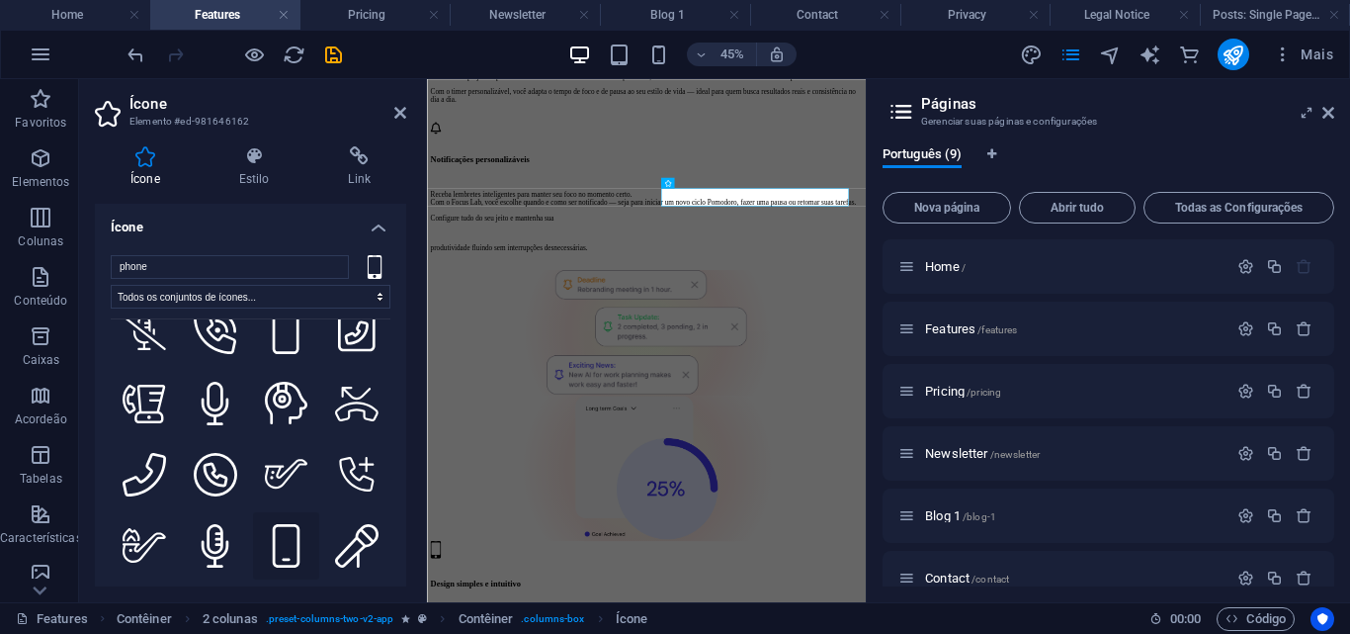
click at [284, 524] on icon at bounding box center [286, 545] width 33 height 43
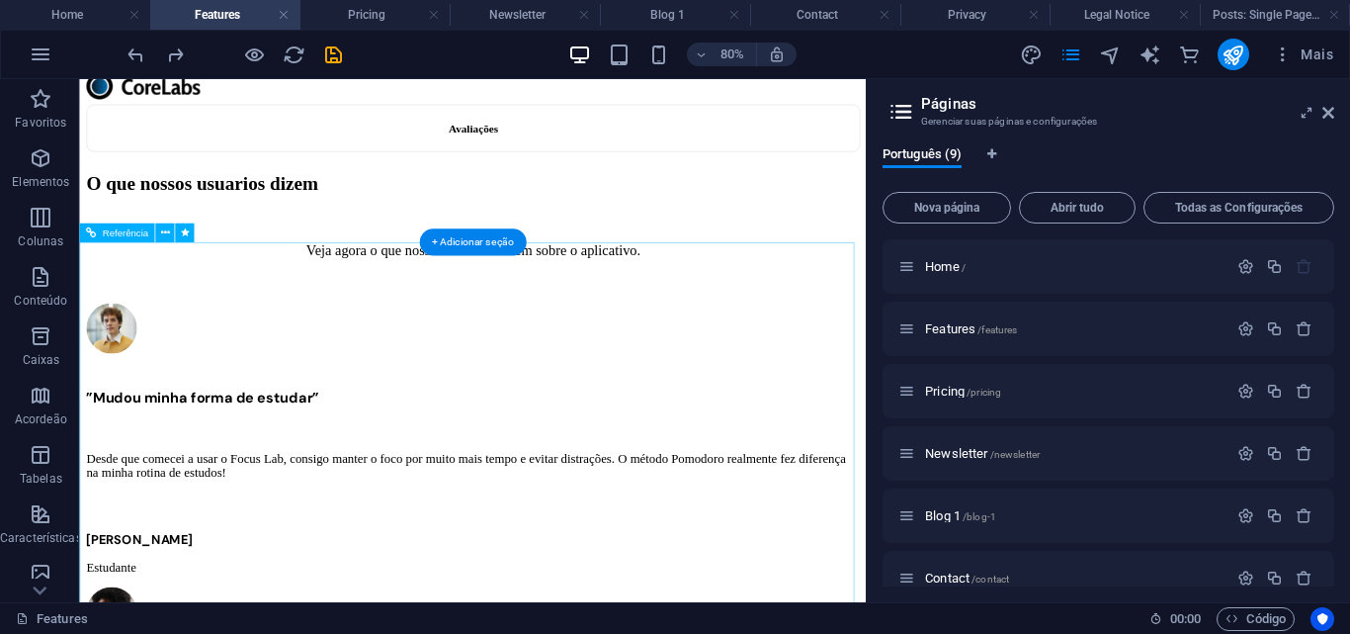
scroll to position [4152, 0]
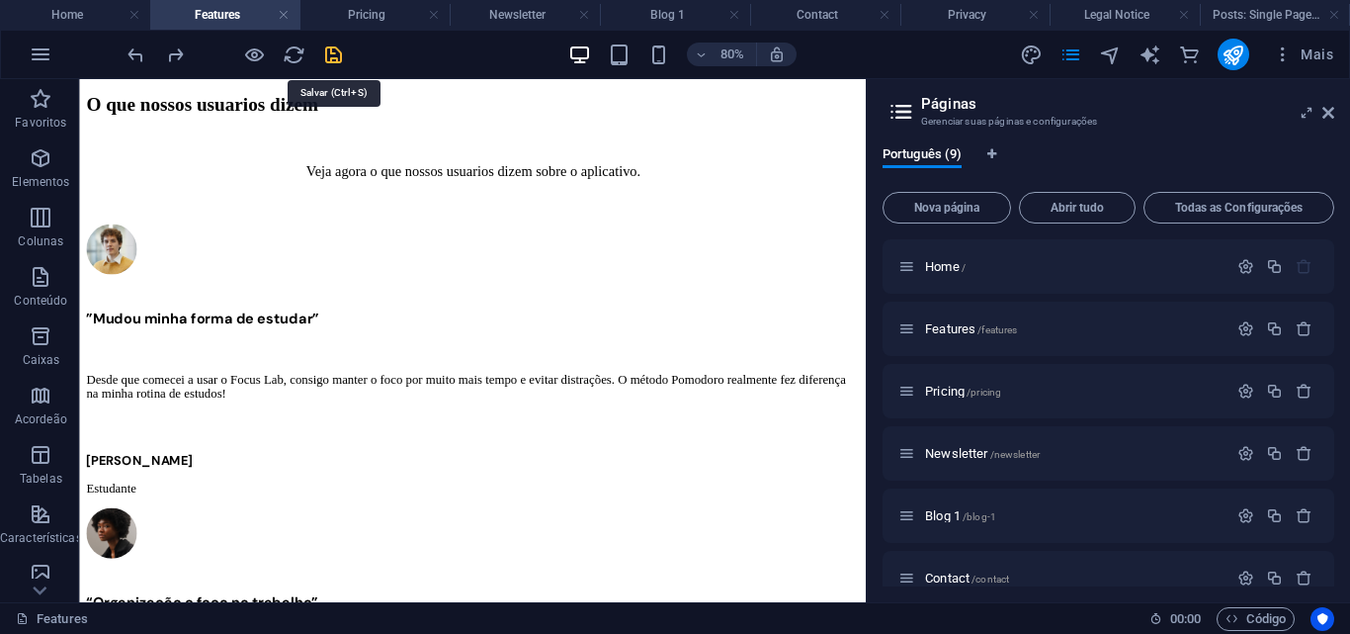
click at [343, 53] on icon "save" at bounding box center [333, 54] width 23 height 23
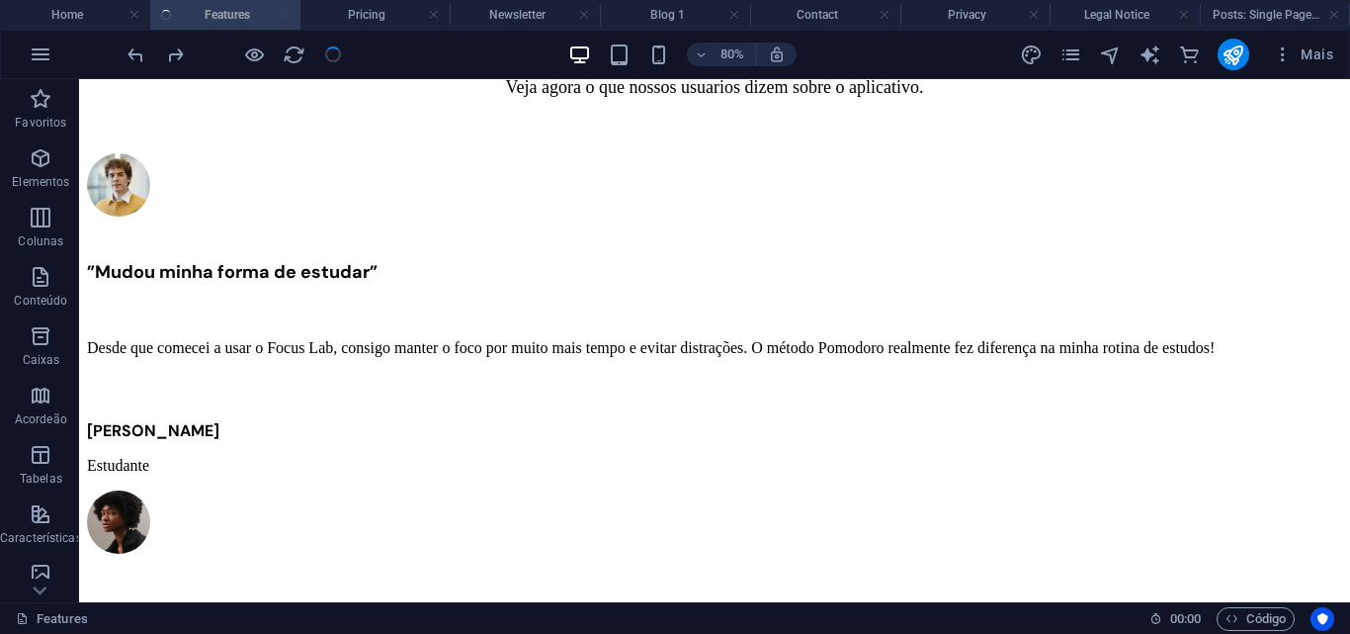
click at [345, 43] on div "80% Mais" at bounding box center [733, 55] width 1218 height 32
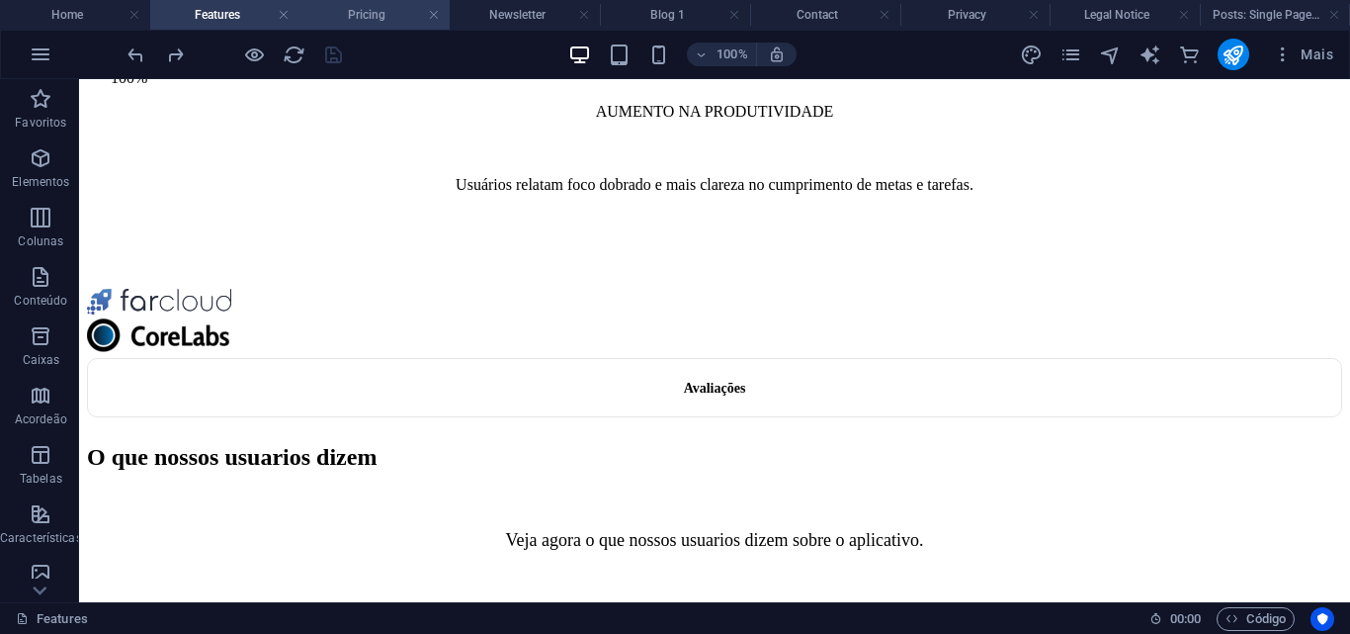
click at [367, 18] on h4 "Pricing" at bounding box center [376, 15] width 150 height 22
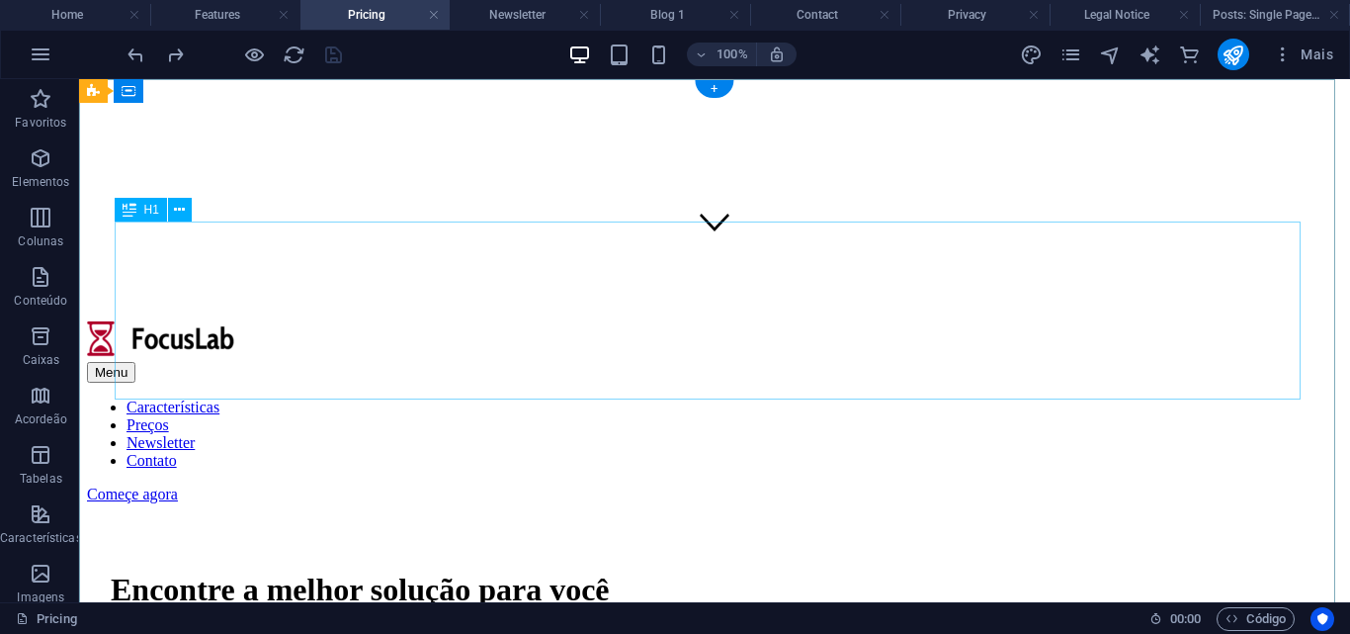
scroll to position [0, 0]
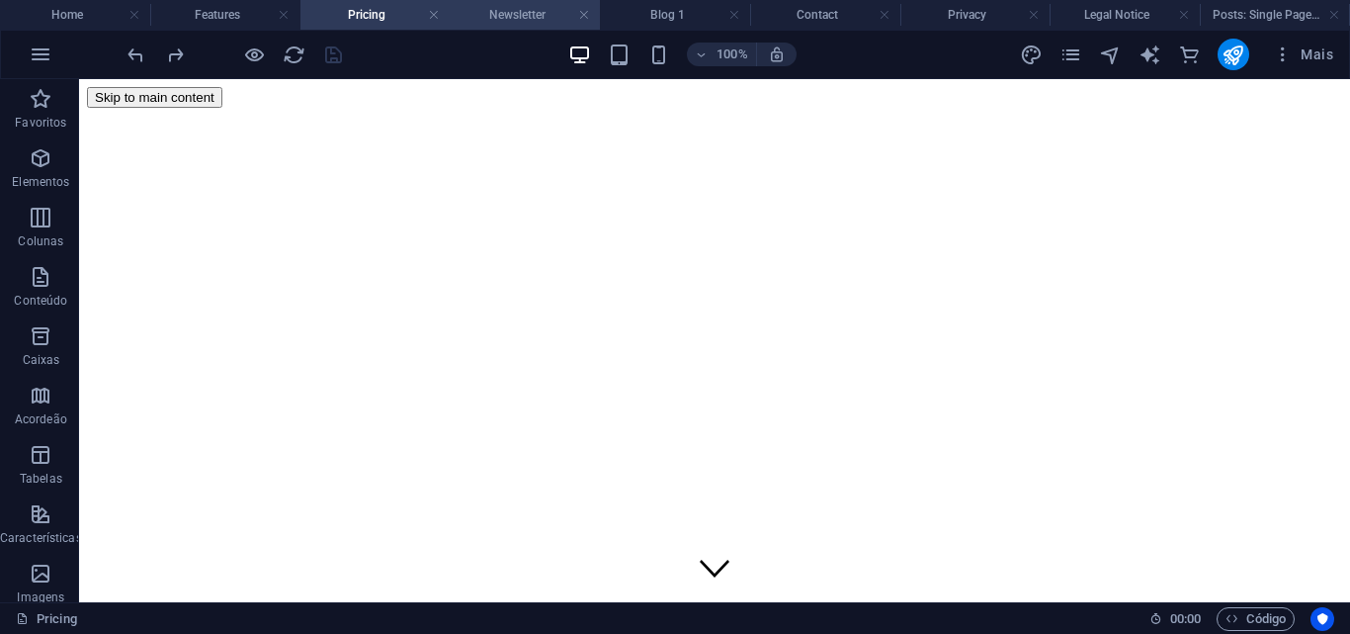
click at [526, 10] on h4 "Newsletter" at bounding box center [525, 15] width 150 height 22
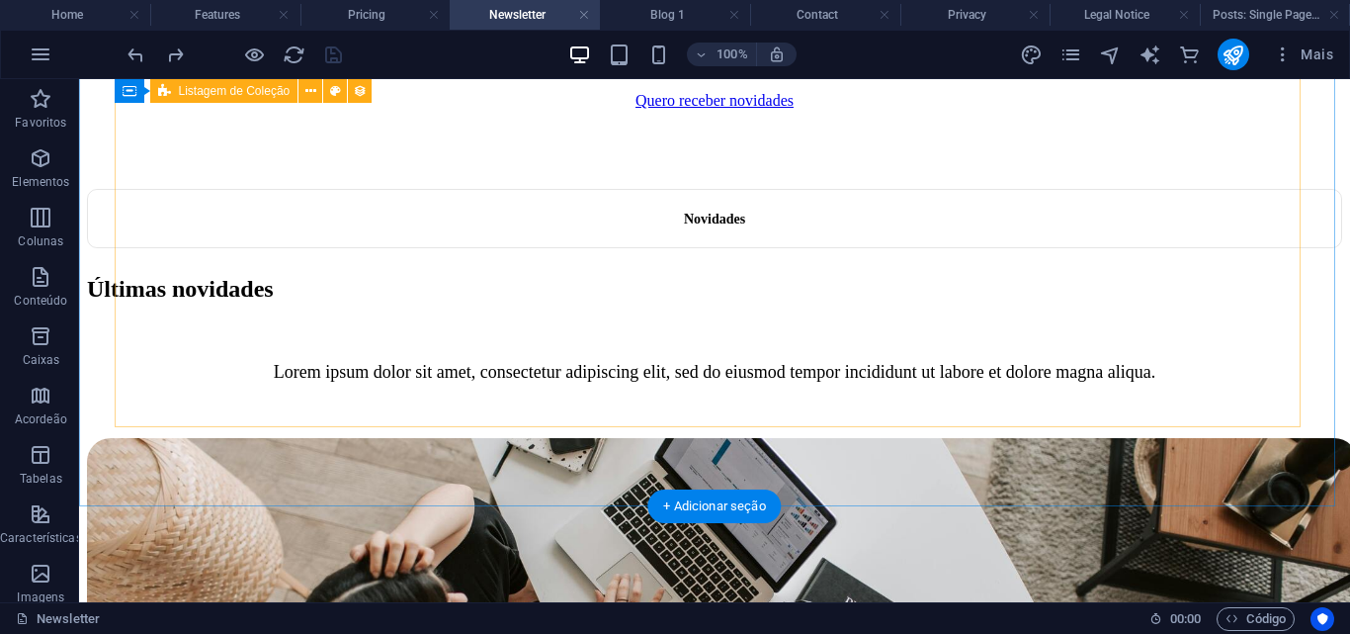
scroll to position [1186, 0]
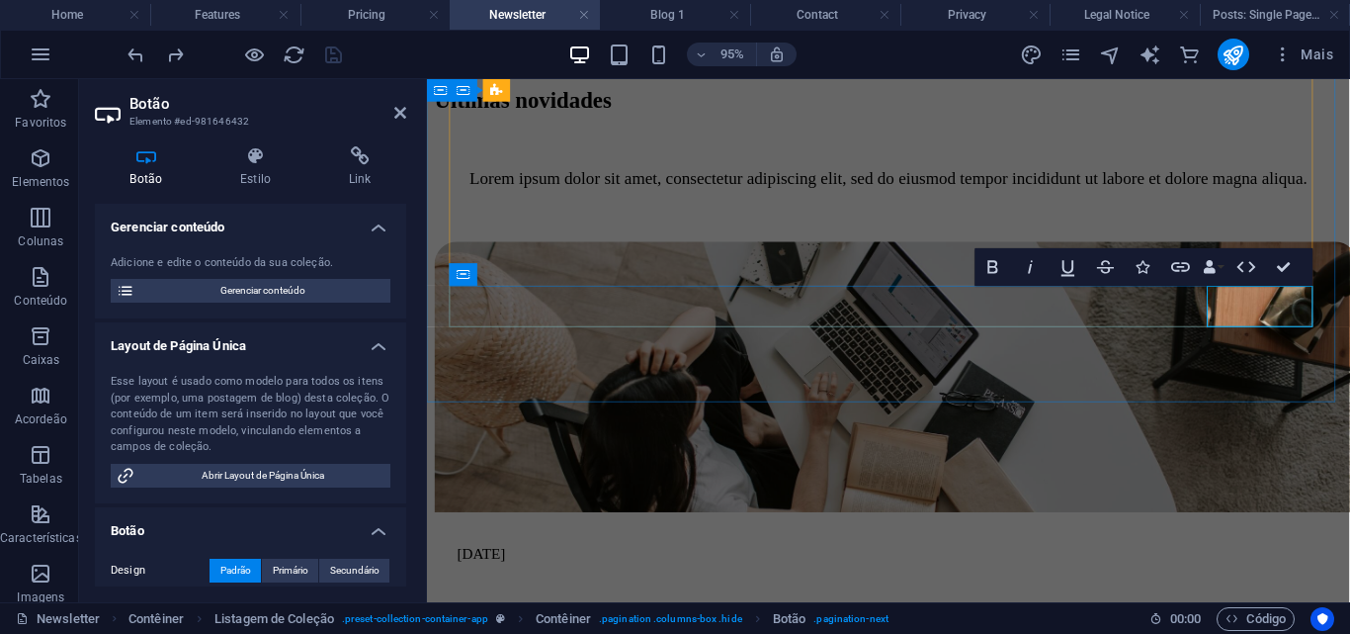
scroll to position [1223, 0]
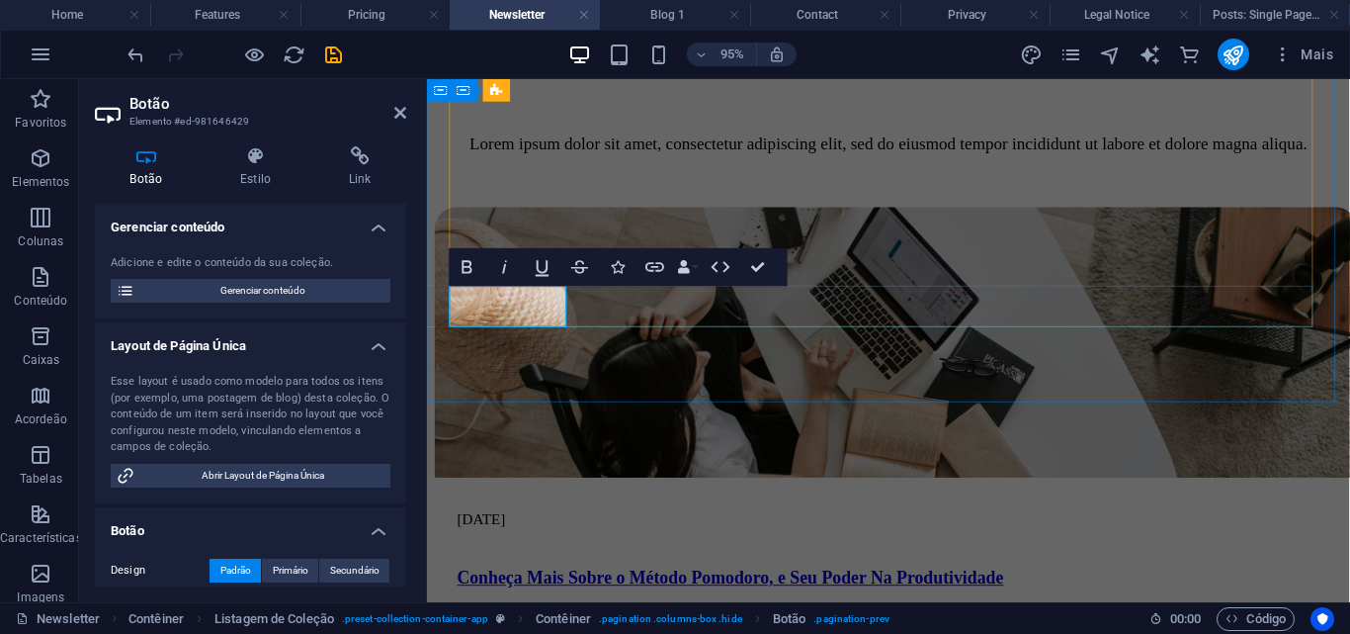
click at [923, 385] on div "Novidades Últimas novidades Lorem ipsum dolor sit amet, consectetur adipiscing …" at bounding box center [913, 390] width 956 height 853
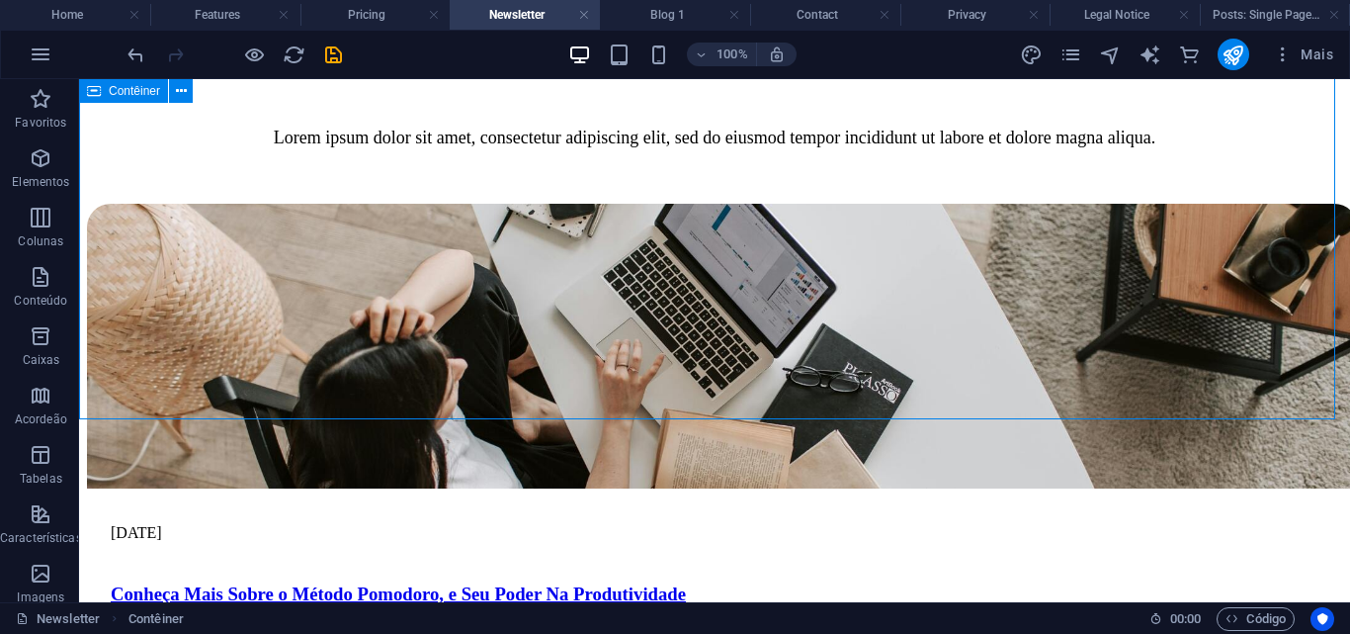
scroll to position [1174, 0]
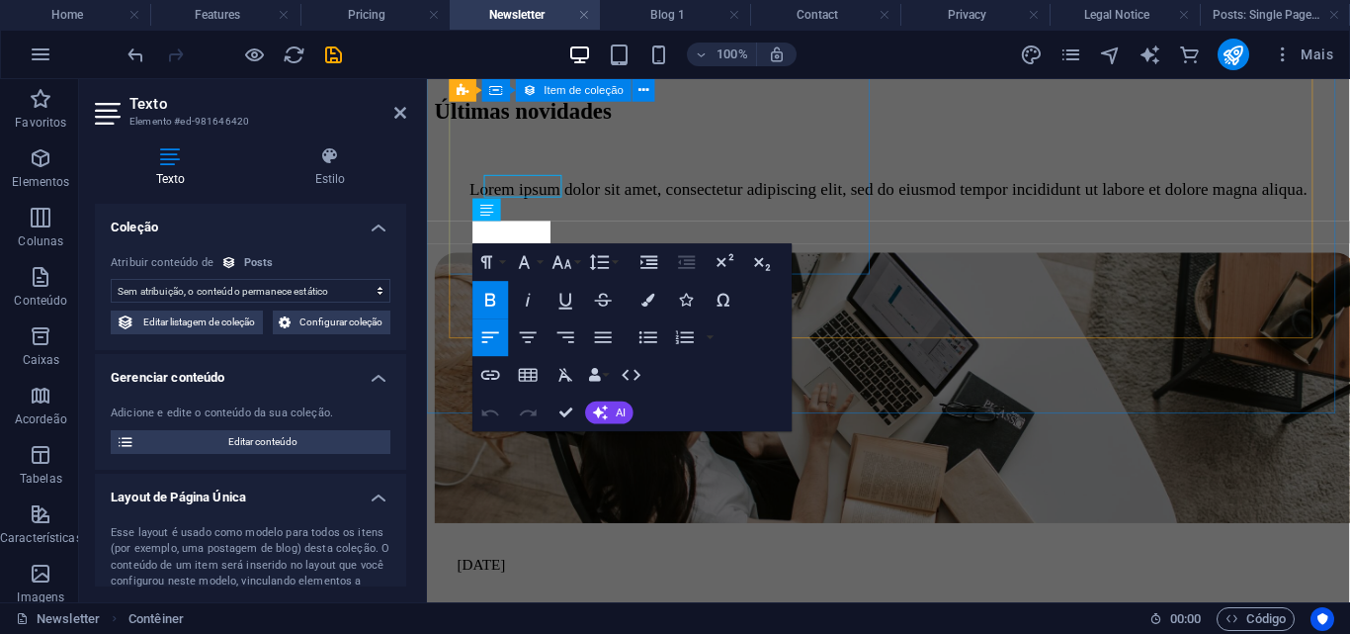
scroll to position [1211, 0]
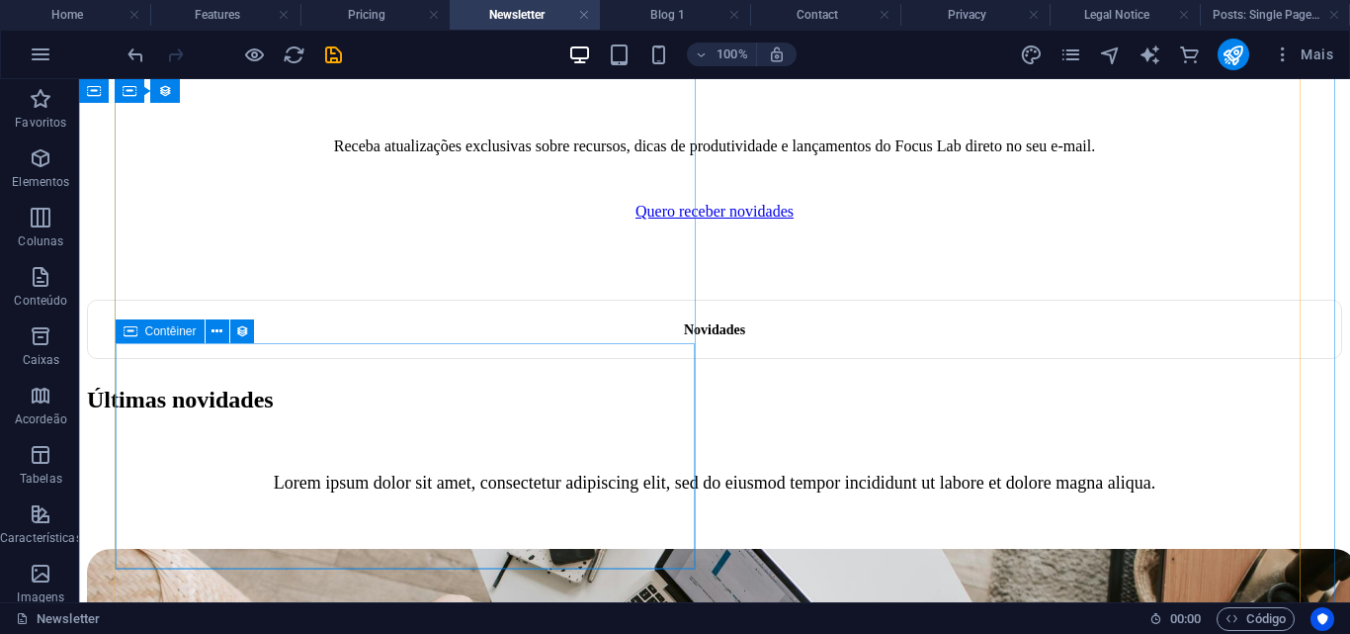
scroll to position [779, 0]
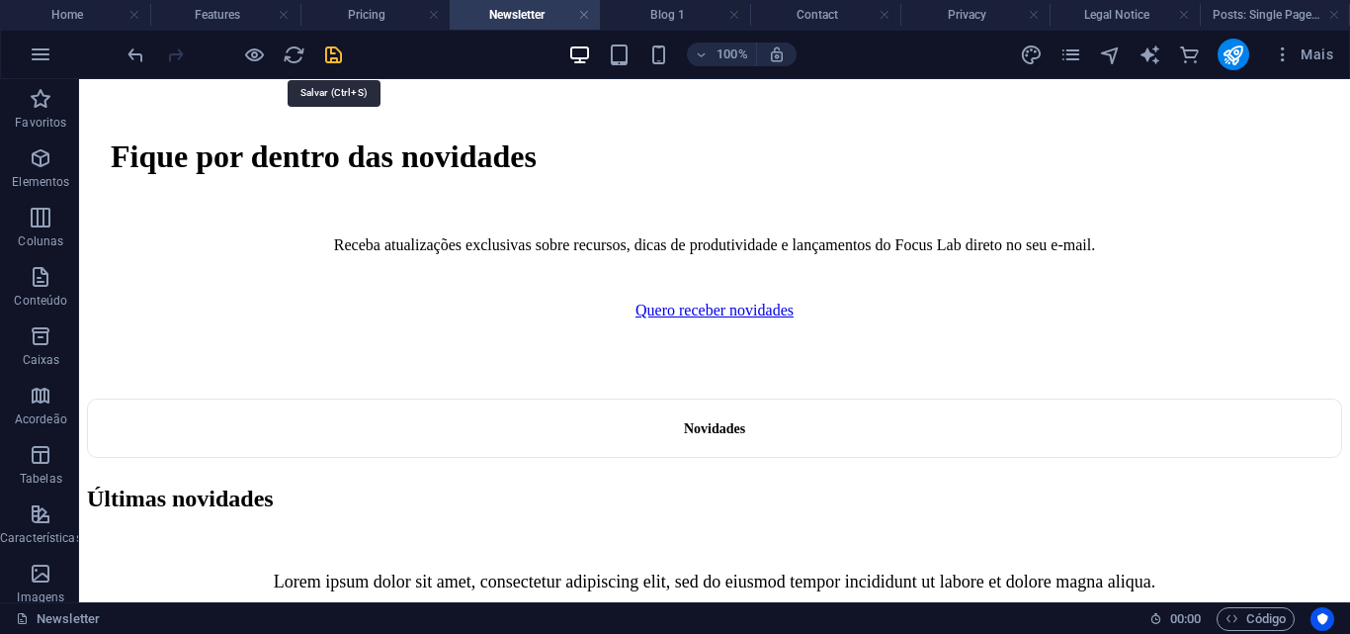
drag, startPoint x: 344, startPoint y: 52, endPoint x: 267, endPoint y: 86, distance: 84.1
click at [344, 52] on icon "save" at bounding box center [333, 54] width 23 height 23
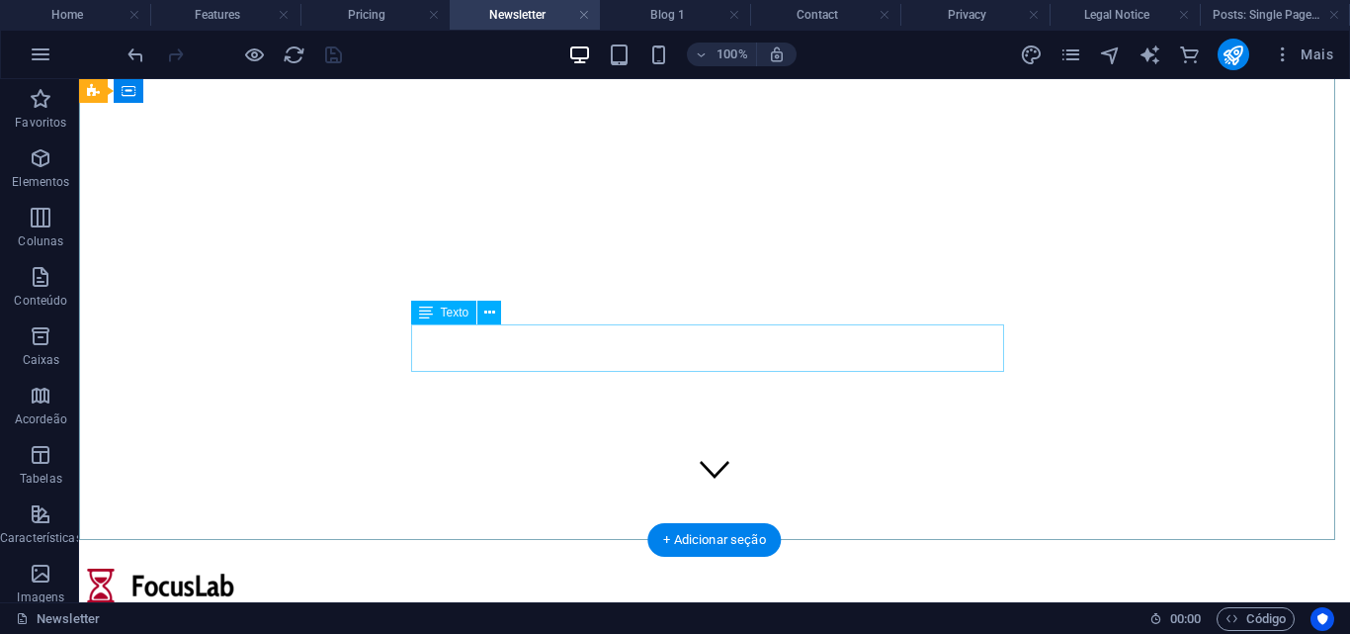
scroll to position [494, 0]
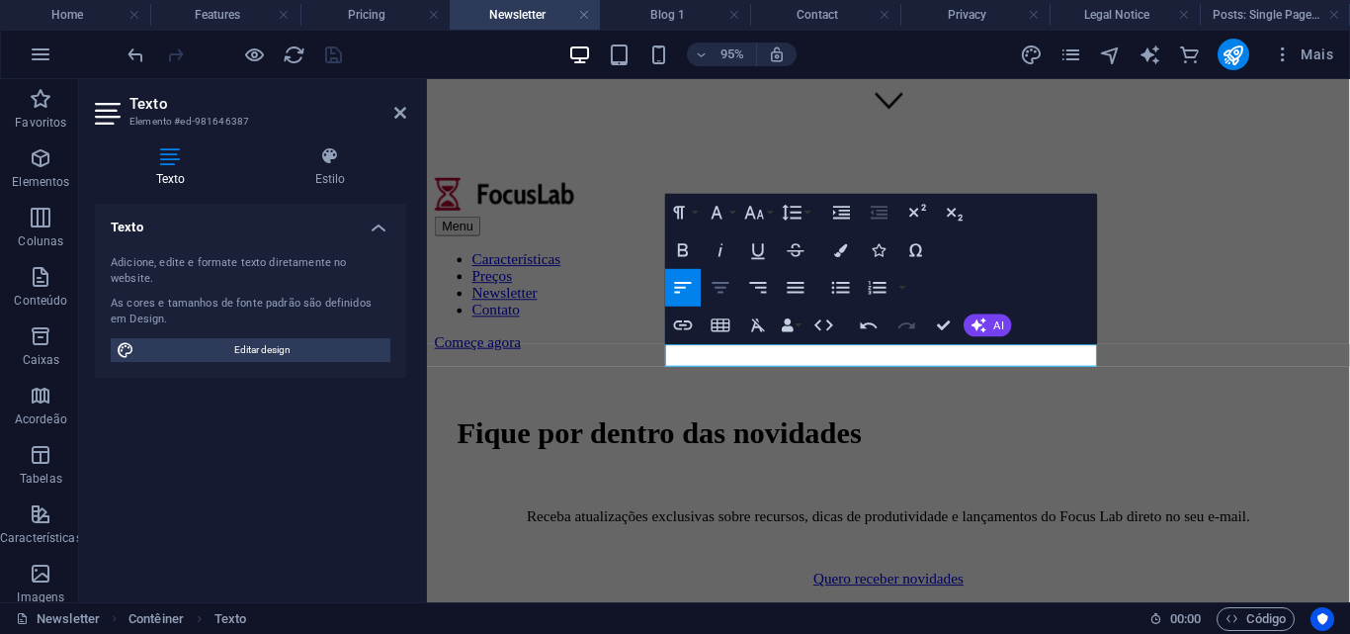
click at [712, 277] on icon "button" at bounding box center [721, 288] width 23 height 23
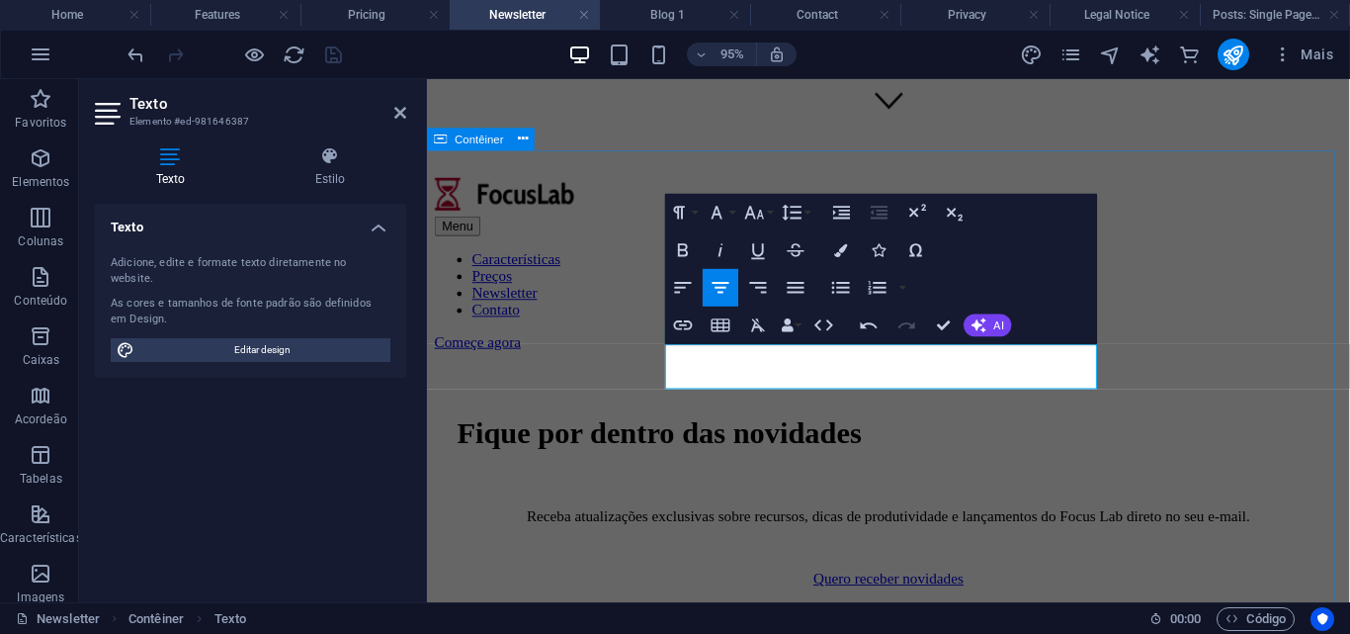
drag, startPoint x: 1122, startPoint y: 396, endPoint x: 633, endPoint y: 371, distance: 490.0
copy p "Fique por dentro das últimas novidades sobre o app FocusLab e outras noticias r…"
click at [994, 324] on button "AI" at bounding box center [987, 325] width 47 height 23
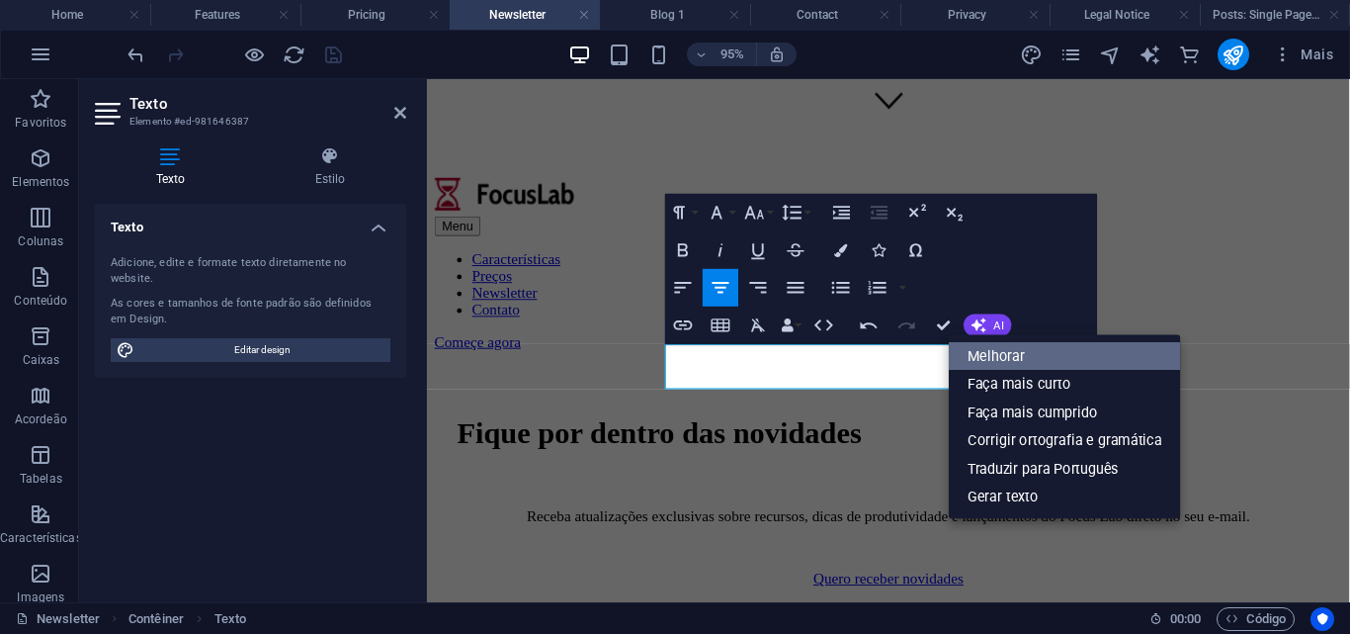
click at [1033, 351] on link "Melhorar" at bounding box center [1065, 356] width 232 height 29
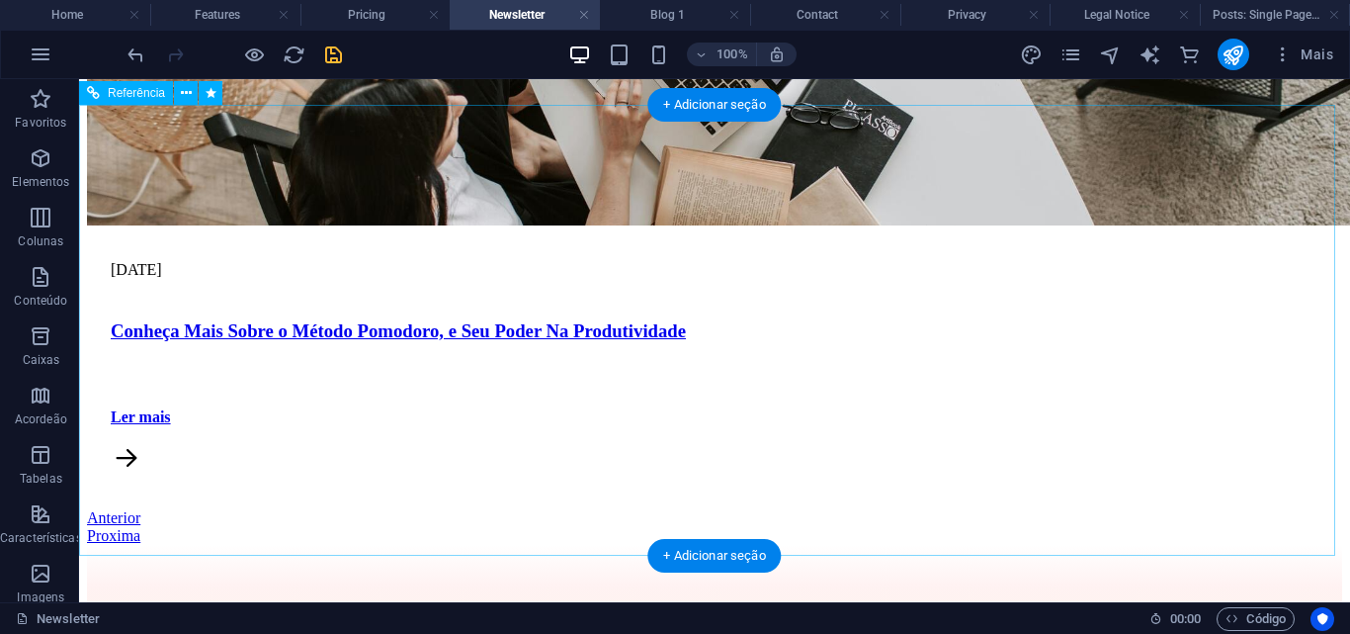
scroll to position [1744, 0]
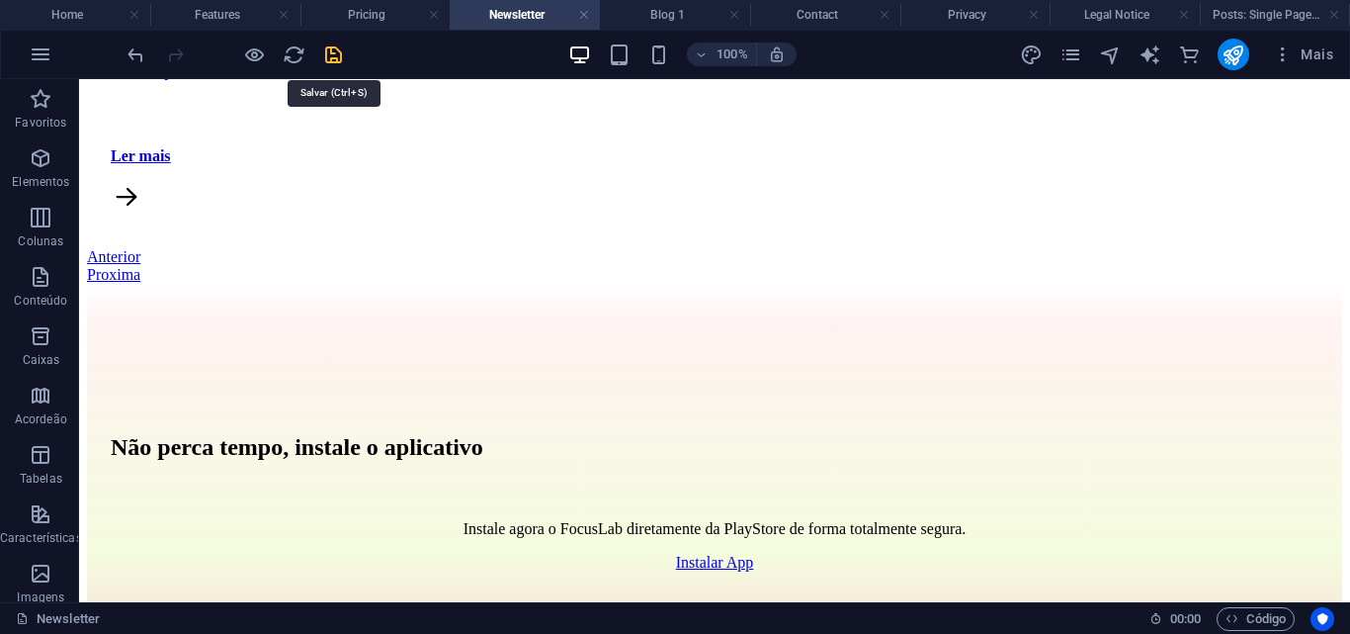
drag, startPoint x: 335, startPoint y: 58, endPoint x: 347, endPoint y: 138, distance: 81.0
click at [335, 58] on icon "save" at bounding box center [333, 54] width 23 height 23
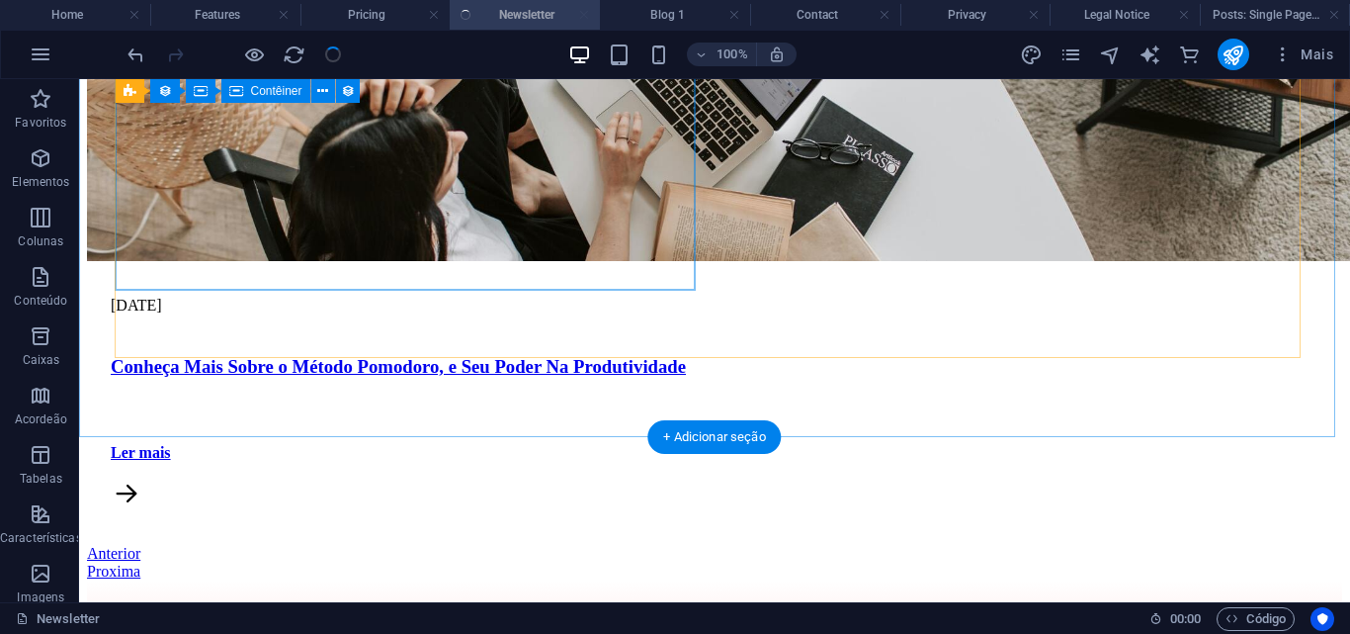
scroll to position [1052, 0]
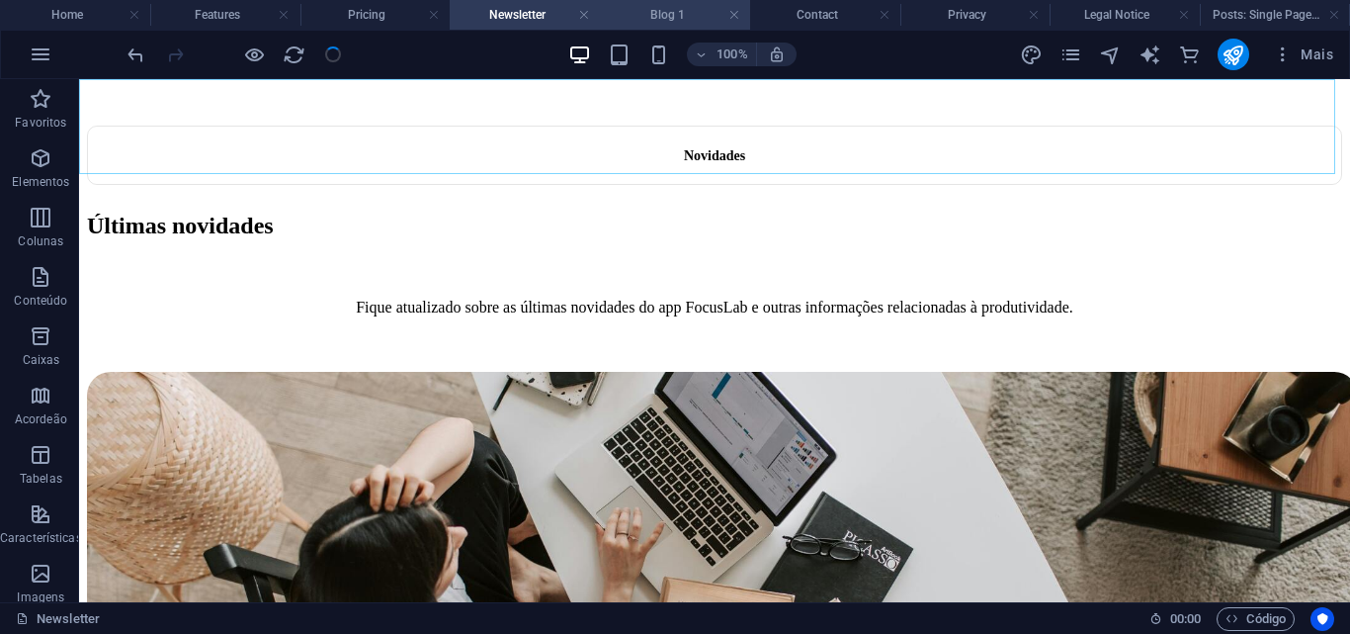
click at [681, 15] on h4 "Blog 1" at bounding box center [675, 15] width 150 height 22
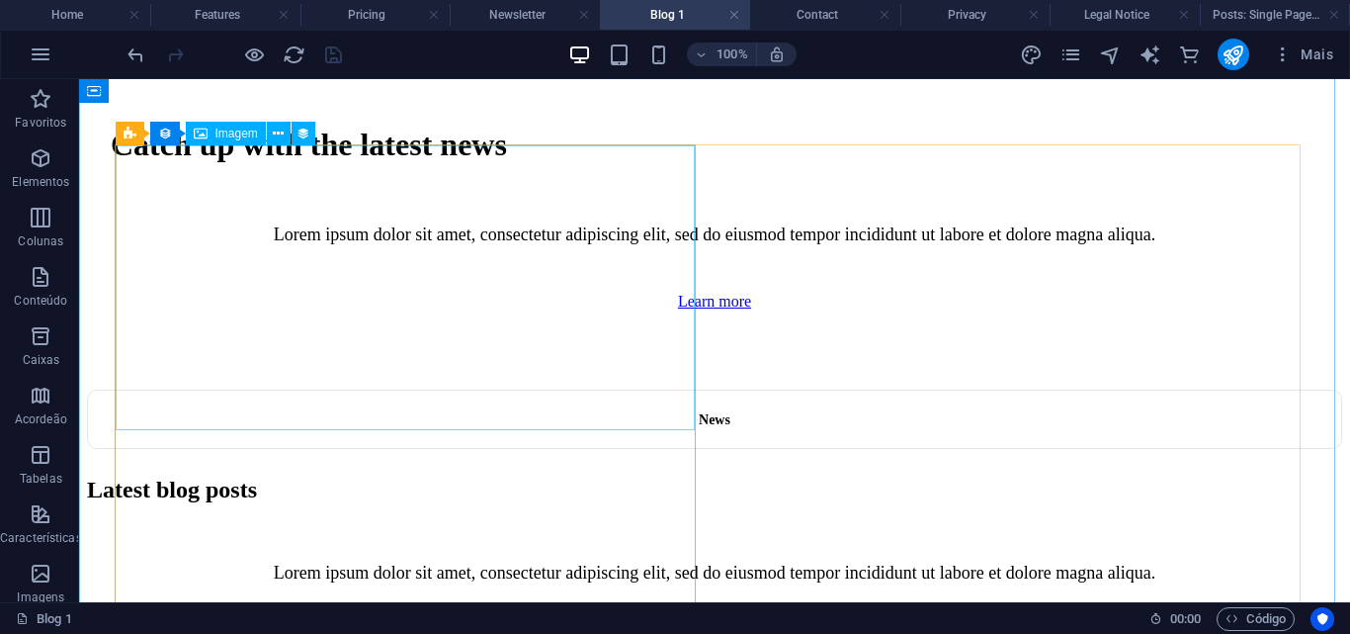
scroll to position [1087, 0]
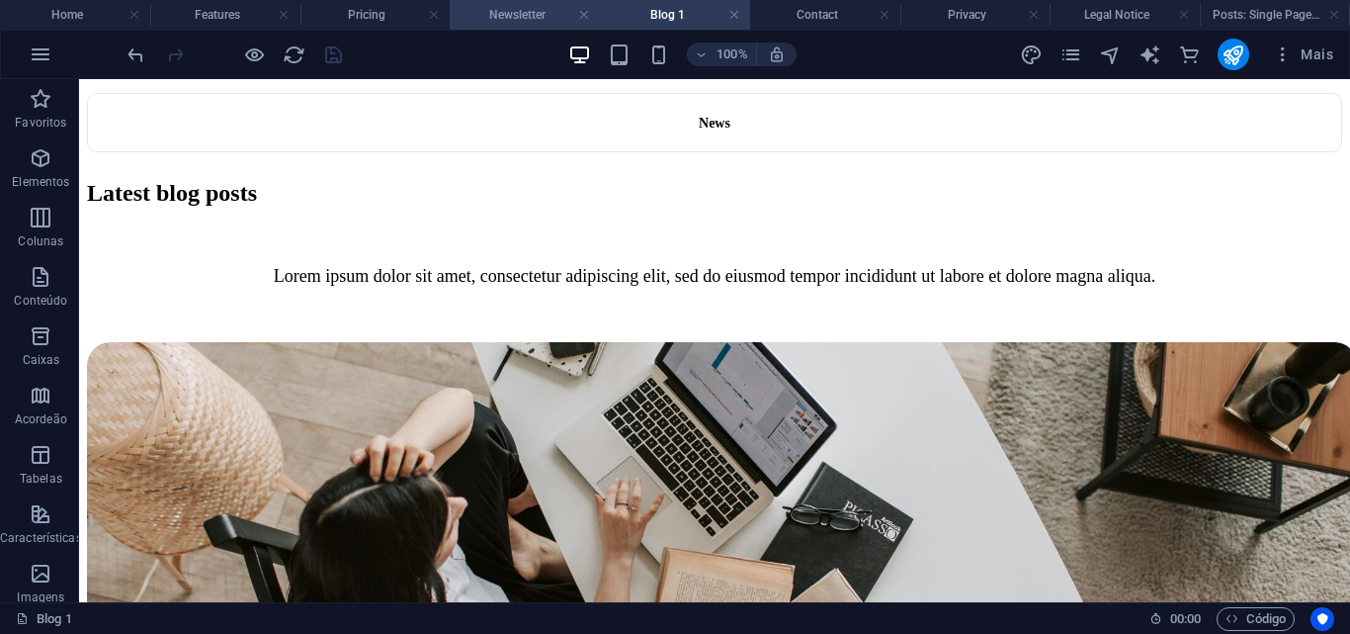
click at [520, 11] on h4 "Newsletter" at bounding box center [525, 15] width 150 height 22
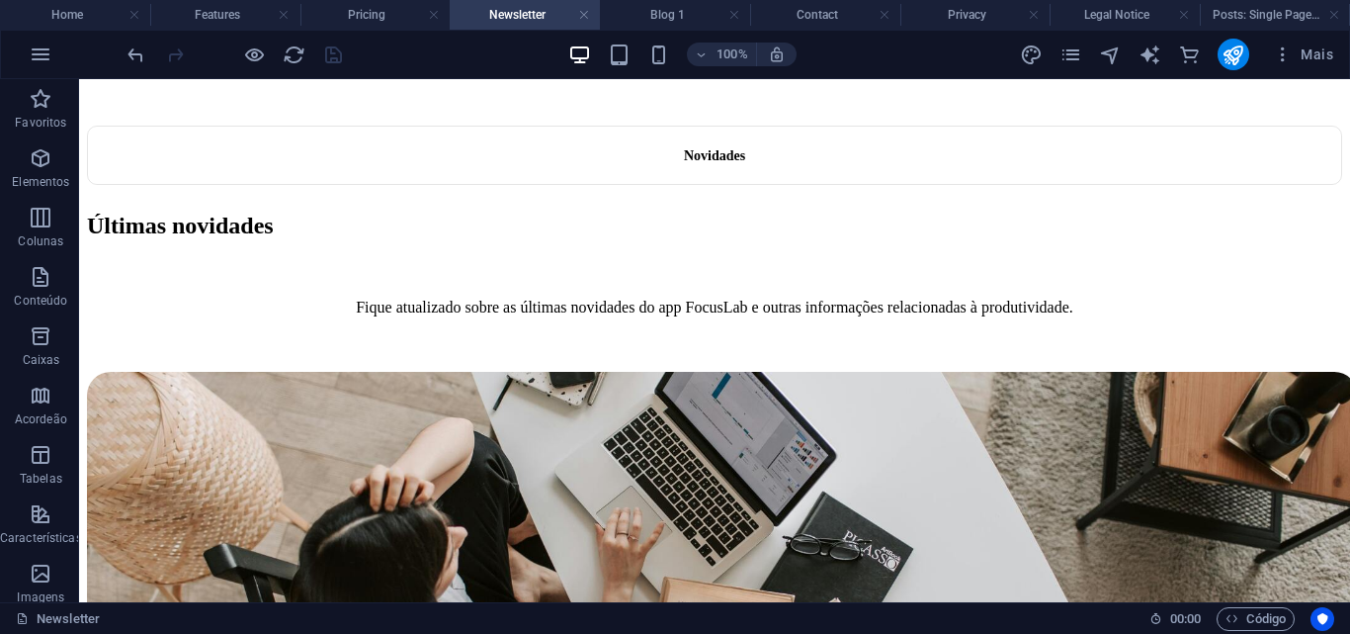
scroll to position [0, 0]
click at [649, 28] on li "Blog 1" at bounding box center [675, 15] width 150 height 30
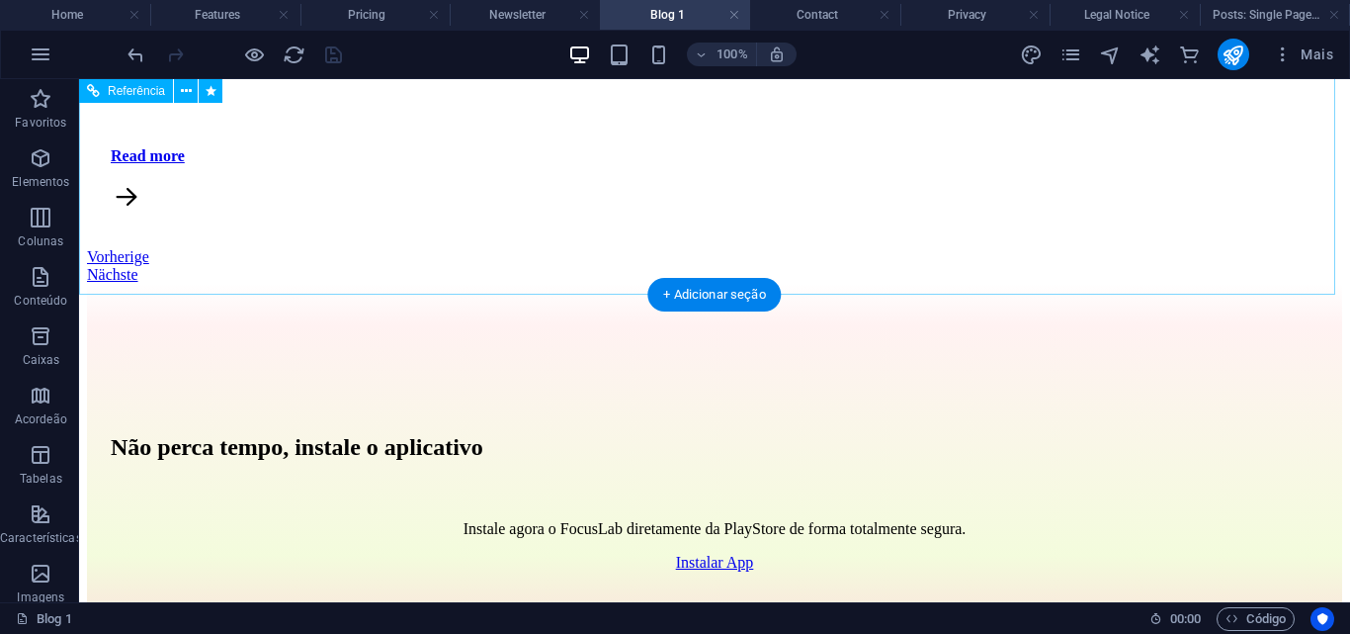
scroll to position [1256, 0]
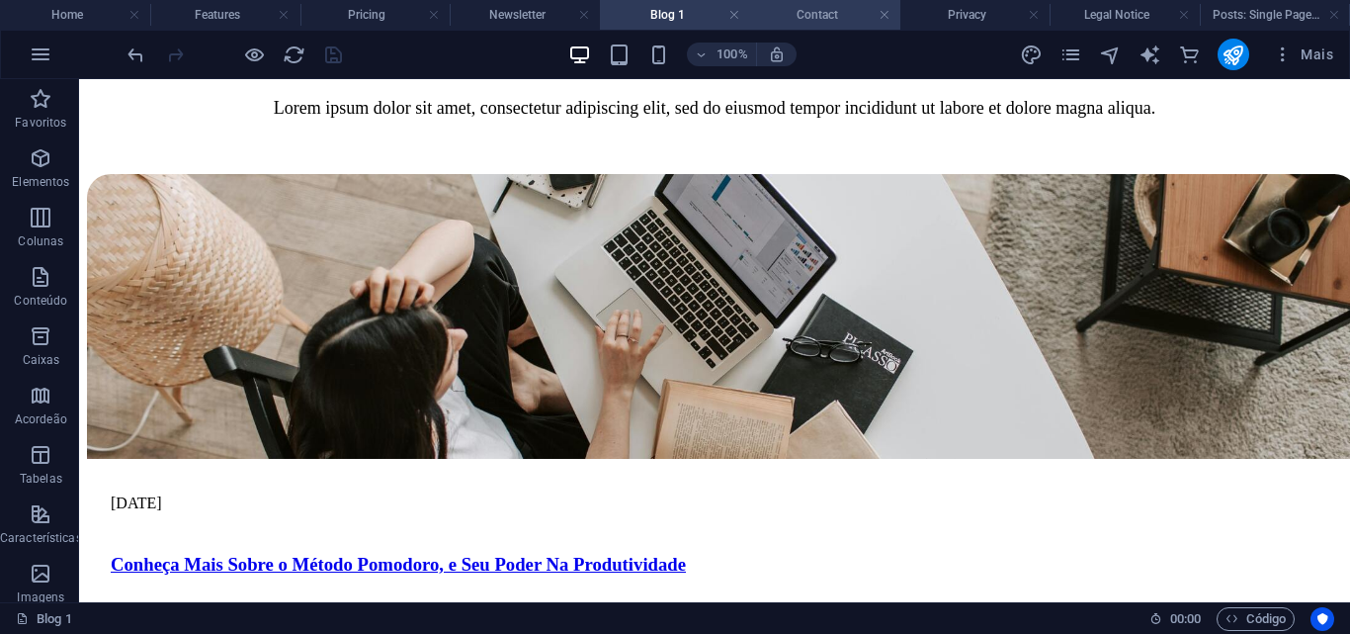
click at [833, 1] on li "Contact" at bounding box center [825, 15] width 150 height 30
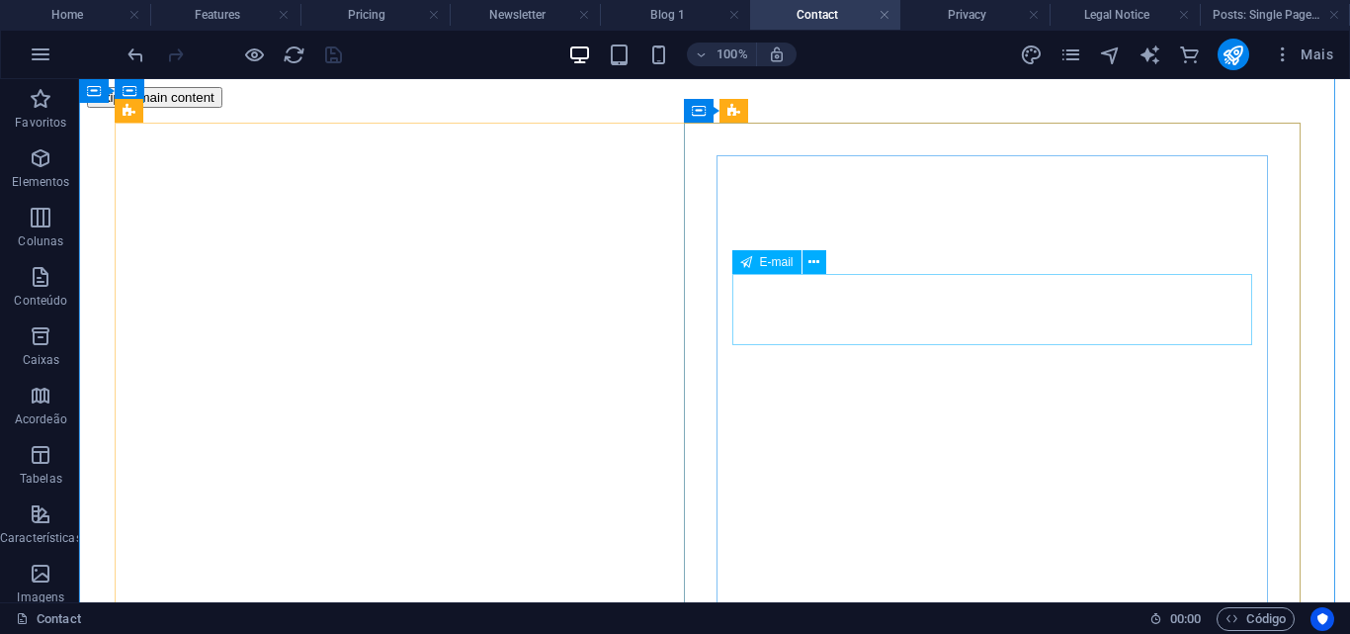
scroll to position [99, 0]
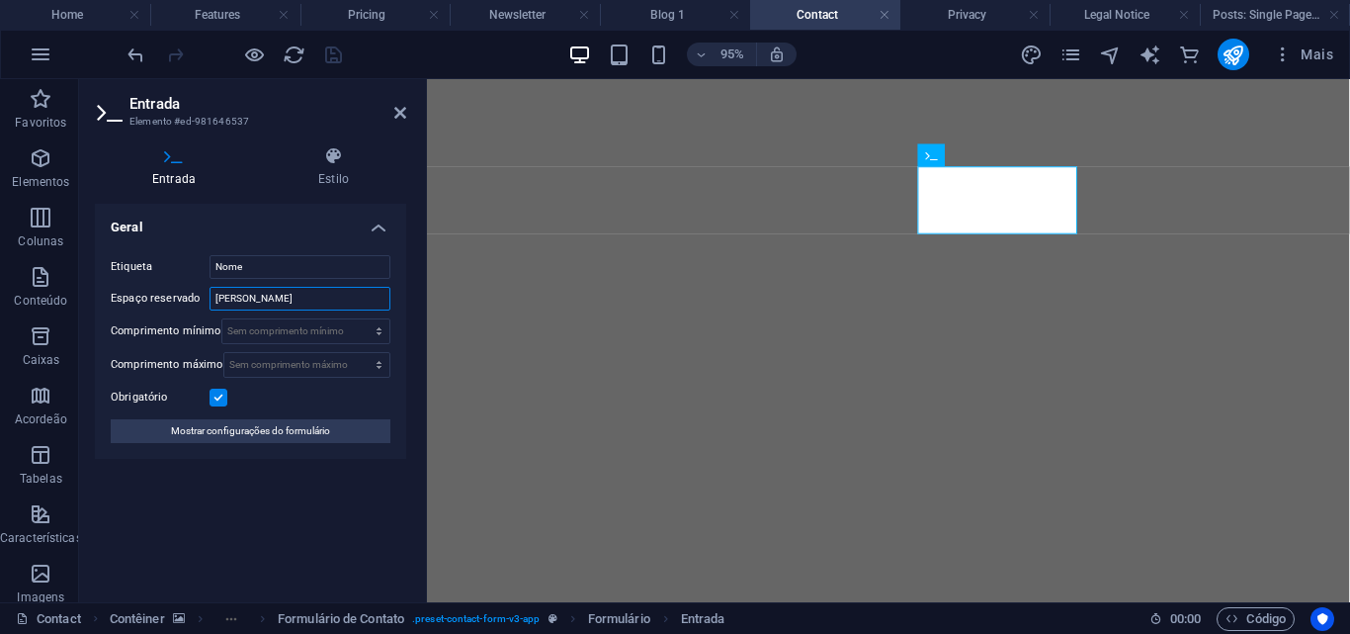
drag, startPoint x: 292, startPoint y: 293, endPoint x: 170, endPoint y: 288, distance: 121.7
click at [170, 288] on div "Espaço reservado Brian Clark" at bounding box center [251, 299] width 280 height 24
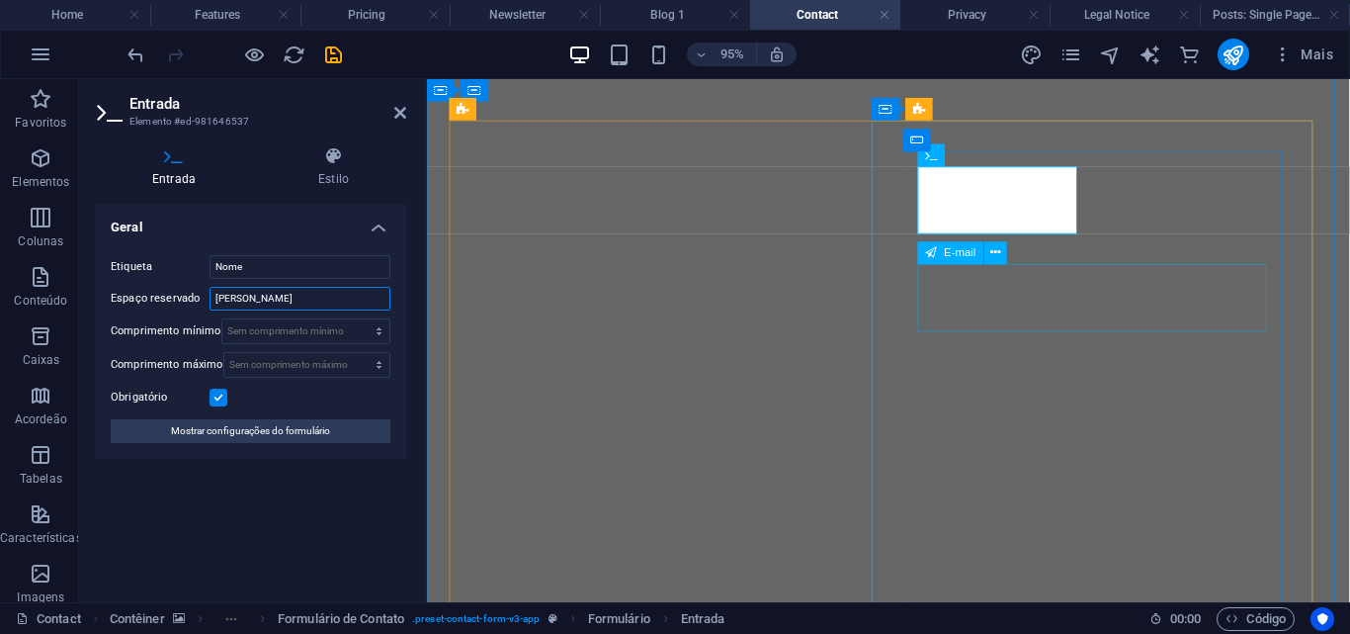
type input "Carlos Henrique"
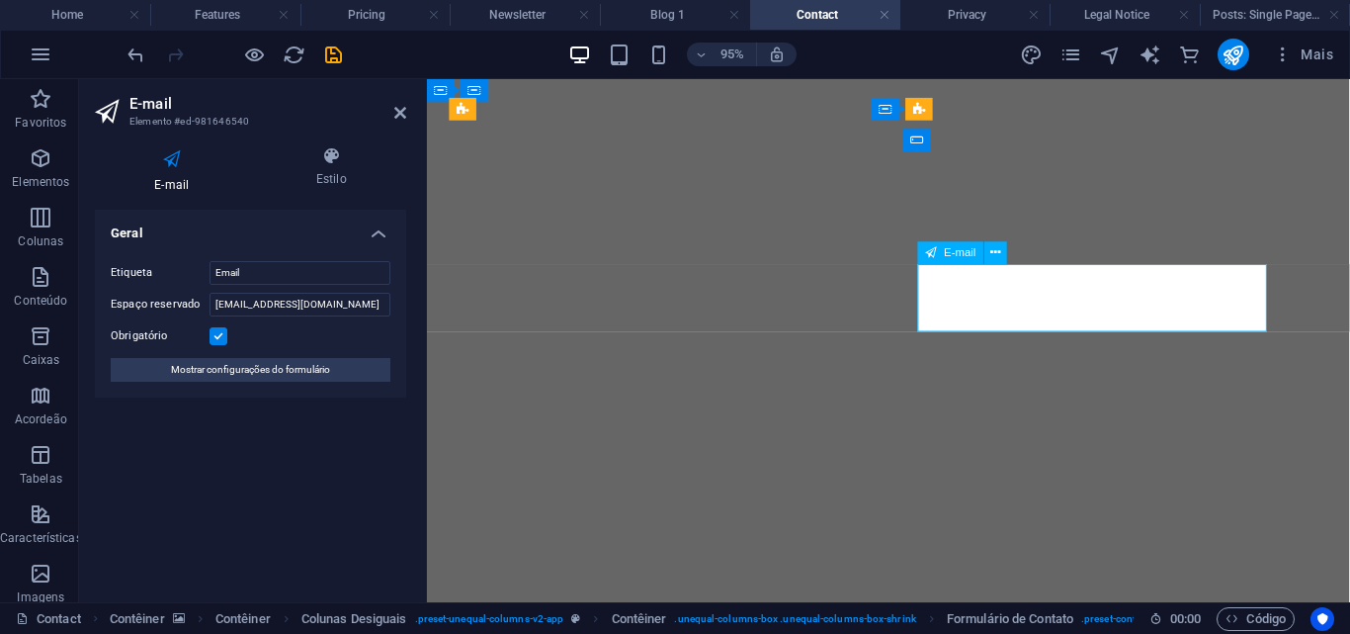
drag, startPoint x: 1074, startPoint y: 323, endPoint x: 780, endPoint y: 377, distance: 298.4
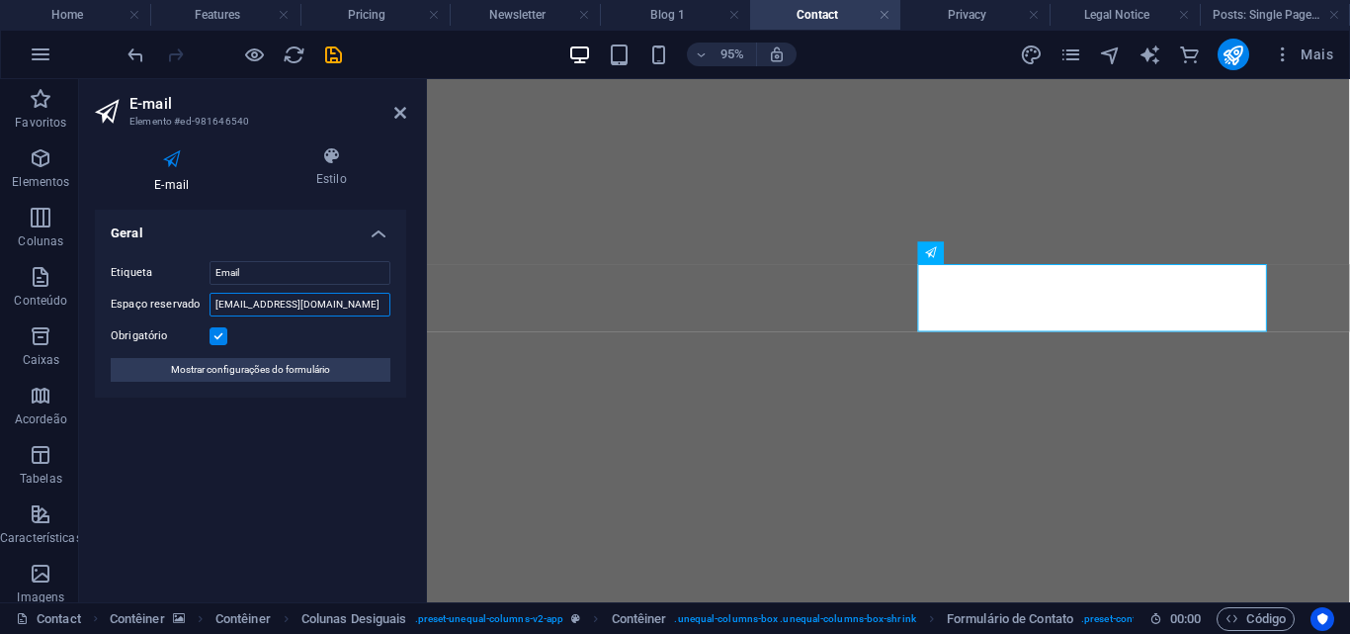
drag, startPoint x: 277, startPoint y: 310, endPoint x: 256, endPoint y: 301, distance: 23.0
click at [256, 301] on input "example@youremail.com" at bounding box center [300, 305] width 181 height 24
type input "example@seuemail.com"
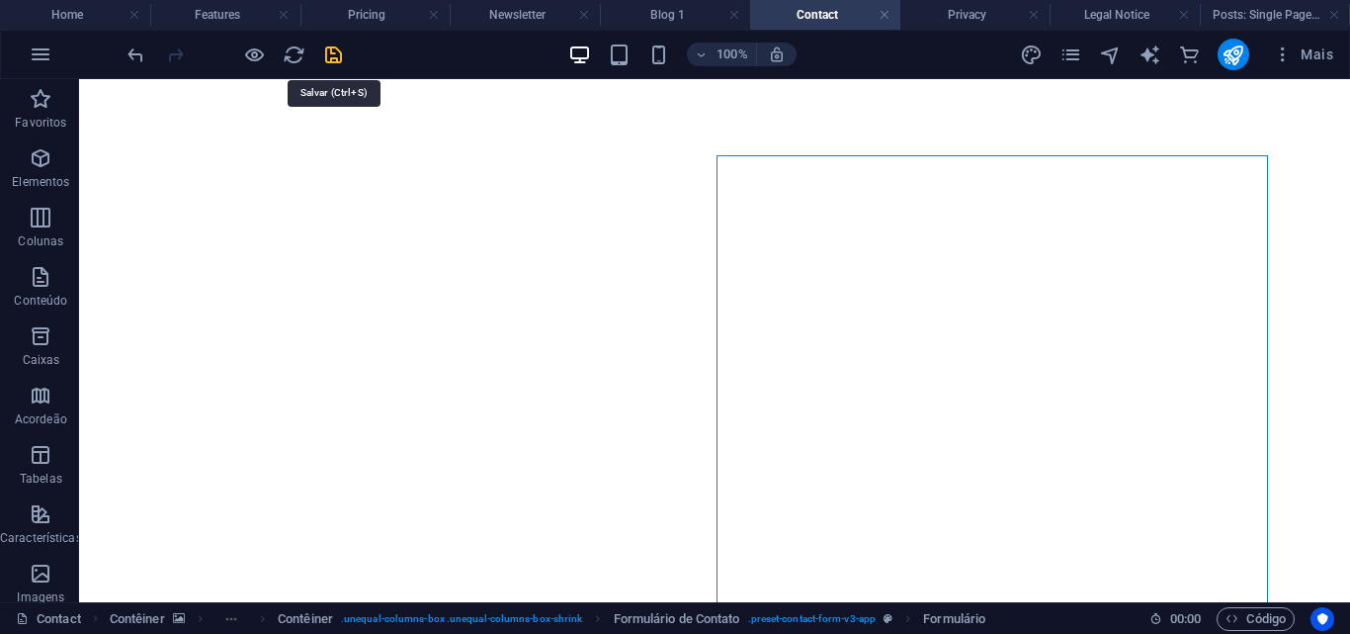
click at [324, 47] on icon "save" at bounding box center [333, 54] width 23 height 23
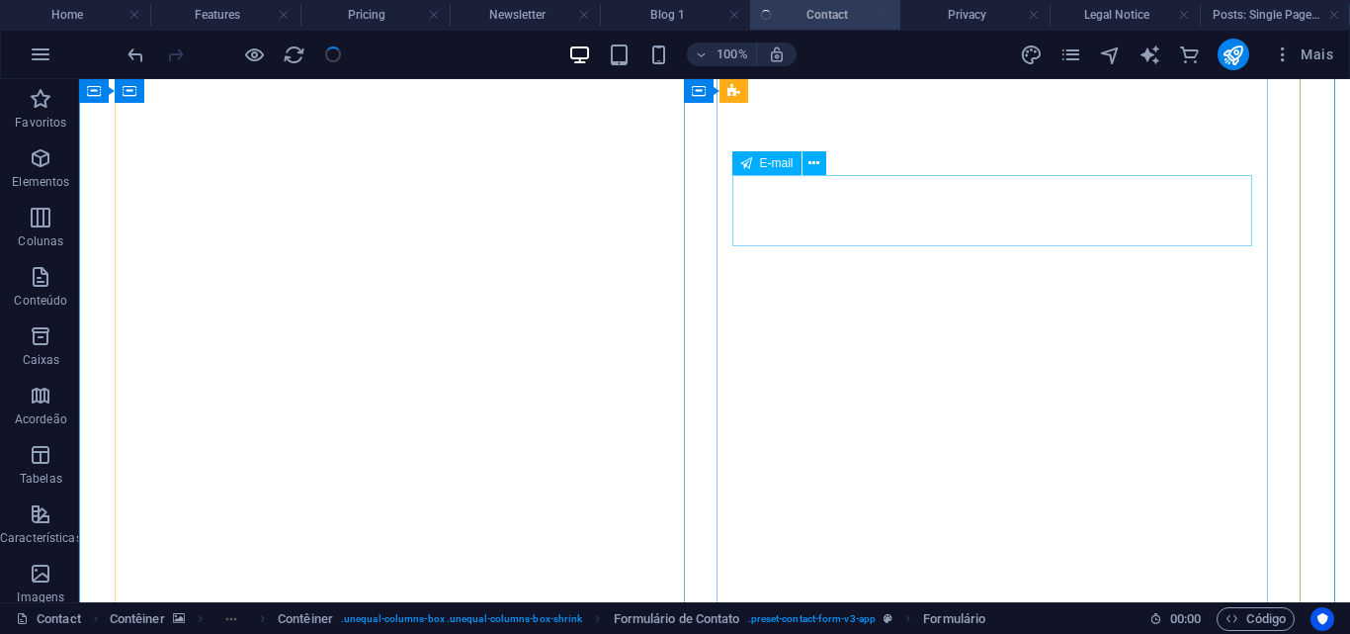
checkbox input "false"
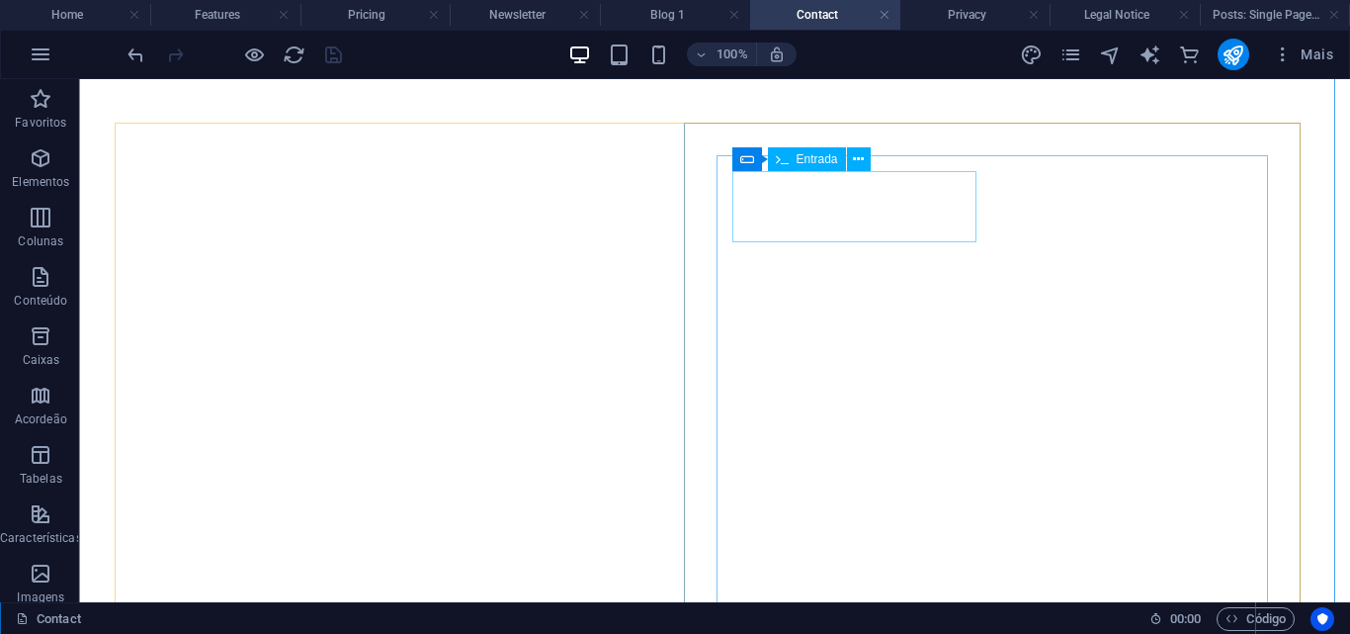
scroll to position [0, 0]
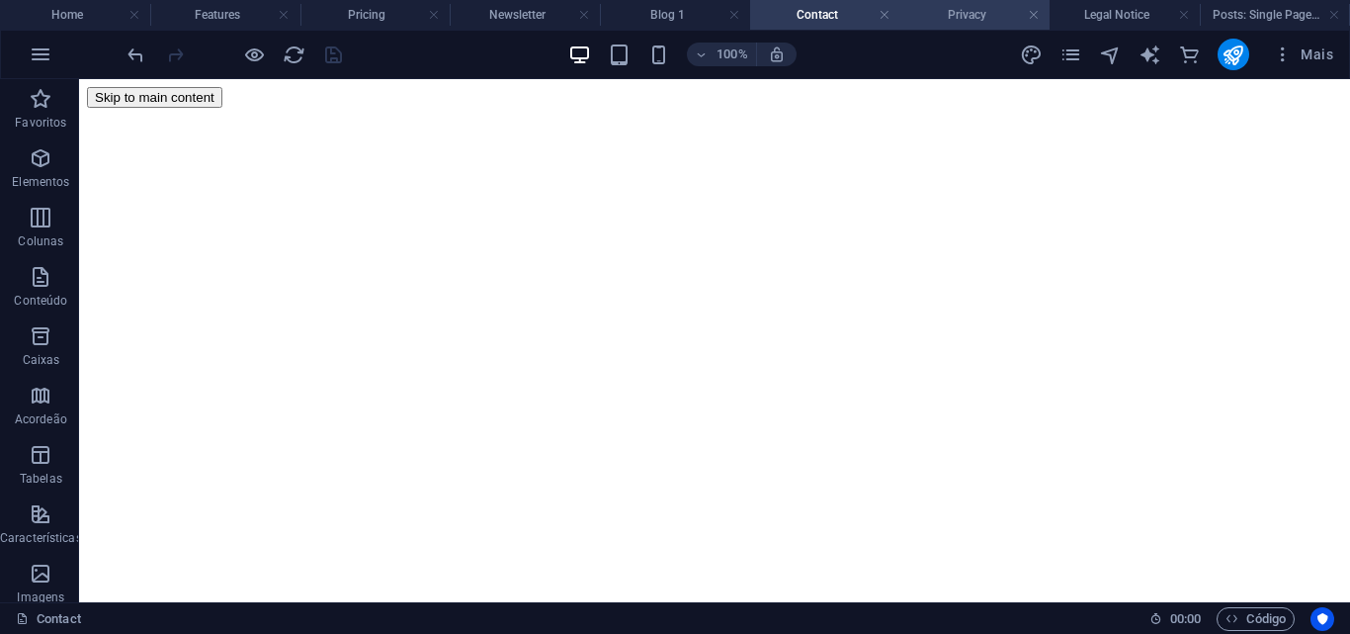
click at [964, 22] on h4 "Privacy" at bounding box center [976, 15] width 150 height 22
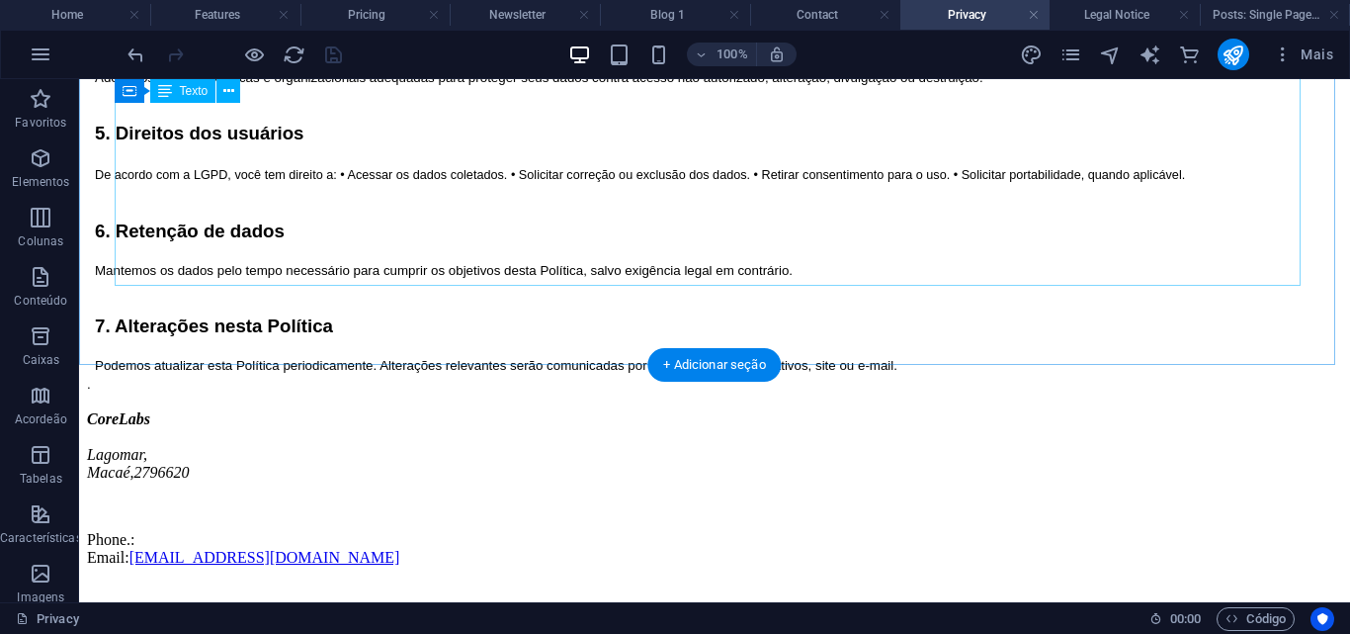
scroll to position [1158, 0]
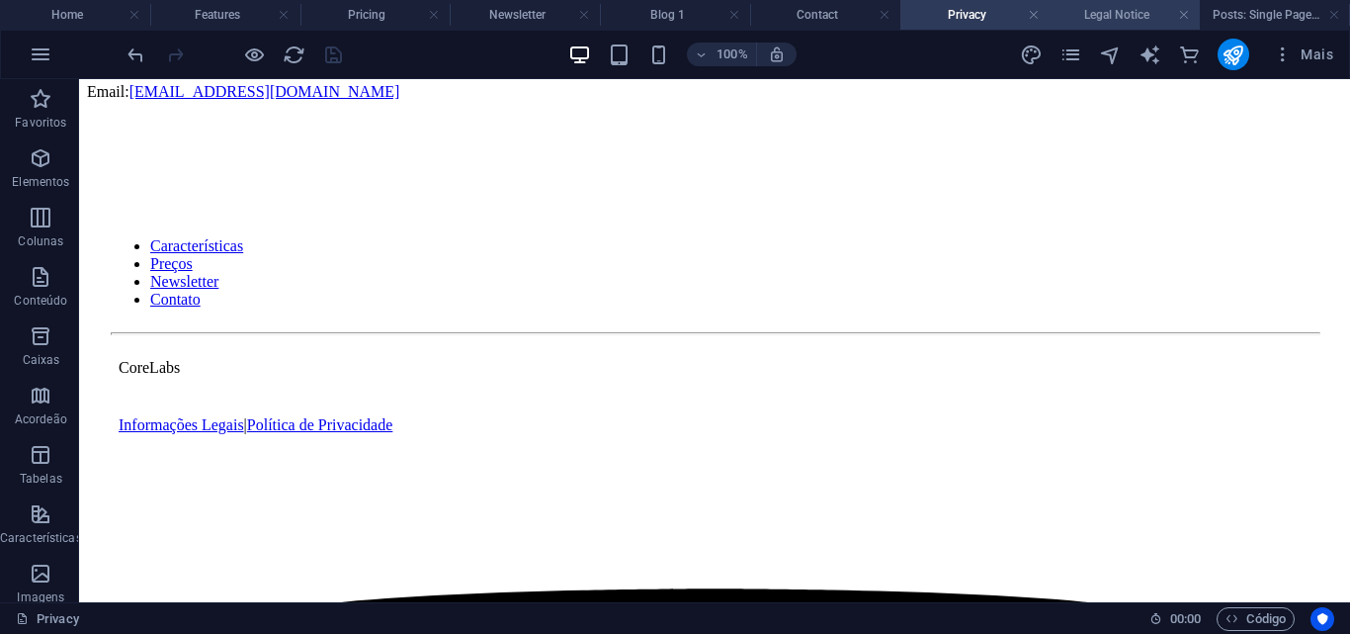
click at [1060, 12] on h4 "Legal Notice" at bounding box center [1125, 15] width 150 height 22
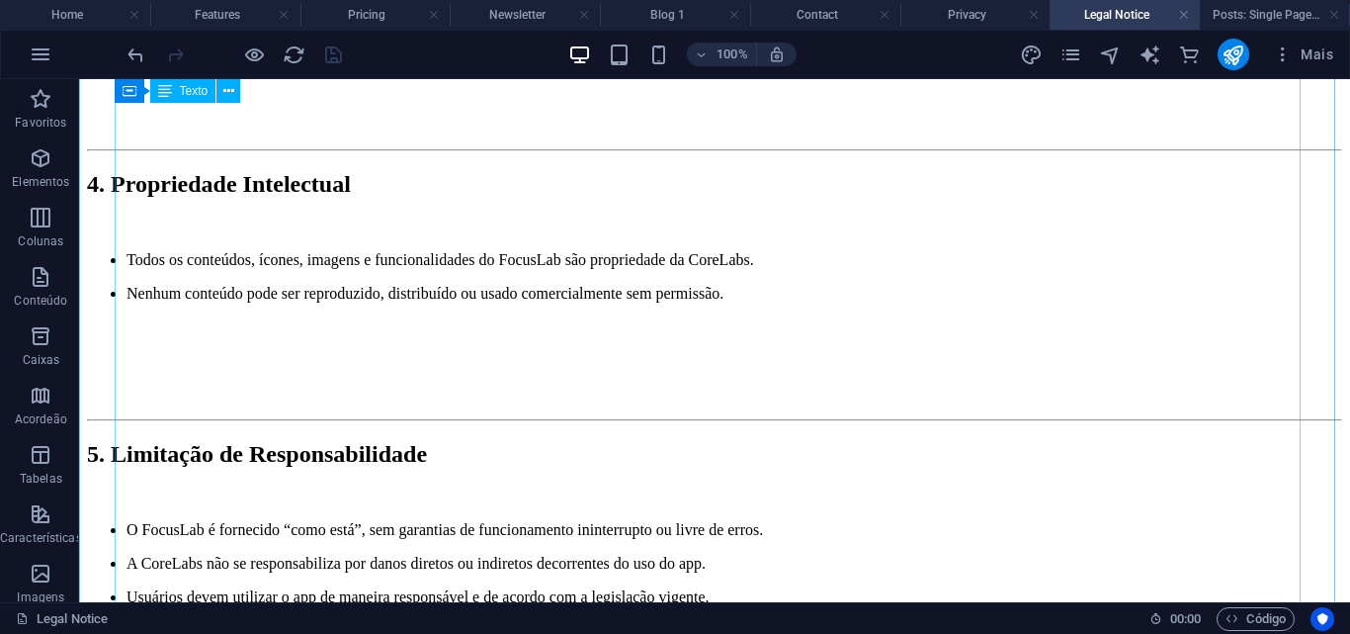
scroll to position [1681, 0]
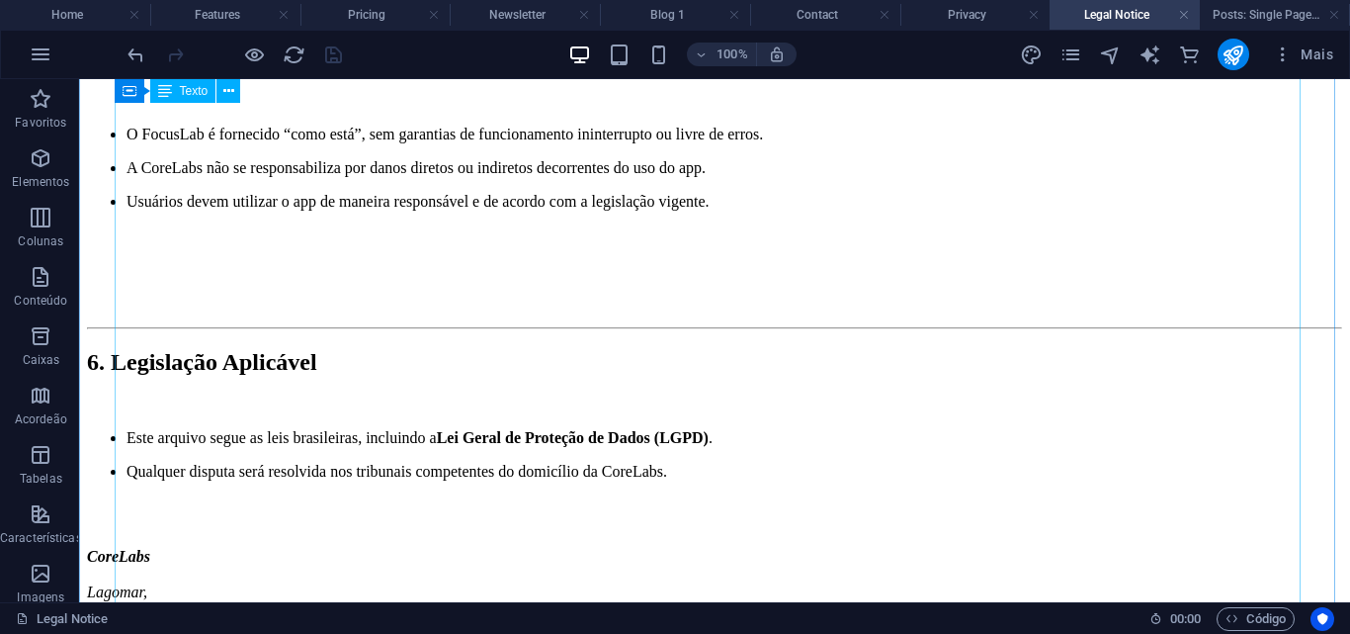
click at [135, 301] on div "Arraste aqui para substituir o conteúdo existente. Pressione “Ctrl” se quiser c…" at bounding box center [714, 340] width 1271 height 523
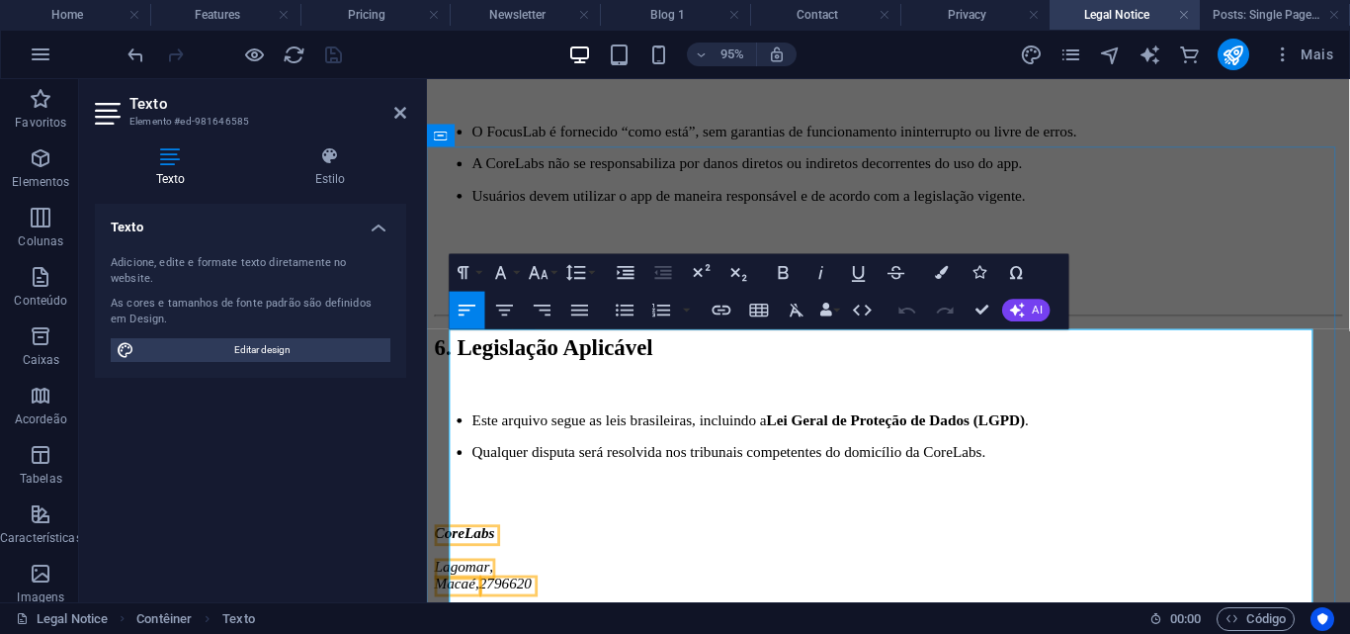
scroll to position [24, 0]
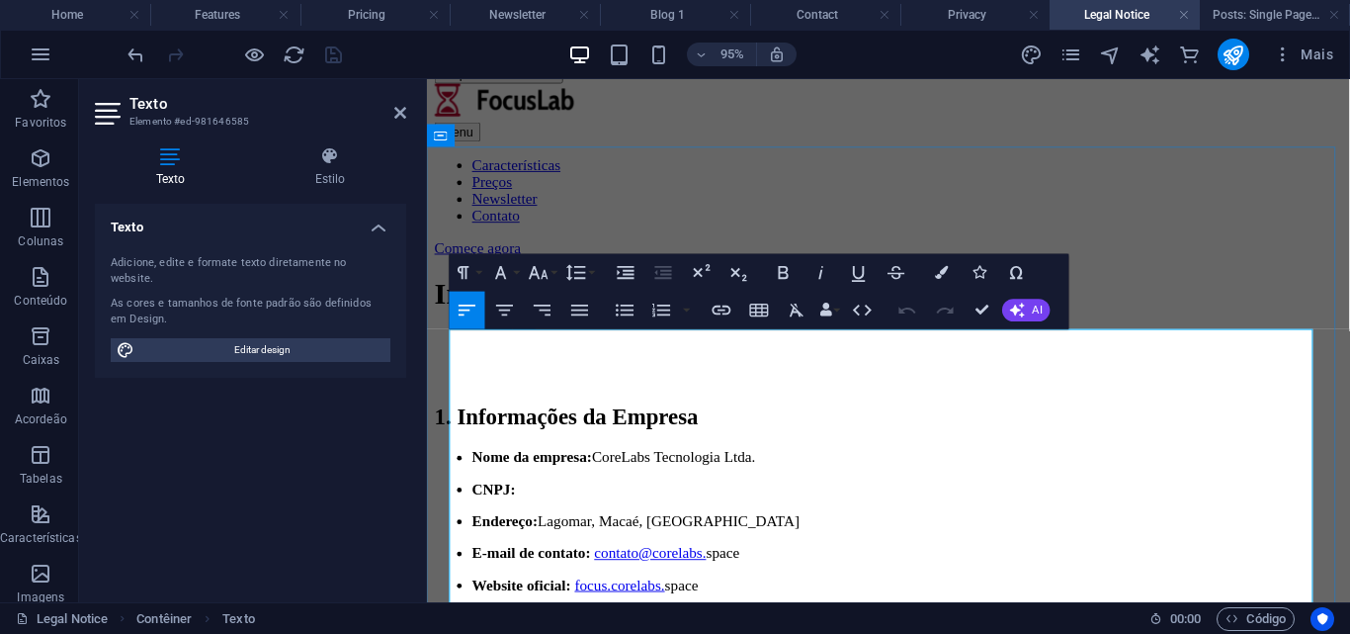
click at [475, 469] on li "Nome da empresa: CoreLabs Tecnologia Ltda." at bounding box center [933, 478] width 916 height 18
click at [620, 310] on icon "button" at bounding box center [625, 310] width 23 height 23
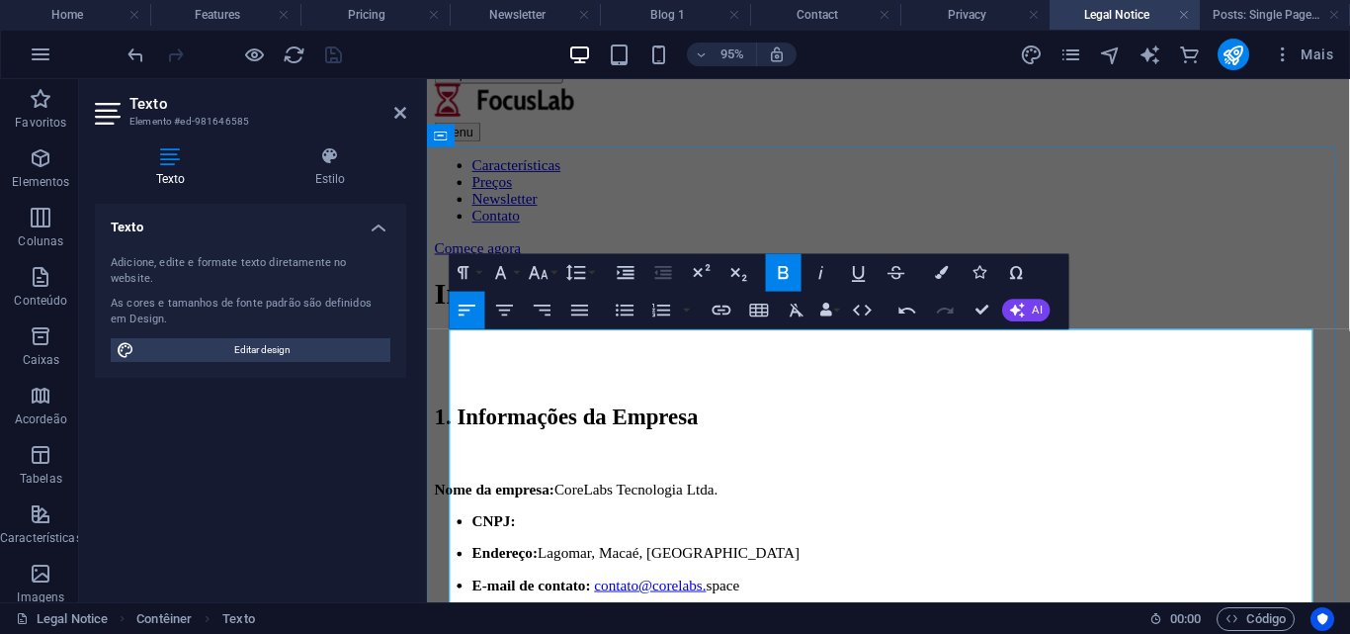
click at [475, 536] on li "CNPJ:" at bounding box center [933, 545] width 916 height 18
click at [617, 317] on icon "button" at bounding box center [625, 310] width 23 height 23
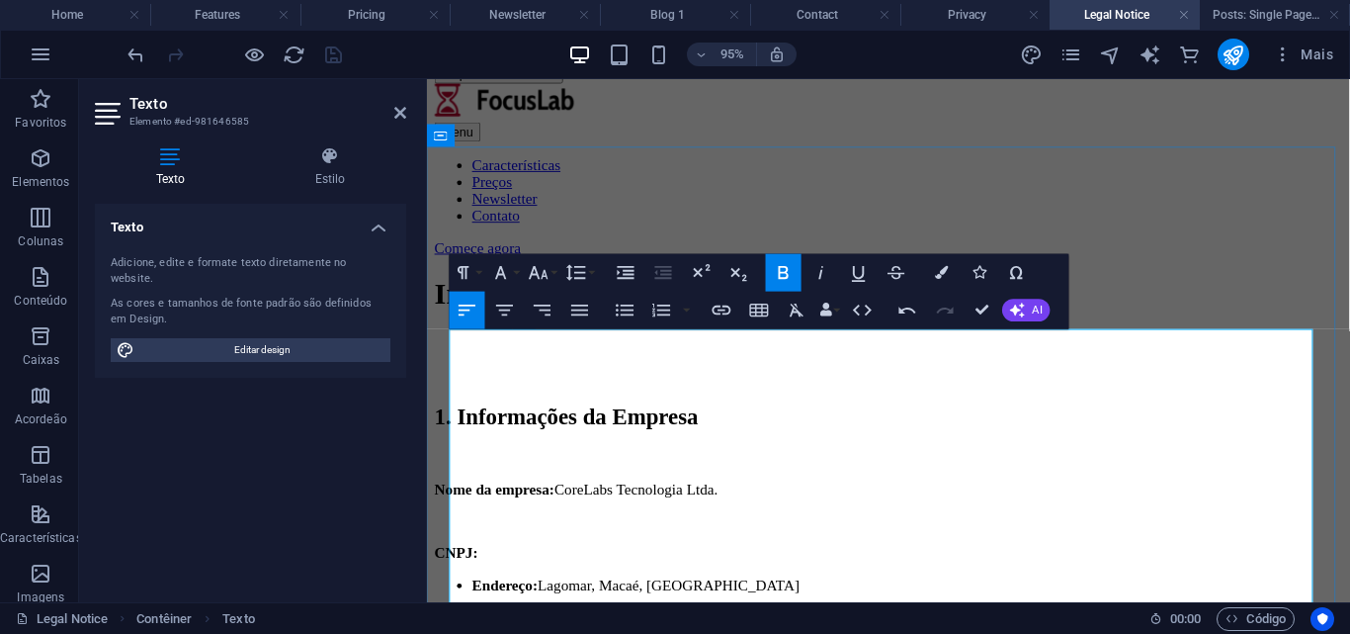
click at [637, 314] on button "Unordered List" at bounding box center [625, 311] width 36 height 38
click at [617, 323] on button "Unordered List" at bounding box center [625, 311] width 36 height 38
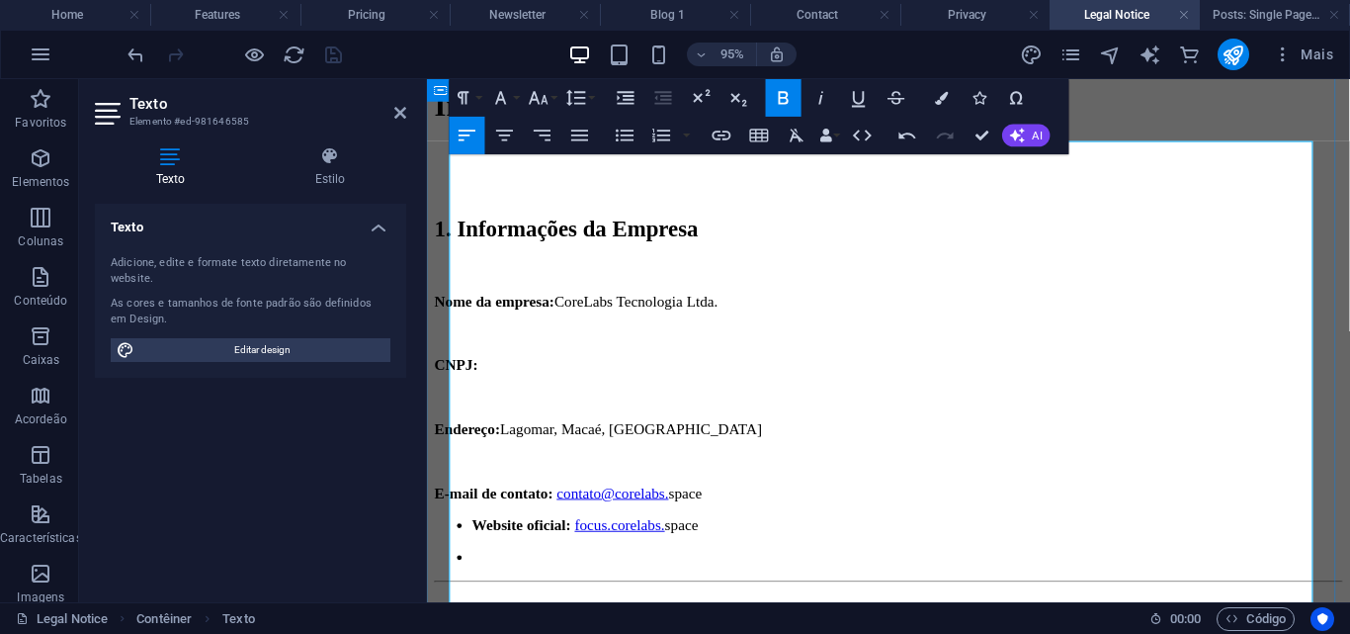
click at [473, 540] on ul "Website oficial: focus.corelabs. space" at bounding box center [913, 565] width 956 height 51
click at [622, 133] on icon "button" at bounding box center [625, 136] width 23 height 23
click at [520, 607] on li at bounding box center [933, 616] width 916 height 18
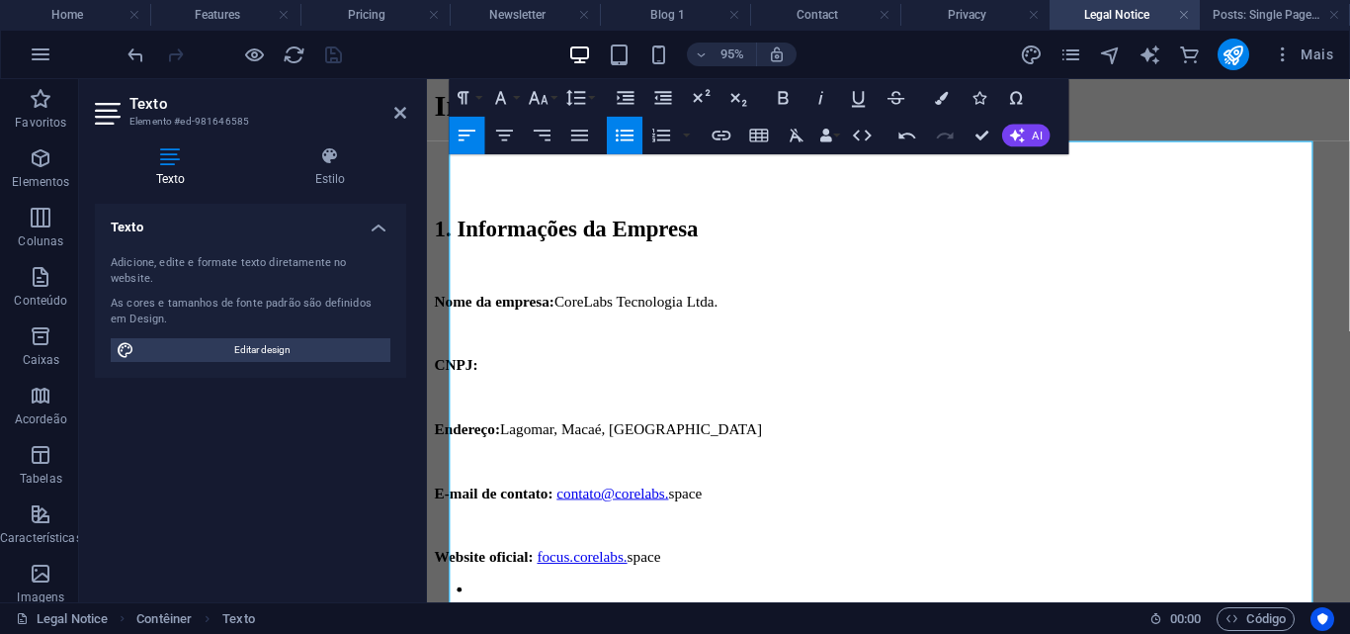
click at [623, 128] on icon "button" at bounding box center [625, 136] width 23 height 23
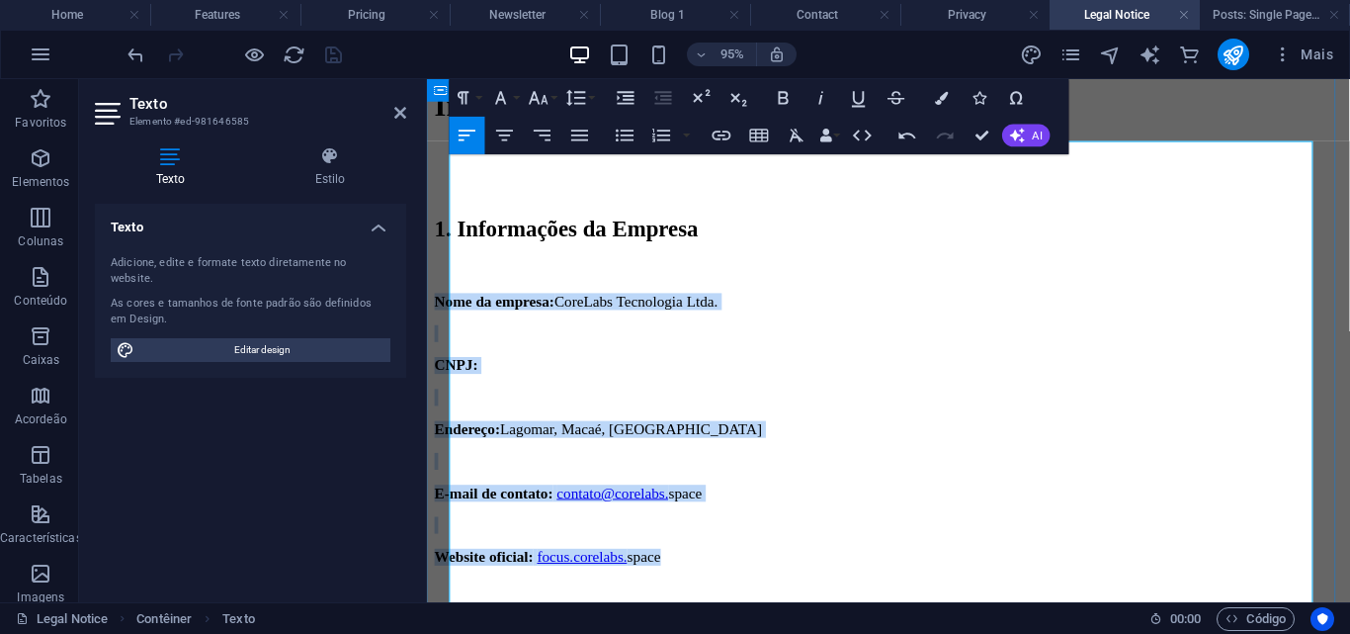
drag, startPoint x: 752, startPoint y: 454, endPoint x: 426, endPoint y: 260, distance: 379.5
click at [620, 103] on icon "button" at bounding box center [626, 97] width 17 height 13
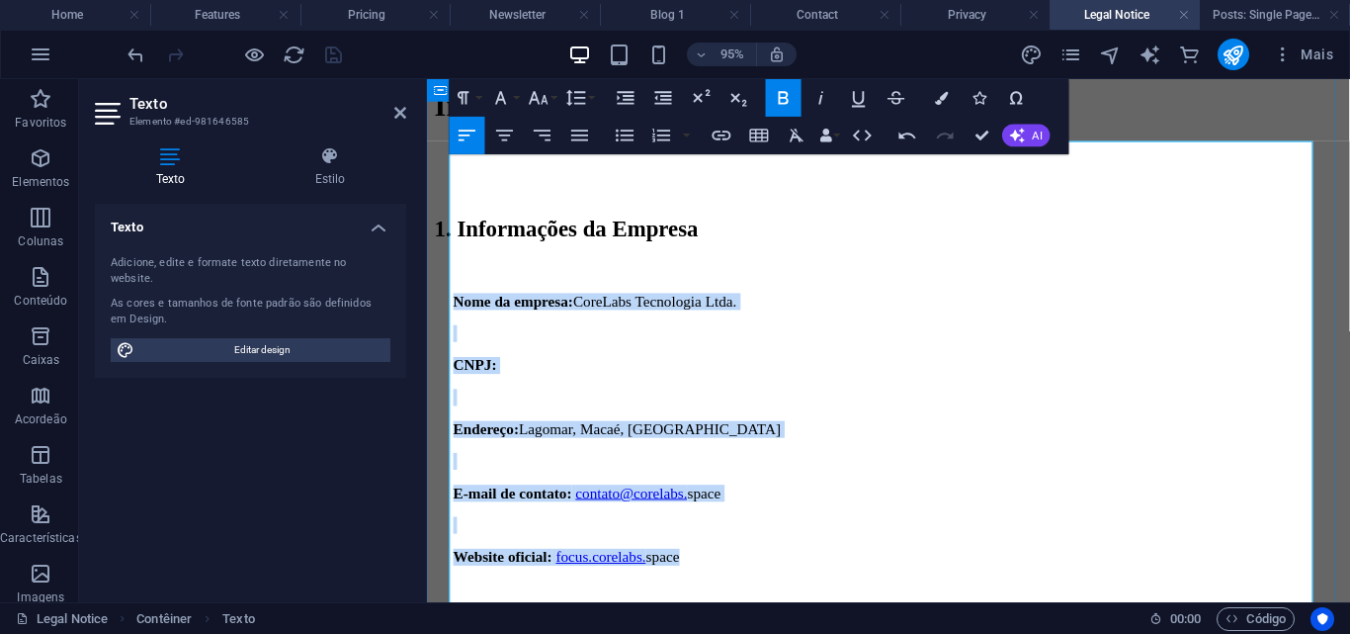
click at [688, 405] on p at bounding box center [923, 414] width 936 height 18
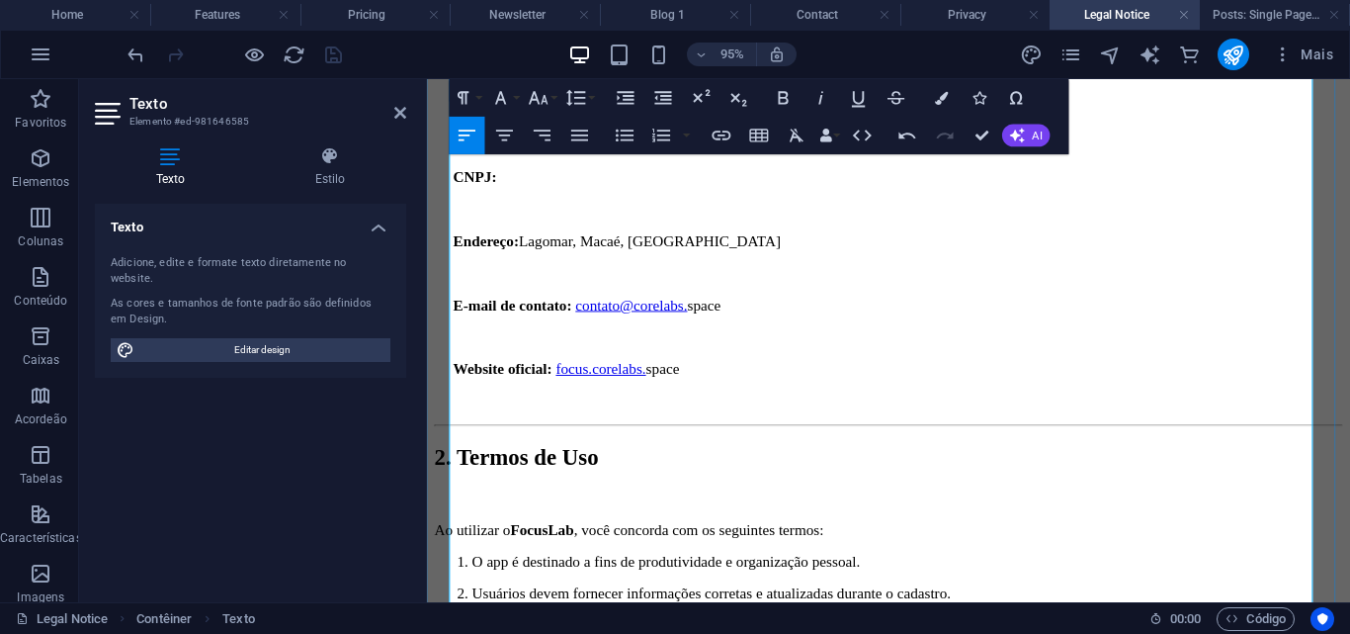
scroll to position [518, 0]
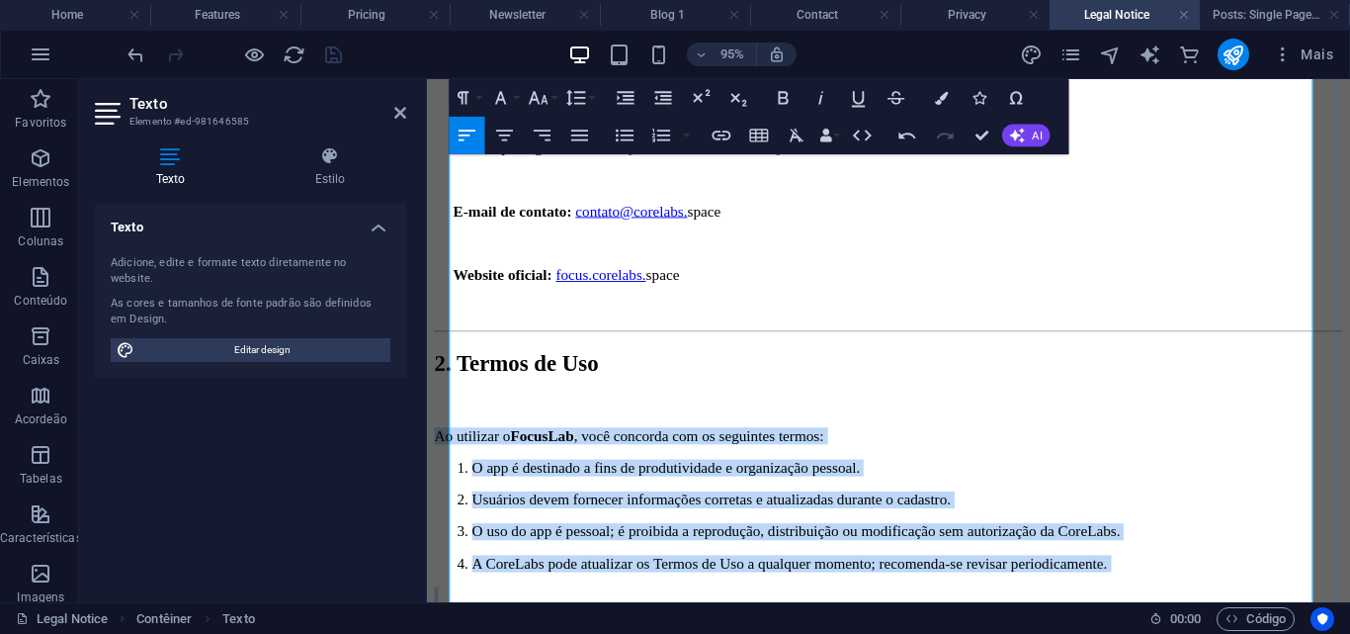
drag, startPoint x: 450, startPoint y: 290, endPoint x: 1248, endPoint y: 485, distance: 821.5
click at [623, 92] on icon "button" at bounding box center [626, 97] width 17 height 13
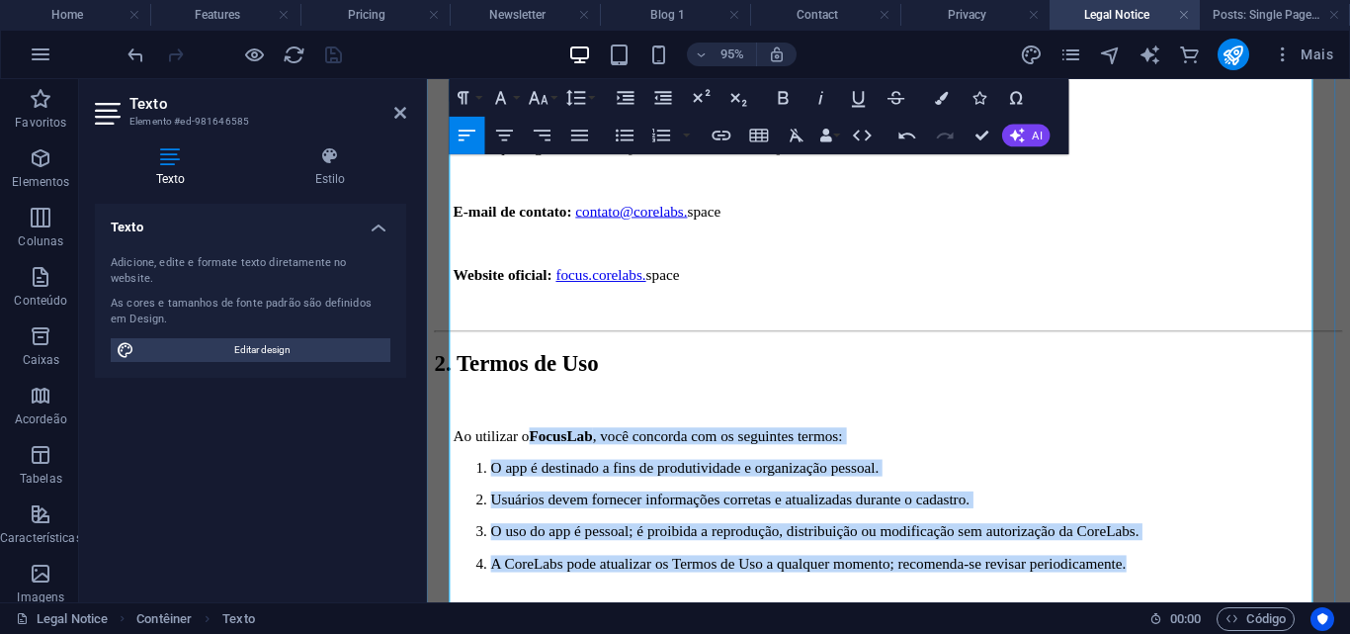
click at [501, 580] on li "A CoreLabs pode atualizar os Termos de Uso a qualquer momento; recomenda-se rev…" at bounding box center [942, 589] width 897 height 18
click at [495, 547] on p "O uso do app é pessoal; é proibida a reprodução, distribuição ou modificação se…" at bounding box center [942, 556] width 897 height 18
click at [494, 580] on p "A CoreLabs pode atualizar os Termos de Uso a qualquer momento; recomenda-se rev…" at bounding box center [942, 589] width 897 height 18
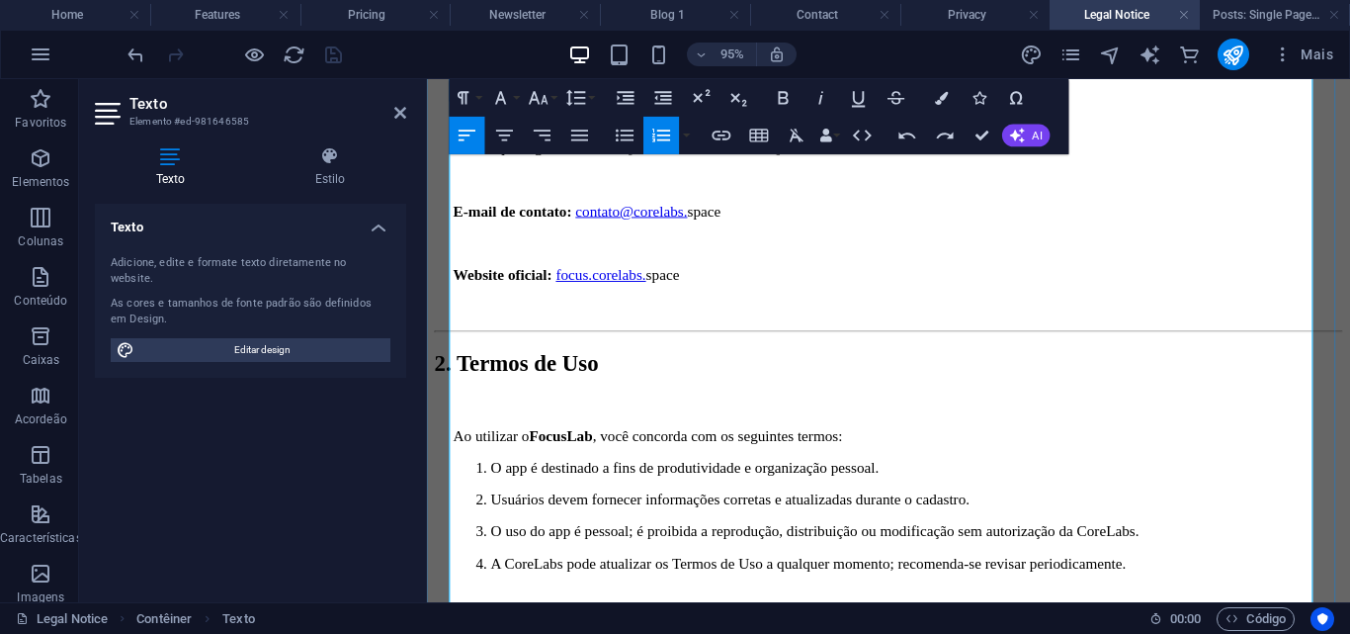
click at [494, 580] on li "A CoreLabs pode atualizar os Termos de Uso a qualquer momento; recomenda-se rev…" at bounding box center [942, 589] width 897 height 18
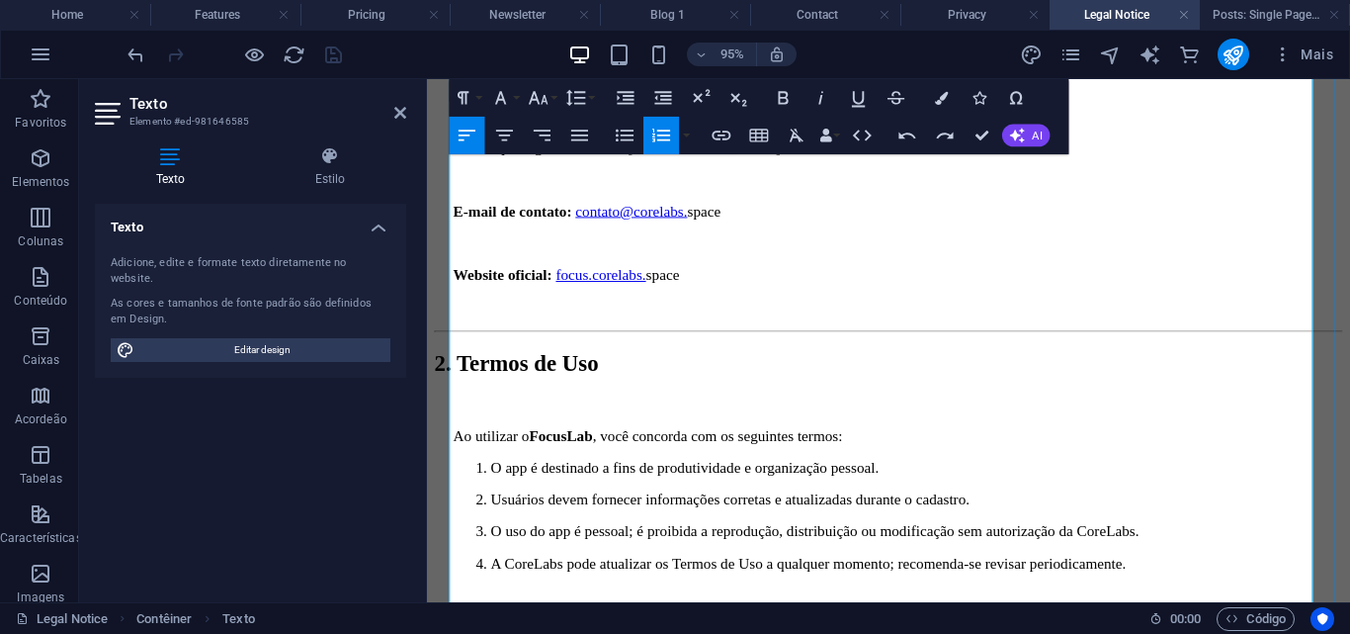
click at [494, 580] on li "A CoreLabs pode atualizar os Termos de Uso a qualquer momento; recomenda-se rev…" at bounding box center [942, 589] width 897 height 18
click at [655, 137] on icon "button" at bounding box center [662, 136] width 23 height 23
click at [494, 479] on li "O app é destinado a fins de produtividade e organização pessoal." at bounding box center [942, 488] width 897 height 18
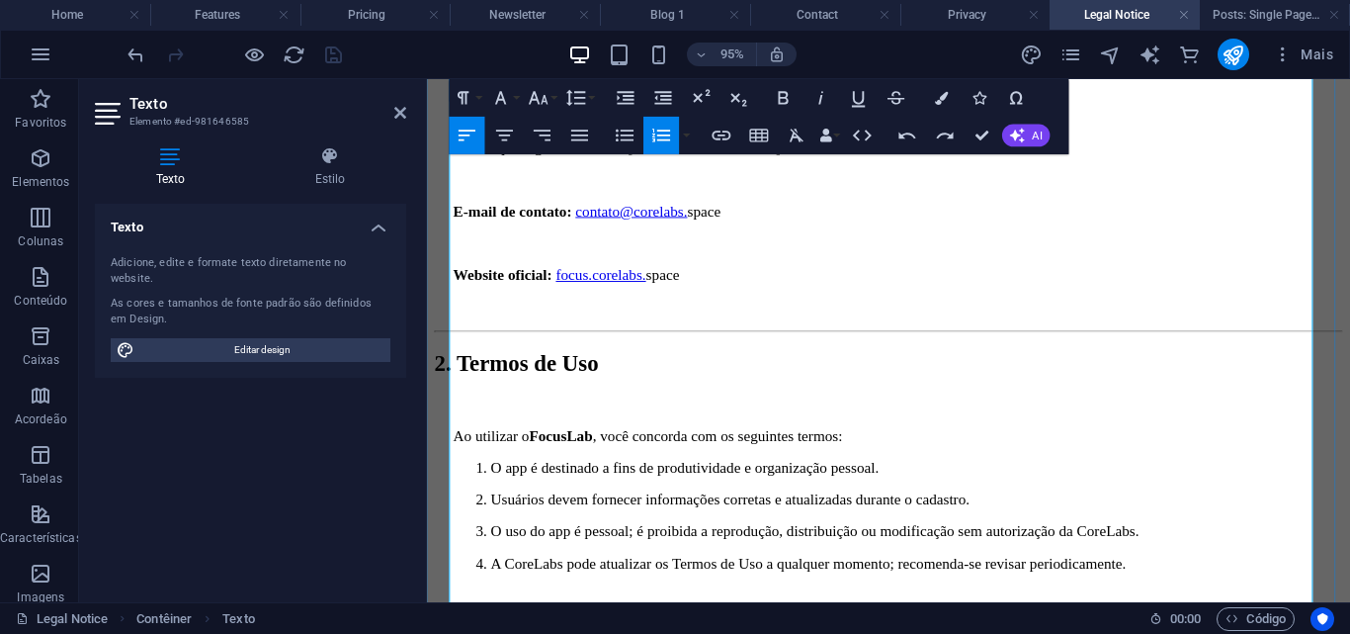
click at [957, 446] on p "Ao utilizar o FocusLab , você concorda com os seguintes termos:" at bounding box center [923, 455] width 936 height 18
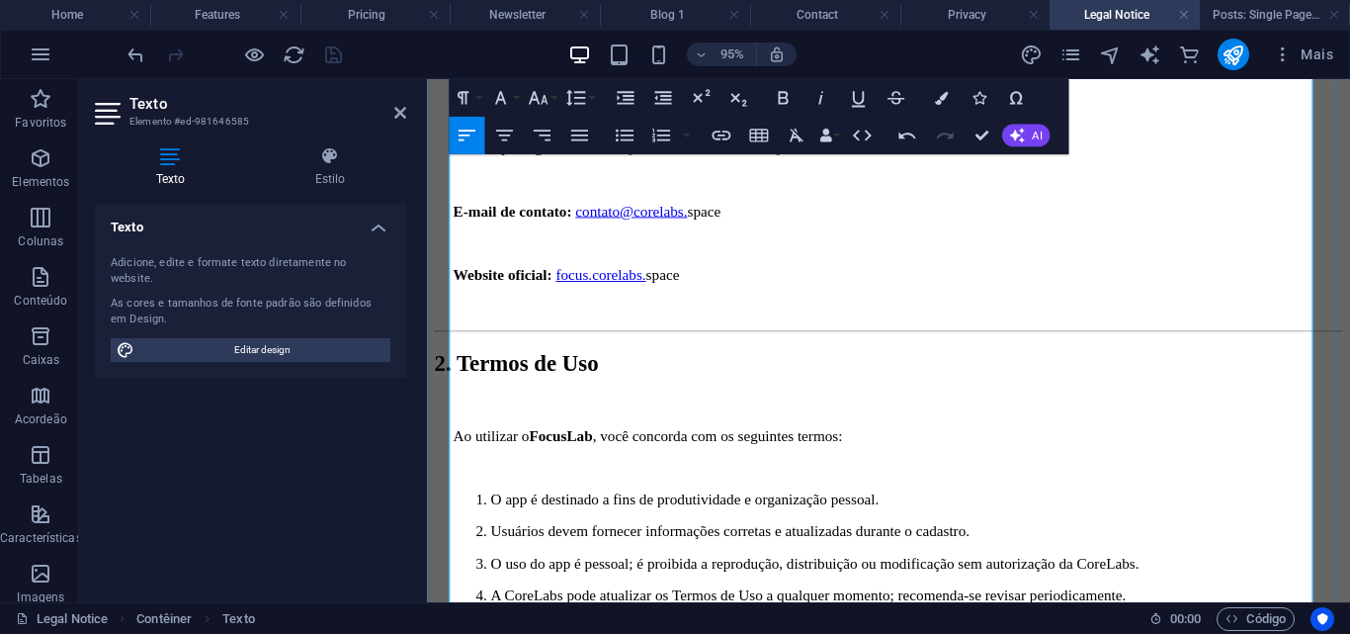
click at [466, 366] on h2 "2. Termos de Uso" at bounding box center [913, 379] width 956 height 27
click at [494, 513] on p "O app é destinado a fins de produtividade e organização pessoal." at bounding box center [942, 522] width 897 height 18
click at [660, 141] on icon "button" at bounding box center [662, 136] width 23 height 23
click at [475, 513] on li "O app é destinado a fins de produtividade e organização pessoal." at bounding box center [933, 522] width 916 height 18
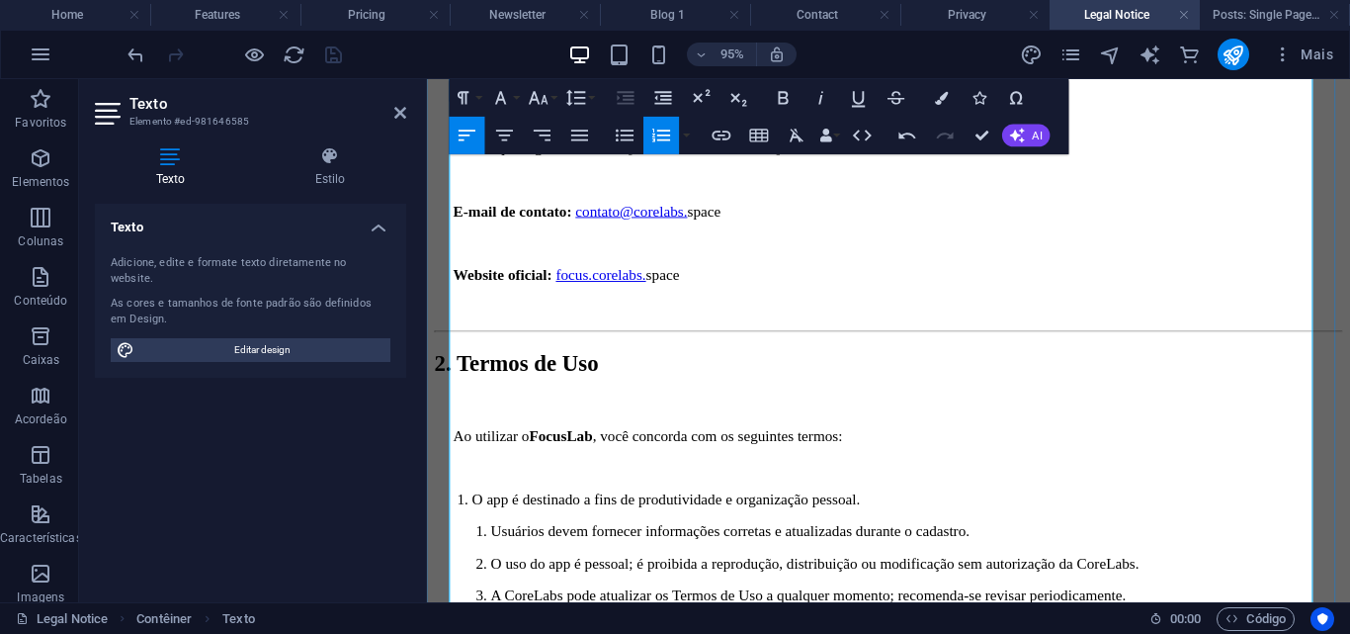
click at [475, 513] on li "O app é destinado a fins de produtividade e organização pessoal." at bounding box center [933, 522] width 916 height 18
click at [497, 547] on li "Usuários devem fornecer informações corretas e atualizadas durante o cadastro." at bounding box center [942, 556] width 897 height 18
click at [652, 138] on icon "button" at bounding box center [662, 136] width 23 height 23
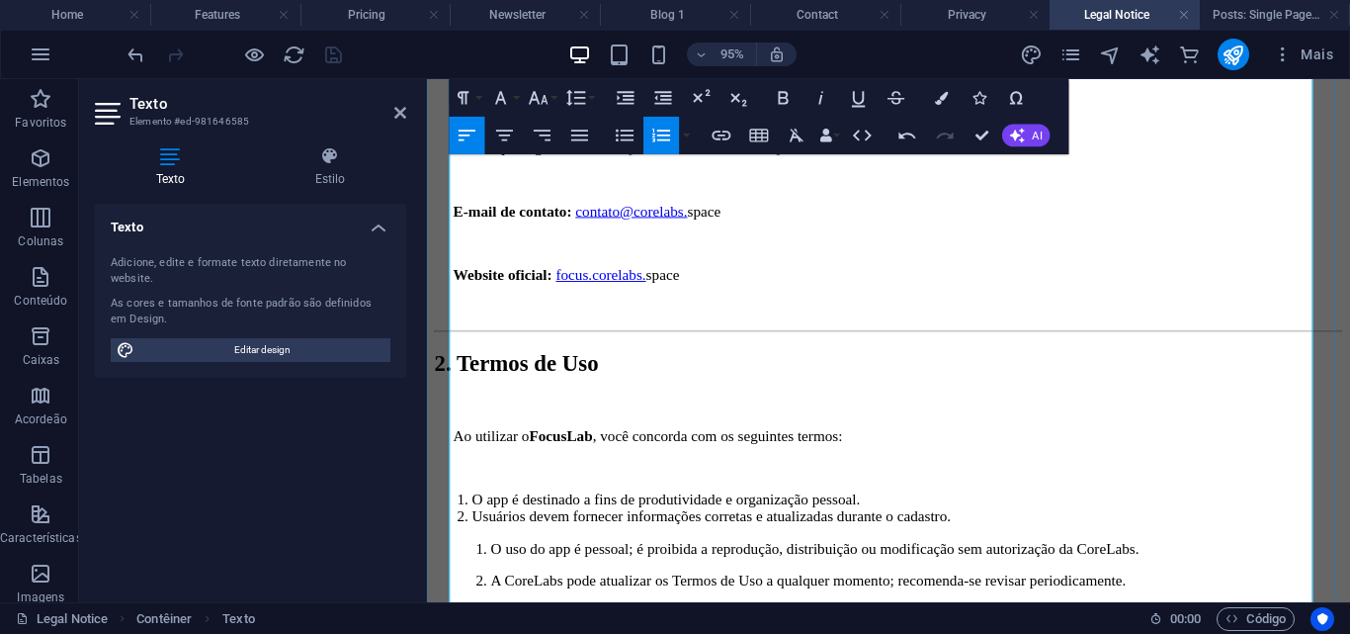
click at [508, 565] on li "O uso do app é pessoal; é proibida a reprodução, distribuição ou modificação se…" at bounding box center [942, 574] width 897 height 18
click at [658, 125] on icon "button" at bounding box center [662, 136] width 23 height 23
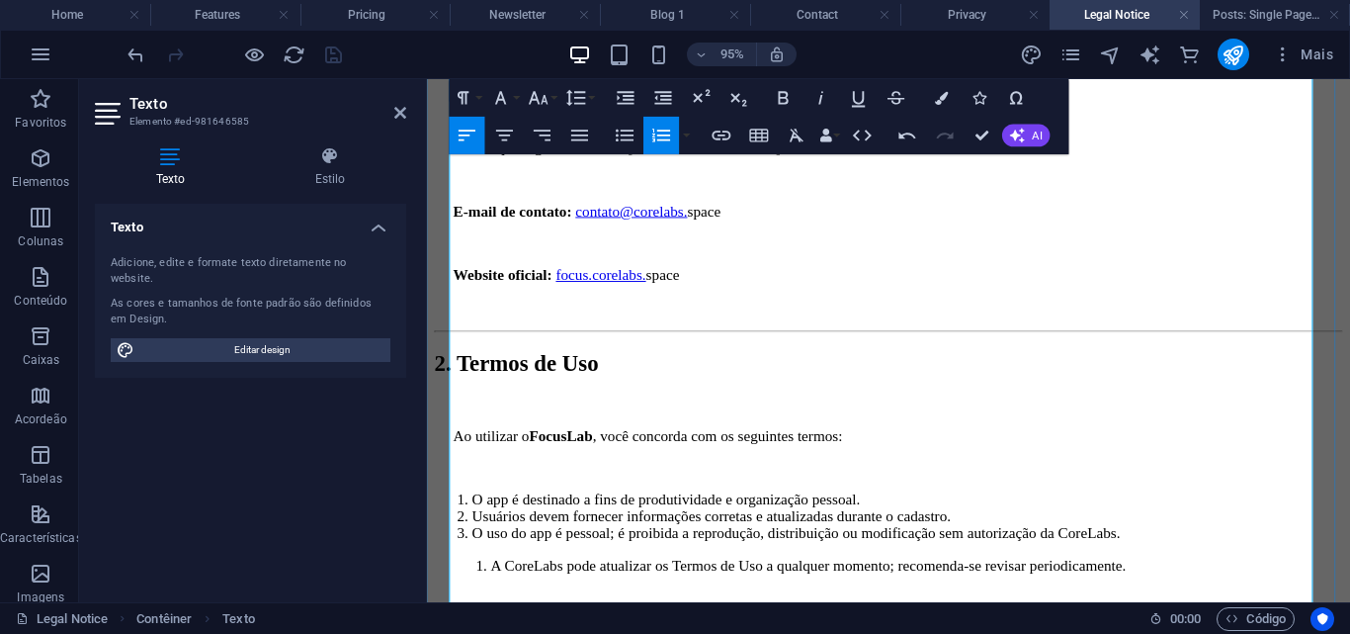
click at [652, 144] on icon "button" at bounding box center [662, 136] width 23 height 23
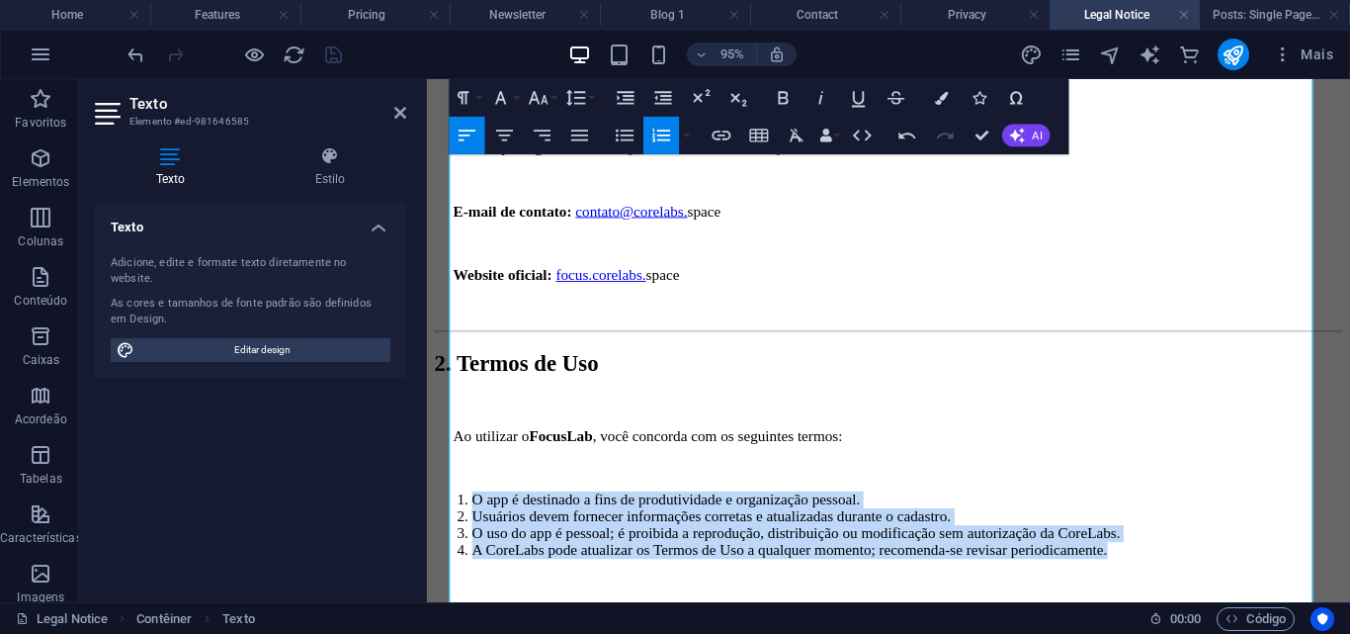
drag, startPoint x: 1269, startPoint y: 420, endPoint x: 416, endPoint y: 352, distance: 855.9
click at [628, 105] on icon "button" at bounding box center [626, 98] width 23 height 23
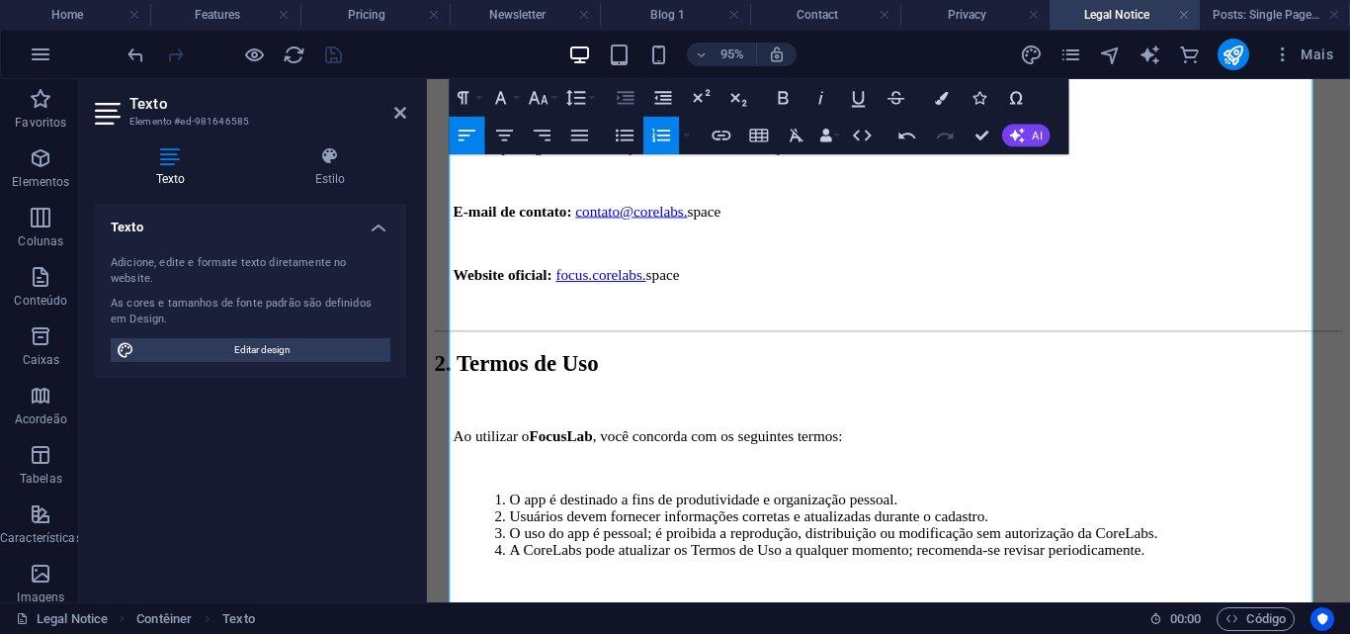
click at [624, 95] on icon "button" at bounding box center [626, 98] width 23 height 23
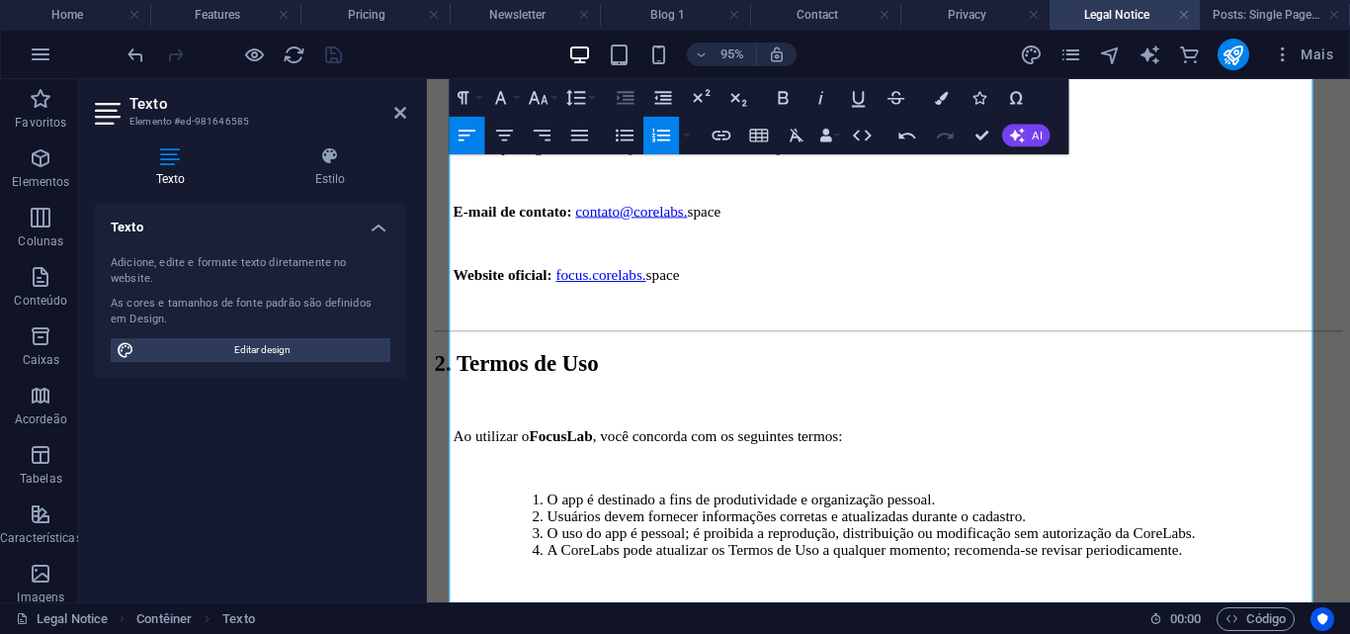
click at [624, 99] on icon "button" at bounding box center [626, 97] width 17 height 13
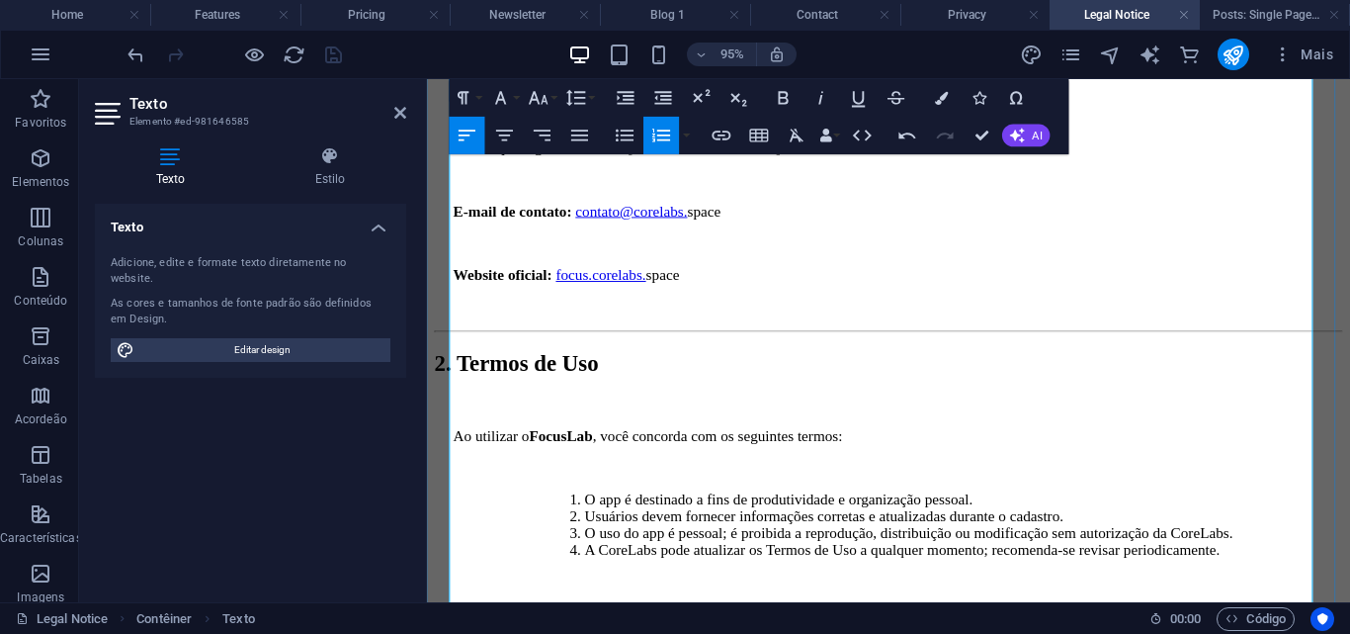
click at [593, 566] on li "A CoreLabs pode atualizar os Termos de Uso a qualquer momento; recomenda-se rev…" at bounding box center [992, 575] width 798 height 18
click at [593, 513] on li "O app é destinado a fins de produtividade e organização pessoal." at bounding box center [992, 522] width 798 height 18
click at [620, 118] on button "Unordered List" at bounding box center [625, 136] width 36 height 38
click at [626, 109] on icon "button" at bounding box center [626, 98] width 23 height 23
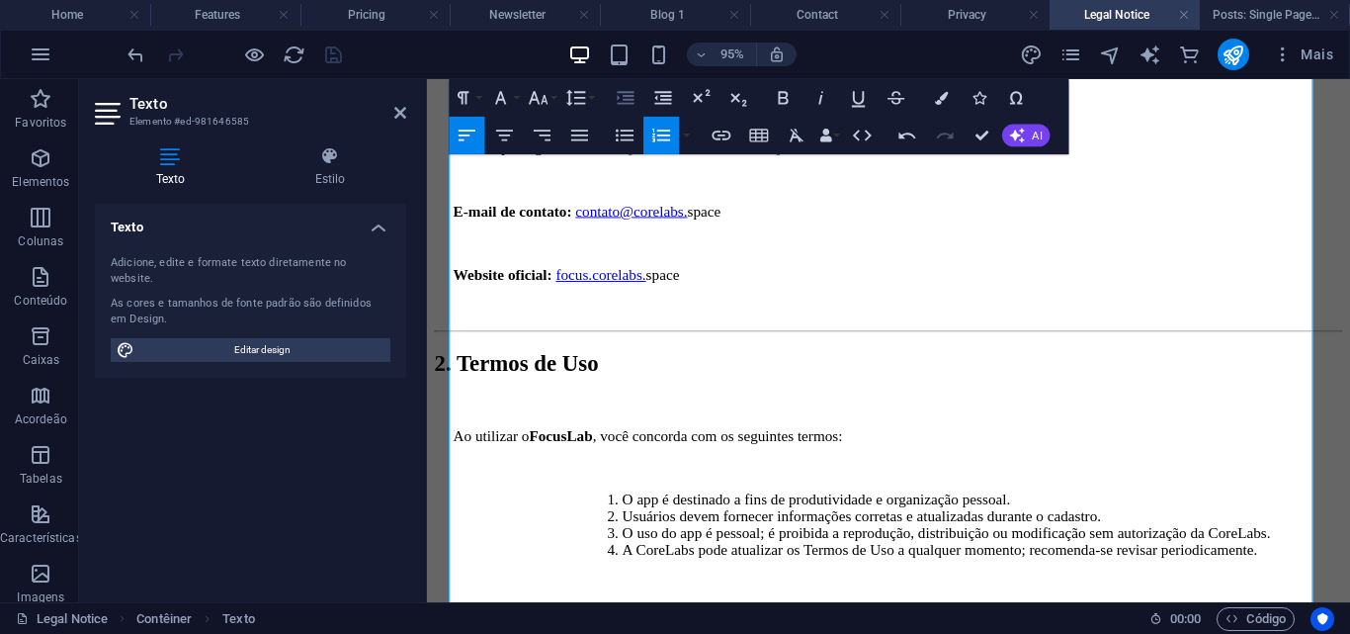
click at [626, 103] on icon "button" at bounding box center [626, 97] width 17 height 13
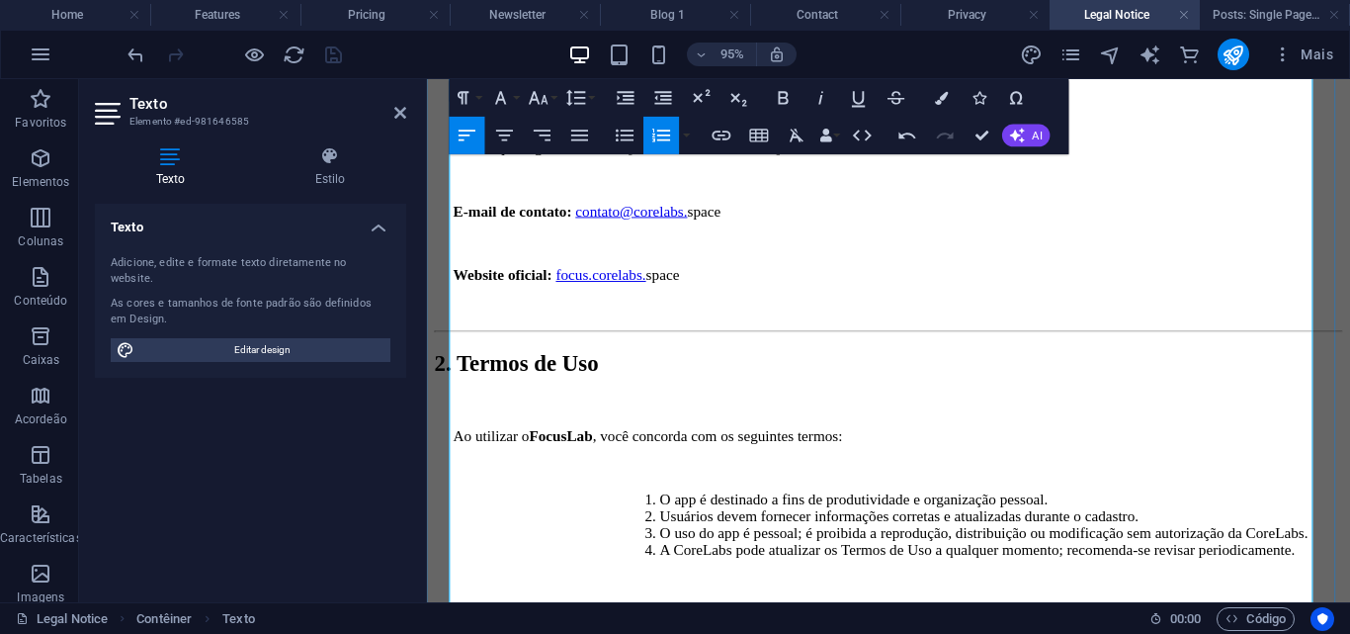
click at [481, 479] on p at bounding box center [923, 488] width 936 height 18
click at [634, 104] on icon "button" at bounding box center [626, 97] width 17 height 13
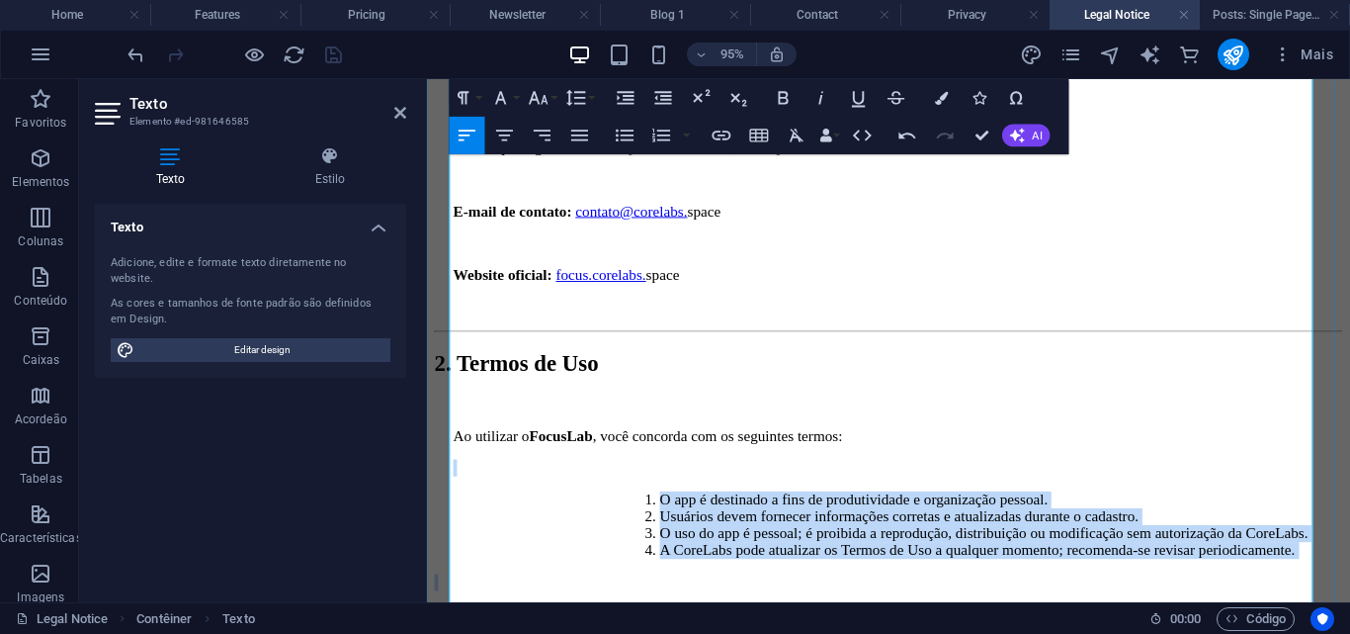
drag, startPoint x: 477, startPoint y: 317, endPoint x: 721, endPoint y: 407, distance: 260.2
click at [624, 106] on icon "button" at bounding box center [626, 98] width 23 height 23
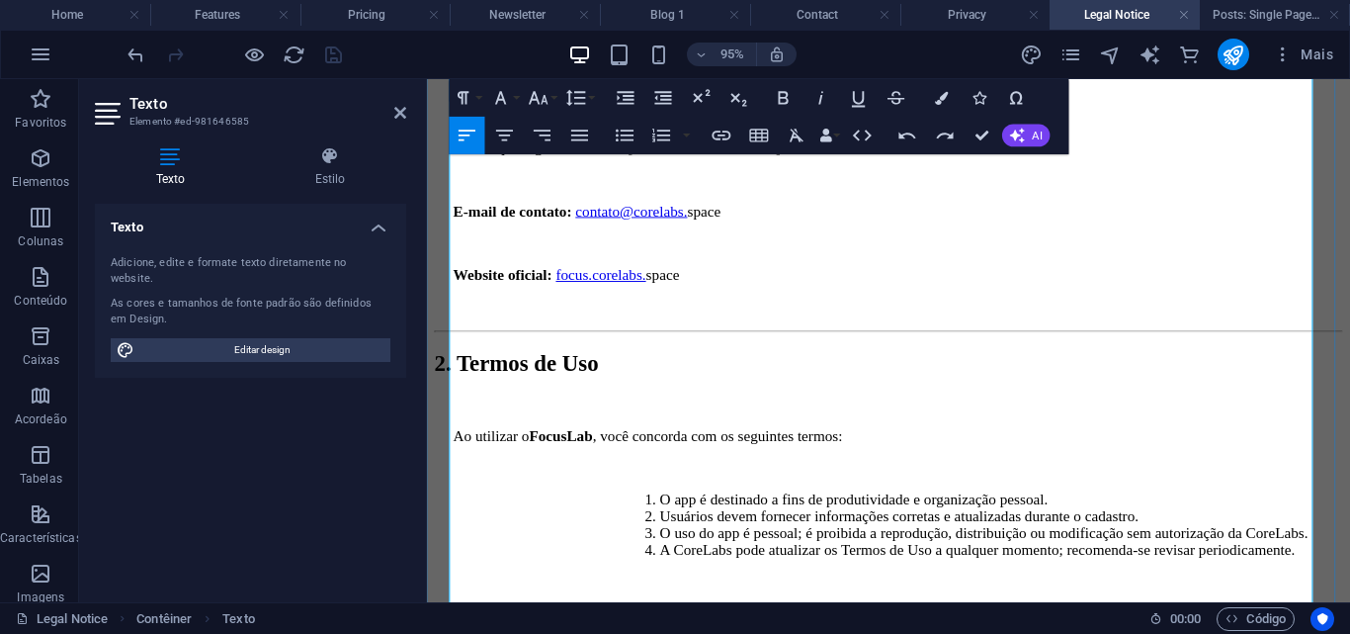
click at [672, 513] on li "O app é destinado a fins de produtividade e organização pessoal." at bounding box center [1031, 522] width 719 height 18
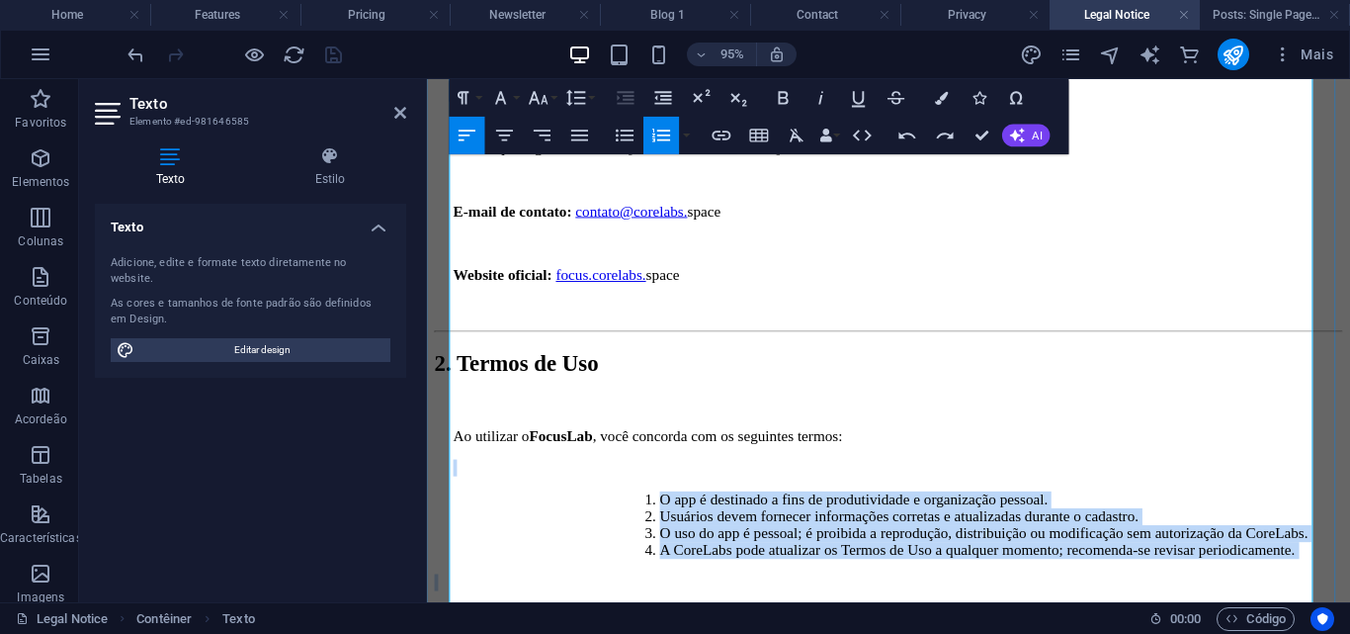
drag, startPoint x: 480, startPoint y: 317, endPoint x: 1310, endPoint y: 425, distance: 836.4
click at [652, 130] on icon "button" at bounding box center [662, 136] width 23 height 23
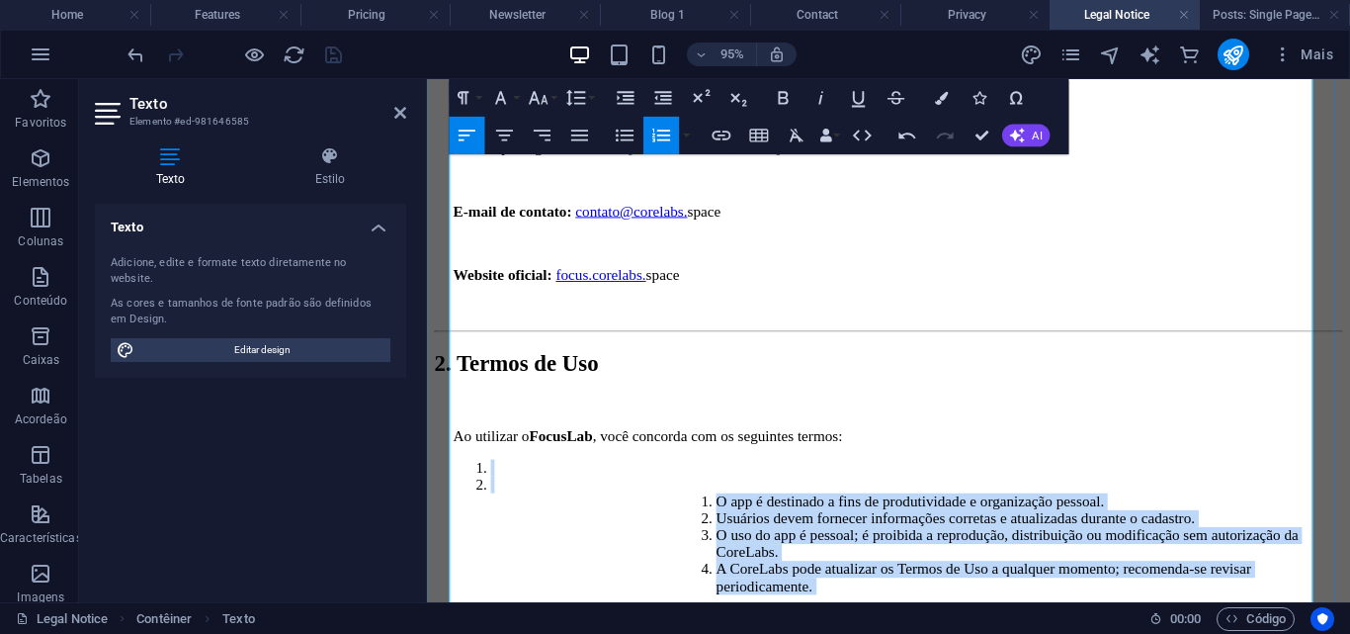
click at [521, 479] on li at bounding box center [942, 488] width 897 height 18
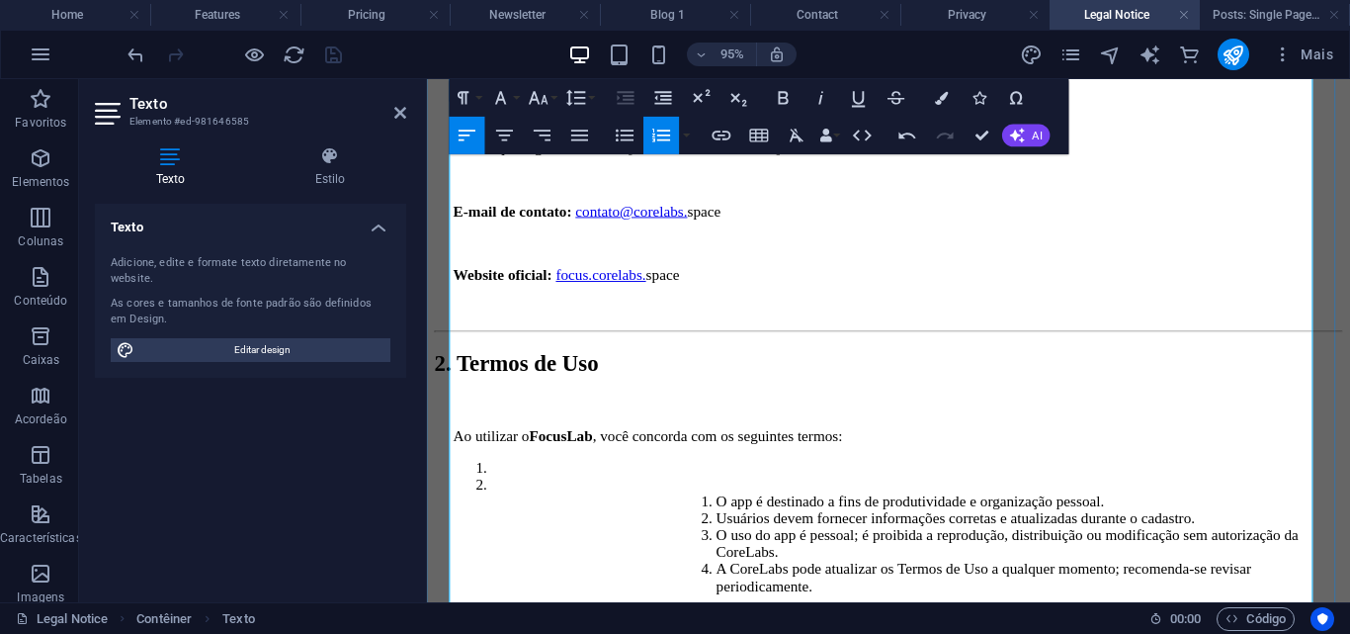
click at [498, 497] on li "O app é destinado a fins de produtividade e organização pessoal. Usuários devem…" at bounding box center [942, 559] width 897 height 125
click at [494, 497] on li "O app é destinado a fins de produtividade e organização pessoal. Usuários devem…" at bounding box center [942, 559] width 897 height 125
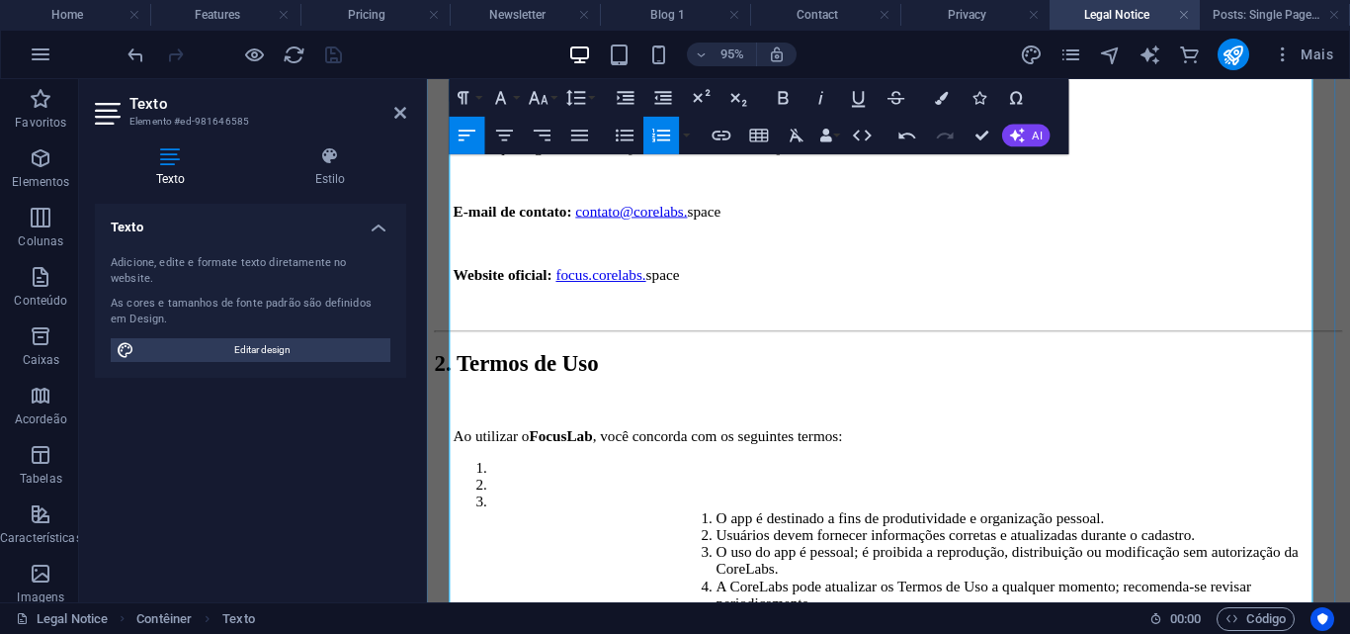
click at [494, 497] on li at bounding box center [942, 506] width 897 height 18
click at [494, 513] on li "O app é destinado a fins de produtividade e organização pessoal. Usuários devem…" at bounding box center [942, 575] width 897 height 125
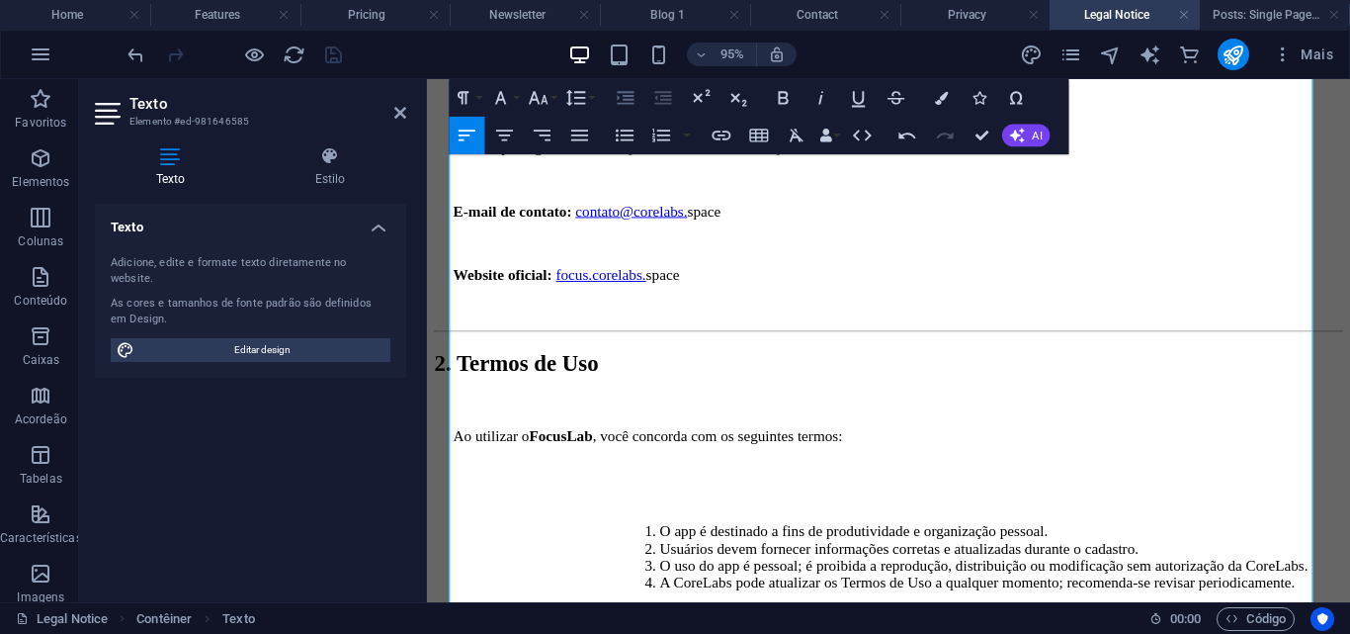
click at [622, 93] on icon "button" at bounding box center [626, 97] width 17 height 13
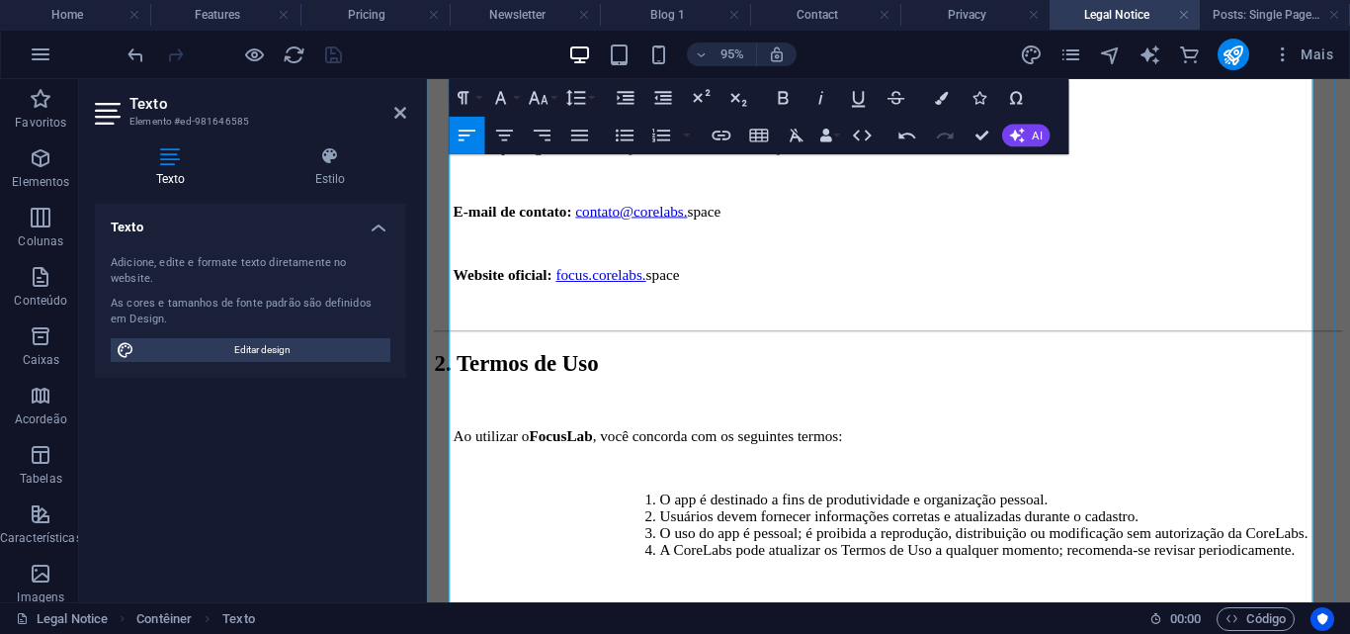
click at [672, 513] on li "O app é destinado a fins de produtividade e organização pessoal." at bounding box center [1031, 522] width 719 height 18
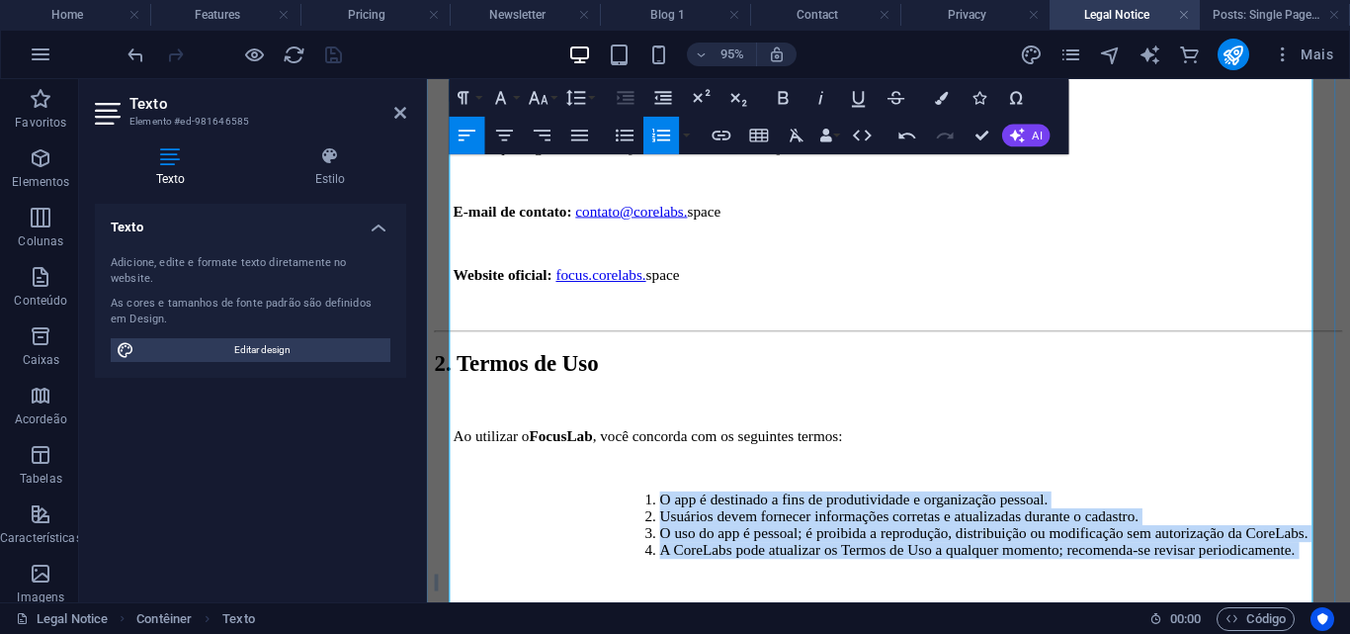
drag, startPoint x: 489, startPoint y: 333, endPoint x: 1326, endPoint y: 434, distance: 842.4
click at [654, 137] on icon "button" at bounding box center [662, 136] width 23 height 23
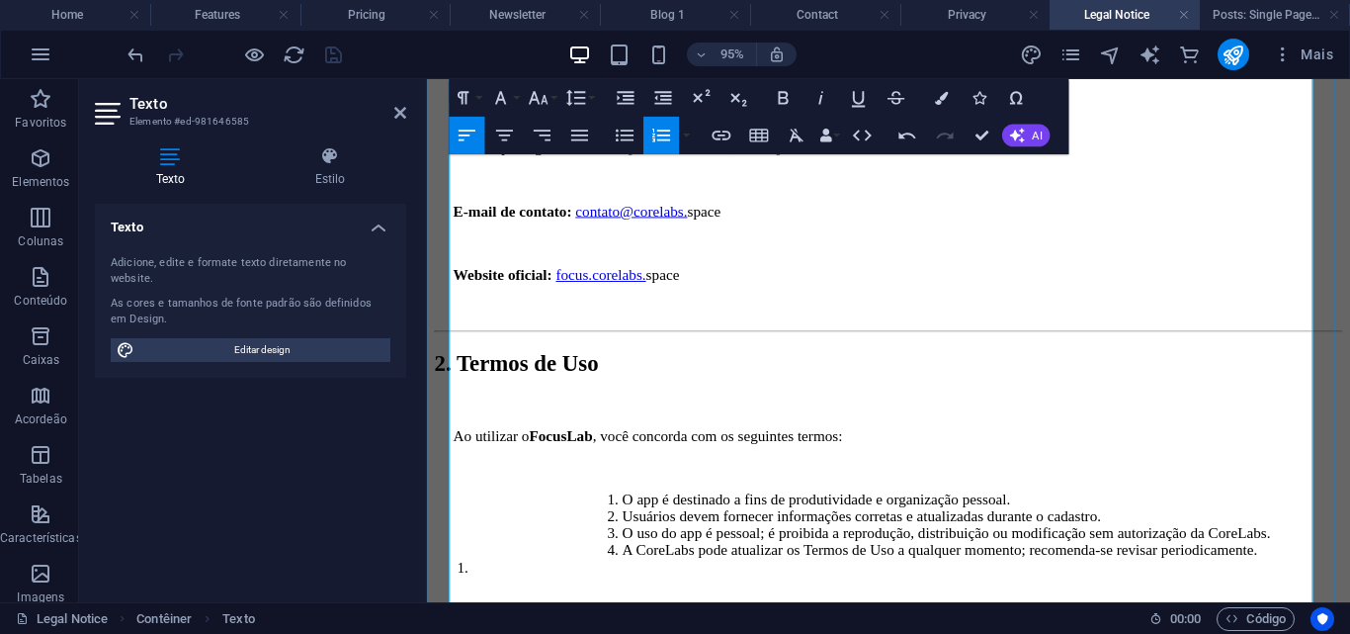
drag, startPoint x: 457, startPoint y: 423, endPoint x: 471, endPoint y: 428, distance: 14.7
click at [458, 513] on ol "O app é destinado a fins de produtividade e organização pessoal. Usuários devem…" at bounding box center [913, 557] width 956 height 89
click at [477, 584] on li at bounding box center [933, 593] width 916 height 18
click at [633, 566] on li "A CoreLabs pode atualizar os Termos de Uso a qualquer momento; recomenda-se rev…" at bounding box center [1012, 575] width 758 height 18
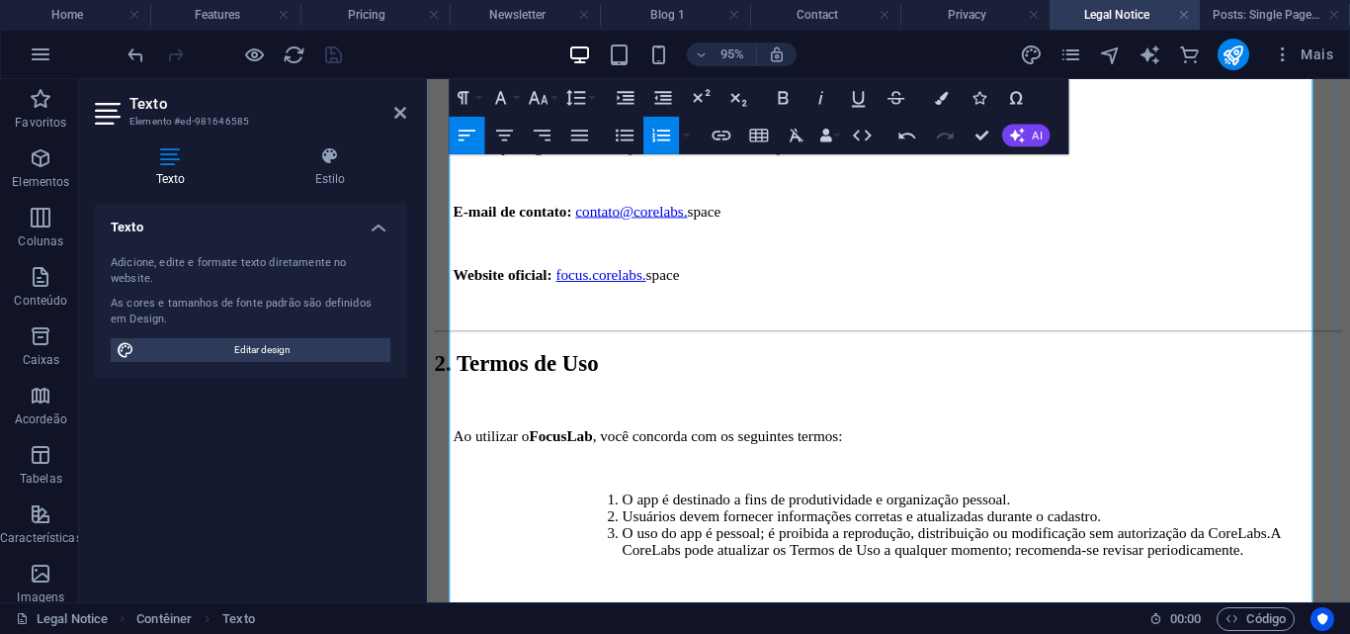
click at [633, 549] on li "O uso do app é pessoal; é proibida a reprodução, distribuição ou modificação se…" at bounding box center [1012, 567] width 758 height 36
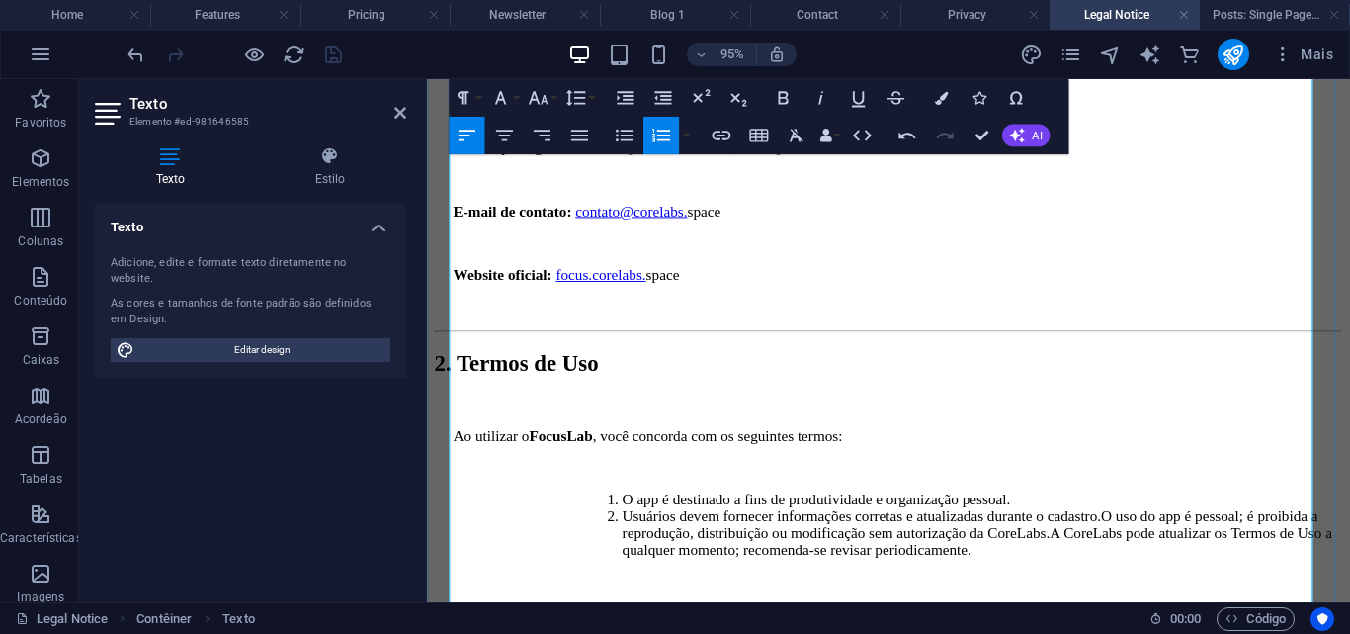
click at [633, 531] on li "Usuários devem fornecer informações corretas e atualizadas durante o cadastro.O…" at bounding box center [1012, 557] width 758 height 53
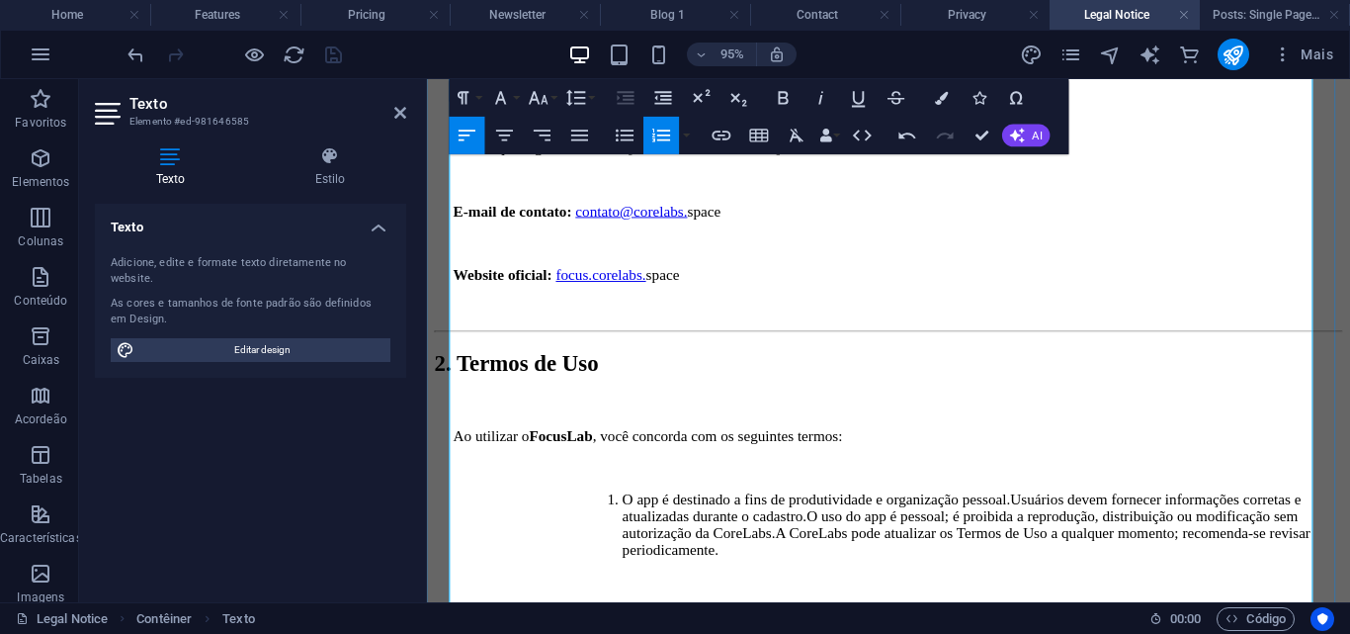
click at [633, 513] on li "O app é destinado a fins de produtividade e organização pessoal.Usuários devem …" at bounding box center [1012, 548] width 758 height 71
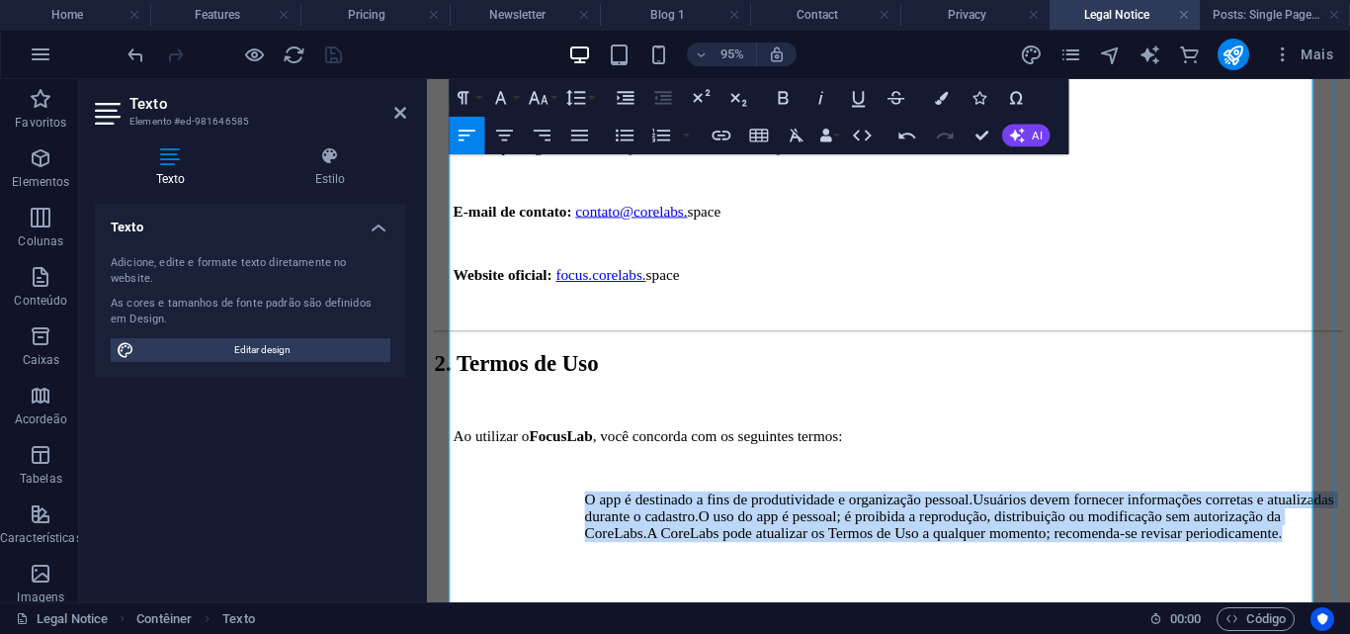
drag, startPoint x: 455, startPoint y: 344, endPoint x: 638, endPoint y: 397, distance: 190.5
click at [639, 513] on p "O app é destinado a fins de produtividade e organização pessoal.Usuários devem …" at bounding box center [992, 539] width 798 height 53
click at [628, 106] on icon "button" at bounding box center [626, 98] width 23 height 23
drag, startPoint x: 535, startPoint y: 372, endPoint x: 449, endPoint y: 340, distance: 91.6
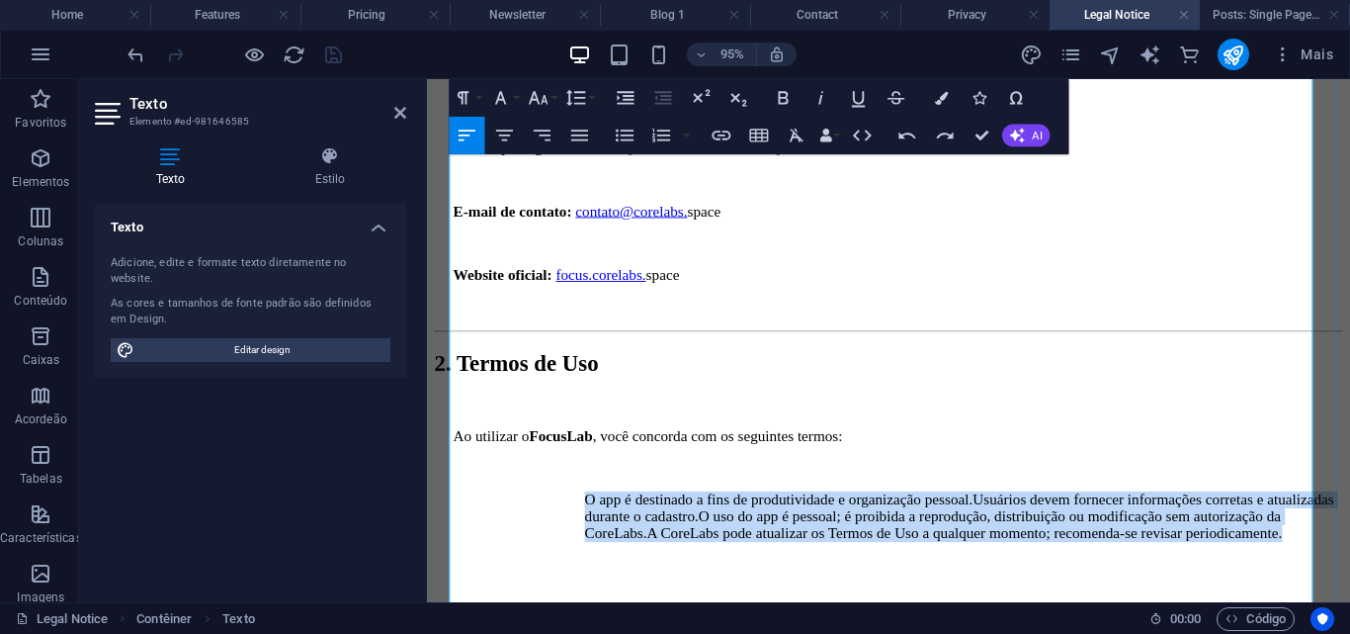
click at [1315, 513] on p "O app é destinado a fins de produtividade e organização pessoal.Usuários devem …" at bounding box center [992, 539] width 798 height 53
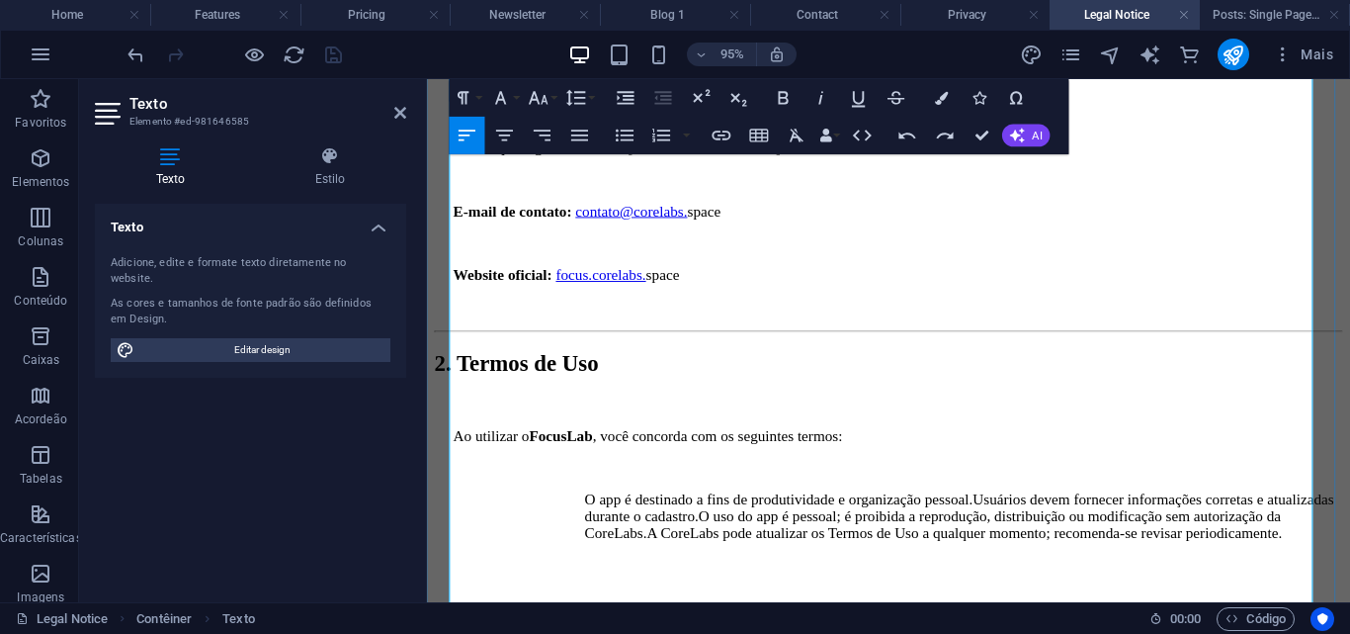
click at [944, 513] on p "O app é destinado a fins de produtividade e organização pessoal.Usuários devem …" at bounding box center [992, 539] width 798 height 53
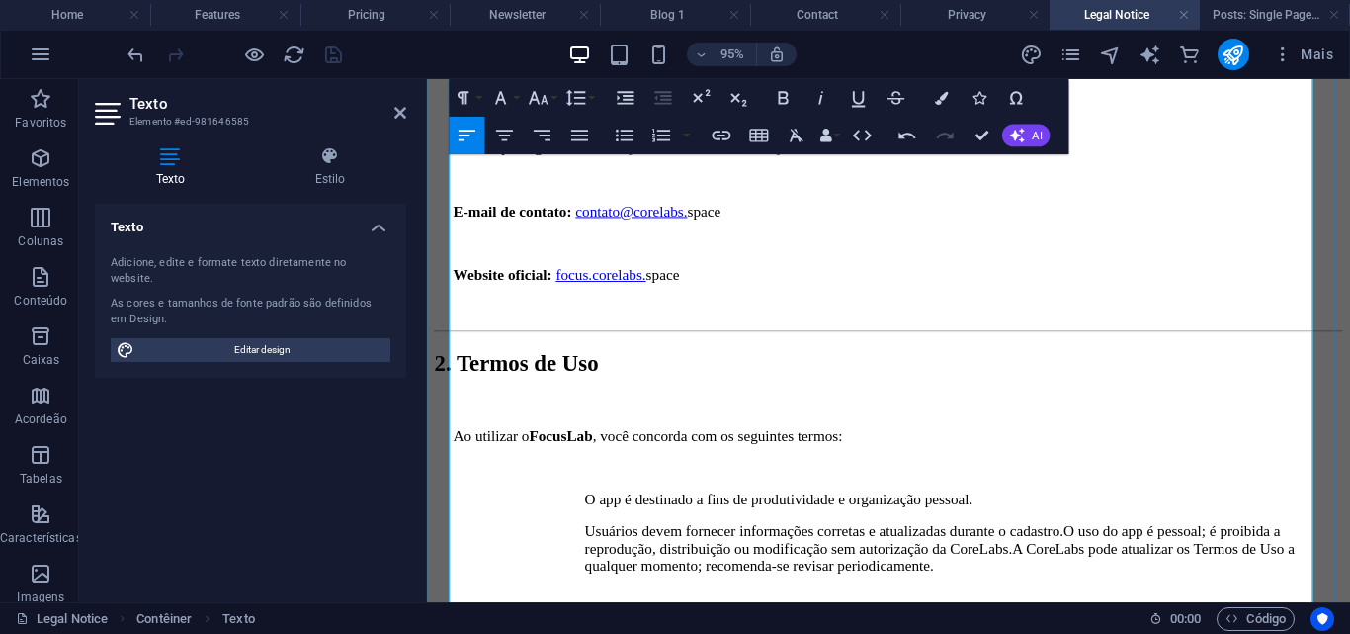
click at [1055, 547] on p "Usuários devem fornecer informações corretas e atualizadas durante o cadastro.O…" at bounding box center [992, 573] width 798 height 53
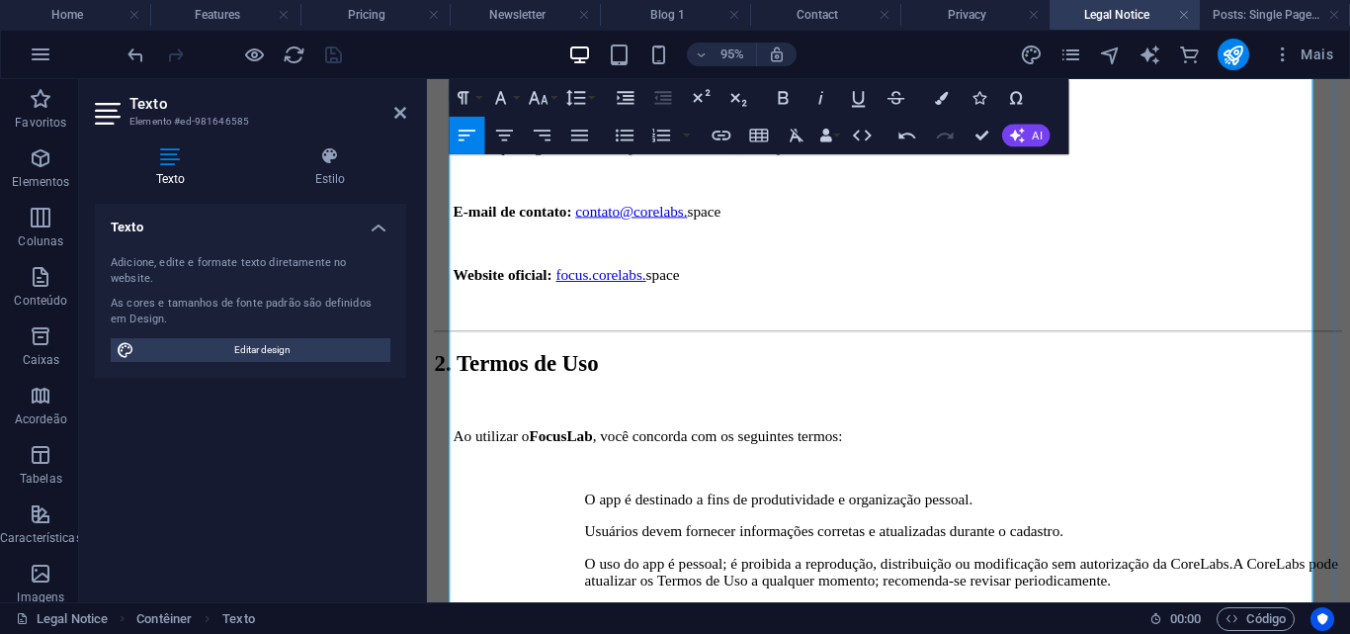
click at [1261, 580] on p "O uso do app é pessoal; é proibida a reprodução, distribuição ou modificação se…" at bounding box center [992, 598] width 798 height 36
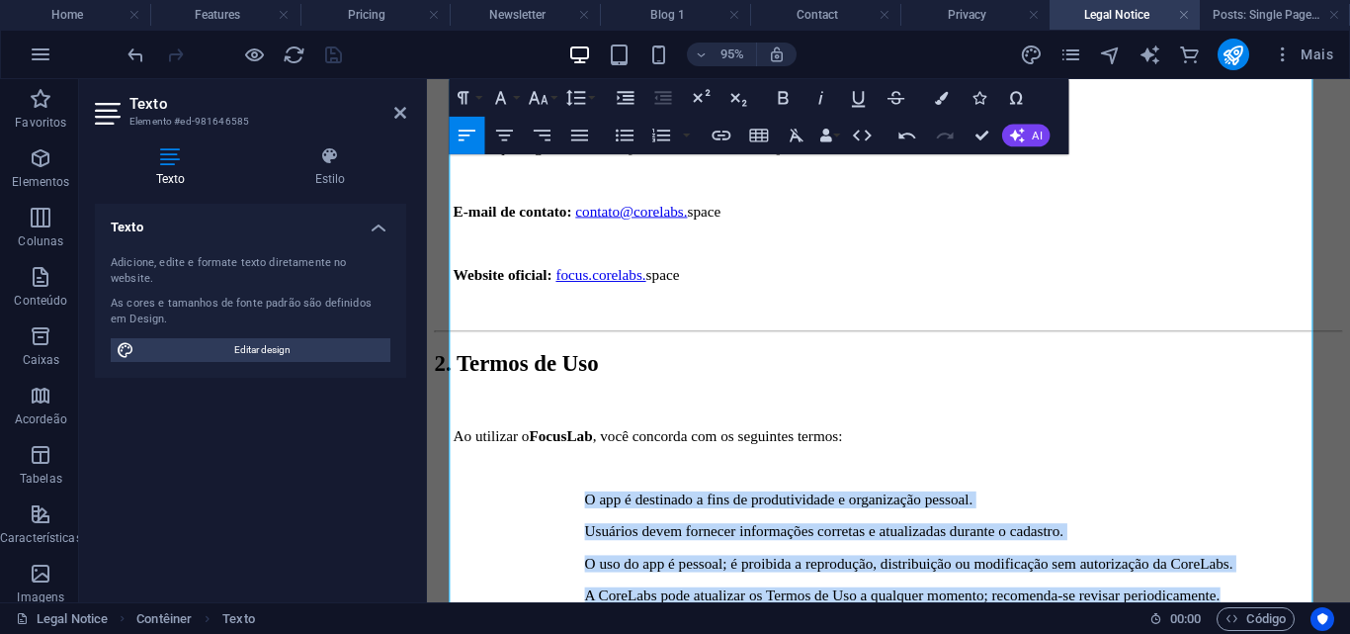
drag, startPoint x: 1255, startPoint y: 416, endPoint x: 818, endPoint y: 408, distance: 437.0
click at [617, 103] on icon "button" at bounding box center [626, 98] width 23 height 23
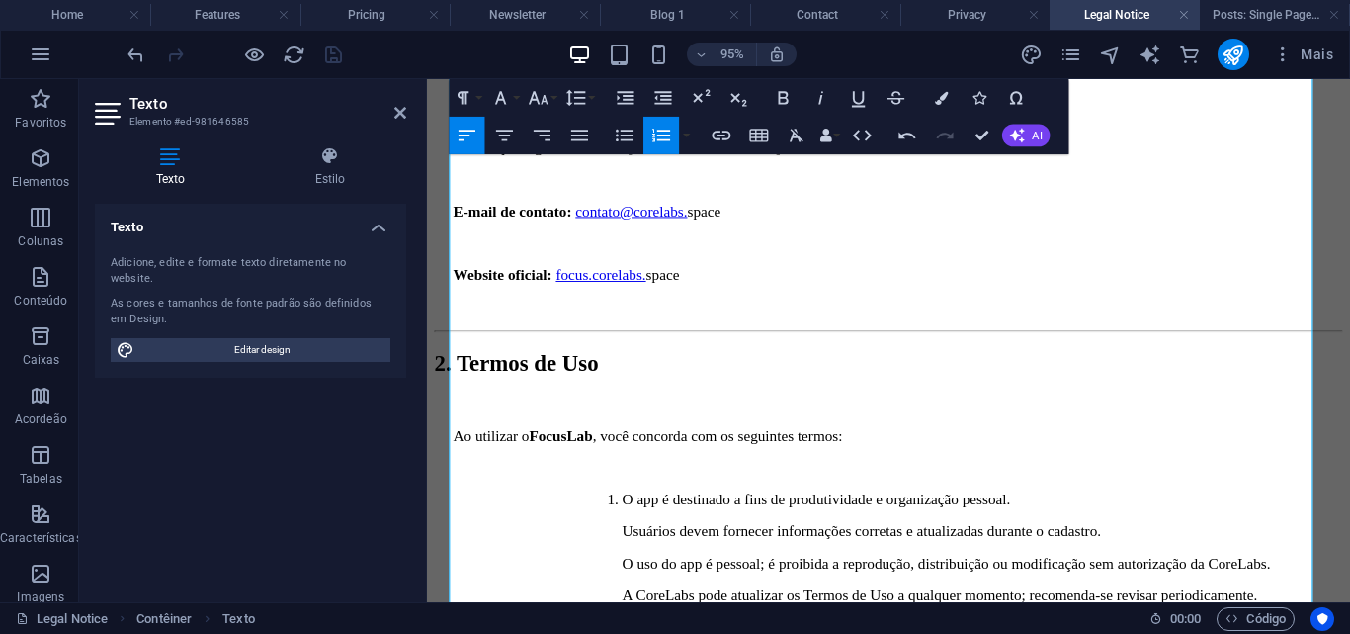
click at [661, 131] on icon "button" at bounding box center [661, 135] width 18 height 13
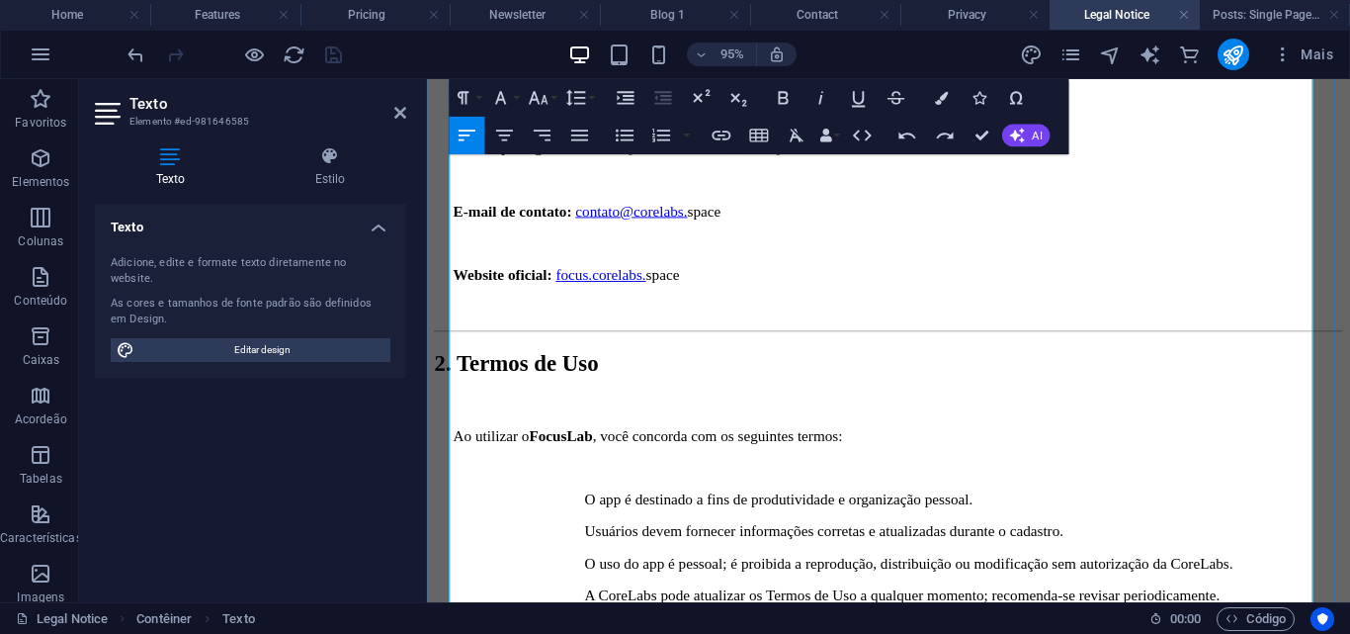
click at [598, 479] on p at bounding box center [923, 488] width 936 height 18
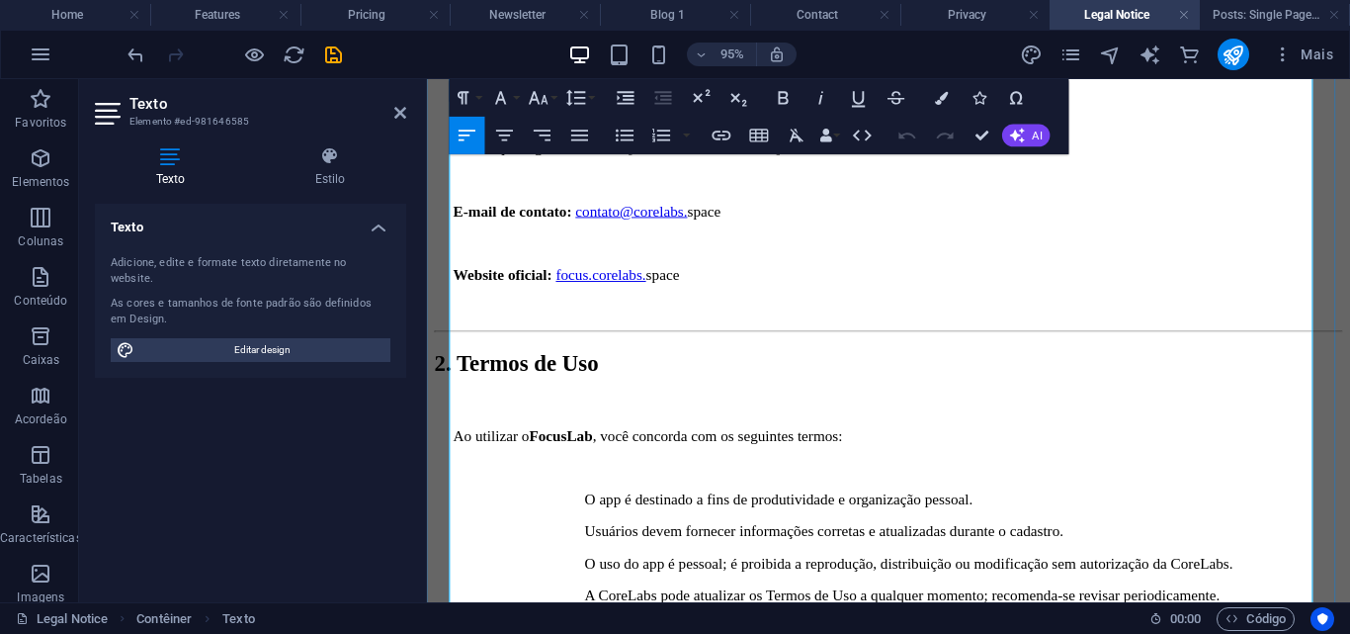
click at [593, 513] on p "O app é destinado a fins de produtividade e organização pessoal." at bounding box center [992, 522] width 798 height 18
click at [621, 103] on icon "button" at bounding box center [626, 97] width 17 height 13
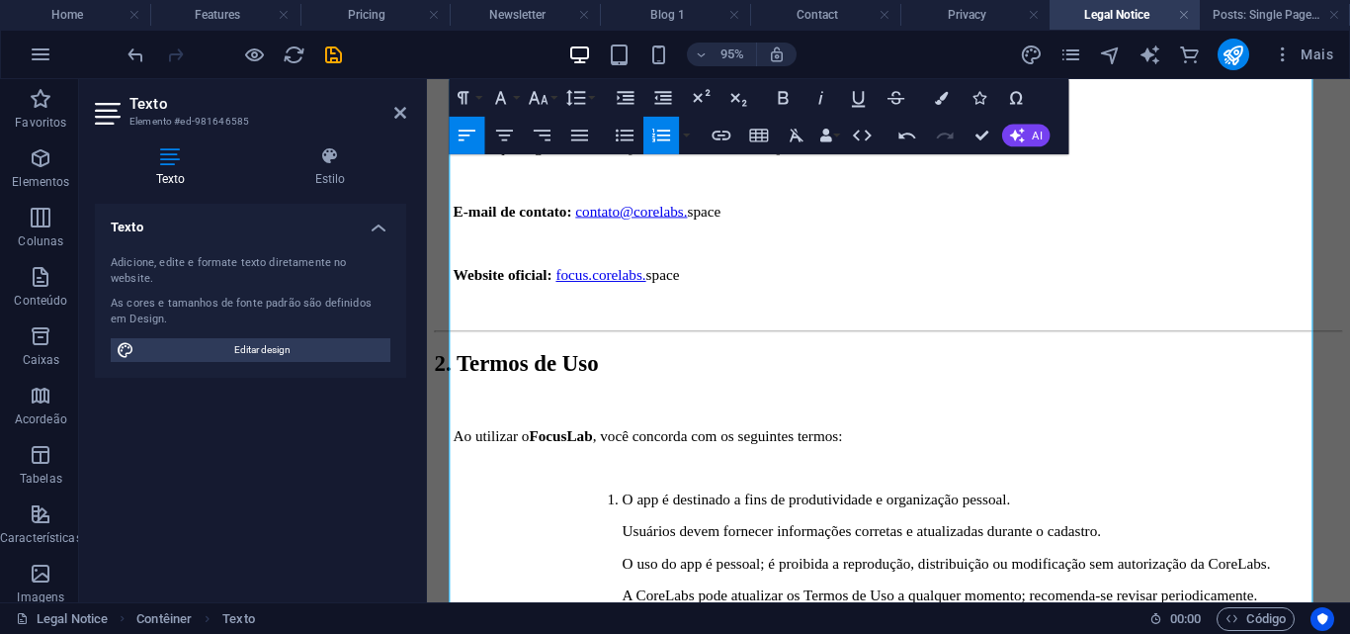
click at [655, 126] on icon "button" at bounding box center [662, 136] width 23 height 23
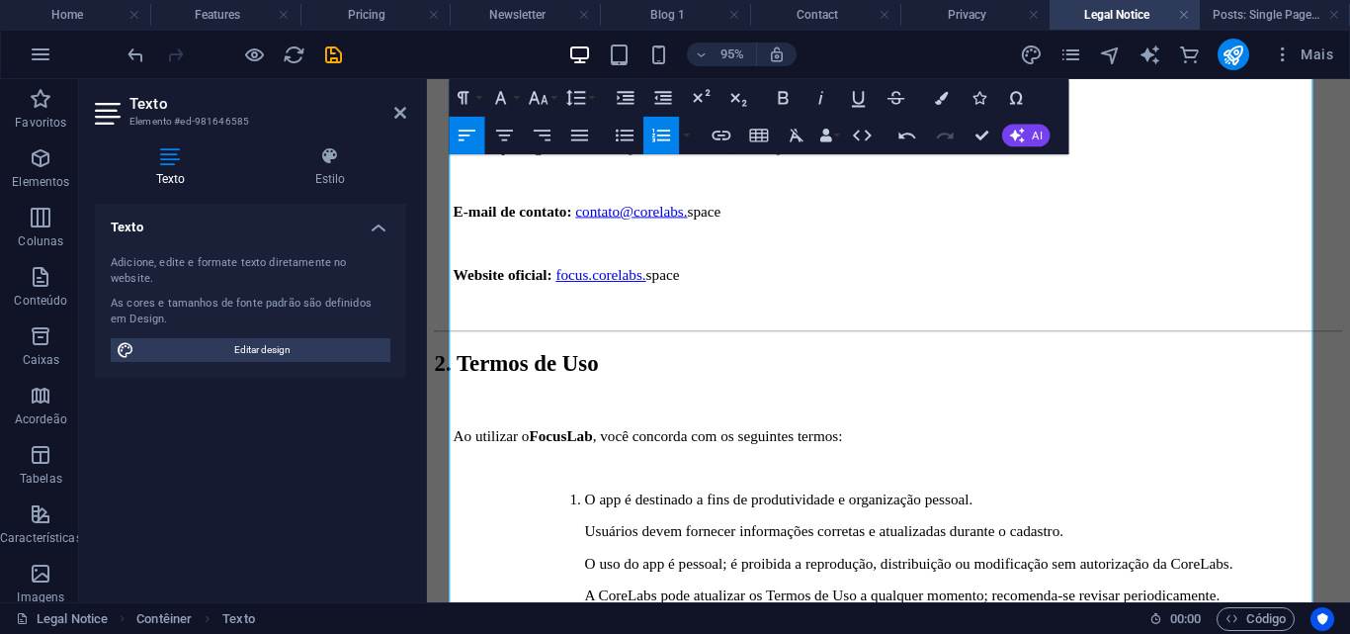
click at [663, 134] on icon "button" at bounding box center [661, 135] width 18 height 13
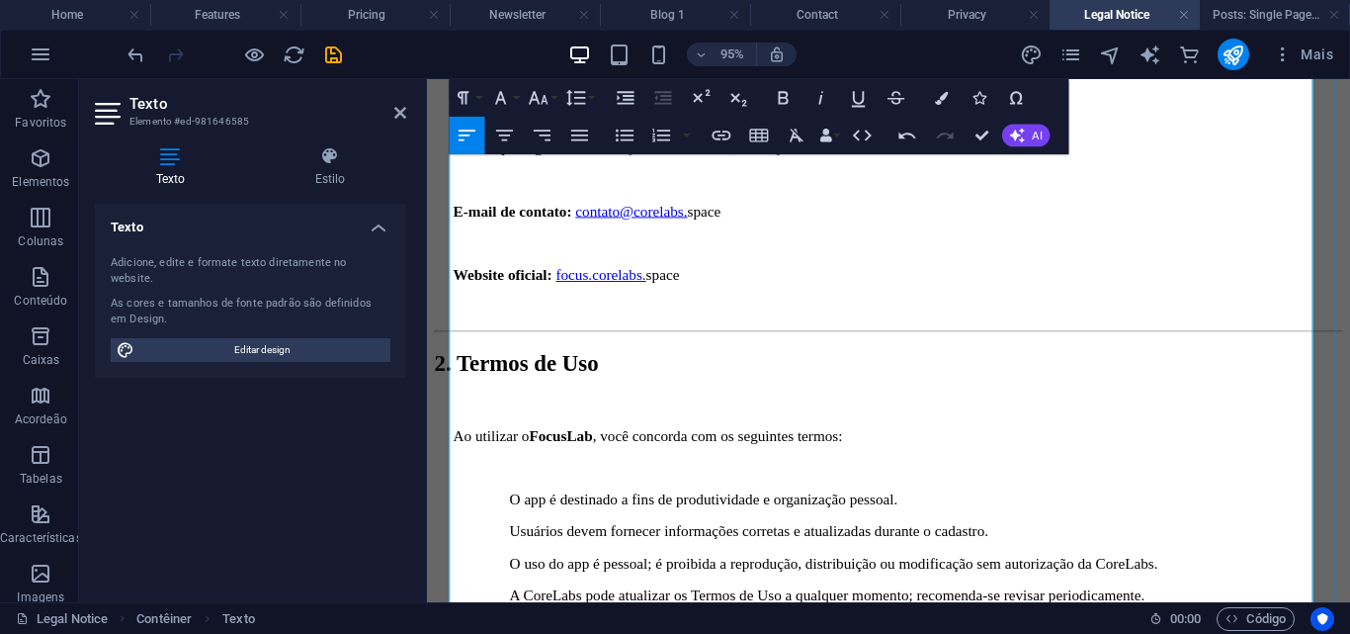
click at [741, 366] on h2 "2. Termos de Uso" at bounding box center [913, 379] width 956 height 27
click at [514, 547] on p "Usuários devem fornecer informações corretas e atualizadas durante o cadastro." at bounding box center [952, 556] width 877 height 18
click at [514, 513] on p "O app é destinado a fins de produtividade e organização pessoal." at bounding box center [952, 522] width 877 height 18
click at [621, 98] on icon "button" at bounding box center [626, 98] width 23 height 23
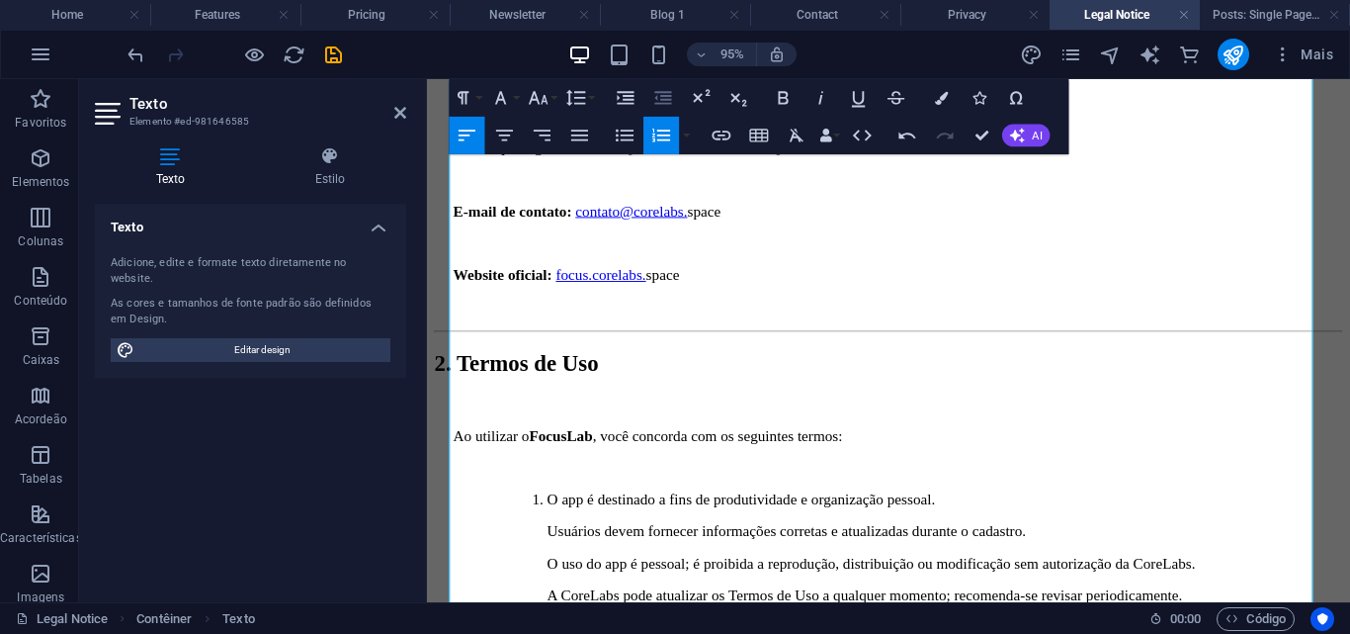
click at [672, 98] on icon "button" at bounding box center [663, 98] width 23 height 23
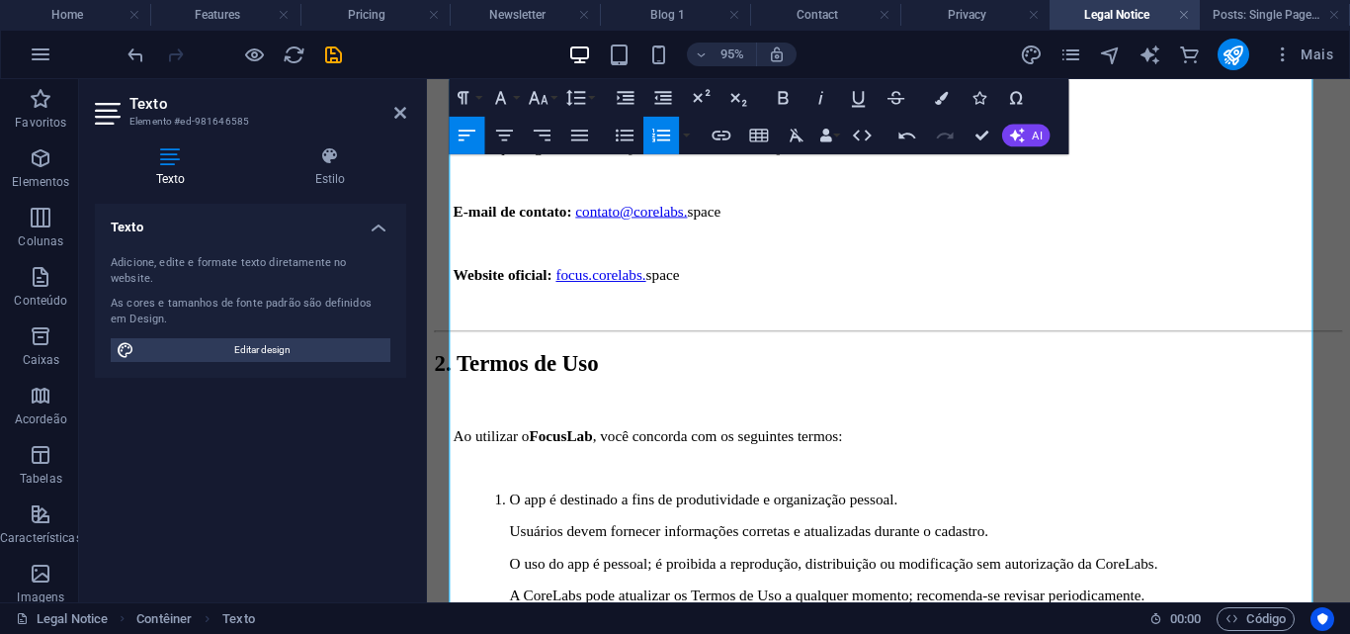
click at [647, 132] on button "Ordered List" at bounding box center [662, 136] width 36 height 38
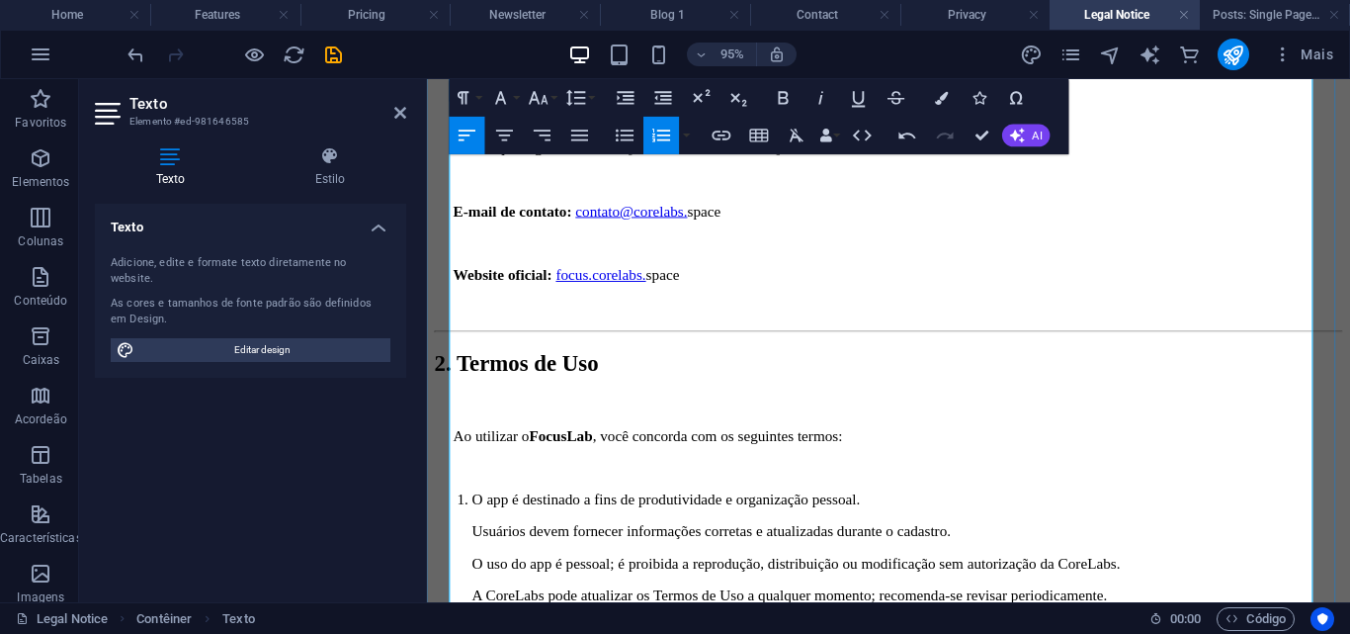
click at [955, 513] on p "O app é destinado a fins de produtividade e organização pessoal." at bounding box center [933, 522] width 916 height 18
click at [475, 513] on p "O app é destinado a fins de produtividade e organização pessoal." at bounding box center [933, 522] width 916 height 18
click at [475, 513] on li "O app é destinado a fins de produtividade e organização pessoal. Usuários devem…" at bounding box center [933, 606] width 916 height 186
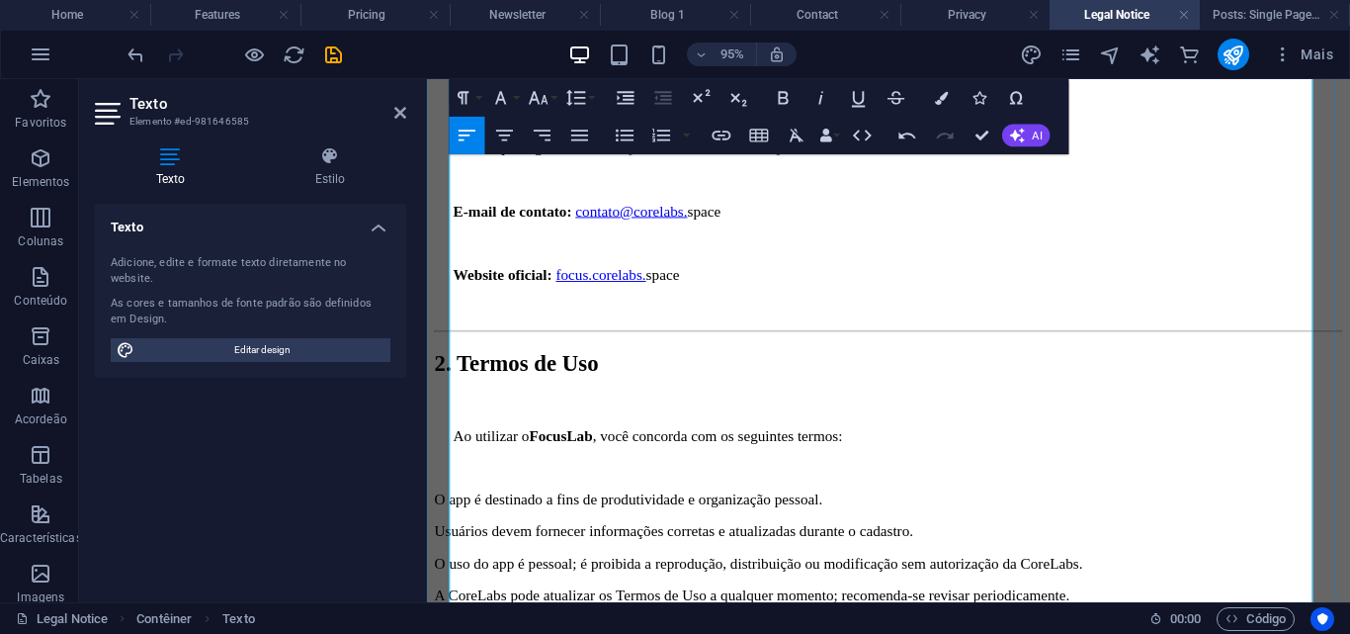
click at [475, 513] on p "O app é destinado a fins de produtividade e organização pessoal." at bounding box center [913, 522] width 956 height 18
click at [988, 513] on p "O app é destinado a fins de produtividade e organização pessoal." at bounding box center [913, 522] width 956 height 18
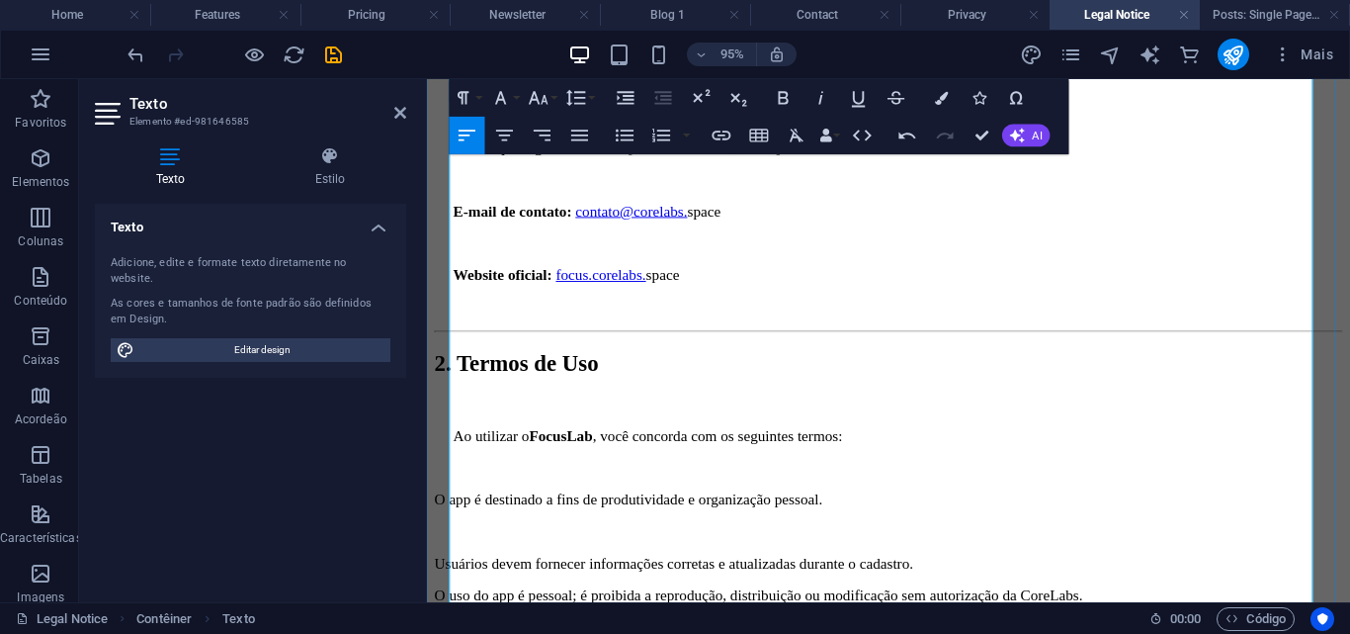
click at [453, 580] on p "Usuários devem fornecer informações corretas e atualizadas durante o cadastro." at bounding box center [913, 589] width 956 height 18
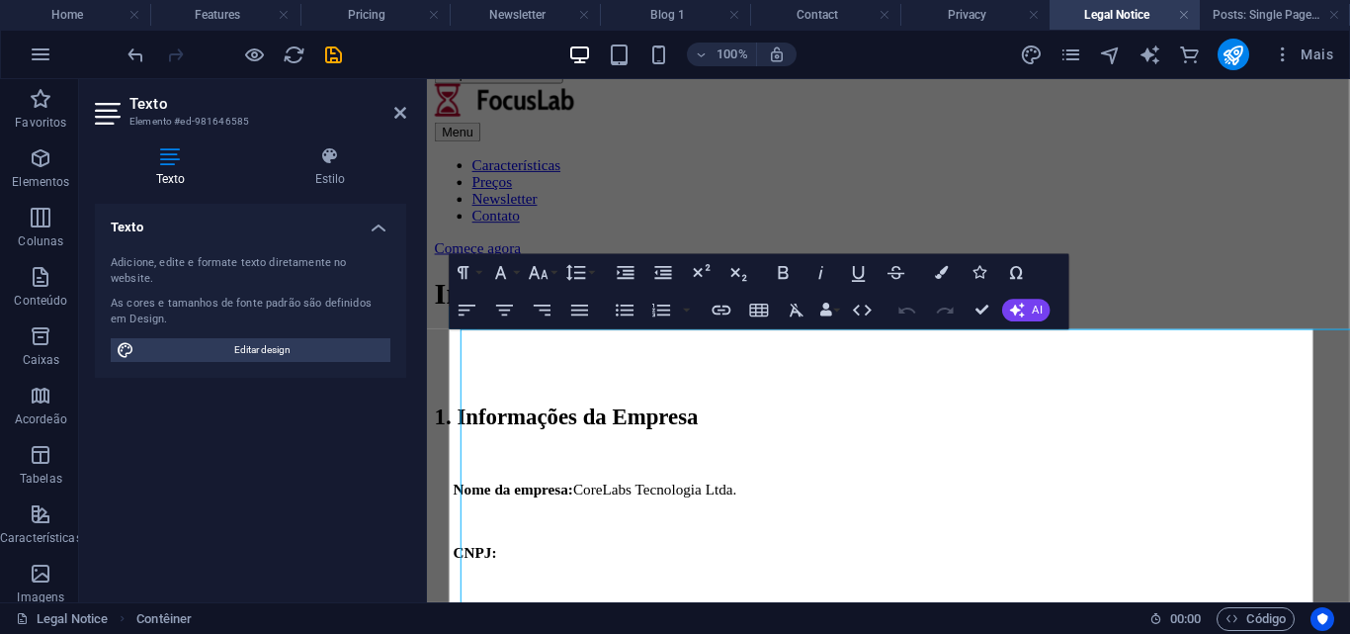
click at [202, 420] on div "Texto Adicione, edite e formate texto diretamente no website. As cores e tamanh…" at bounding box center [250, 395] width 311 height 383
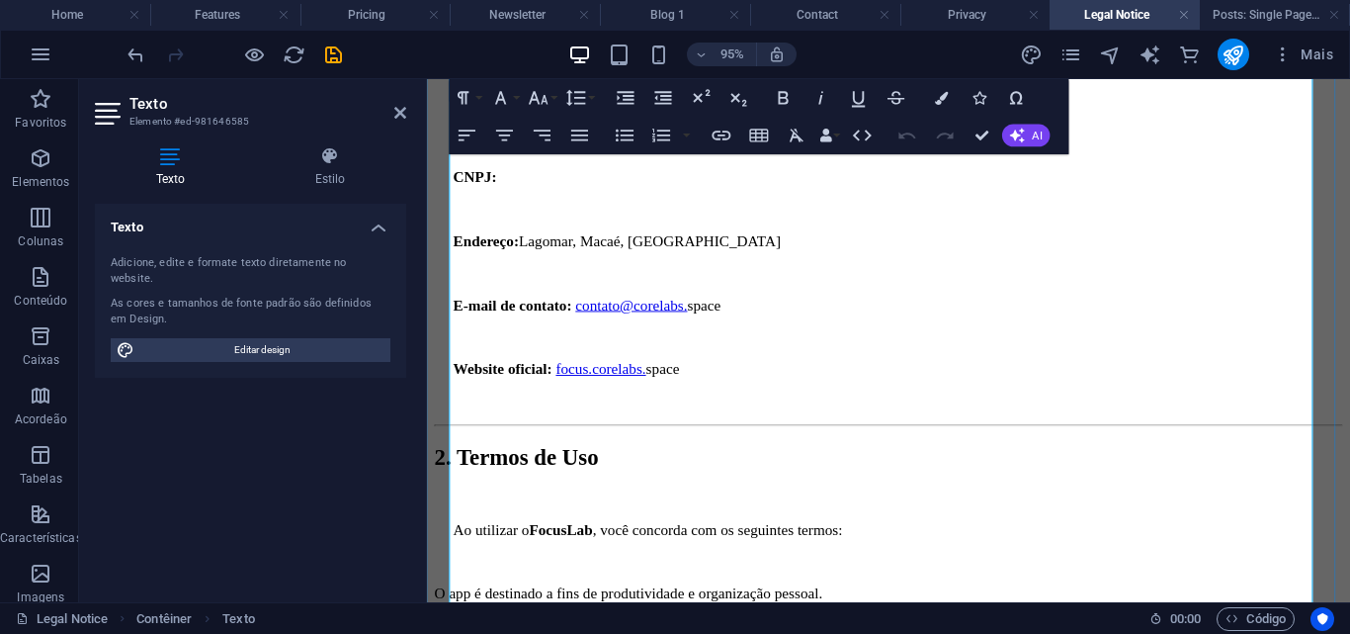
drag, startPoint x: 1278, startPoint y: 583, endPoint x: 442, endPoint y: 437, distance: 849.1
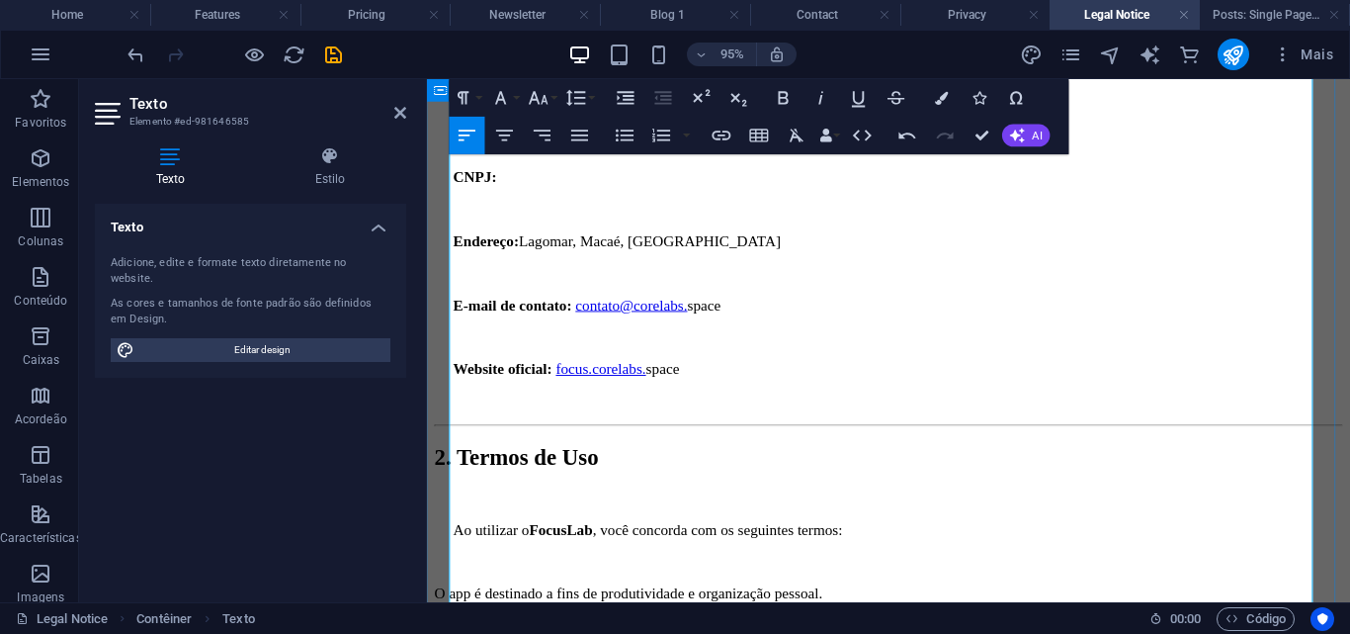
click at [617, 150] on button "Unordered List" at bounding box center [625, 136] width 36 height 38
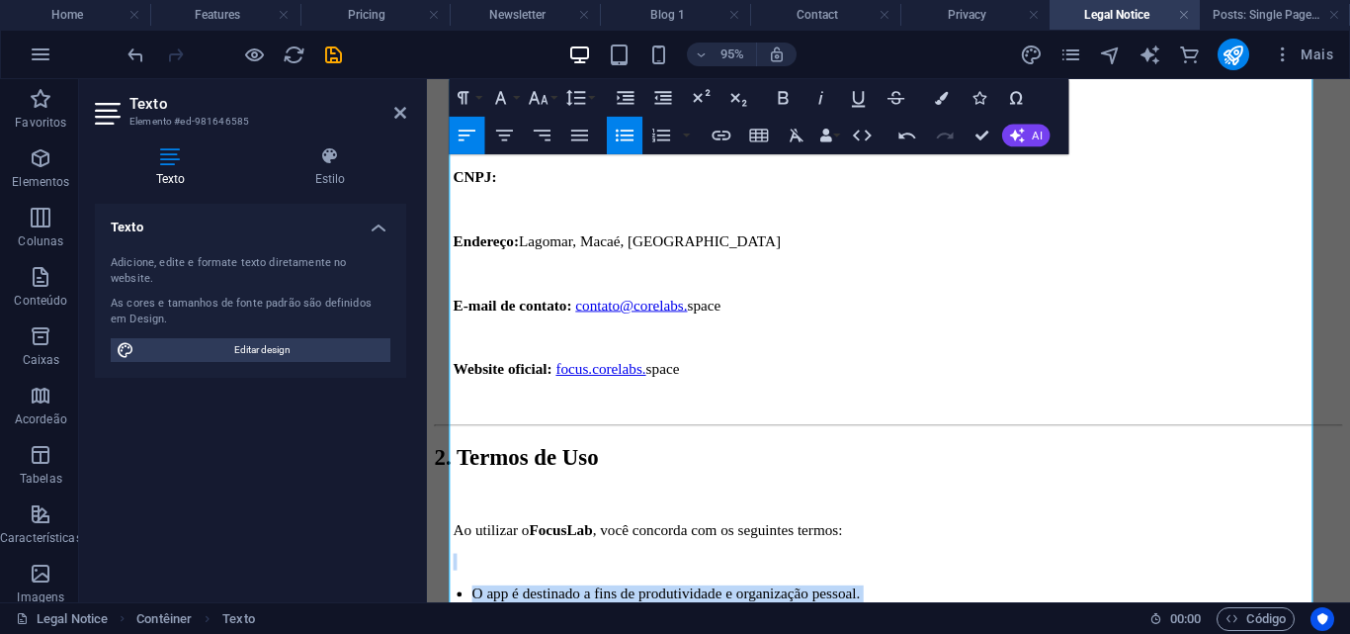
click at [621, 133] on icon "button" at bounding box center [625, 136] width 23 height 23
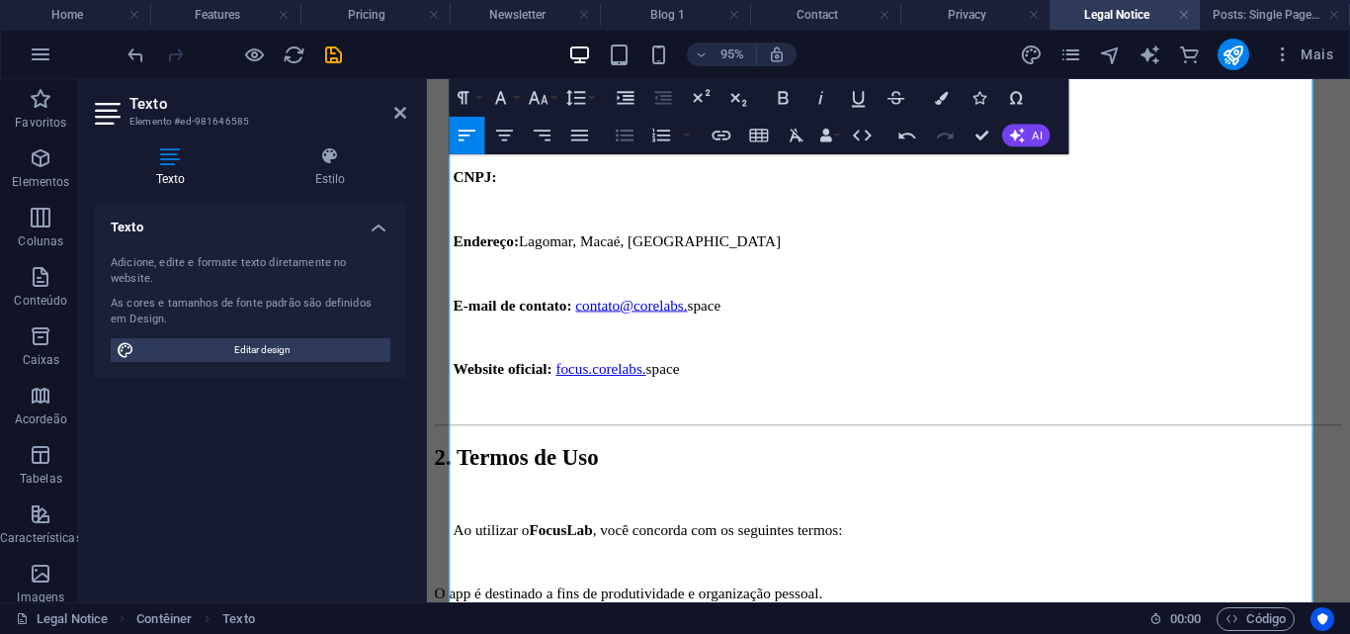
click at [621, 133] on icon "button" at bounding box center [625, 136] width 23 height 23
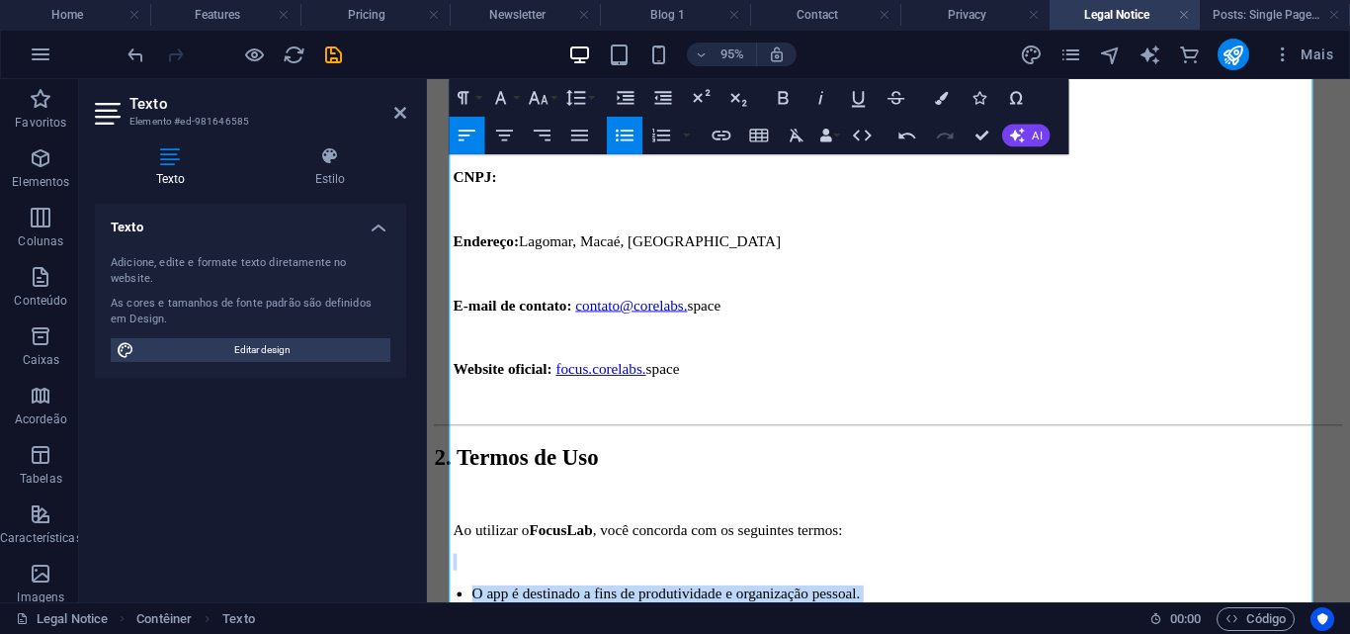
click at [621, 136] on icon "button" at bounding box center [625, 136] width 23 height 23
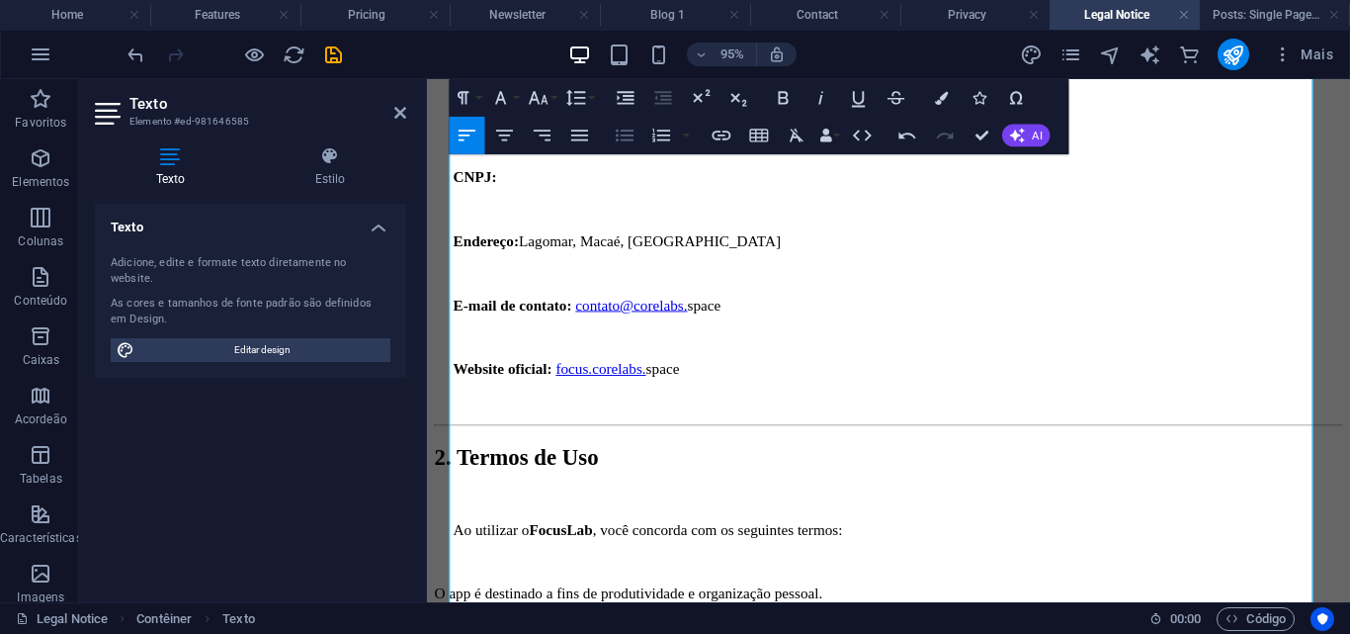
click at [621, 136] on icon "button" at bounding box center [625, 136] width 23 height 23
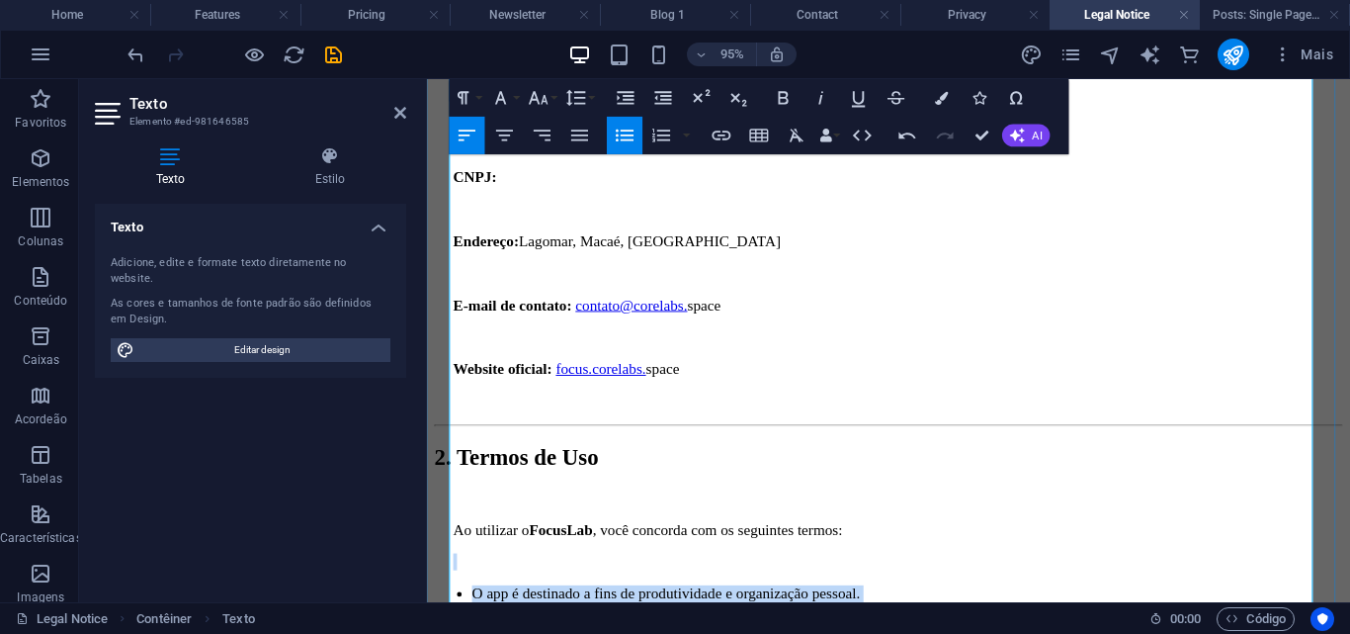
click at [476, 630] on li at bounding box center [933, 639] width 916 height 18
click at [482, 630] on li at bounding box center [933, 639] width 916 height 18
click at [500, 630] on li at bounding box center [933, 639] width 916 height 18
click at [475, 630] on li at bounding box center [933, 639] width 916 height 18
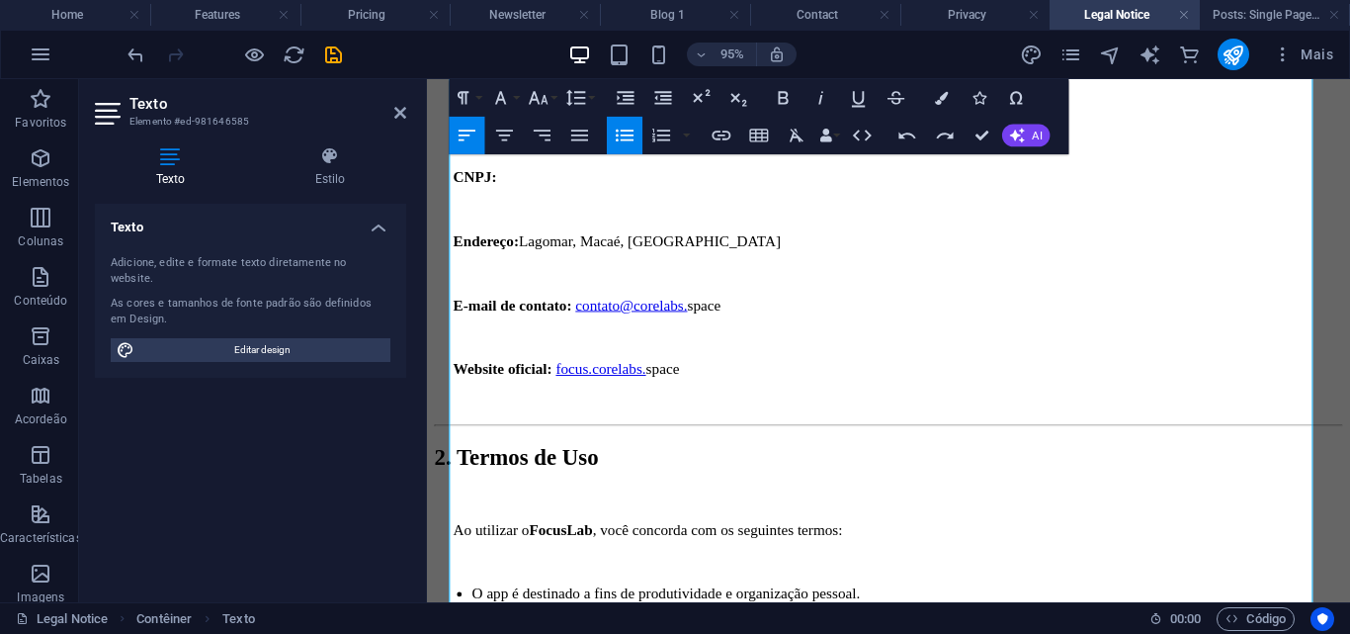
click at [630, 139] on icon "button" at bounding box center [625, 136] width 23 height 23
click at [700, 545] on p "Ao utilizar o FocusLab , você concorda com os seguintes termos:" at bounding box center [923, 554] width 936 height 18
click at [1004, 465] on h2 "2. Termos de Uso" at bounding box center [913, 478] width 956 height 27
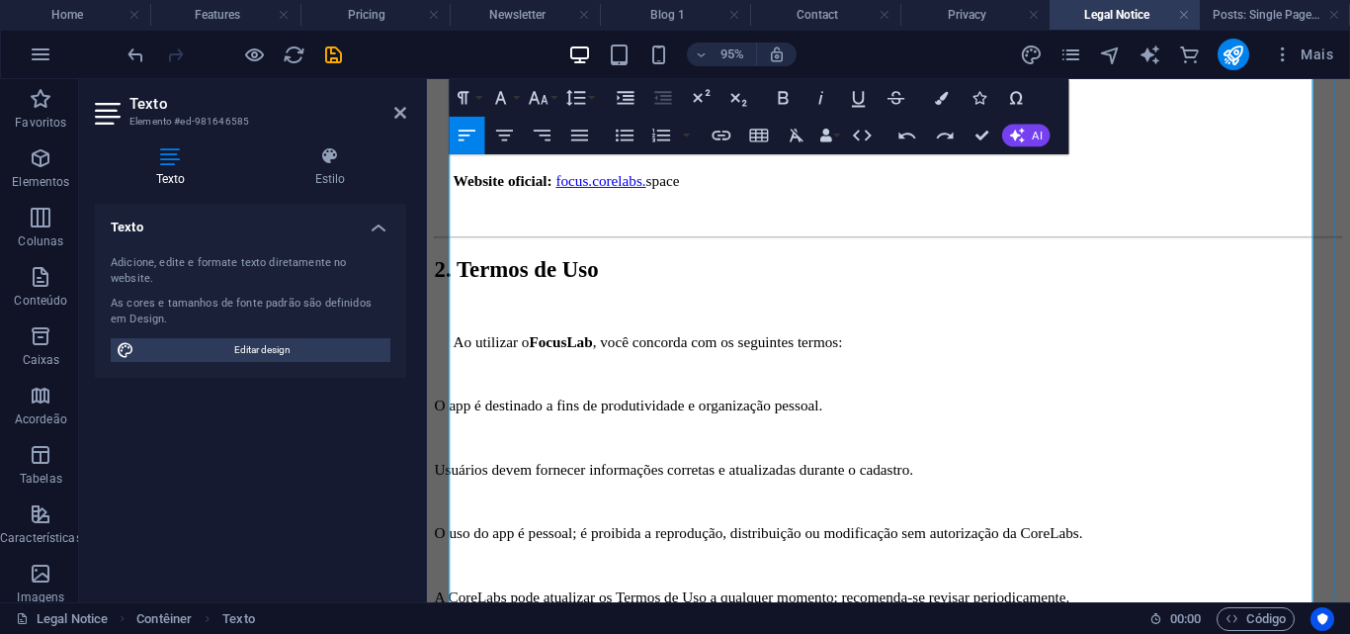
scroll to position [518, 0]
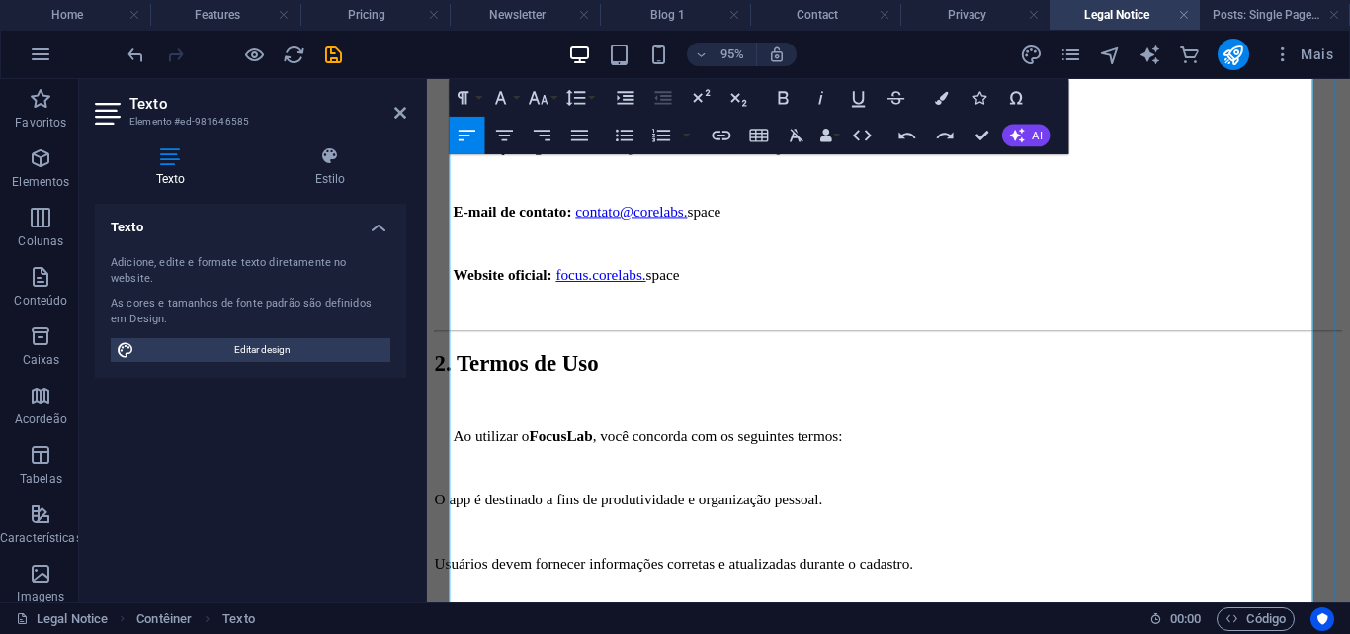
click at [979, 446] on p "Ao utilizar o FocusLab , você concorda com os seguintes termos:" at bounding box center [923, 455] width 936 height 18
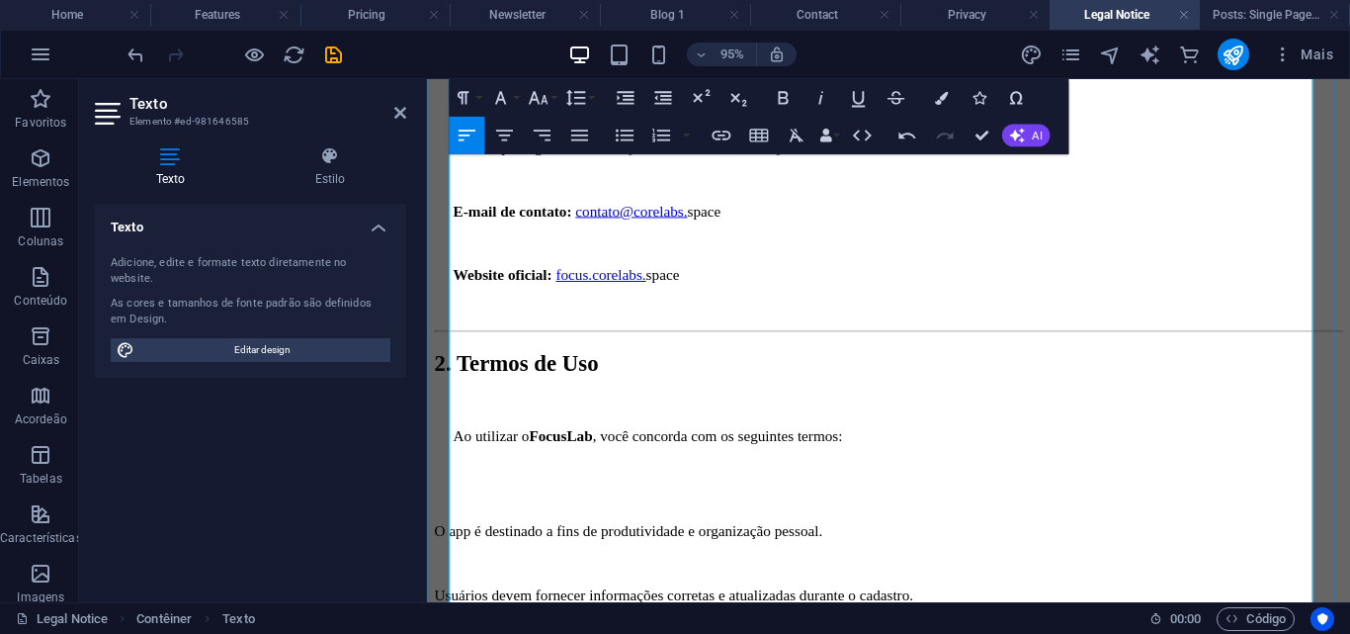
drag, startPoint x: 620, startPoint y: 404, endPoint x: 620, endPoint y: 386, distance: 18.8
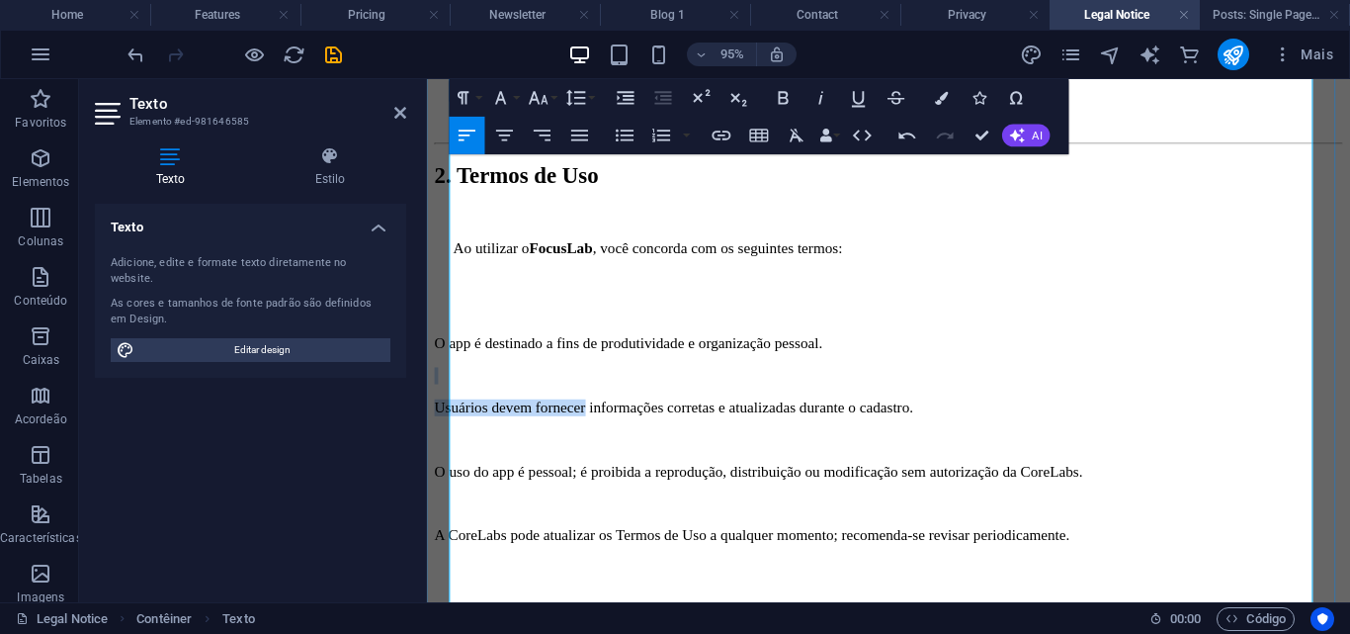
scroll to position [815, 0]
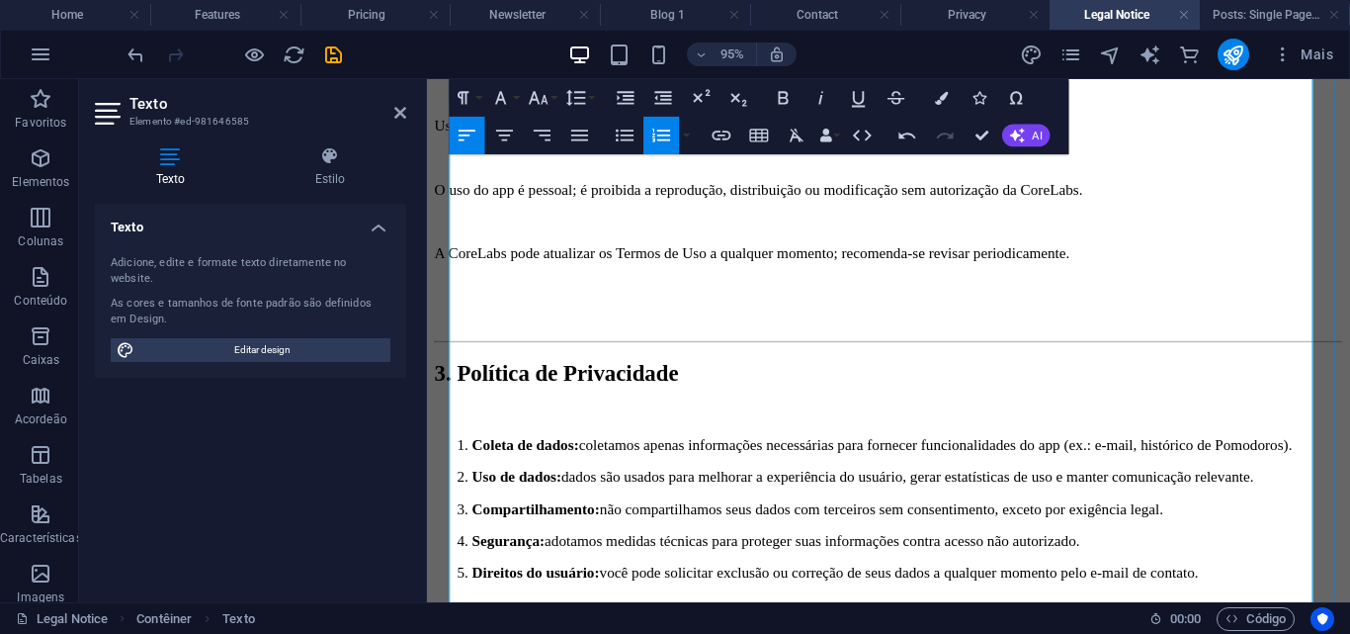
scroll to position [913, 0]
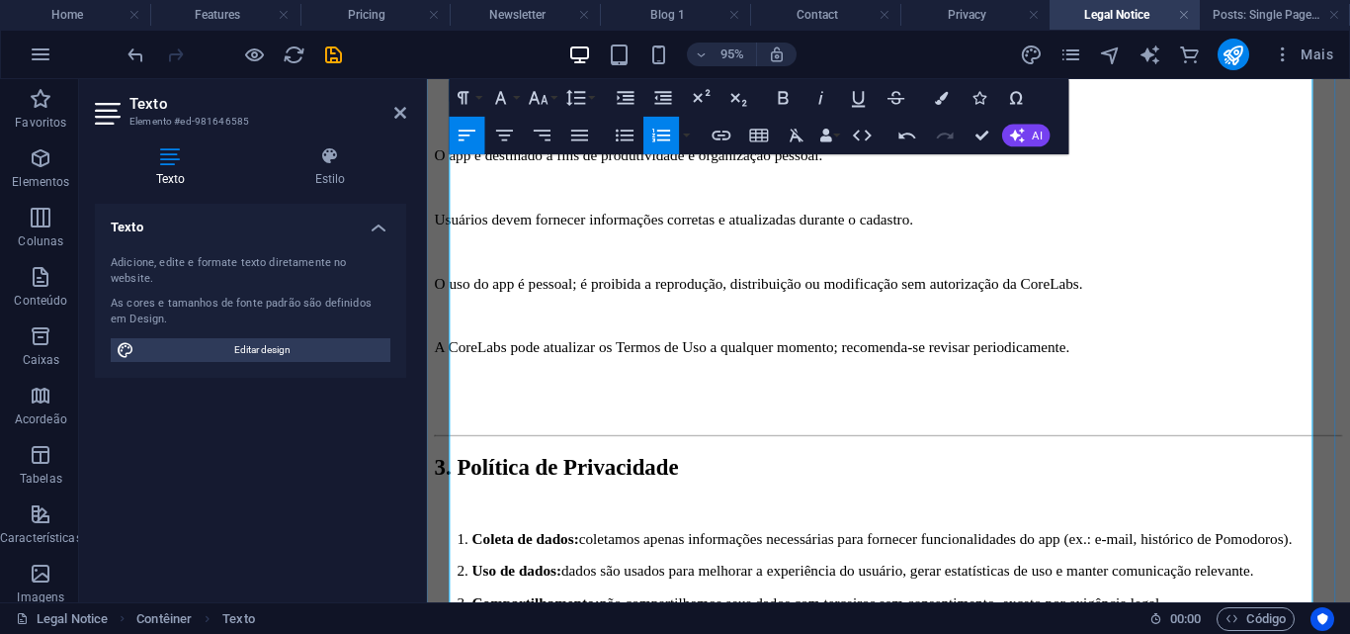
drag, startPoint x: 539, startPoint y: 566, endPoint x: 460, endPoint y: 273, distance: 304.1
click at [460, 555] on ol "Coleta de dados: coletamos apenas informações necessárias para fornecer funcion…" at bounding box center [913, 631] width 956 height 152
click at [475, 555] on li "Coleta de dados: coletamos apenas informações necessárias para fornecer funcion…" at bounding box center [933, 564] width 916 height 18
drag, startPoint x: 531, startPoint y: 560, endPoint x: 453, endPoint y: 264, distance: 305.7
click at [453, 555] on ol "Coleta de dados: coletamos apenas informações necessárias para fornecer funcion…" at bounding box center [913, 631] width 956 height 152
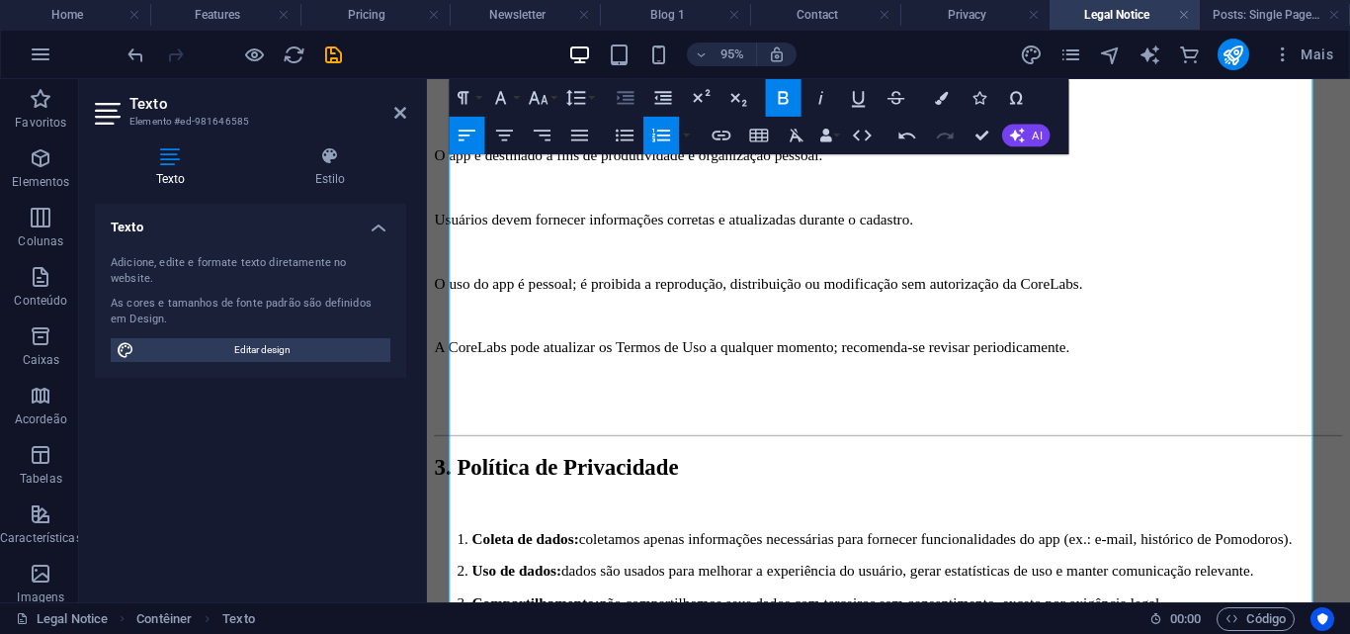
click at [638, 104] on button "Increase Indent" at bounding box center [626, 98] width 36 height 38
click at [696, 85] on button "Superscript" at bounding box center [701, 98] width 36 height 38
click at [674, 133] on button "Ordered List" at bounding box center [662, 136] width 36 height 38
click at [687, 130] on button "button" at bounding box center [687, 136] width 15 height 38
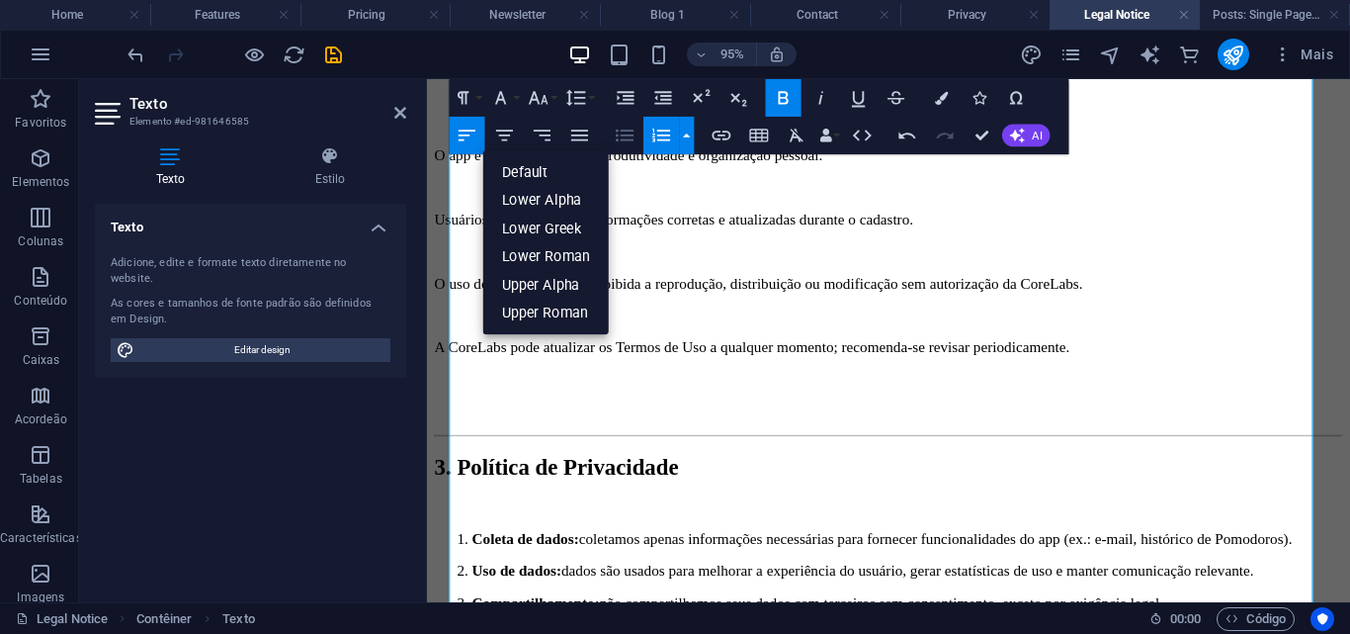
click at [635, 141] on icon "button" at bounding box center [625, 136] width 23 height 23
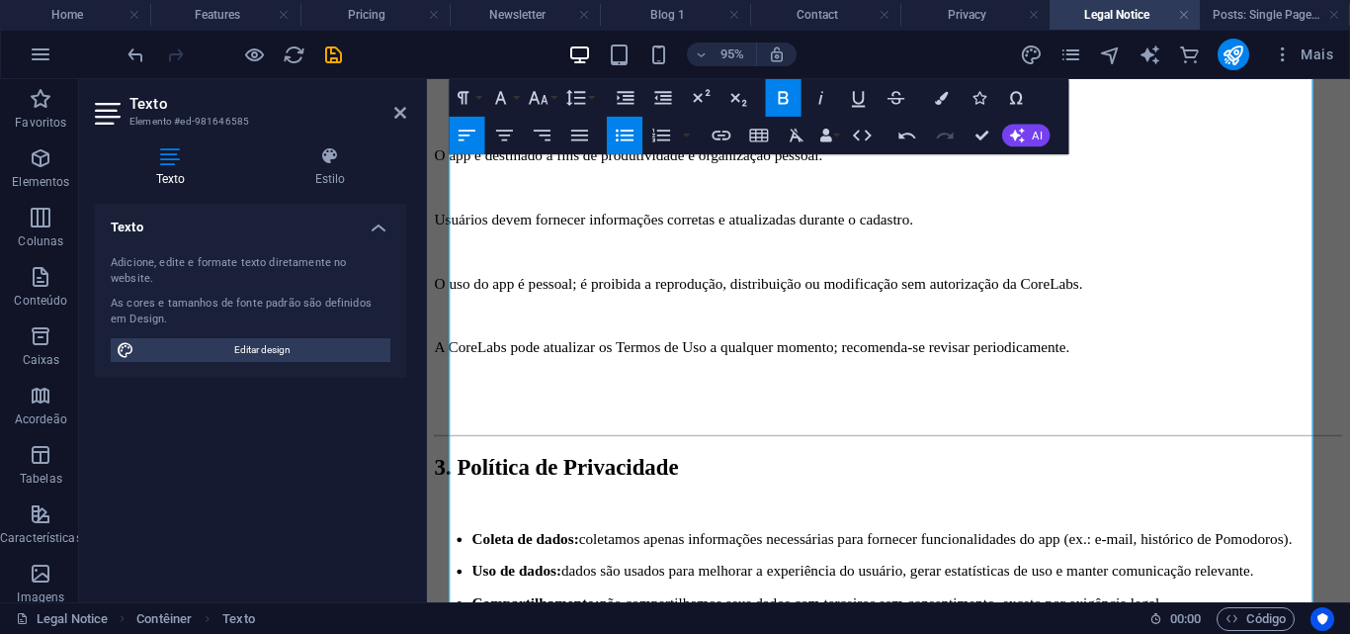
click at [635, 141] on icon "button" at bounding box center [625, 136] width 23 height 23
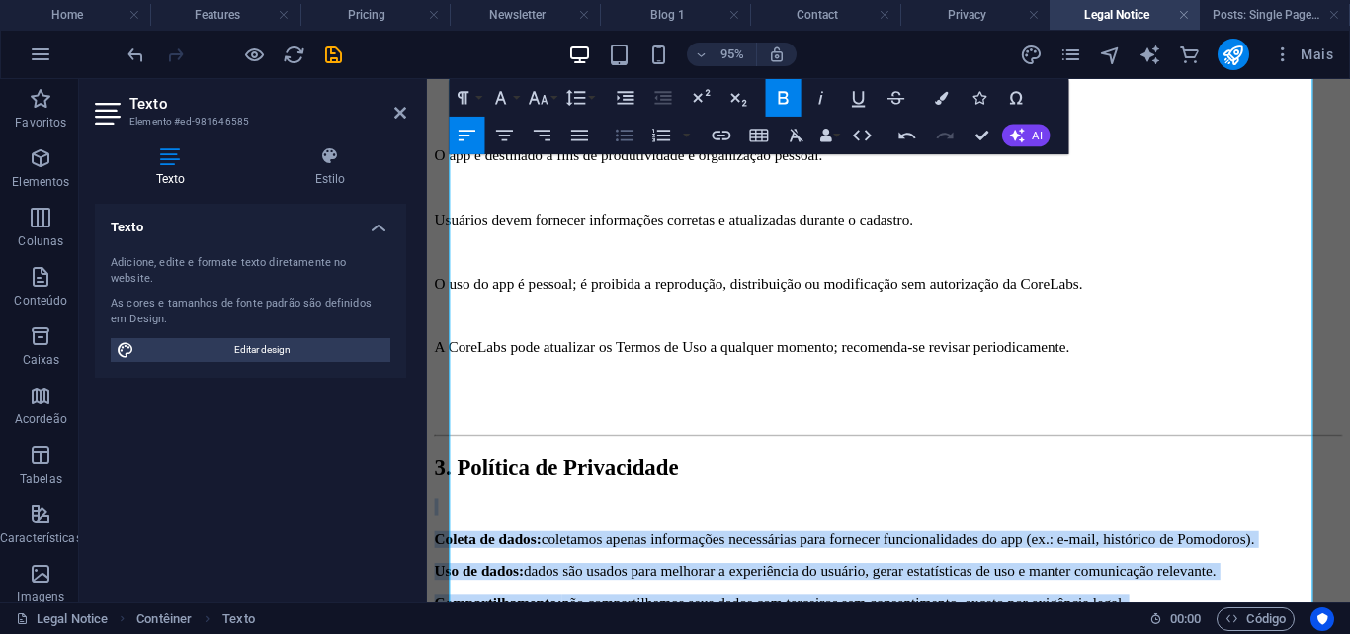
click at [635, 141] on icon "button" at bounding box center [625, 136] width 23 height 23
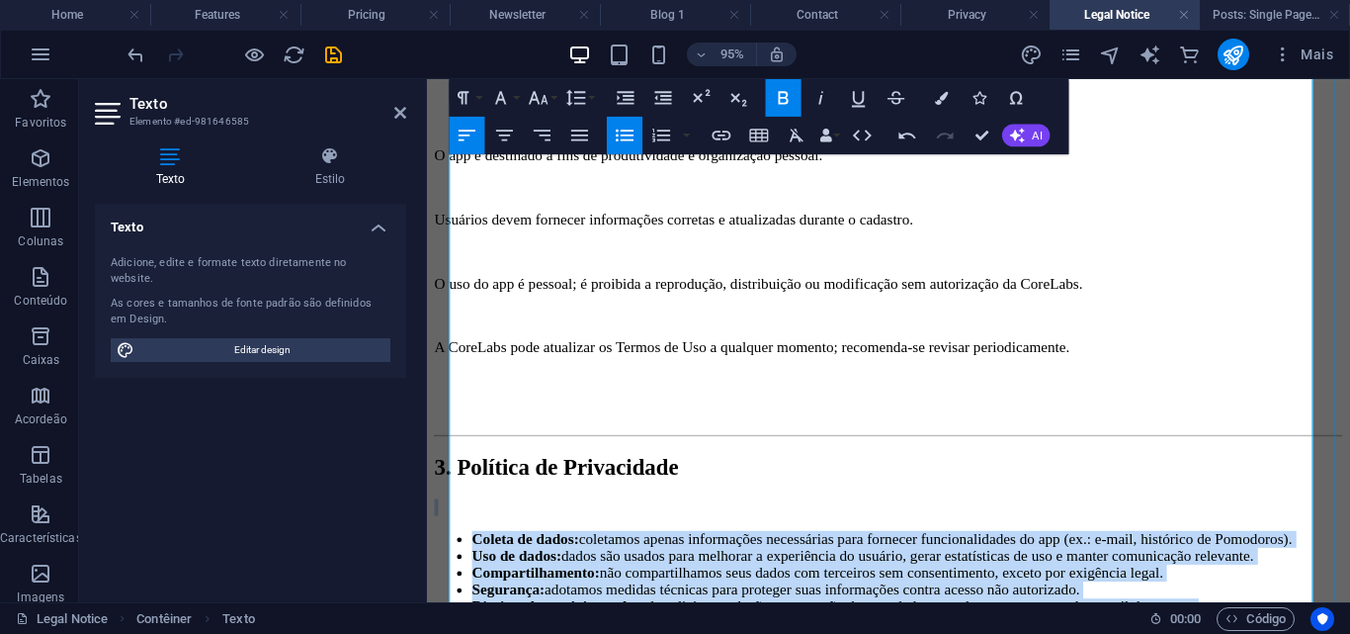
click at [530, 572] on li "Uso de dados: dados são usados para melhorar a experiência do usuário, gerar es…" at bounding box center [933, 581] width 916 height 18
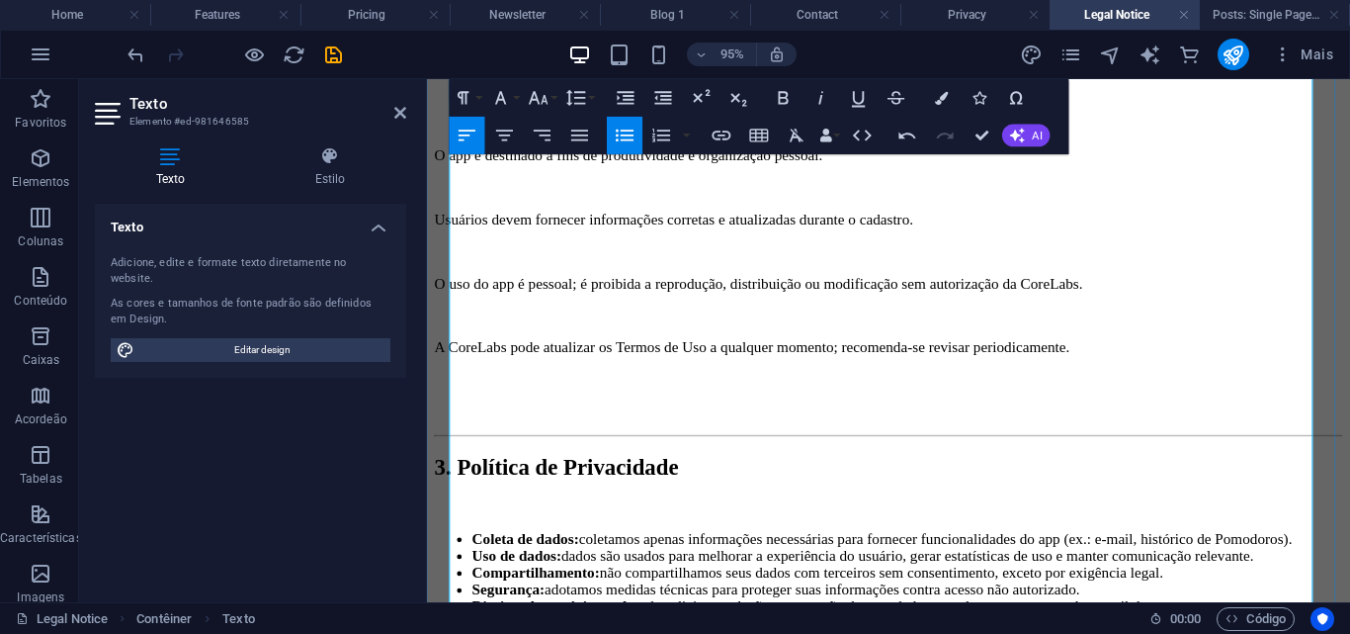
click at [1339, 590] on li "Compartilhamento: não compartilhamos seus dados com terceiros sem consentimento…" at bounding box center [933, 599] width 916 height 18
click at [538, 626] on strong "Direitos do usuário:" at bounding box center [542, 634] width 134 height 17
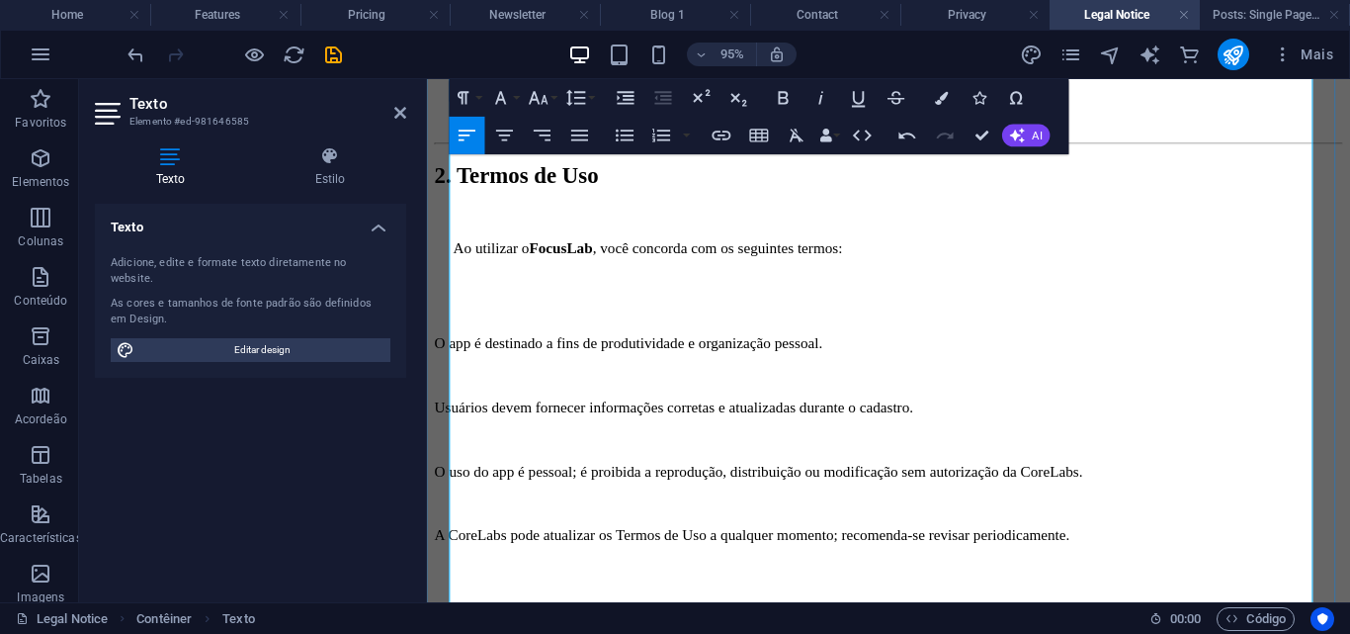
scroll to position [1111, 0]
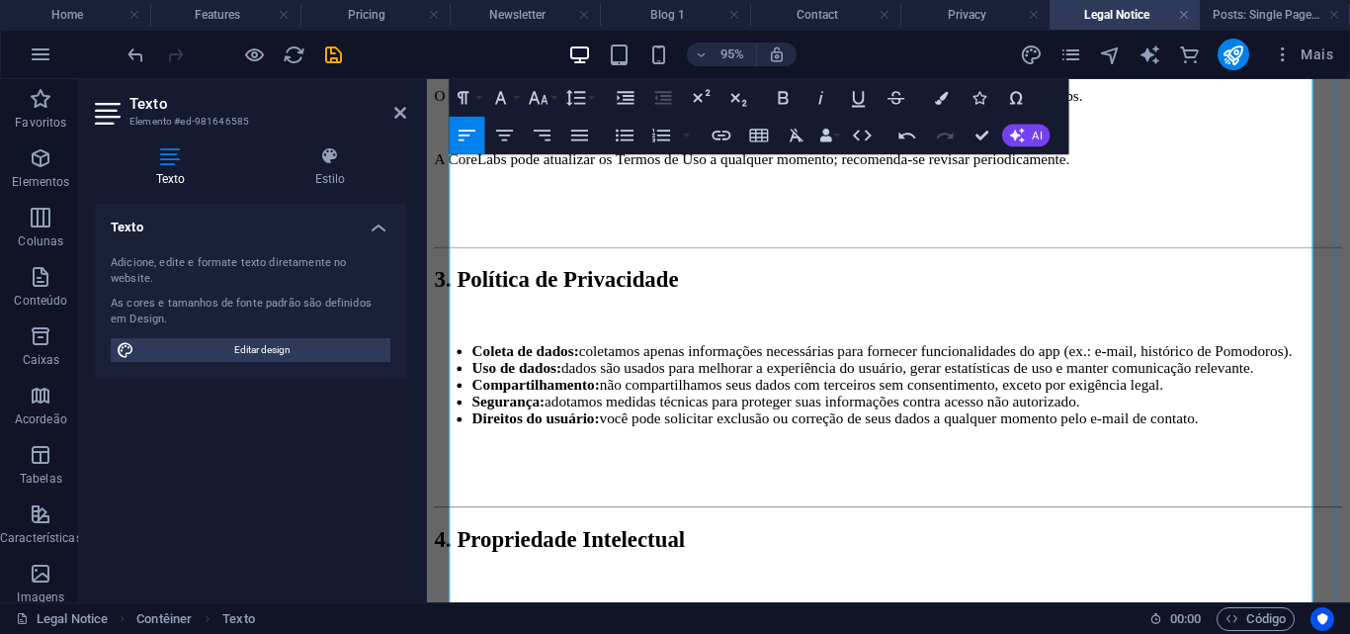
click at [478, 631] on p "Todos os conteúdos, ícones, imagens e funcionalidades do FocusLab são proprieda…" at bounding box center [933, 640] width 916 height 18
click at [475, 631] on li "Todos os conteúdos, ícones, imagens e funcionalidades do FocusLab são proprieda…" at bounding box center [933, 640] width 916 height 18
drag, startPoint x: 1169, startPoint y: 430, endPoint x: 301, endPoint y: 417, distance: 868.1
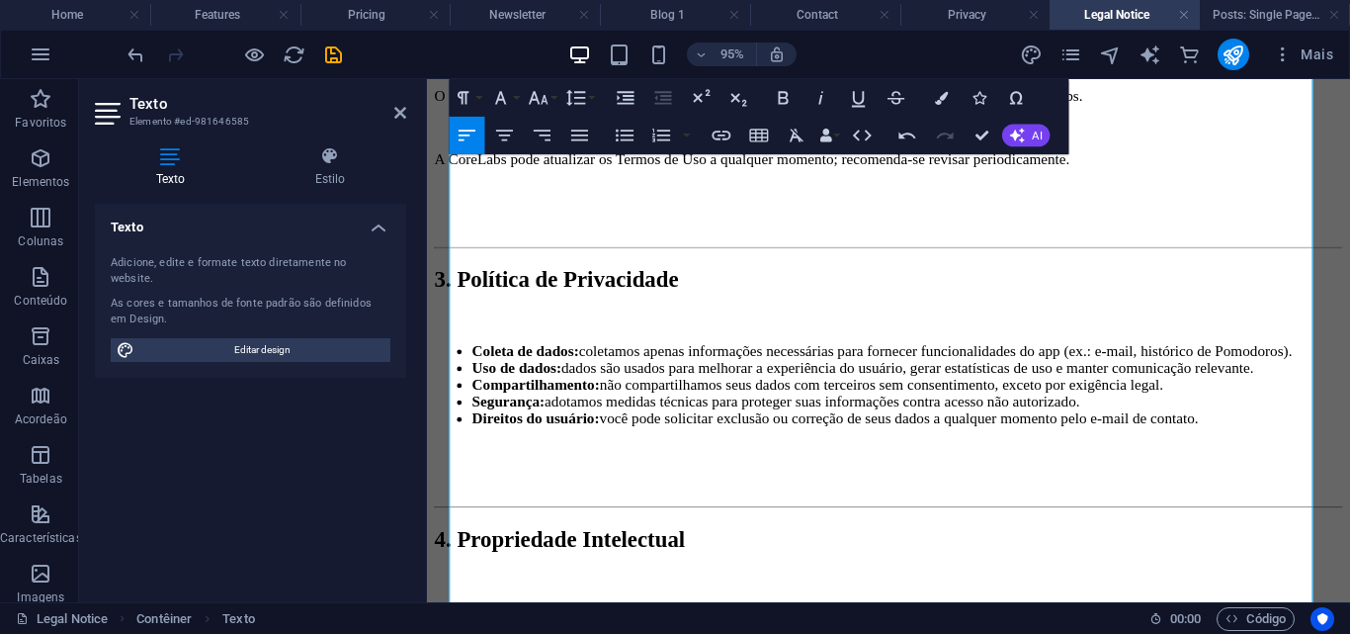
drag, startPoint x: 307, startPoint y: 400, endPoint x: 423, endPoint y: 390, distance: 116.2
click at [317, 398] on div "Texto Adicione, edite e formate texto diretamente no website. As cores e tamanh…" at bounding box center [250, 395] width 311 height 383
drag, startPoint x: 1183, startPoint y: 433, endPoint x: 359, endPoint y: 412, distance: 824.8
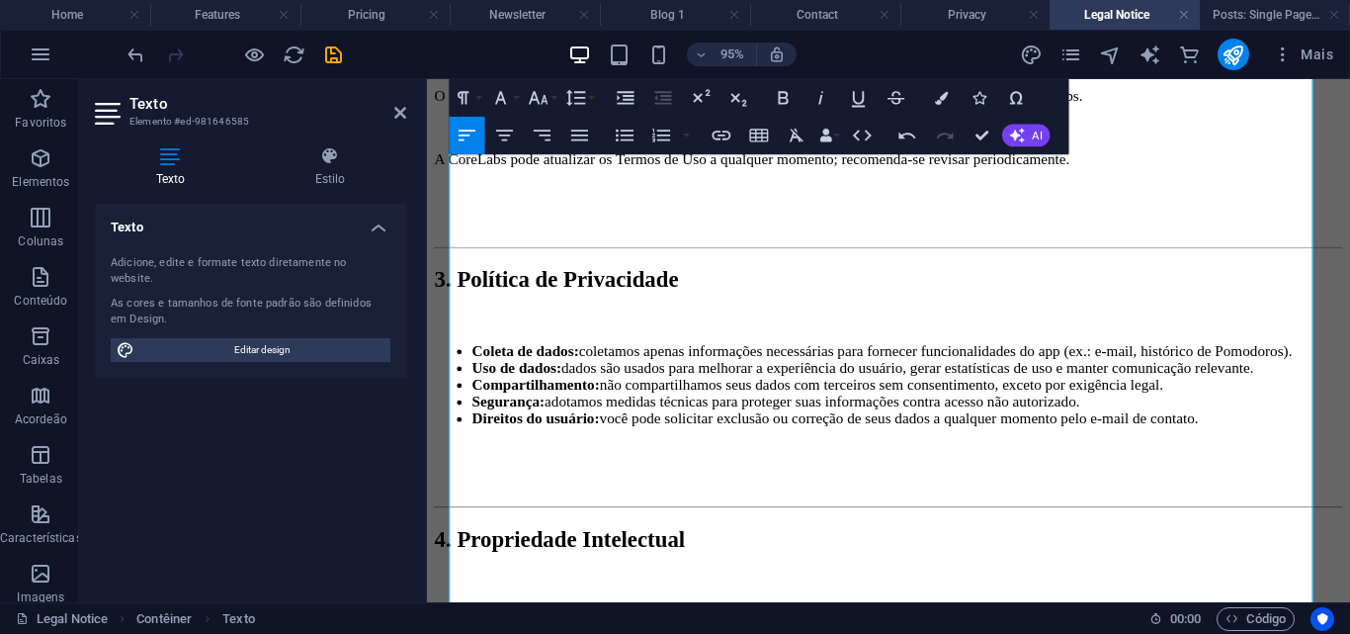
click at [609, 106] on button "Increase Indent" at bounding box center [626, 98] width 36 height 38
click at [618, 145] on icon "button" at bounding box center [625, 136] width 23 height 23
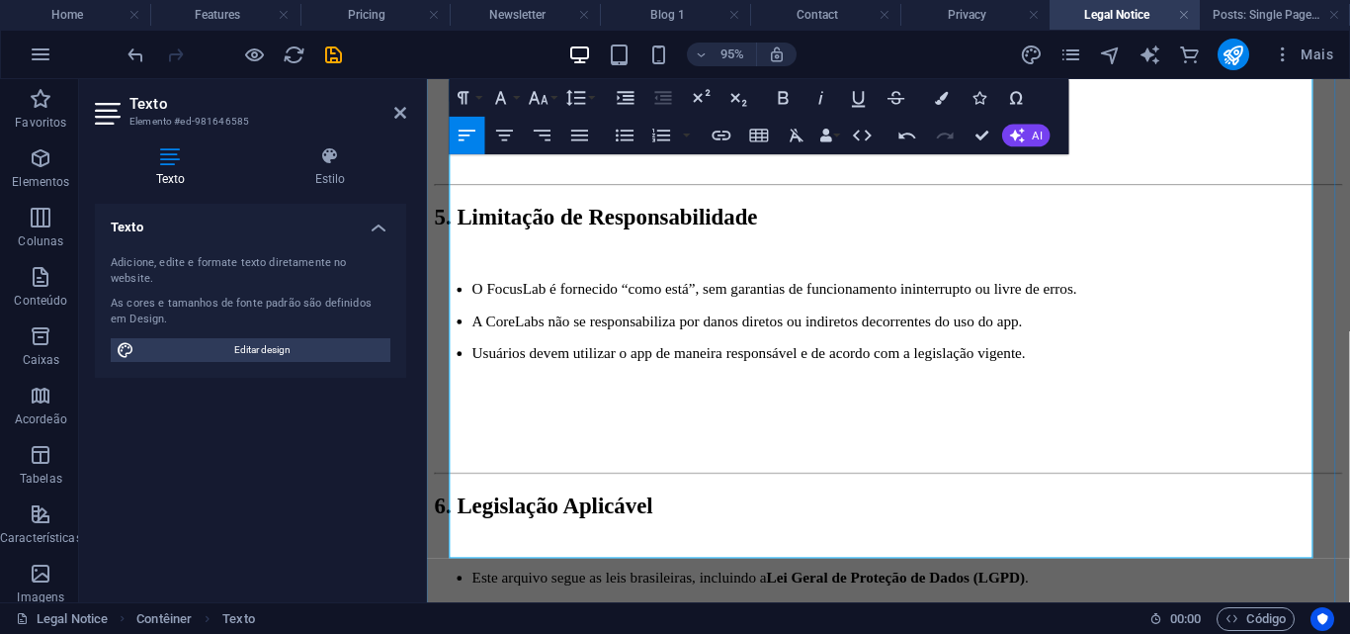
scroll to position [1902, 0]
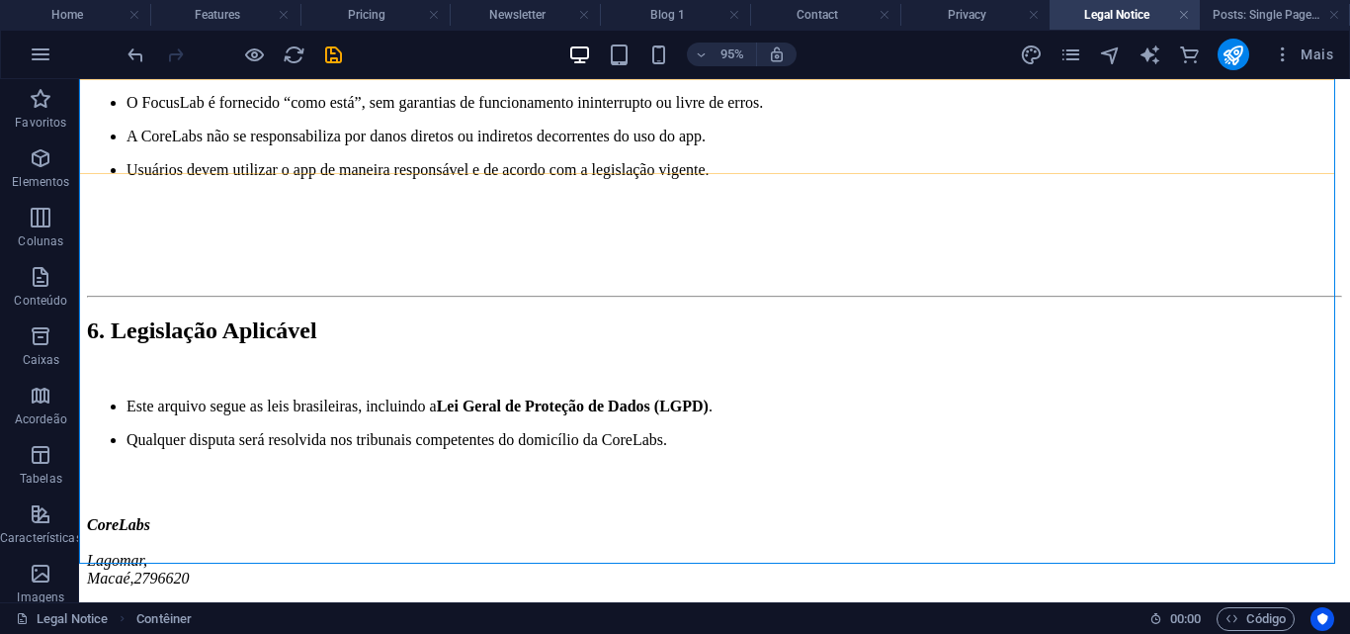
scroll to position [1772, 0]
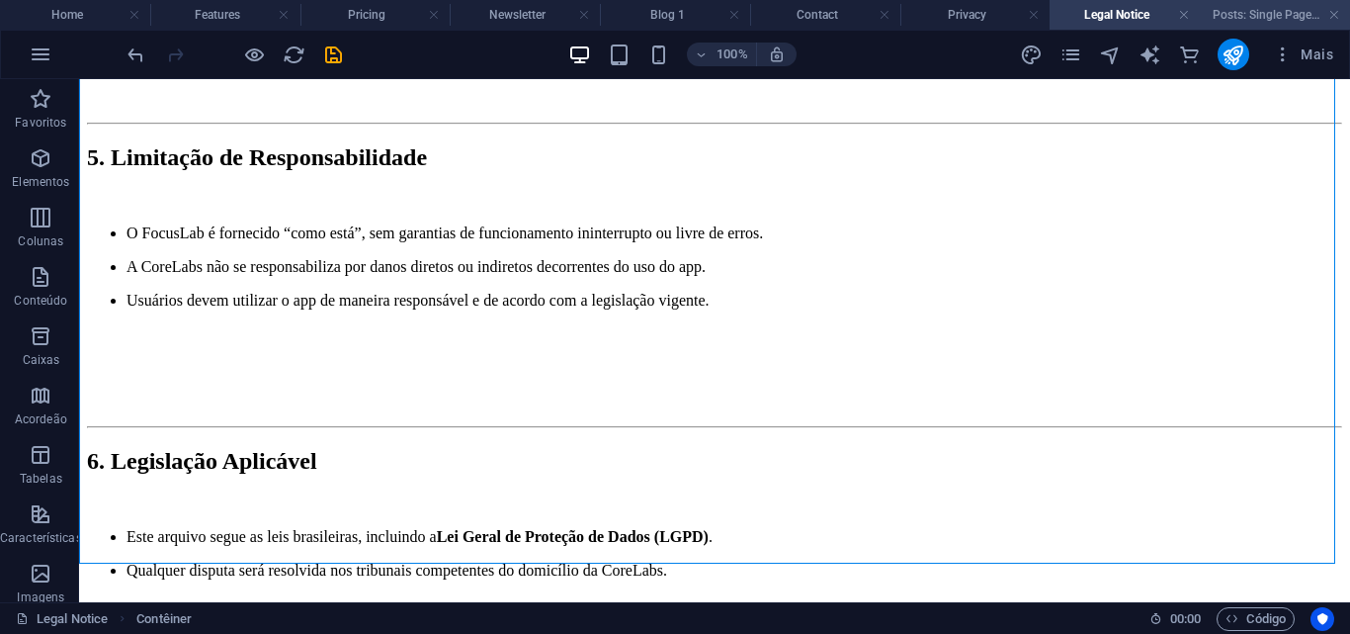
click at [1255, 15] on h4 "Posts: Single Page Layout" at bounding box center [1275, 15] width 150 height 22
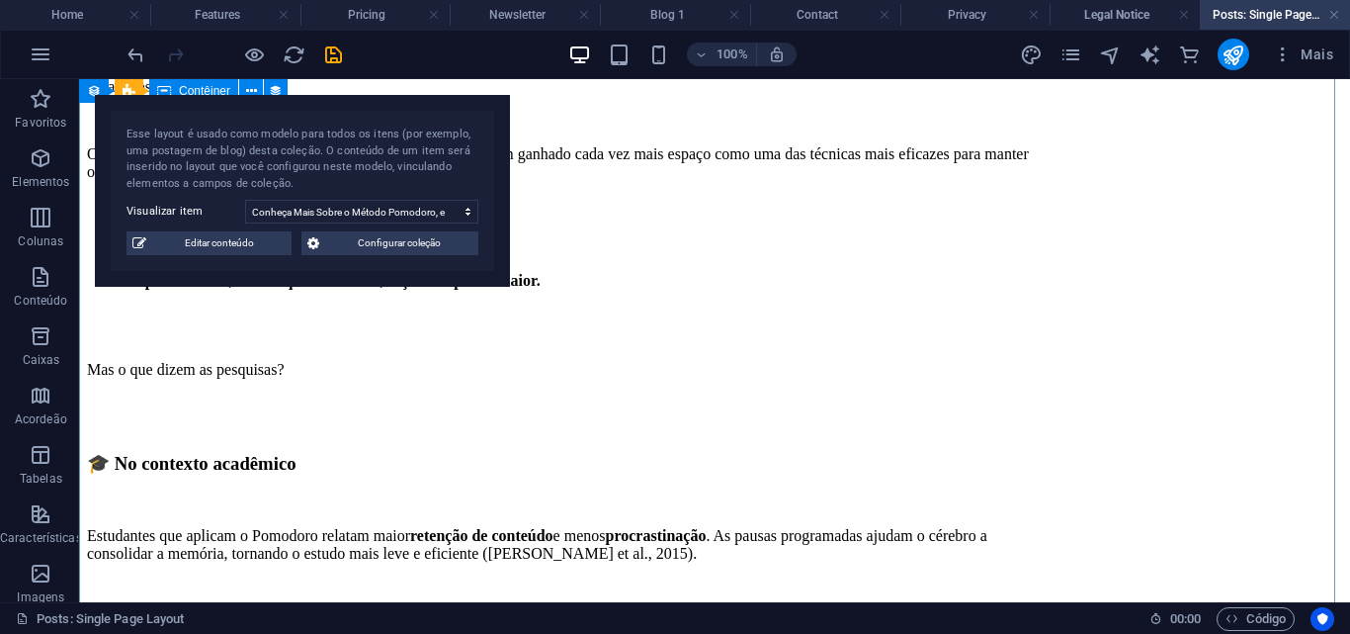
scroll to position [2570, 0]
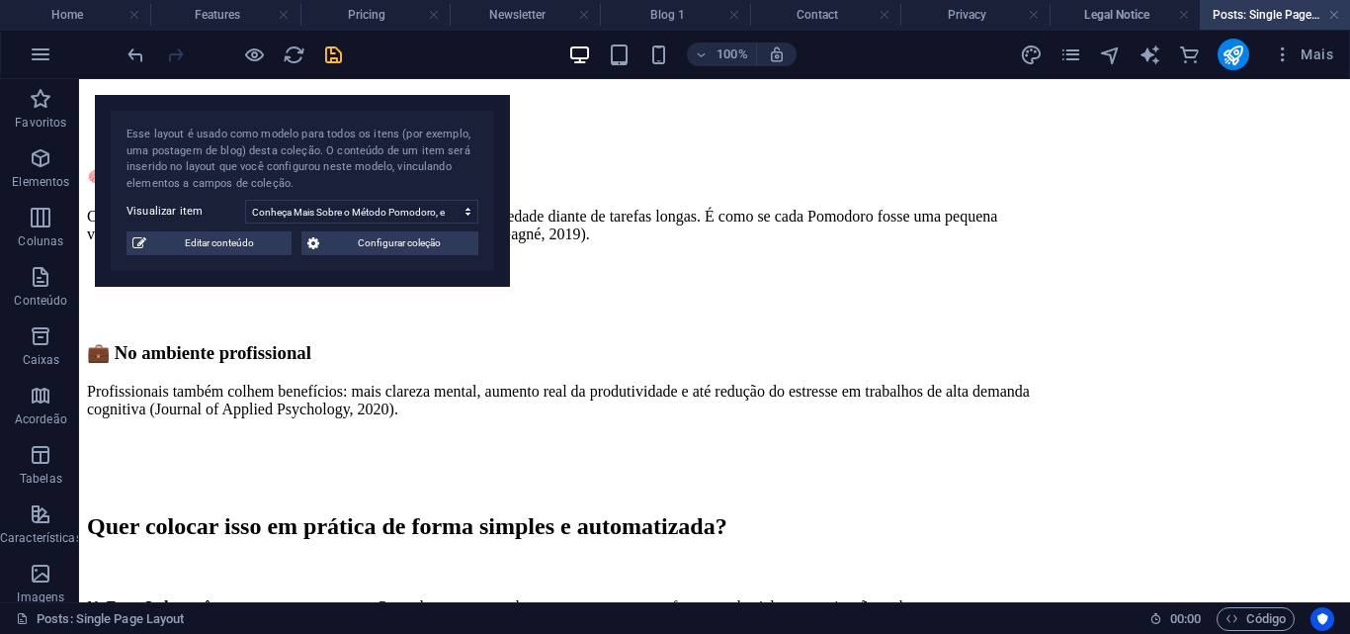
click at [339, 62] on icon "save" at bounding box center [333, 54] width 23 height 23
click at [335, 58] on div at bounding box center [234, 55] width 221 height 32
click at [1238, 57] on icon "publish" at bounding box center [1233, 54] width 23 height 23
